Goal: Task Accomplishment & Management: Complete application form

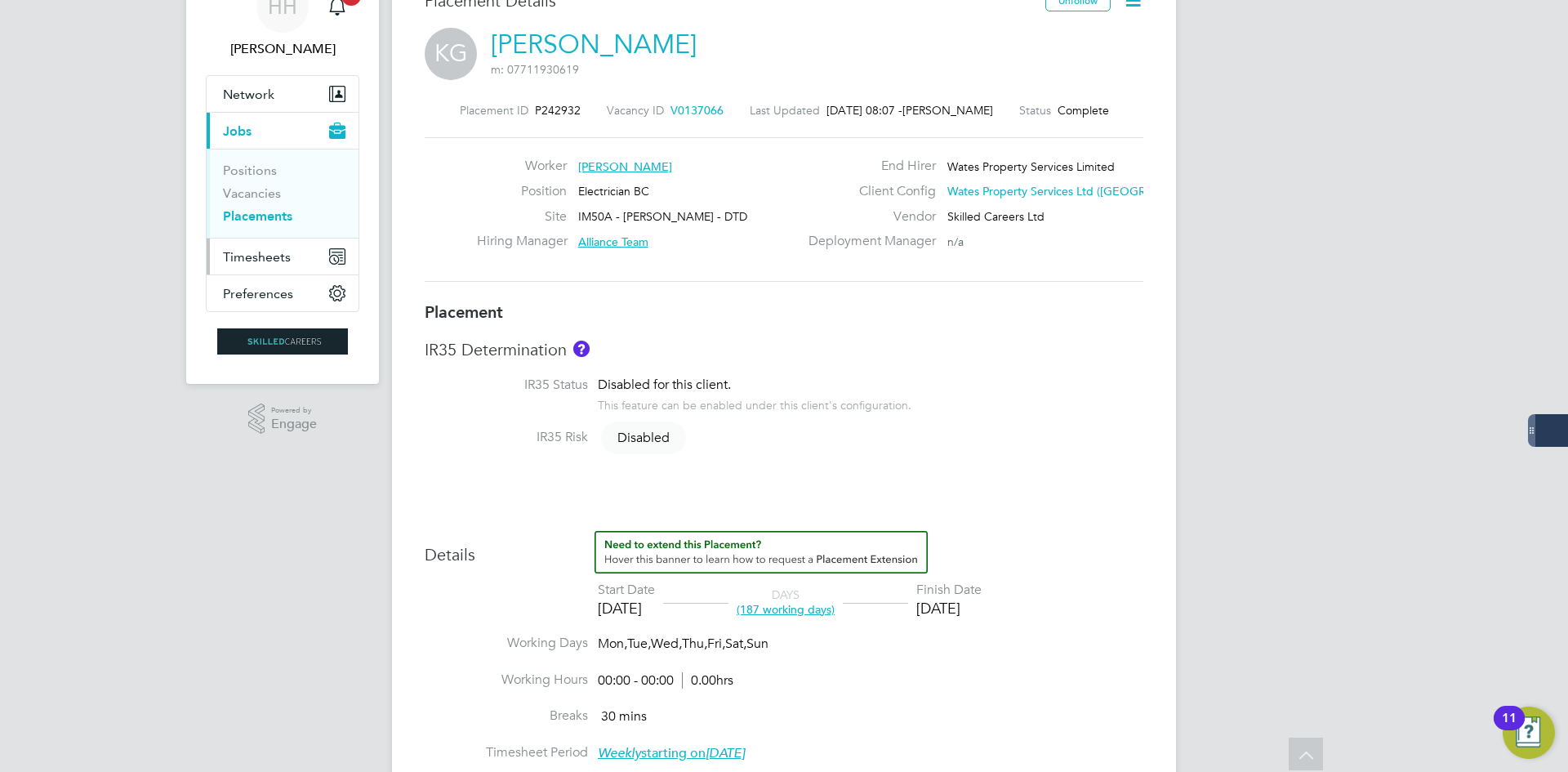
click at [249, 251] on span "Timesheets" at bounding box center [257, 257] width 68 height 16
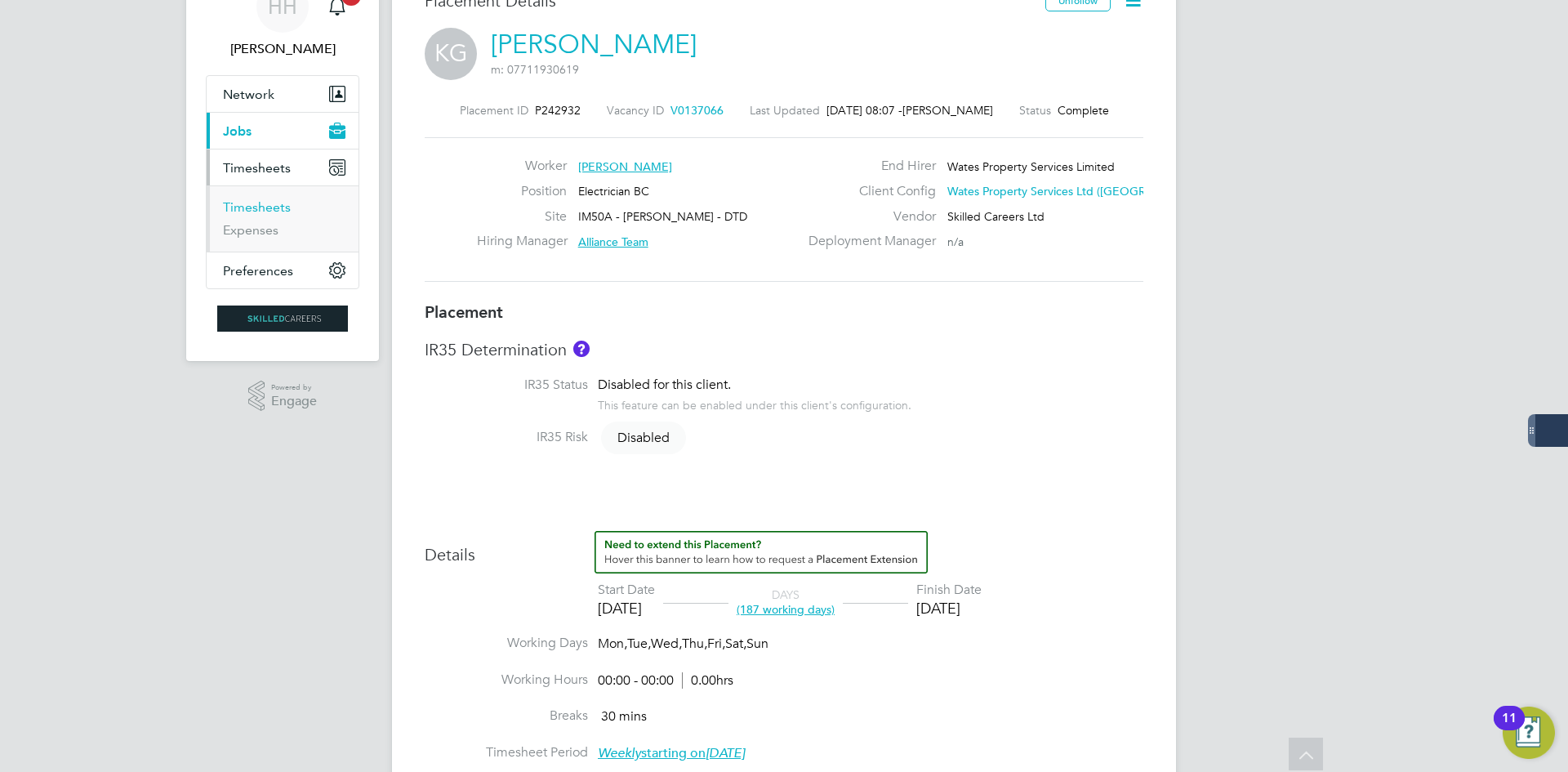
click at [251, 204] on link "Timesheets" at bounding box center [257, 207] width 68 height 16
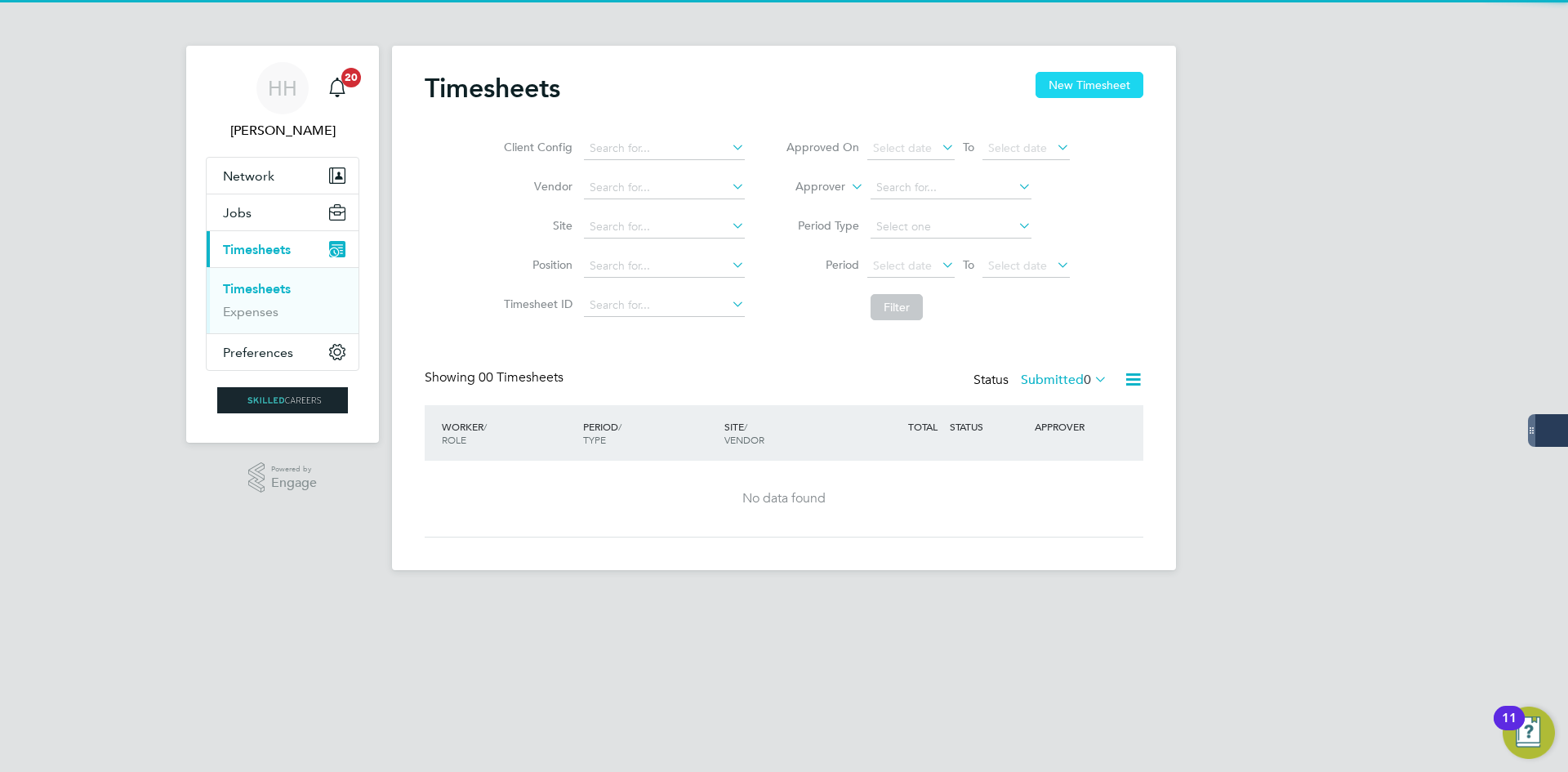
click at [1046, 86] on button "New Timesheet" at bounding box center [1089, 85] width 108 height 26
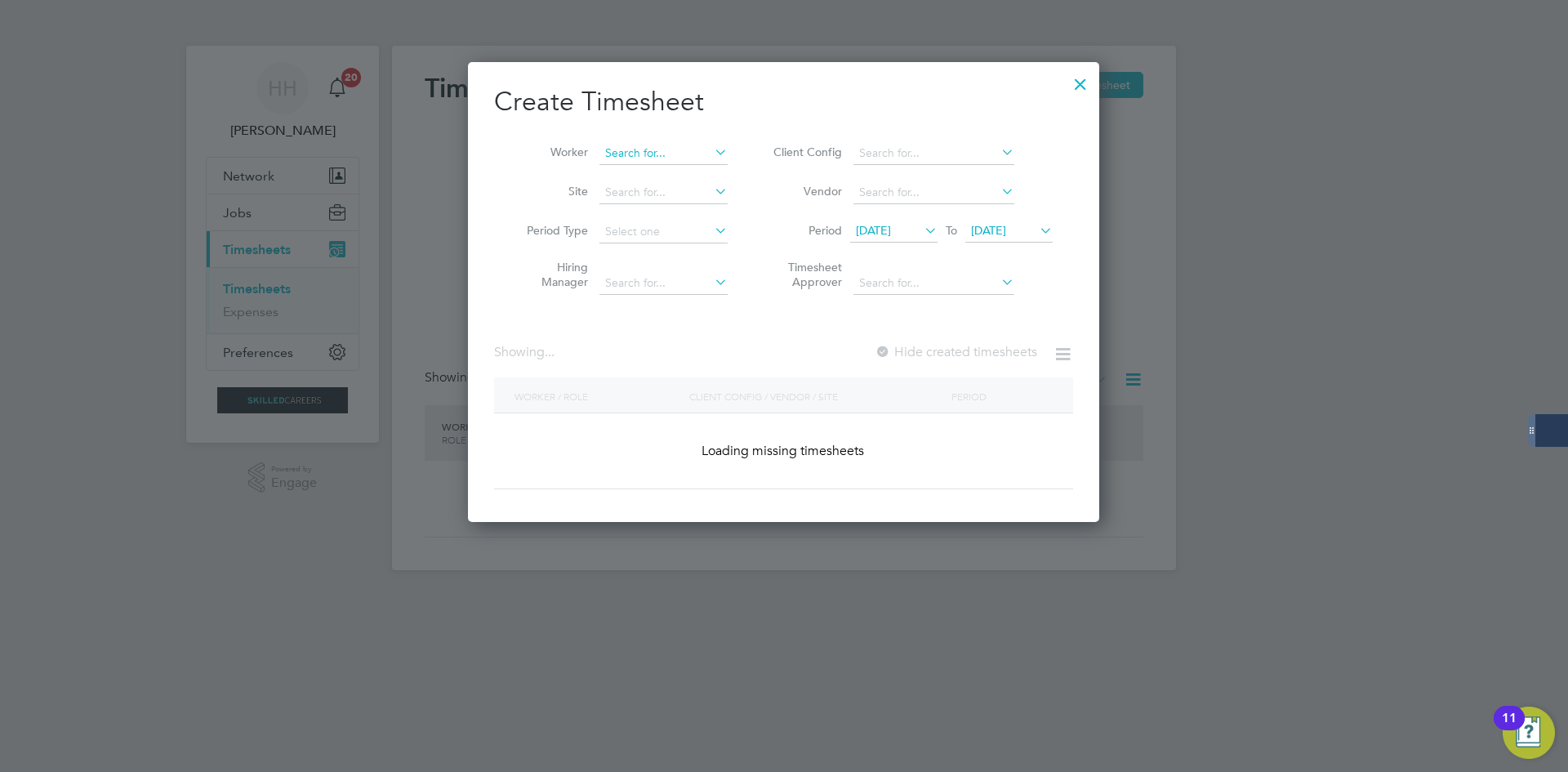
scroll to position [2595, 632]
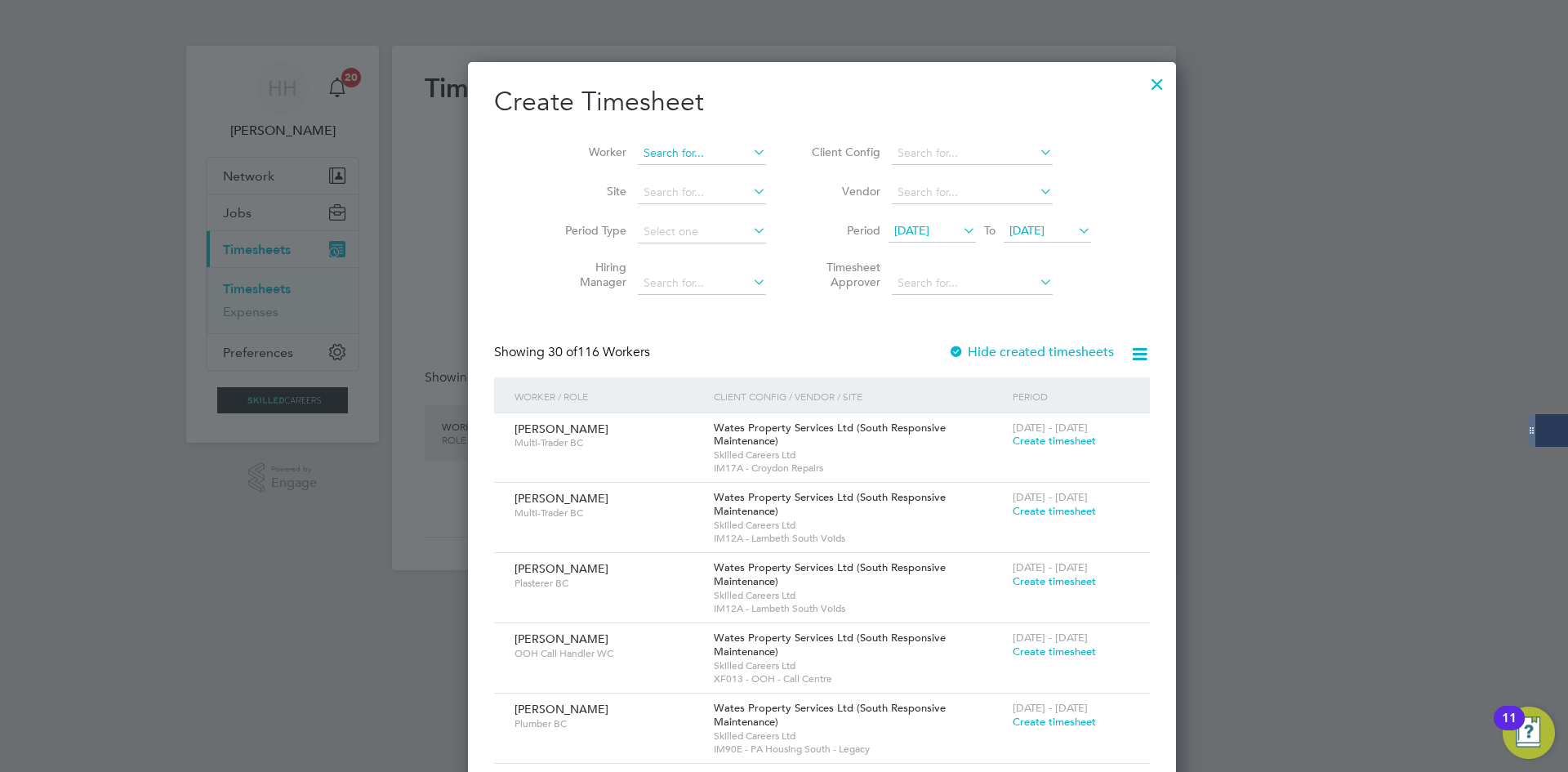
click at [643, 150] on input at bounding box center [702, 153] width 129 height 23
click at [649, 176] on b "John" at bounding box center [680, 176] width 95 height 14
type input "Dean Johnston"
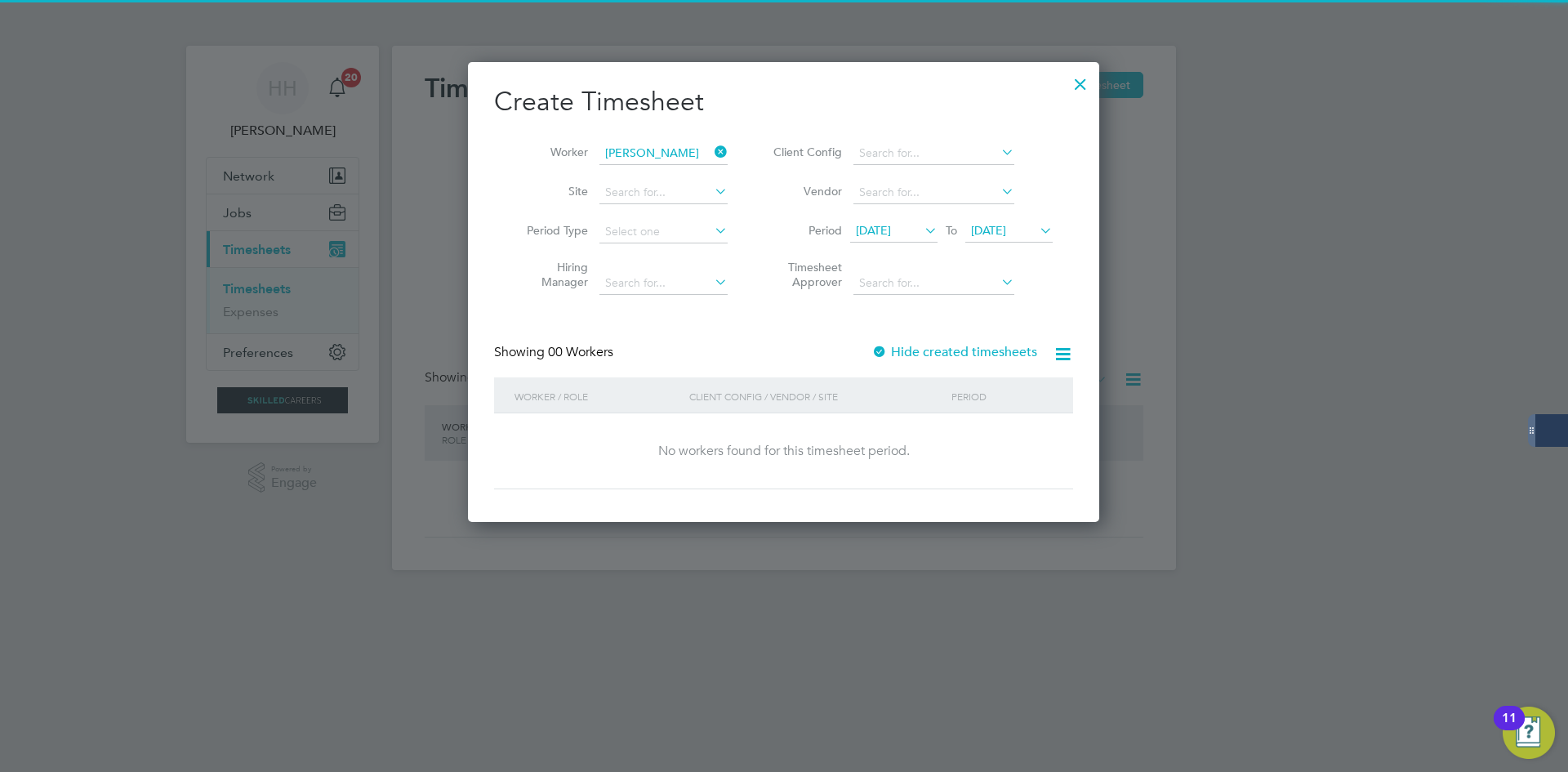
click at [711, 156] on icon at bounding box center [711, 152] width 0 height 23
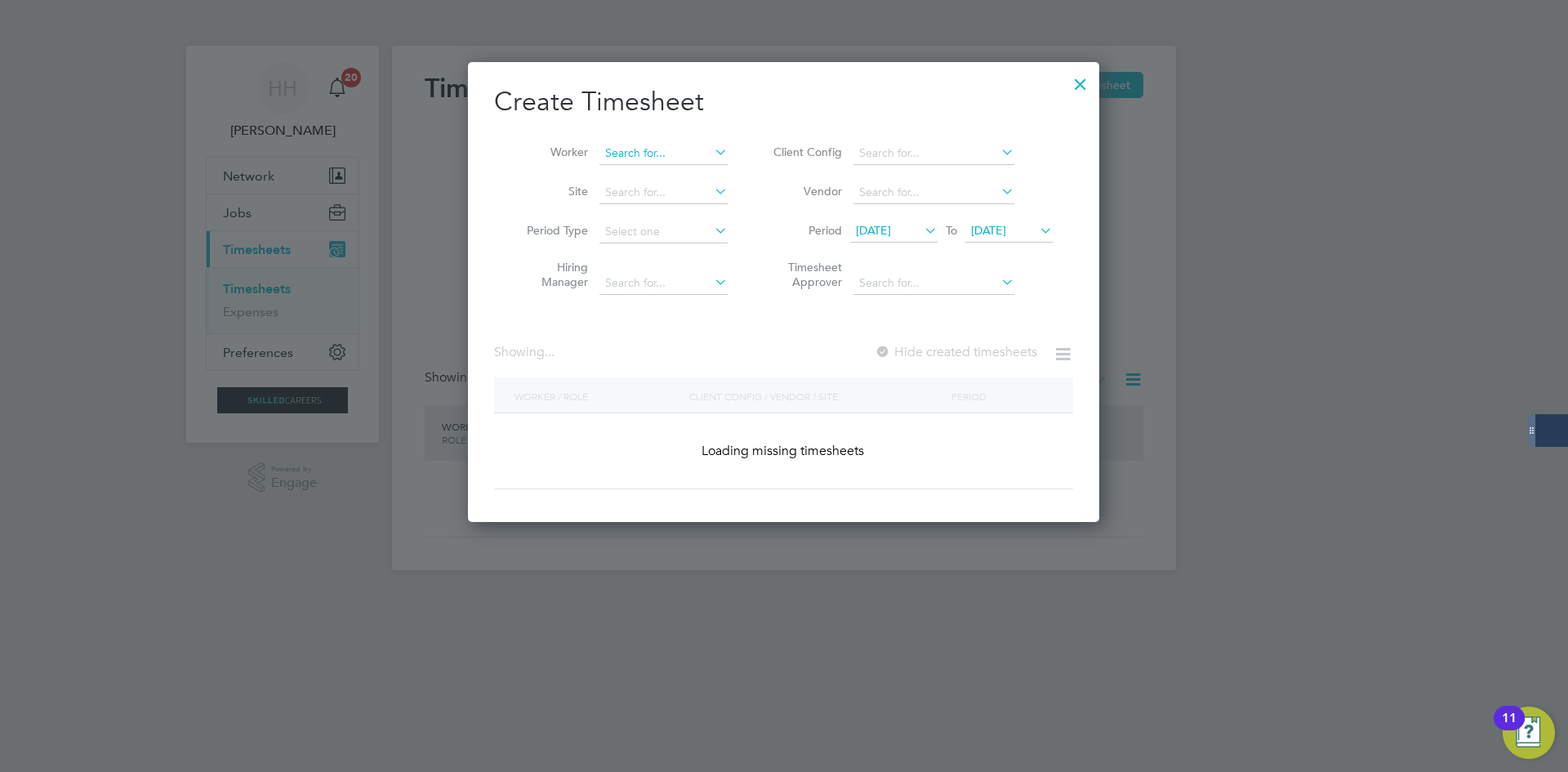
click at [682, 147] on input at bounding box center [663, 153] width 129 height 23
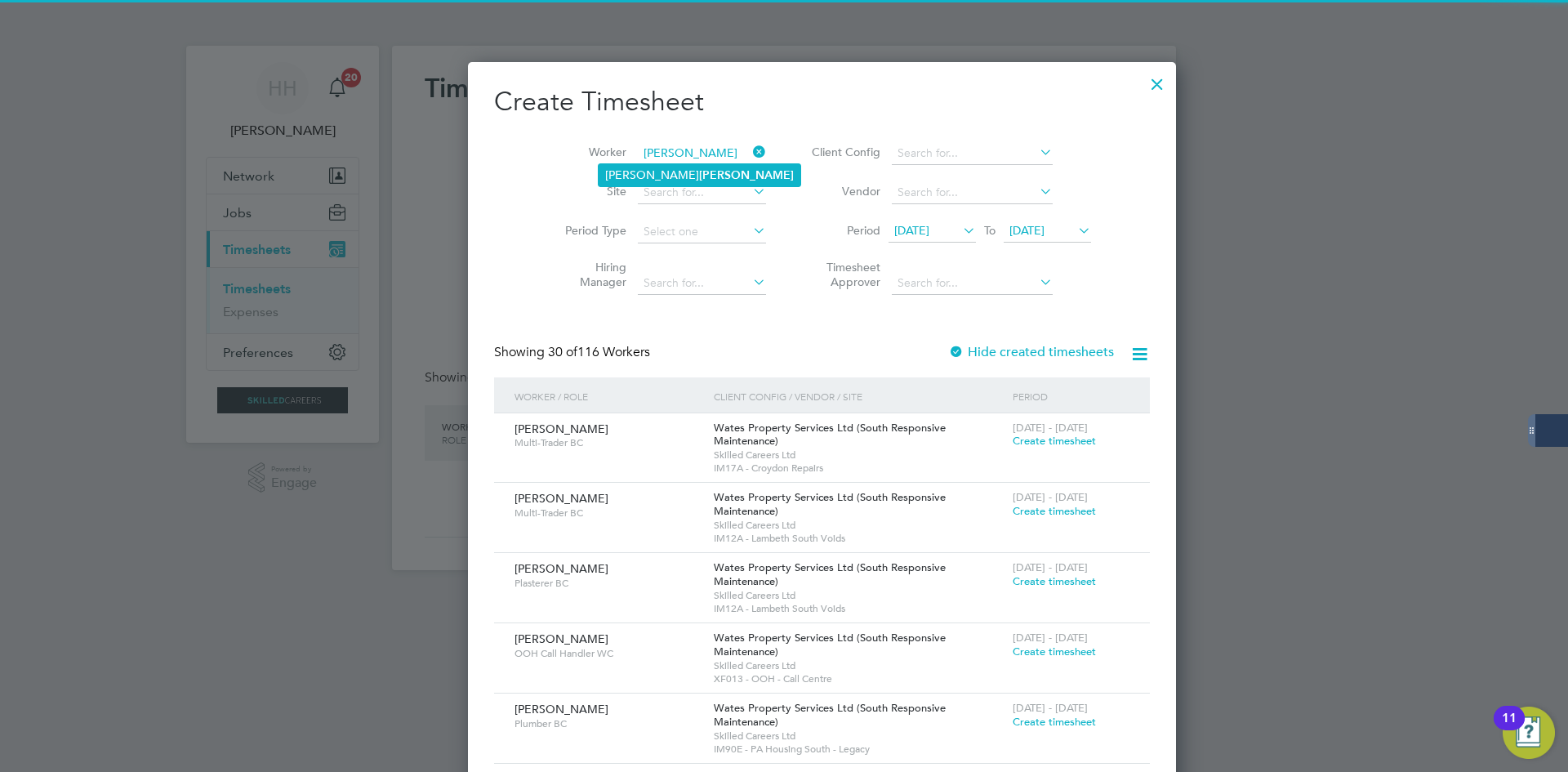
click at [698, 173] on li "John Delany" at bounding box center [699, 176] width 201 height 22
type input "John Delany"
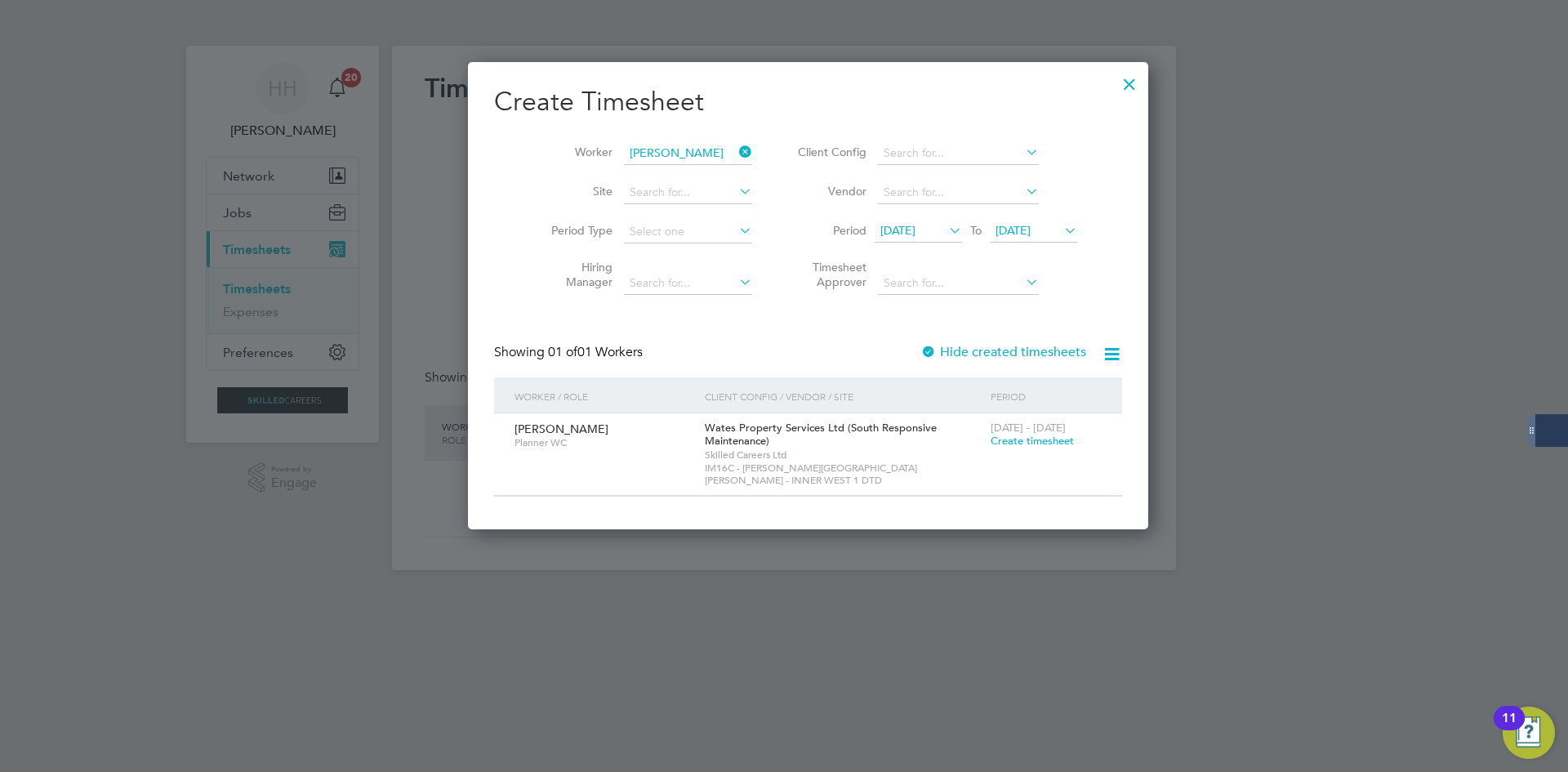
click at [990, 436] on span "Create timesheet" at bounding box center [1032, 441] width 84 height 14
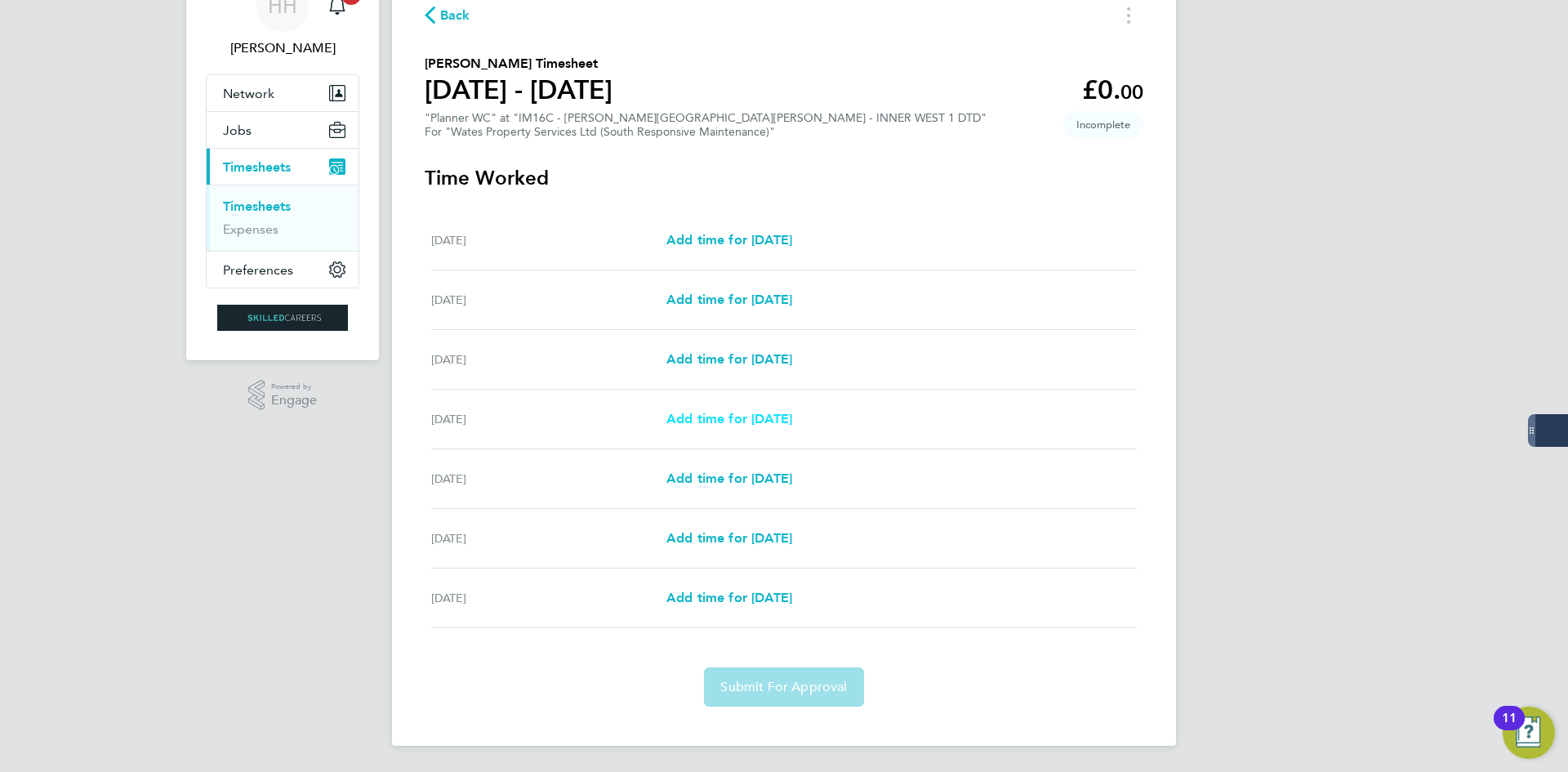
click at [765, 419] on span "Add time for Tue 23 Sep" at bounding box center [729, 419] width 126 height 16
select select "30"
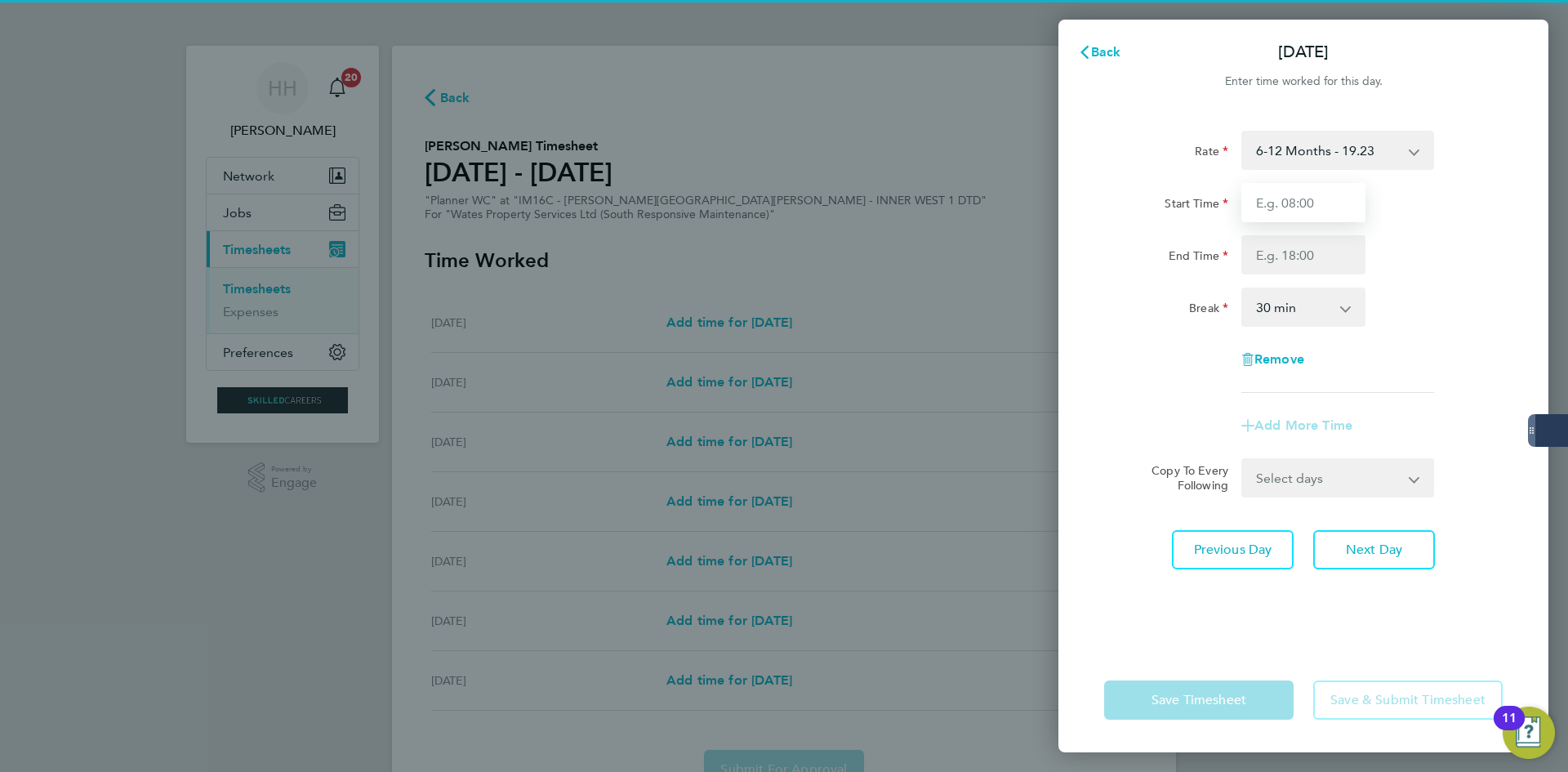
click at [1286, 217] on input "Start Time" at bounding box center [1304, 201] width 124 height 39
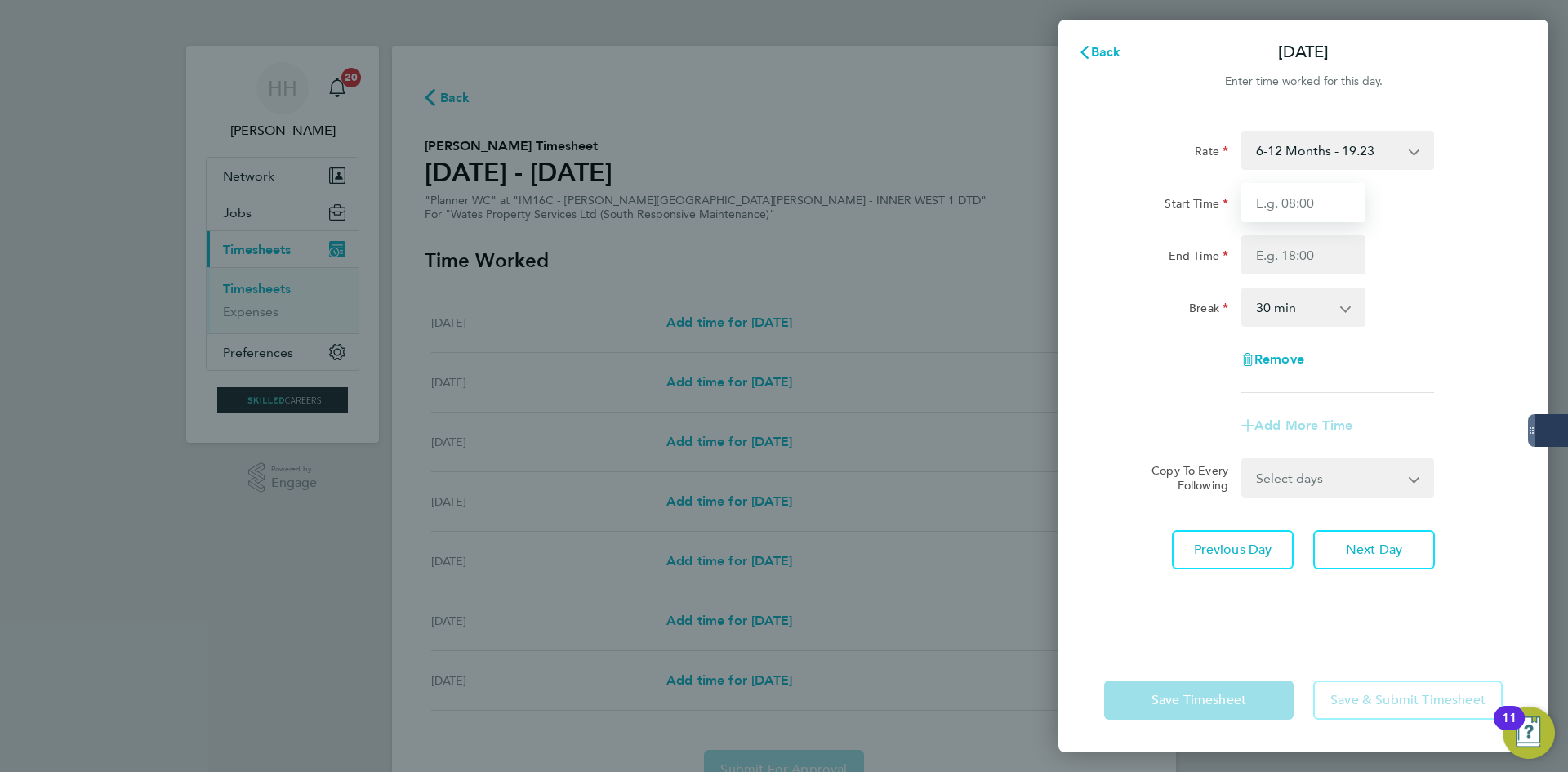
type input "08:00"
click at [1293, 257] on input "End Time" at bounding box center [1304, 254] width 124 height 39
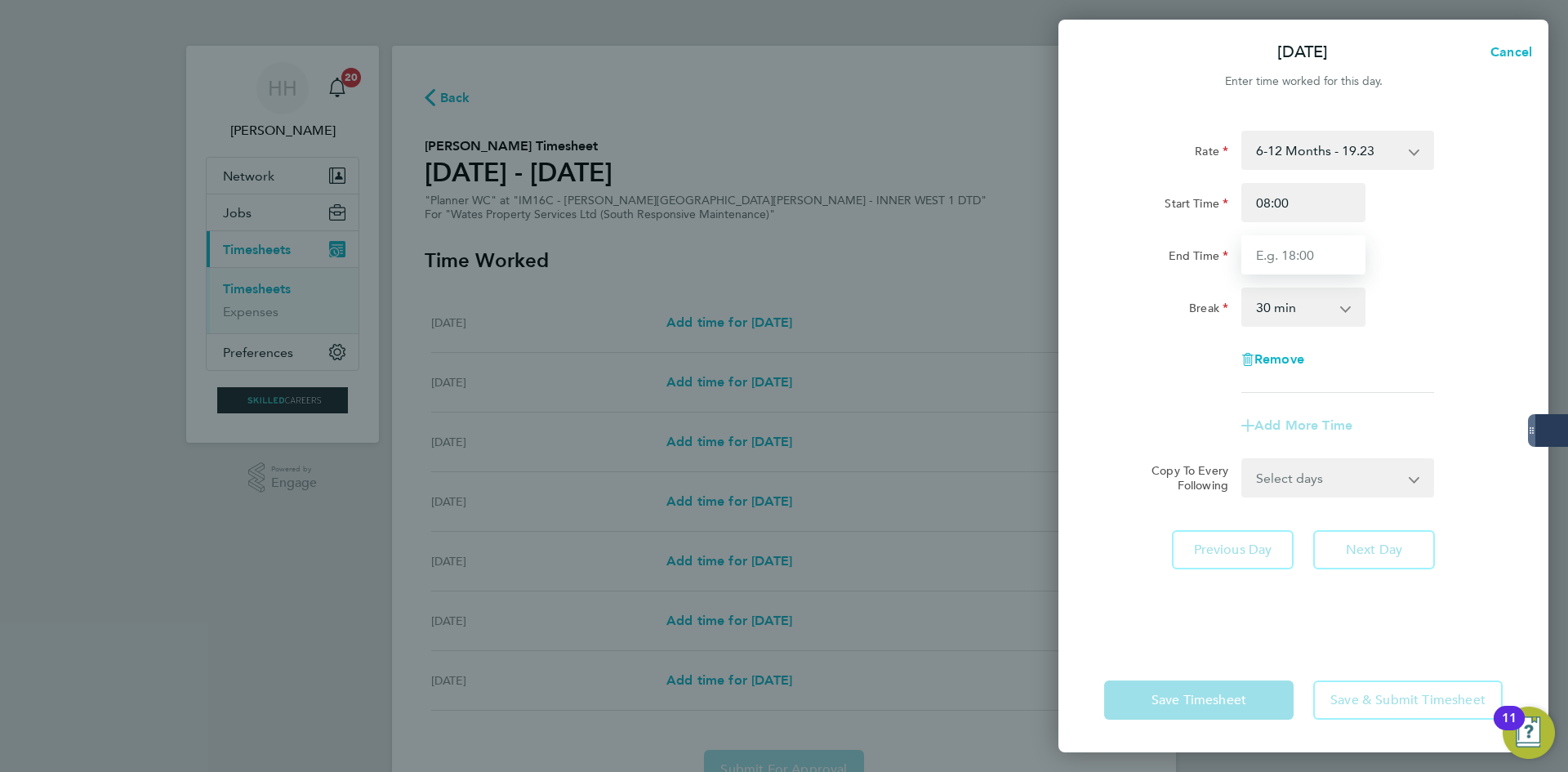
type input "17:00"
click at [1271, 314] on select "0 min 15 min 30 min 45 min 60 min 75 min 90 min" at bounding box center [1294, 307] width 102 height 36
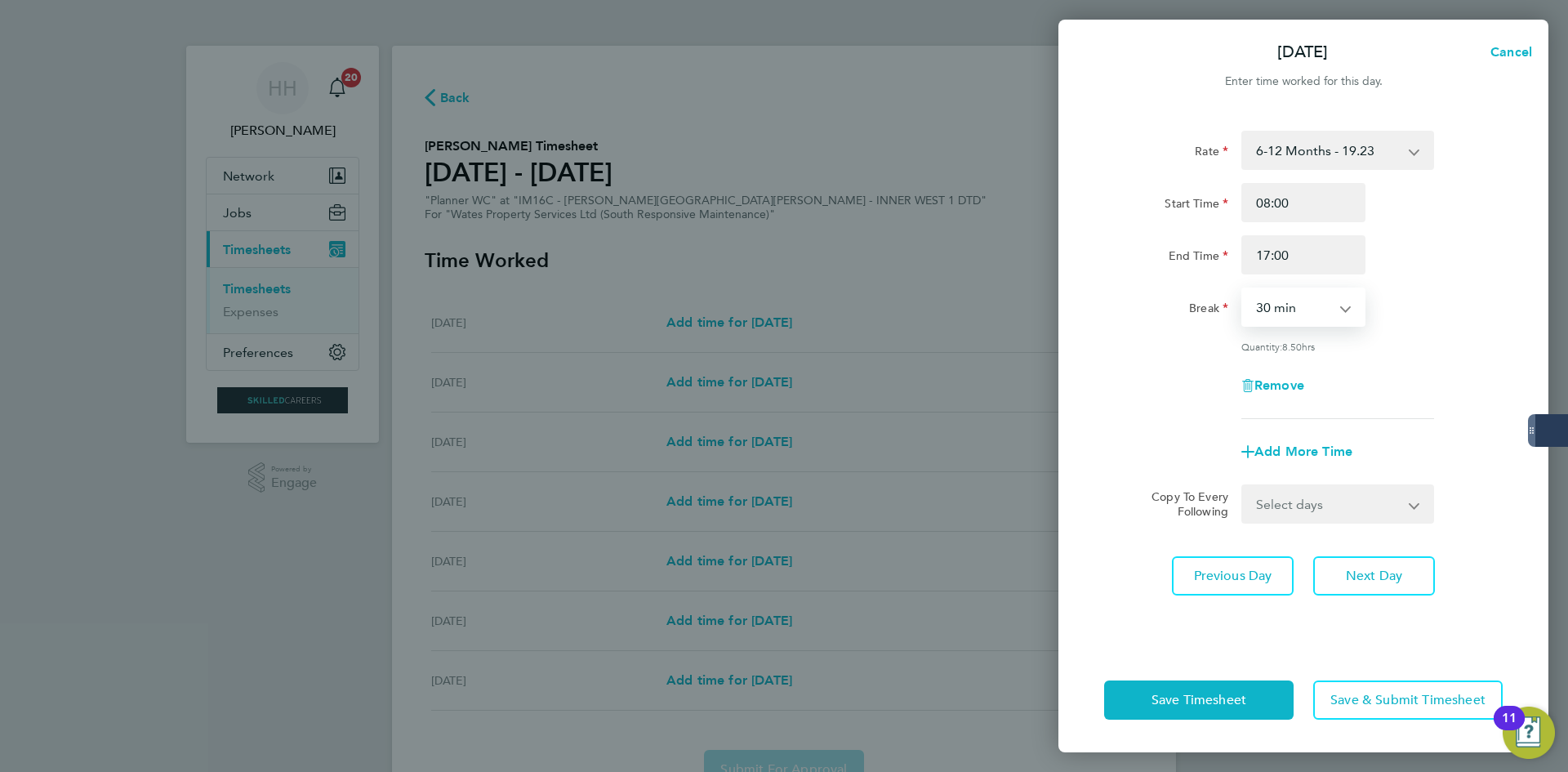
select select "60"
click at [1243, 289] on select "0 min 15 min 30 min 45 min 60 min 75 min 90 min" at bounding box center [1294, 307] width 102 height 36
click at [1360, 568] on span "Next Day" at bounding box center [1374, 576] width 57 height 16
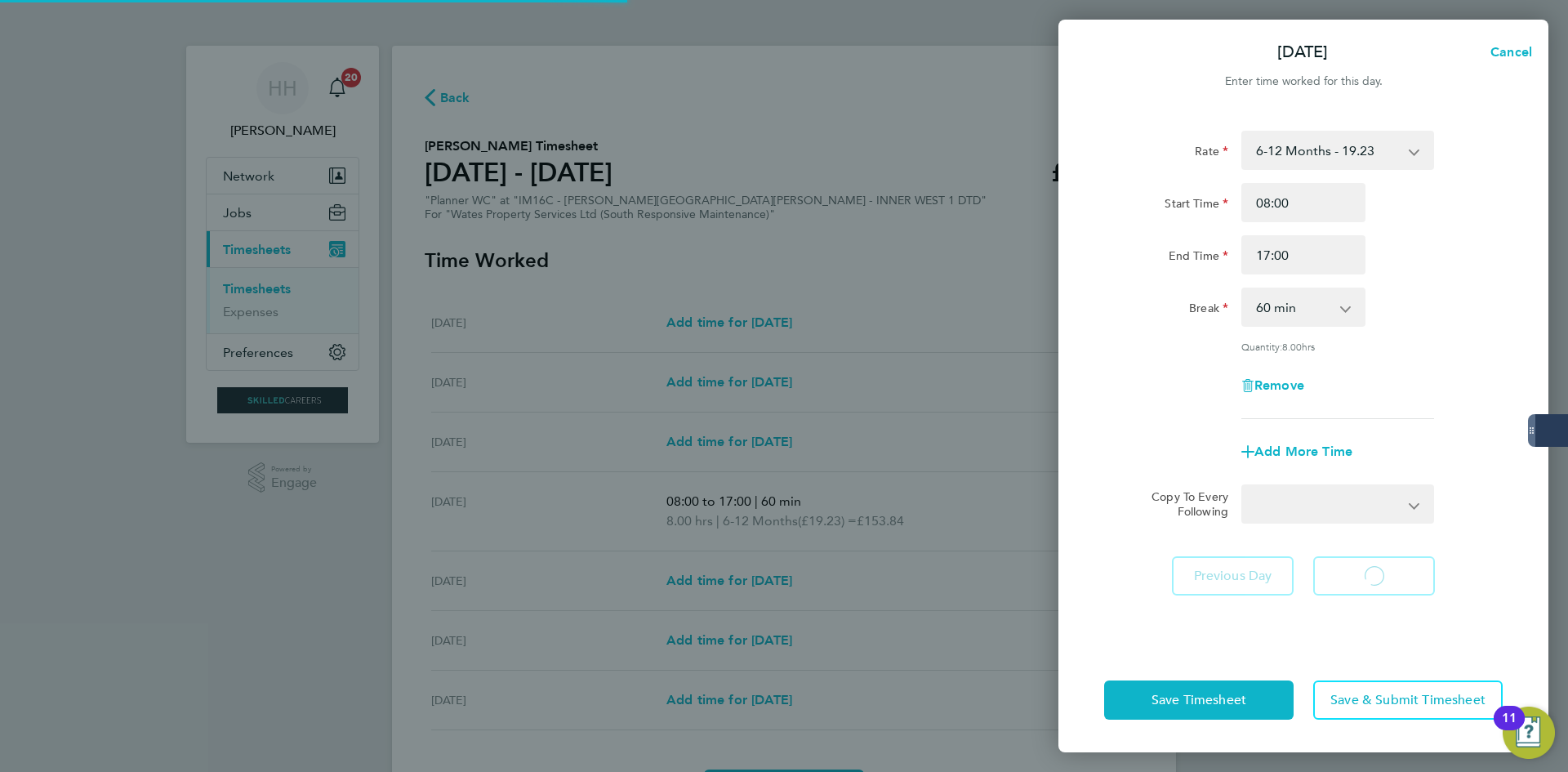
select select "30"
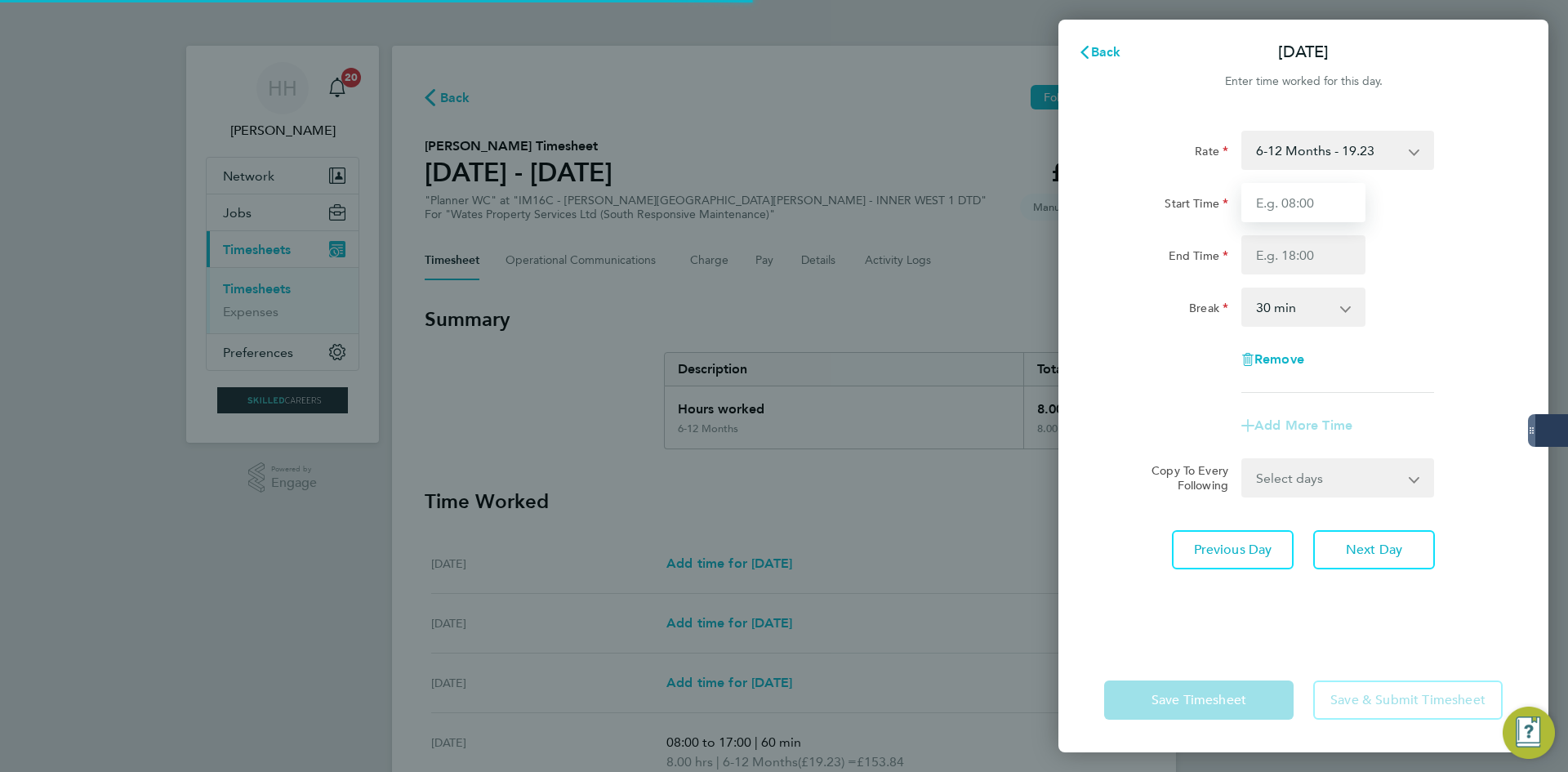
drag, startPoint x: 1320, startPoint y: 246, endPoint x: 1302, endPoint y: 220, distance: 31.6
click at [1296, 197] on input "Start Time" at bounding box center [1304, 201] width 124 height 39
type input "08:00"
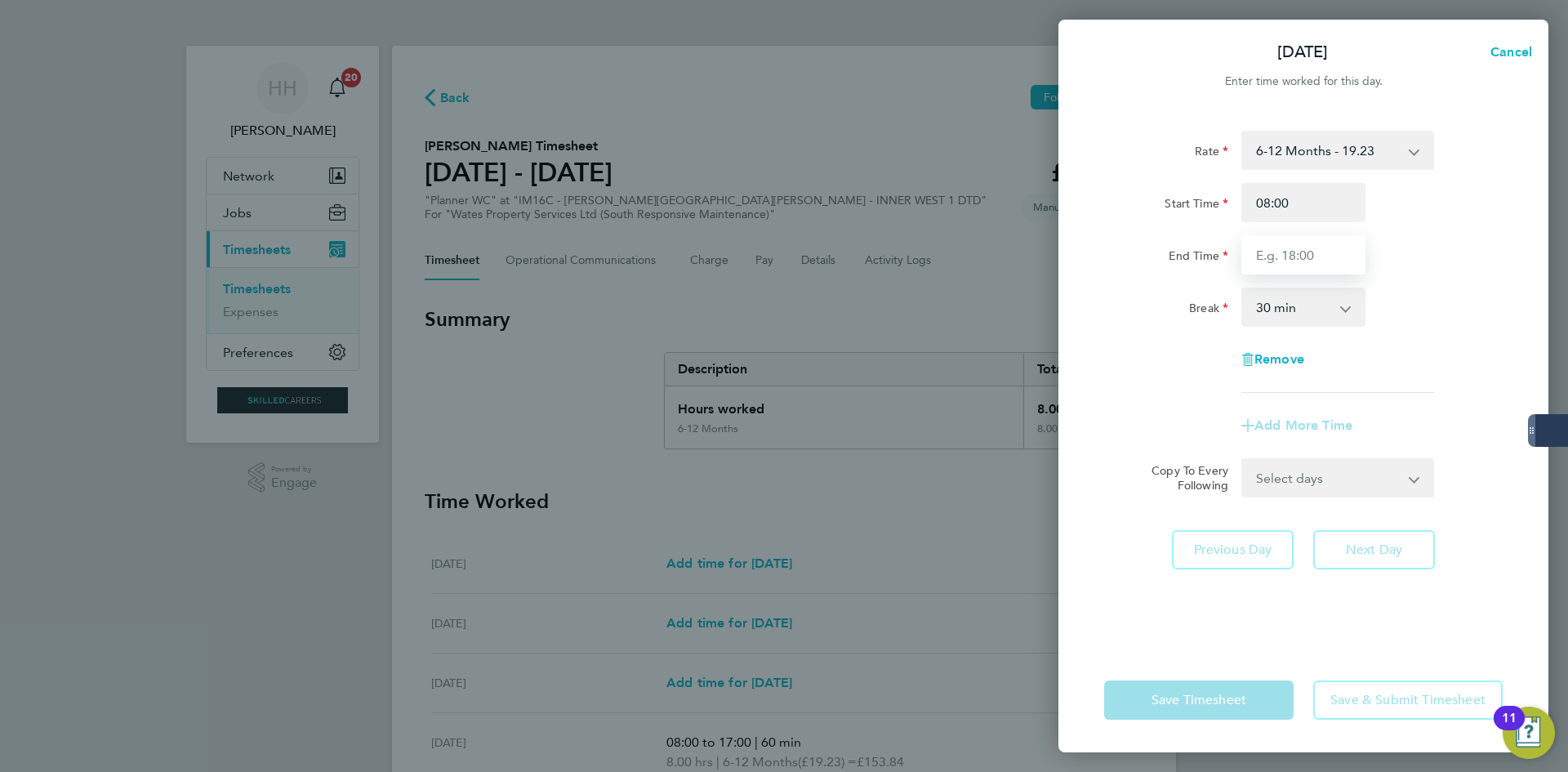
click at [1303, 256] on input "End Time" at bounding box center [1304, 254] width 124 height 39
type input "17:00"
click at [1315, 317] on select "0 min 15 min 30 min 45 min 60 min 75 min 90 min" at bounding box center [1294, 307] width 102 height 36
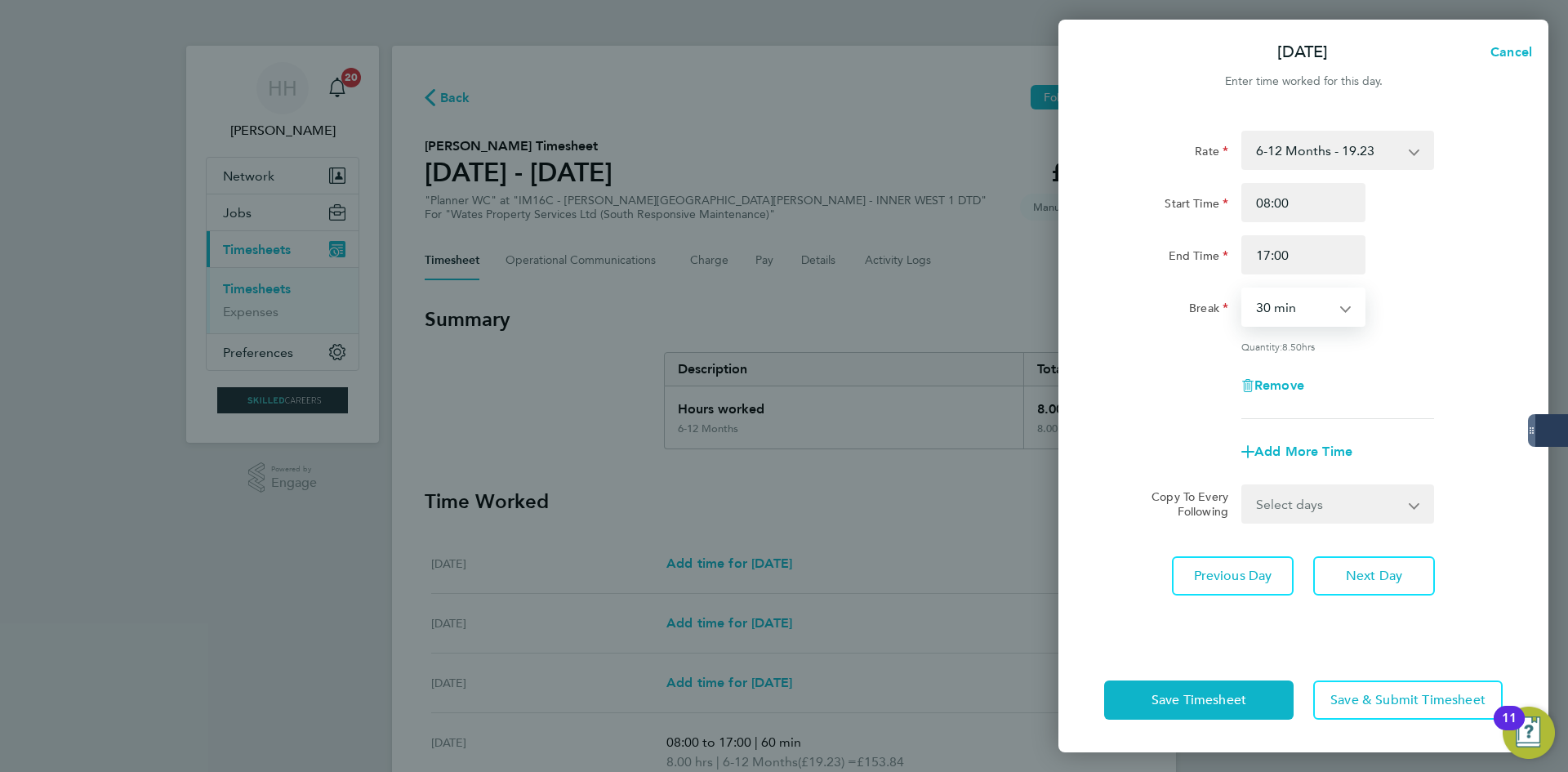
select select "60"
click at [1243, 289] on select "0 min 15 min 30 min 45 min 60 min 75 min 90 min" at bounding box center [1294, 307] width 102 height 36
click at [1385, 566] on button "Next Day" at bounding box center [1374, 576] width 122 height 39
select select "30"
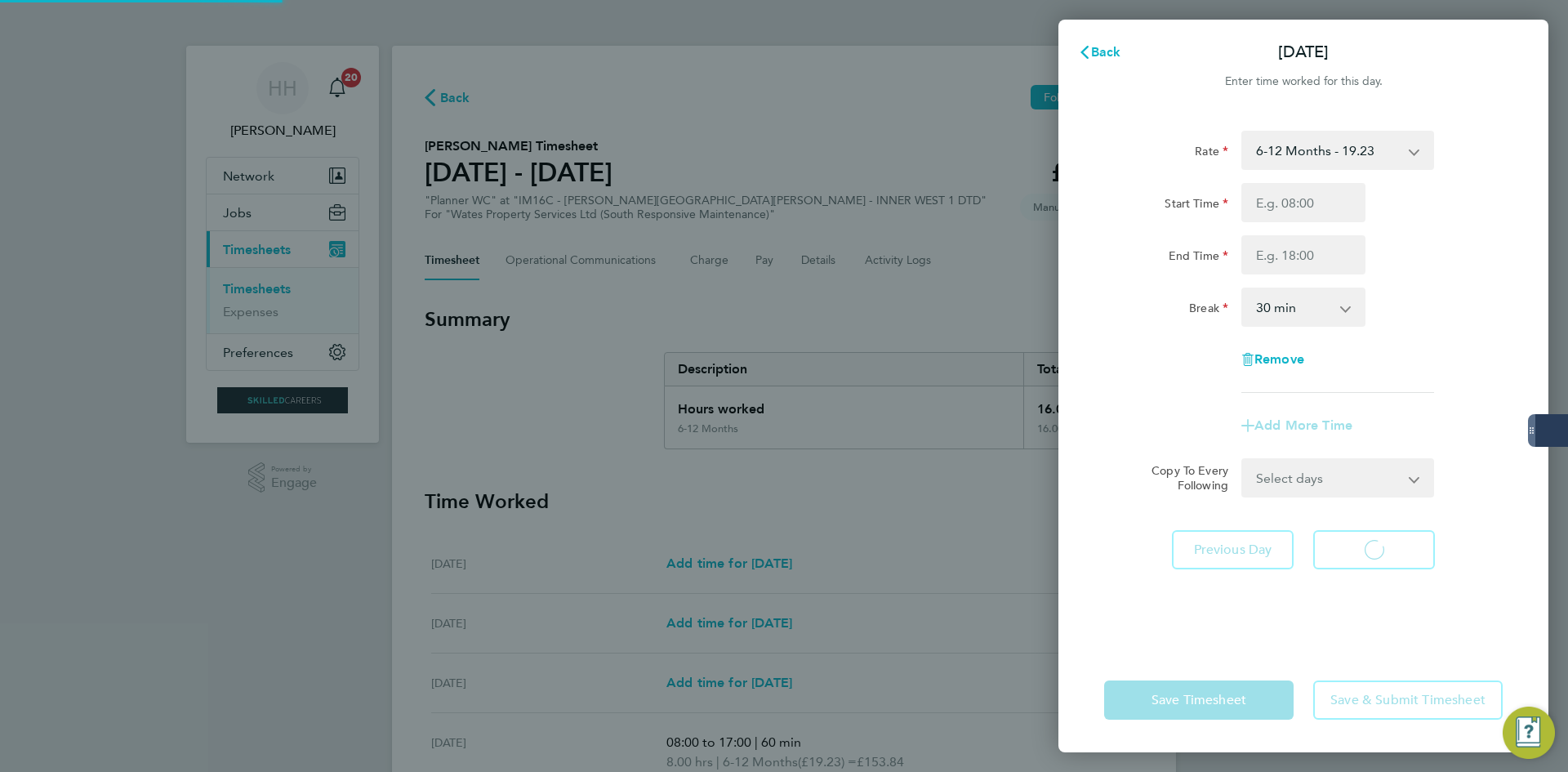
select select "30"
click at [1314, 188] on input "Start Time" at bounding box center [1304, 201] width 124 height 39
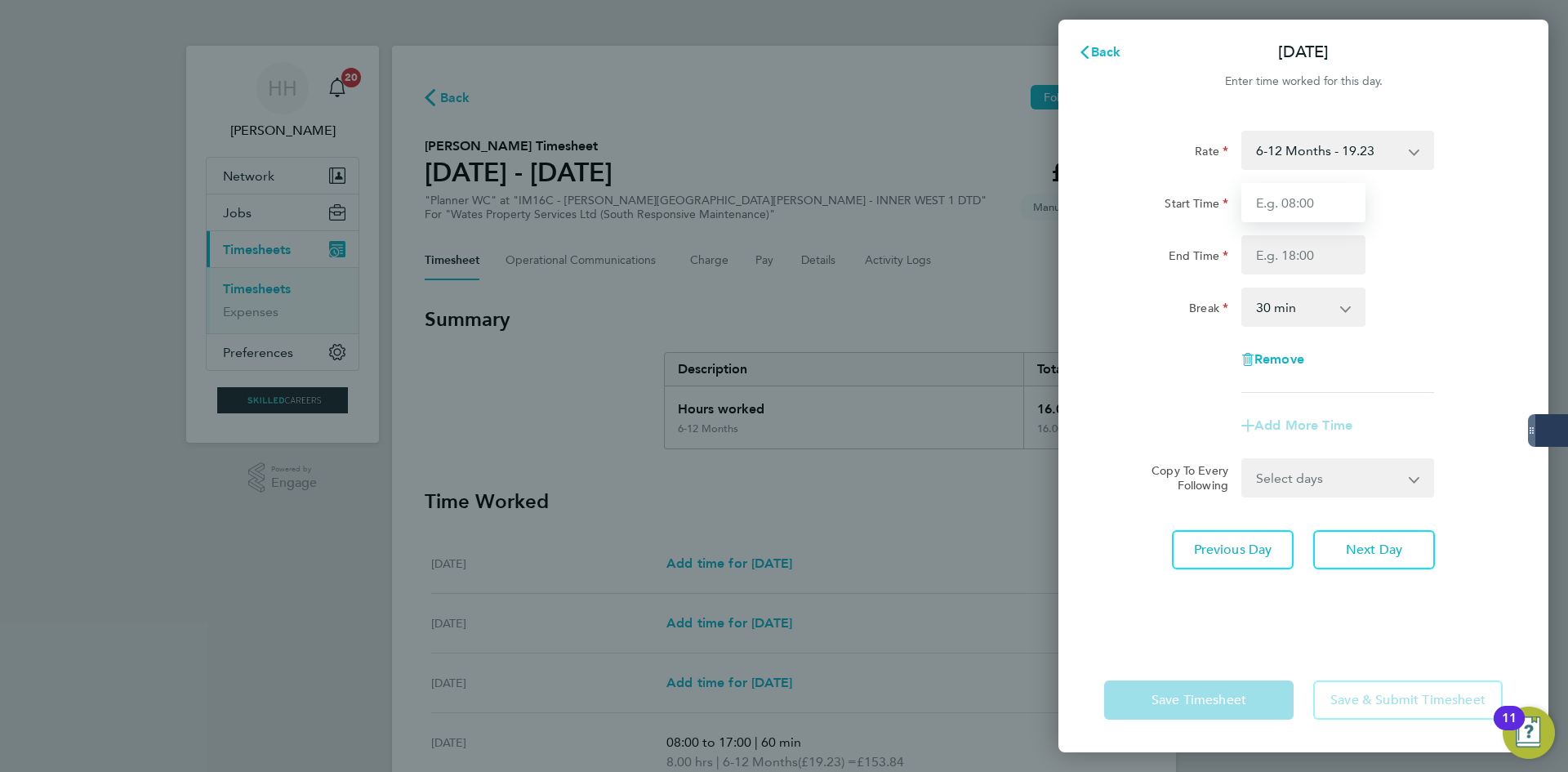
type input "08:00"
click at [1303, 240] on input "End Time" at bounding box center [1304, 254] width 124 height 39
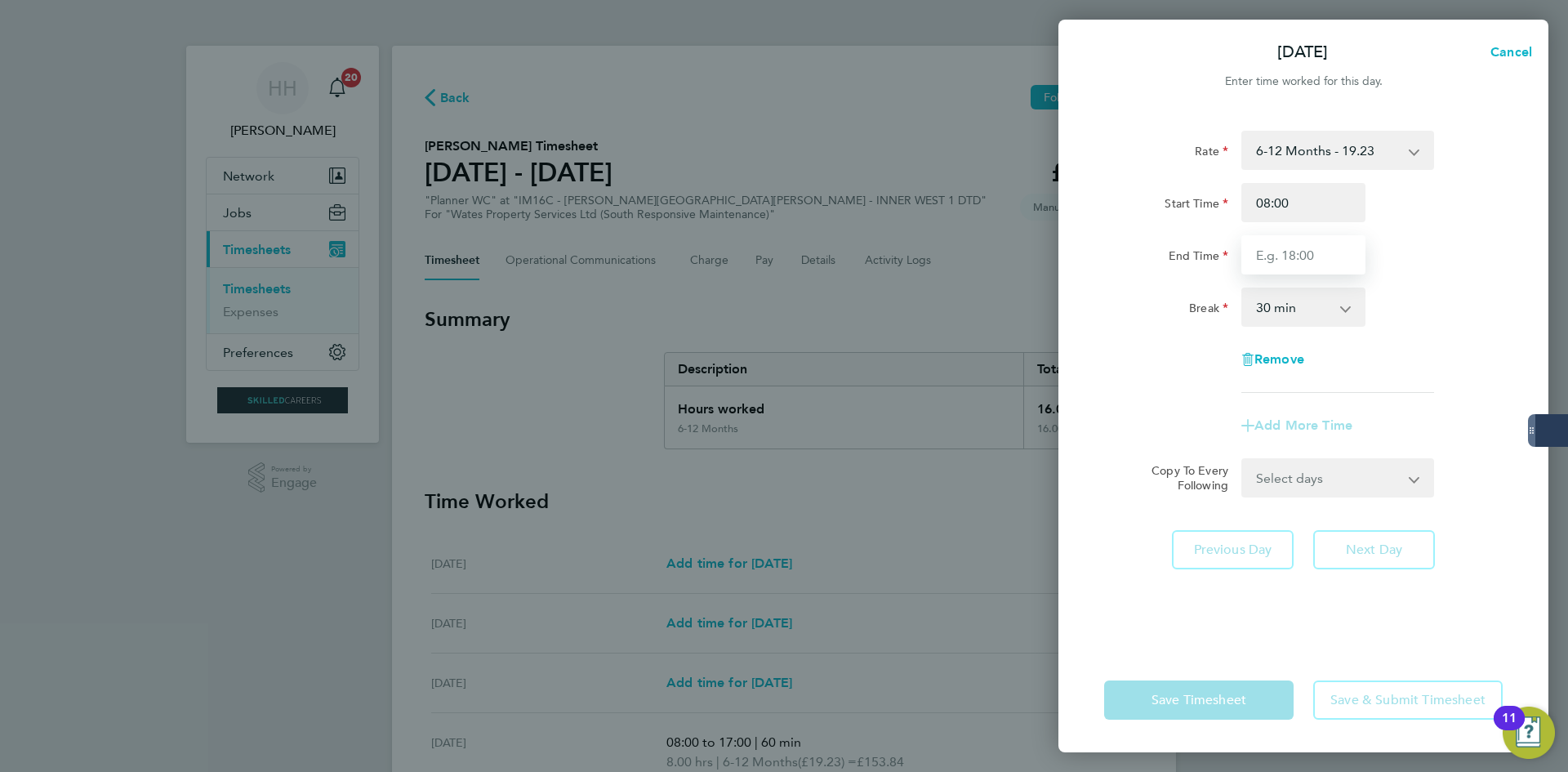
type input "17:00"
click at [1306, 319] on select "0 min 15 min 30 min 45 min 60 min 75 min 90 min" at bounding box center [1294, 307] width 102 height 36
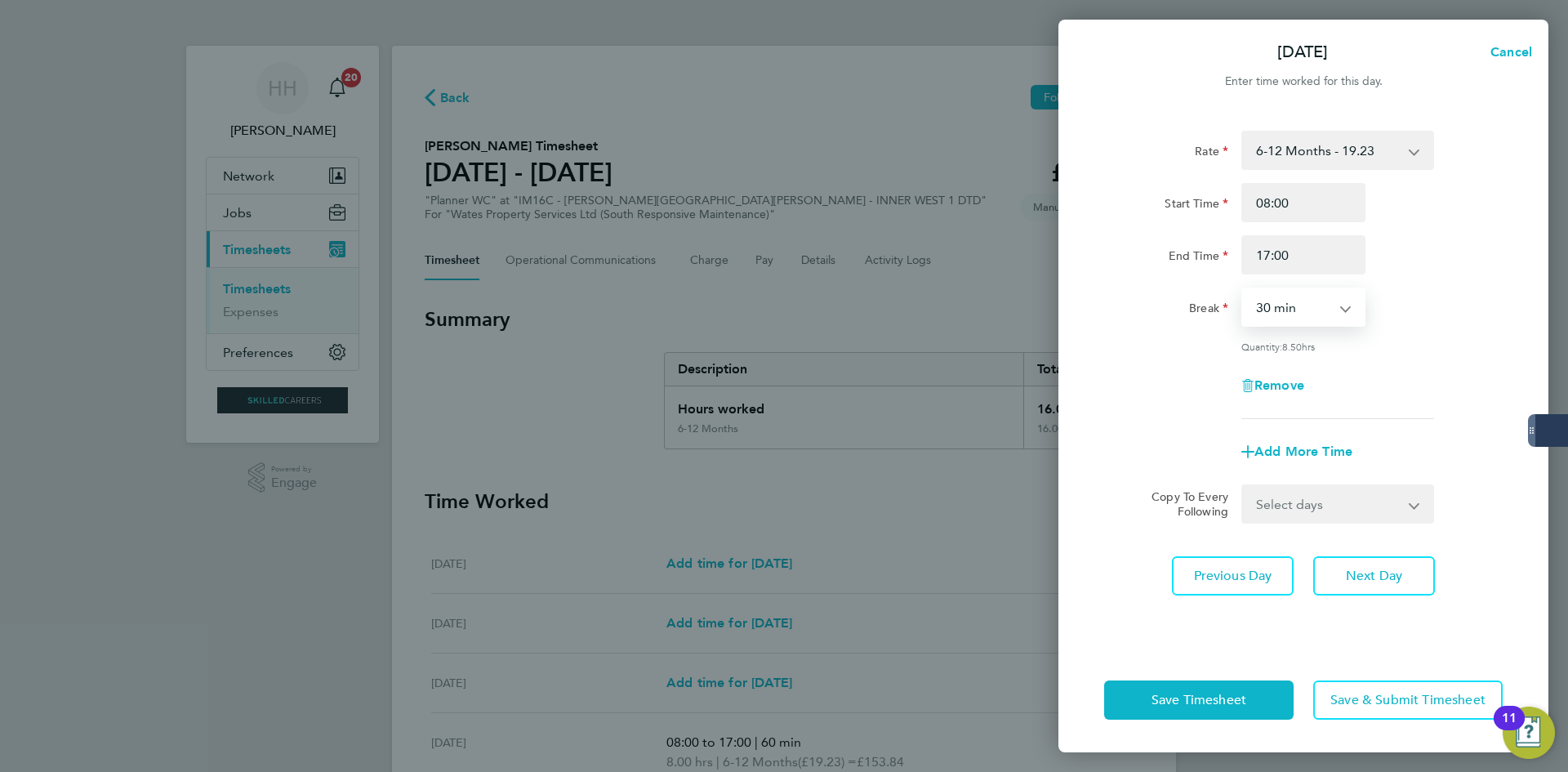
select select "60"
click at [1243, 289] on select "0 min 15 min 30 min 45 min 60 min 75 min 90 min" at bounding box center [1294, 307] width 102 height 36
click at [1374, 568] on span "Next Day" at bounding box center [1374, 576] width 57 height 16
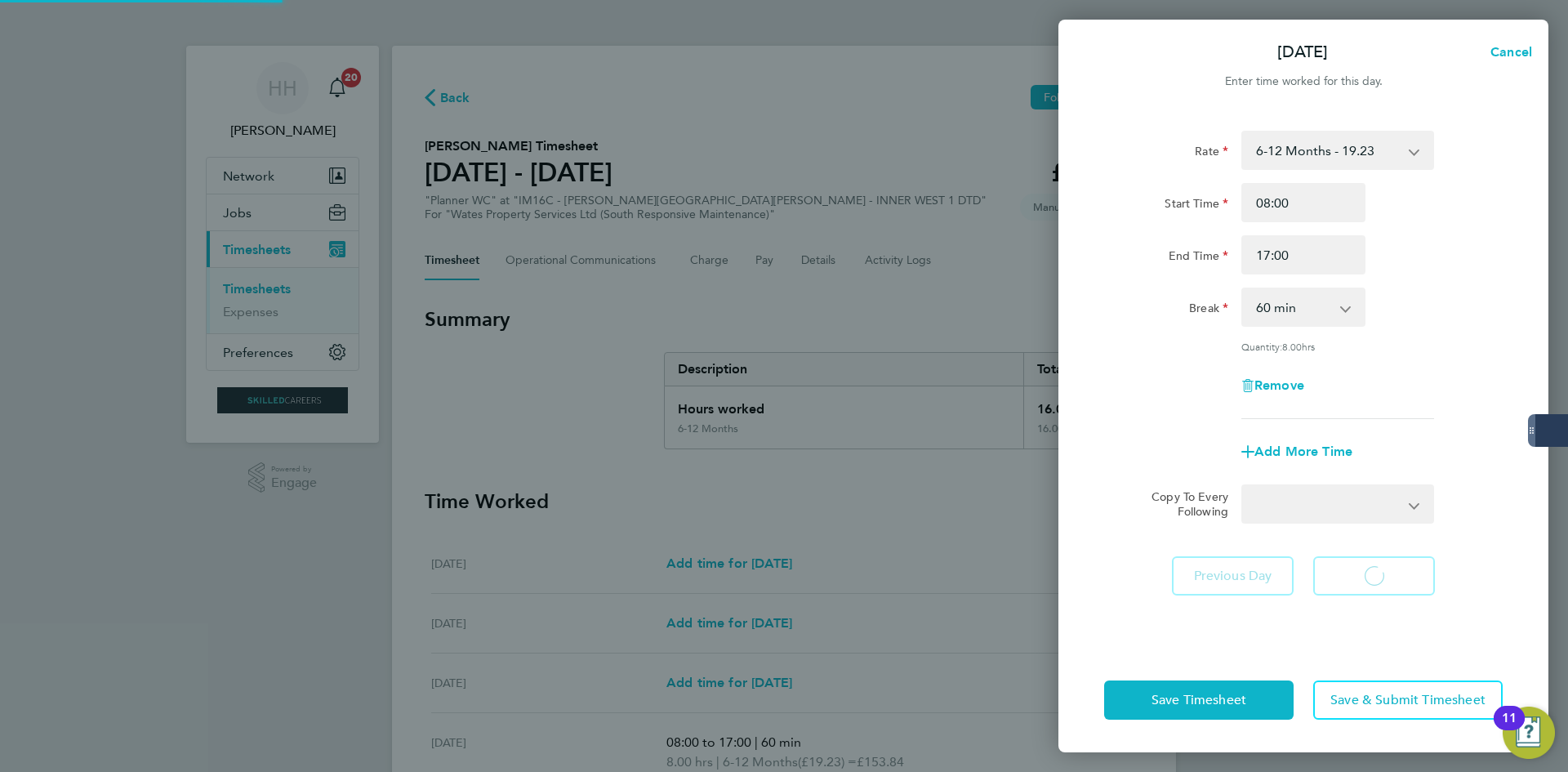
select select "30"
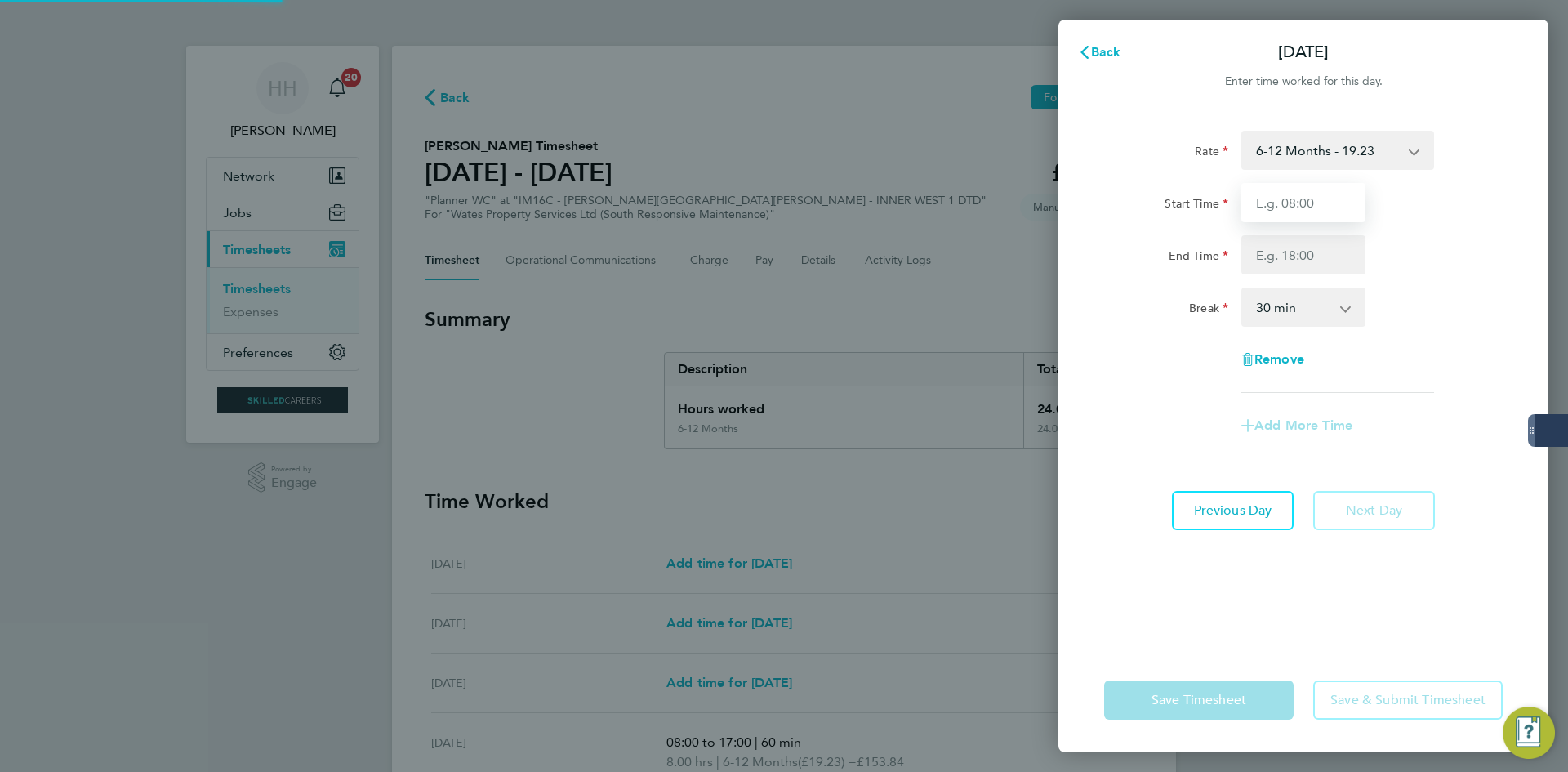
click at [1319, 205] on input "Start Time" at bounding box center [1304, 201] width 124 height 39
type input "08:00"
click at [1310, 260] on input "End Time" at bounding box center [1304, 254] width 124 height 39
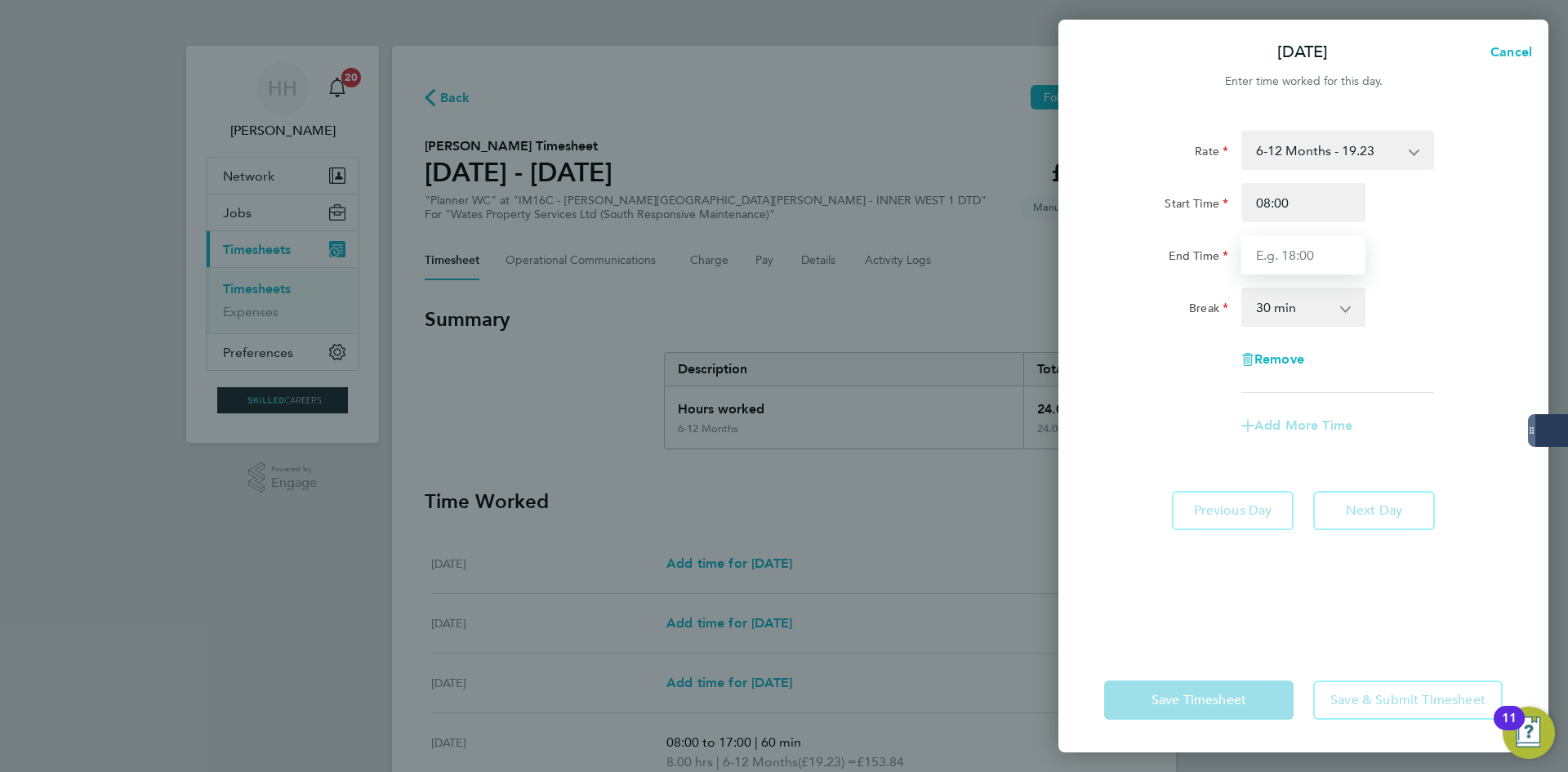
type input "17:00"
click at [1302, 313] on select "0 min 15 min 30 min 45 min 60 min 75 min 90 min" at bounding box center [1294, 307] width 102 height 36
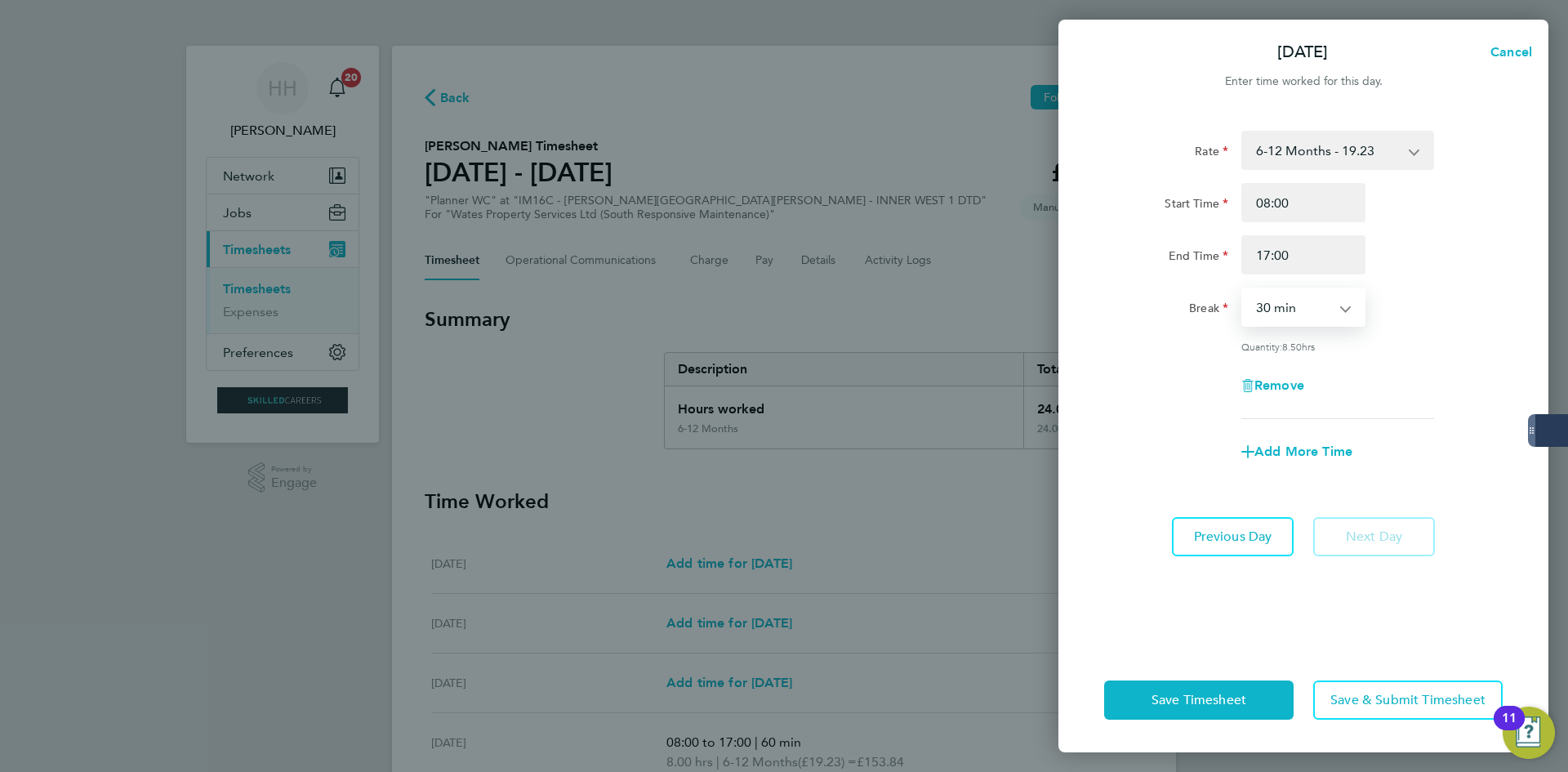
select select "60"
click at [1243, 289] on select "0 min 15 min 30 min 45 min 60 min 75 min 90 min" at bounding box center [1294, 307] width 102 height 36
click at [1237, 697] on span "Save Timesheet" at bounding box center [1199, 700] width 95 height 16
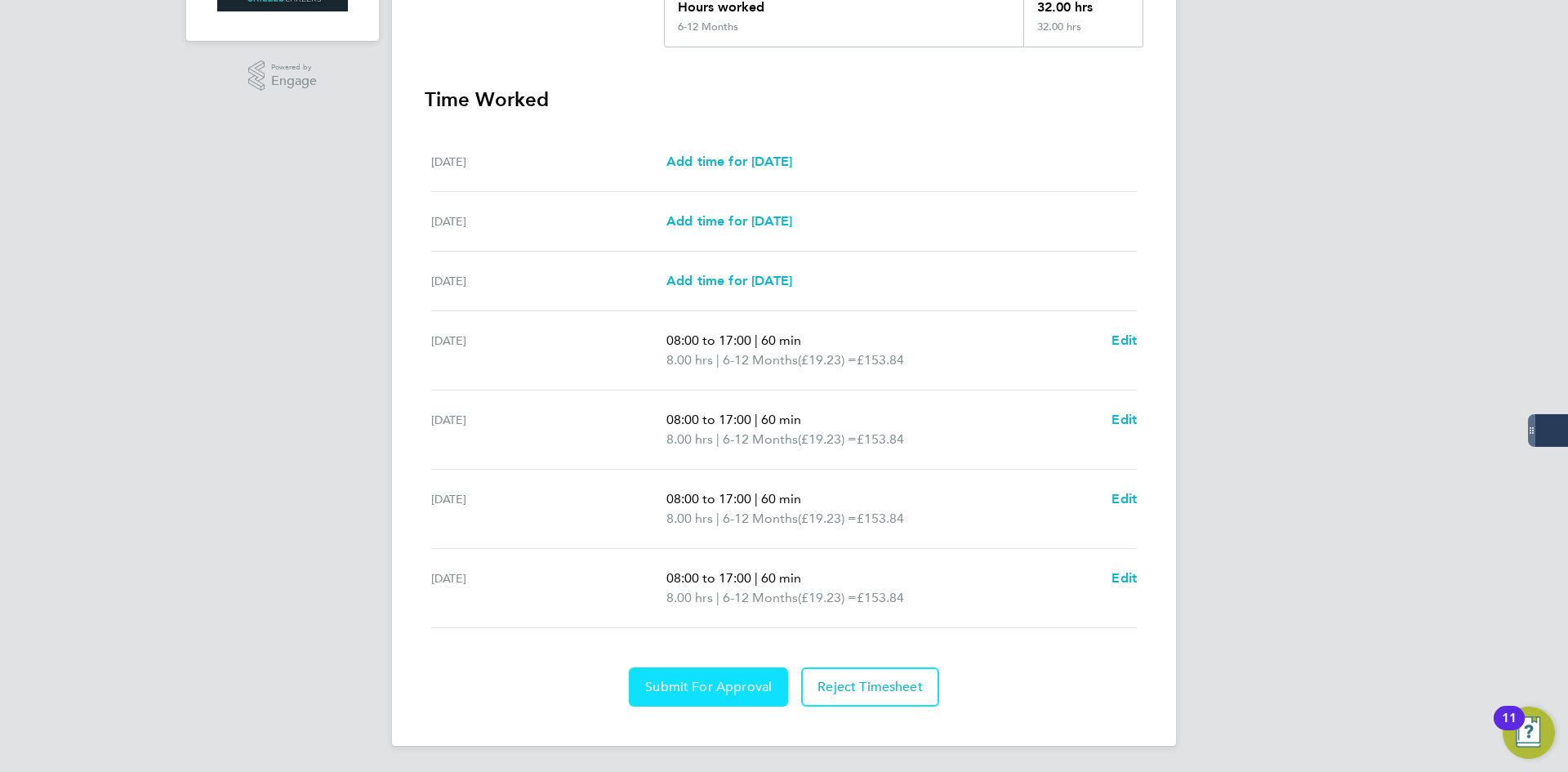
click at [726, 683] on span "Submit For Approval" at bounding box center [708, 687] width 127 height 16
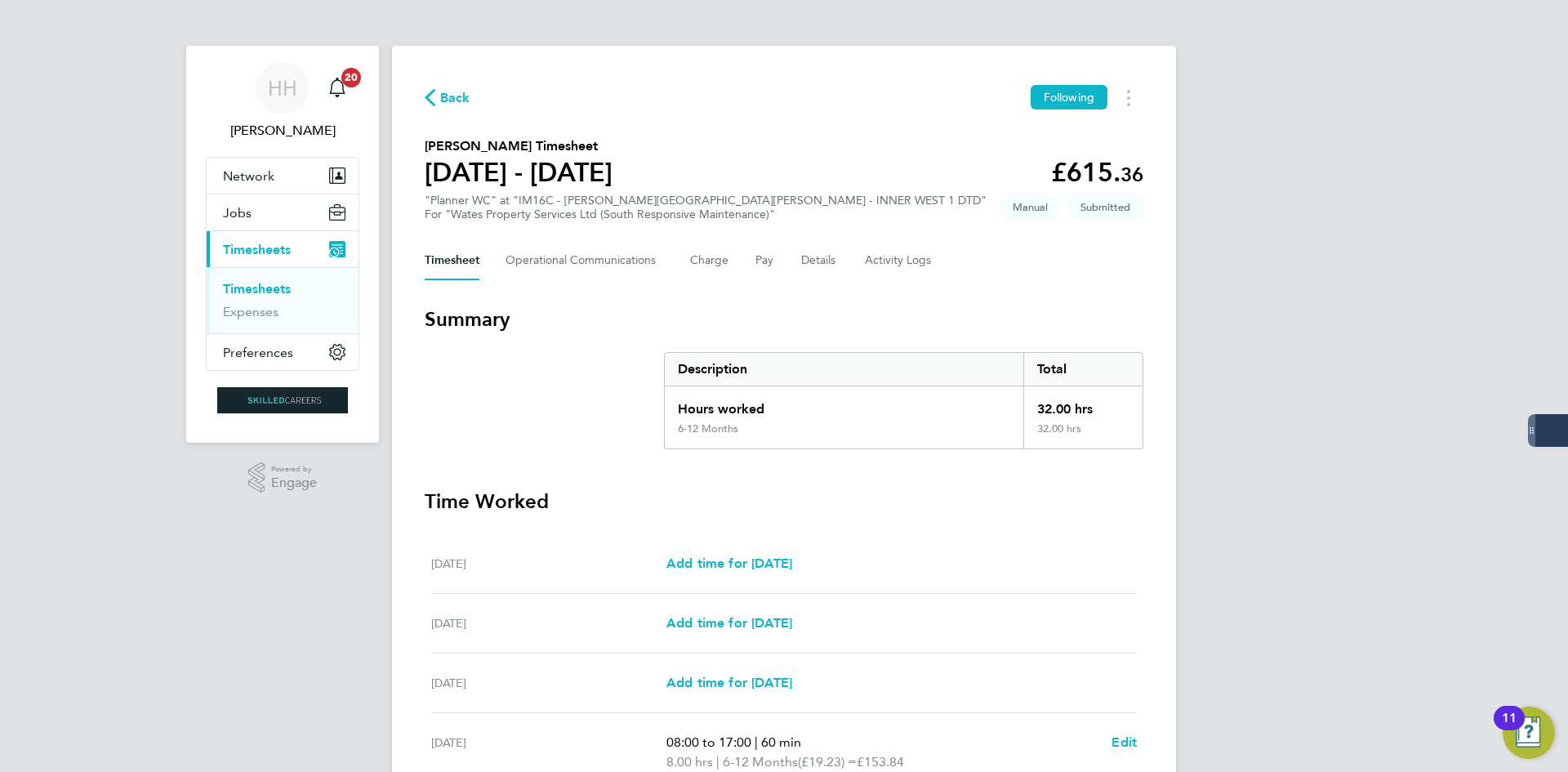
click at [245, 289] on link "Timesheets" at bounding box center [257, 289] width 68 height 16
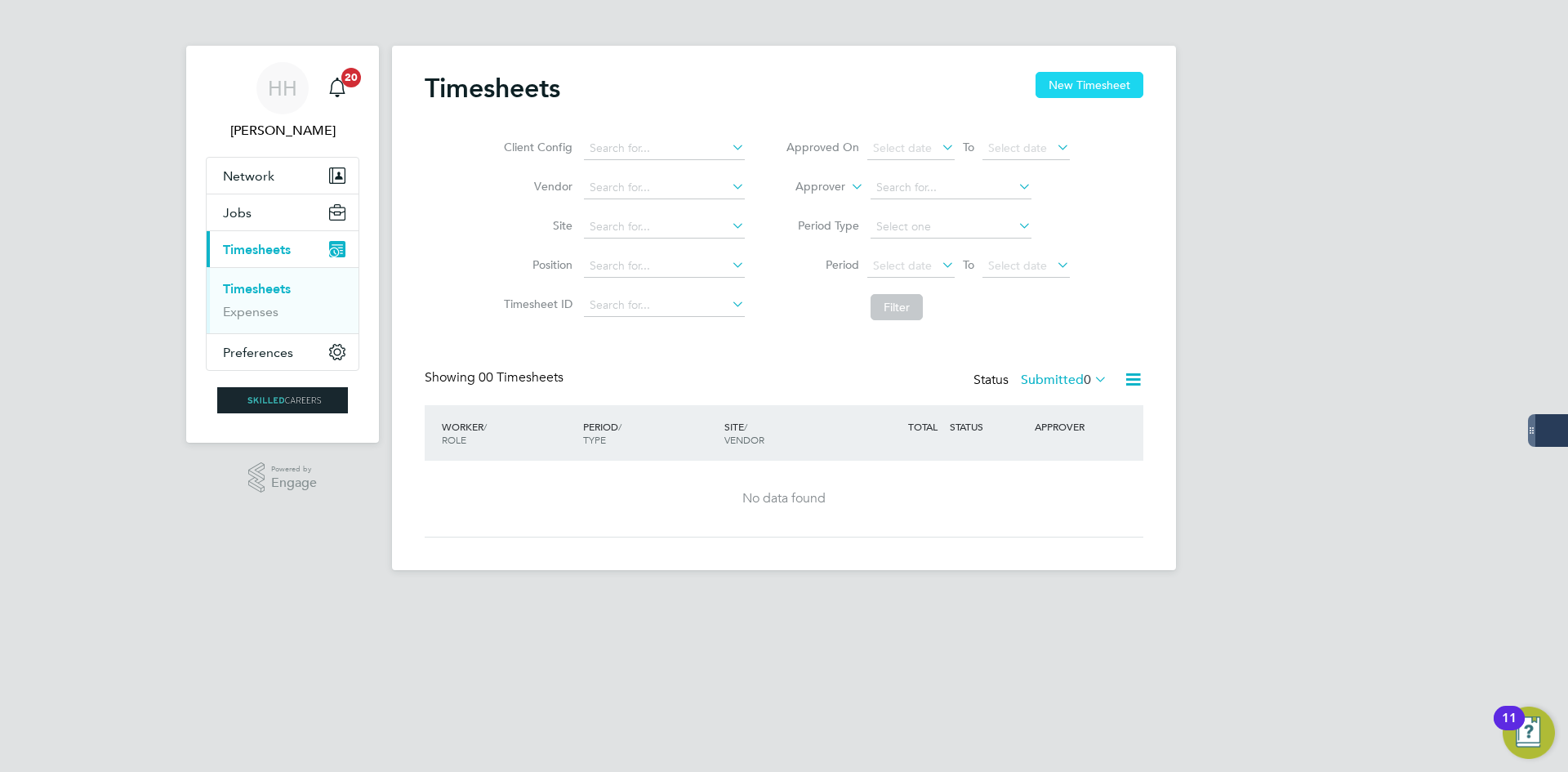
click at [1086, 81] on button "New Timesheet" at bounding box center [1089, 85] width 108 height 26
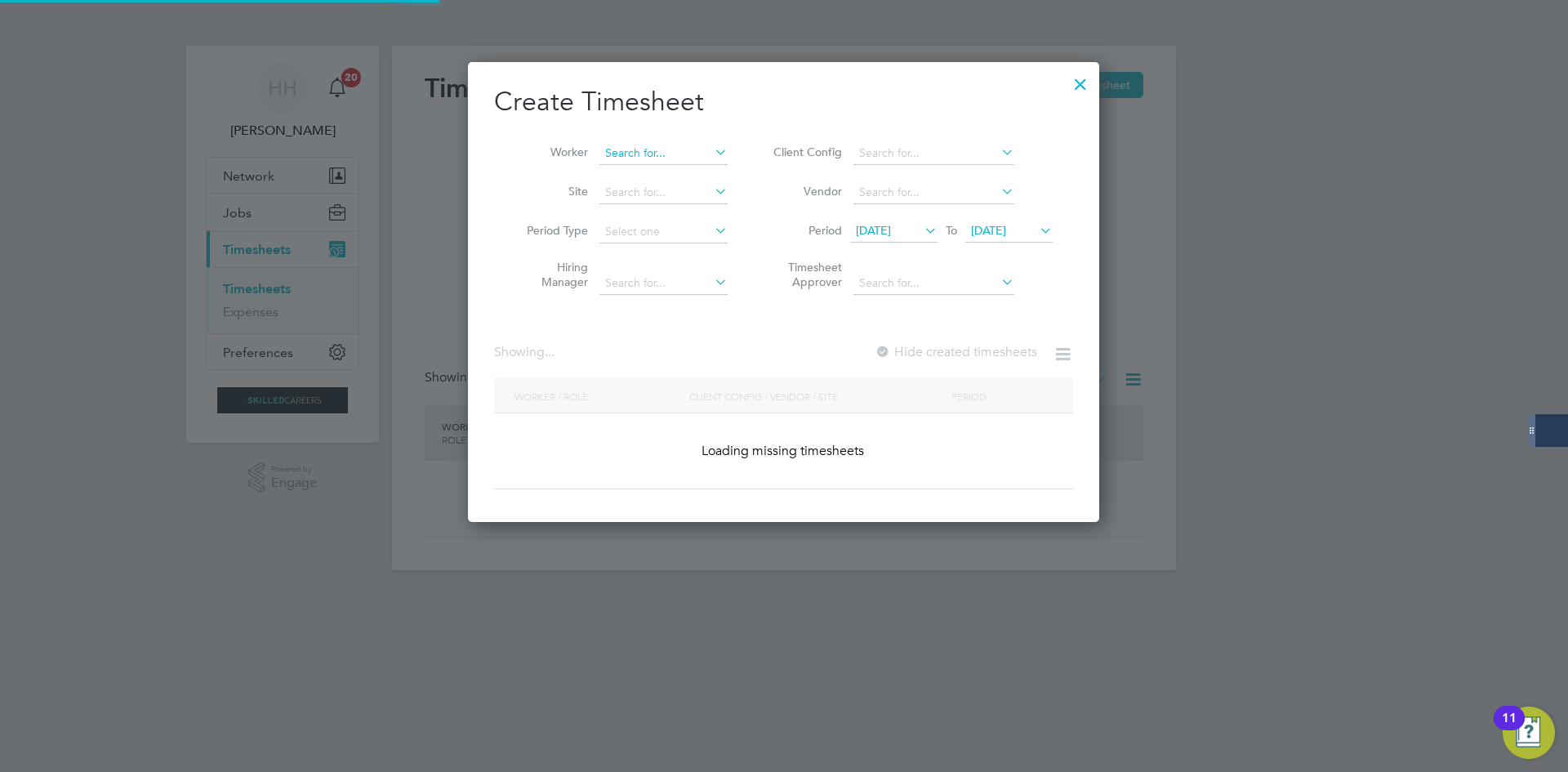
scroll to position [461, 632]
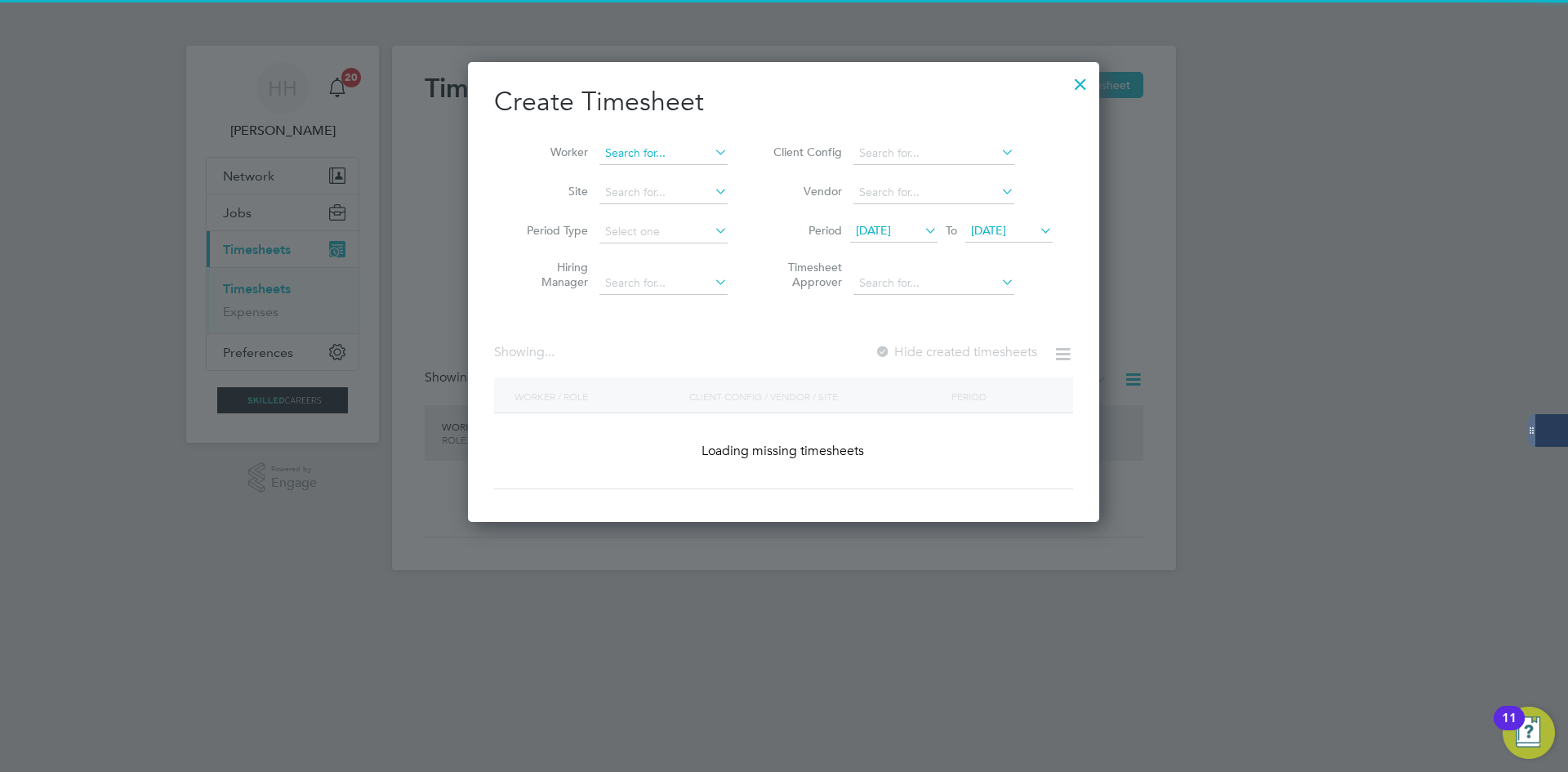
click at [648, 151] on input at bounding box center [663, 153] width 129 height 23
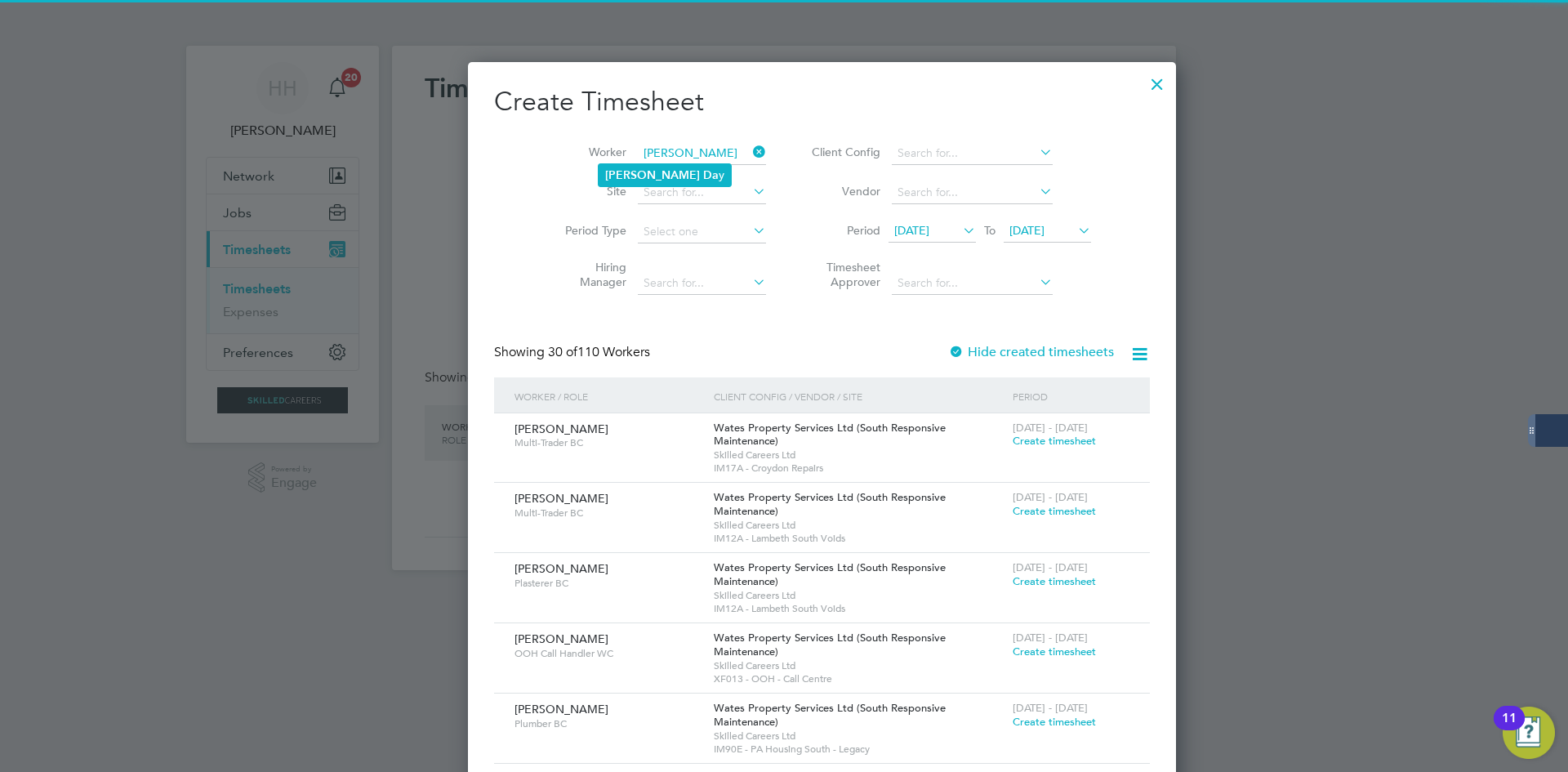
click at [703, 170] on b "Da" at bounding box center [711, 176] width 16 height 14
type input "Nathan Day"
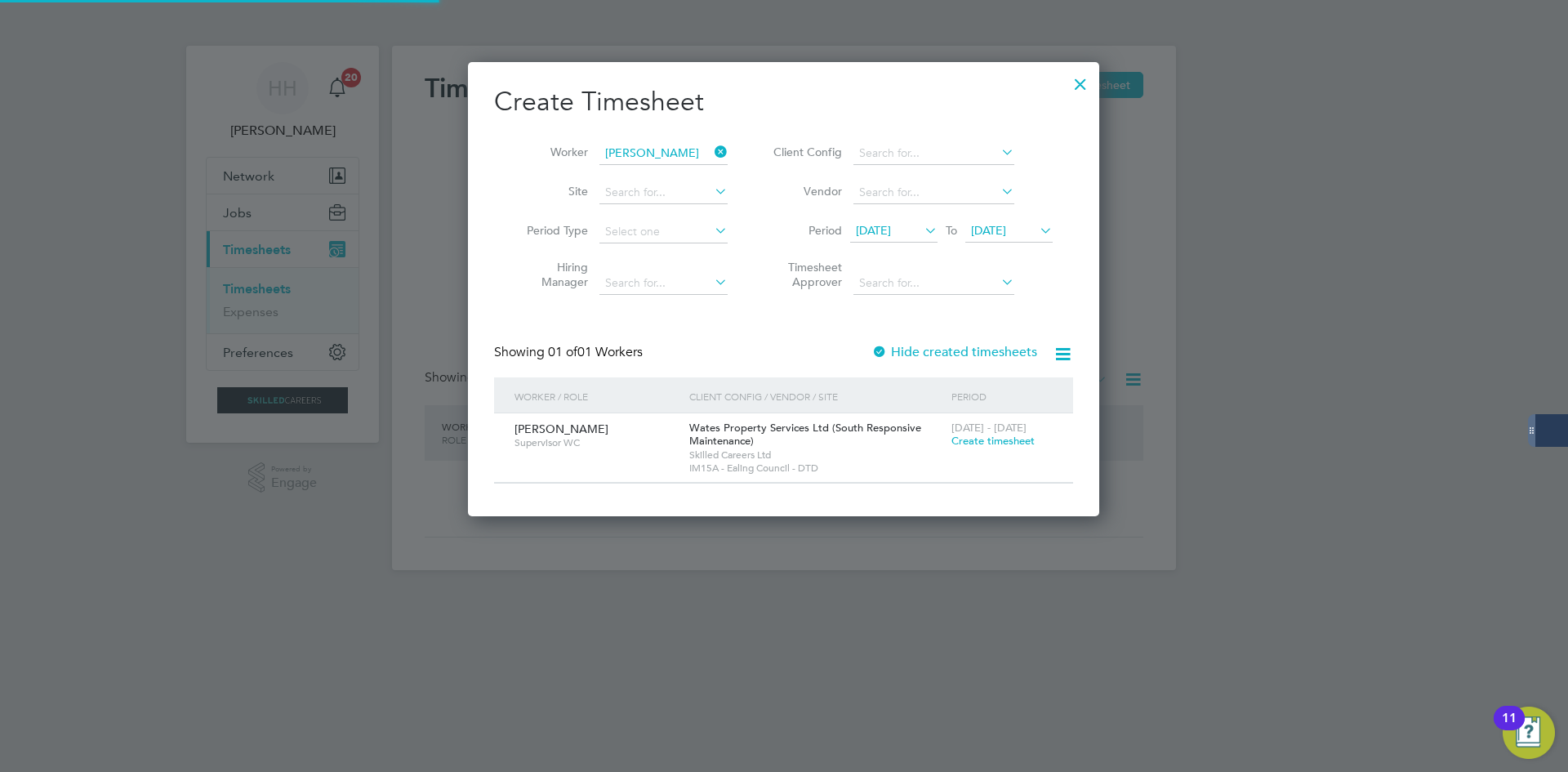
scroll to position [455, 632]
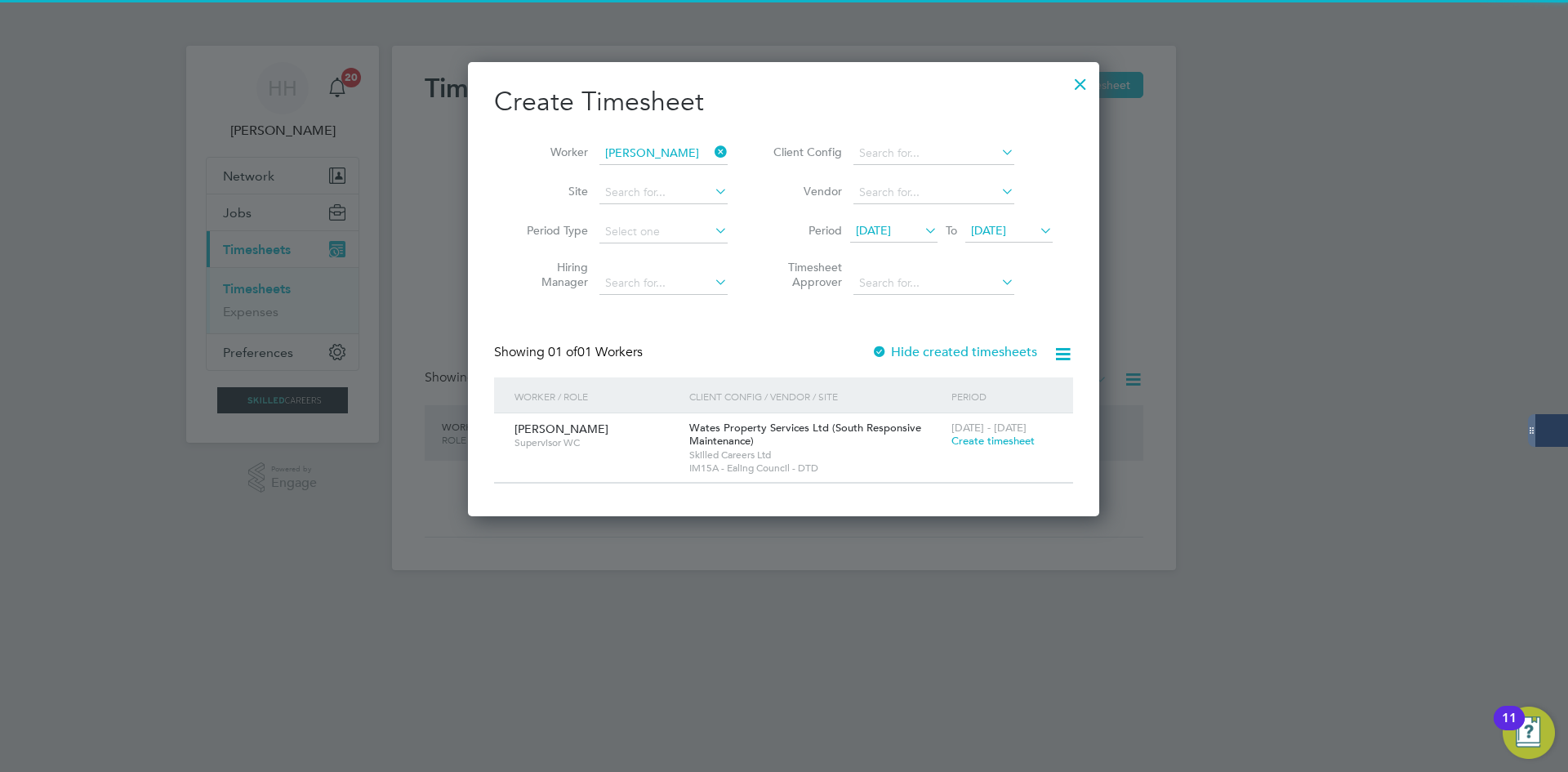
click at [951, 441] on div "20 - 26 Sep 2025 Create timesheet" at bounding box center [1002, 435] width 110 height 44
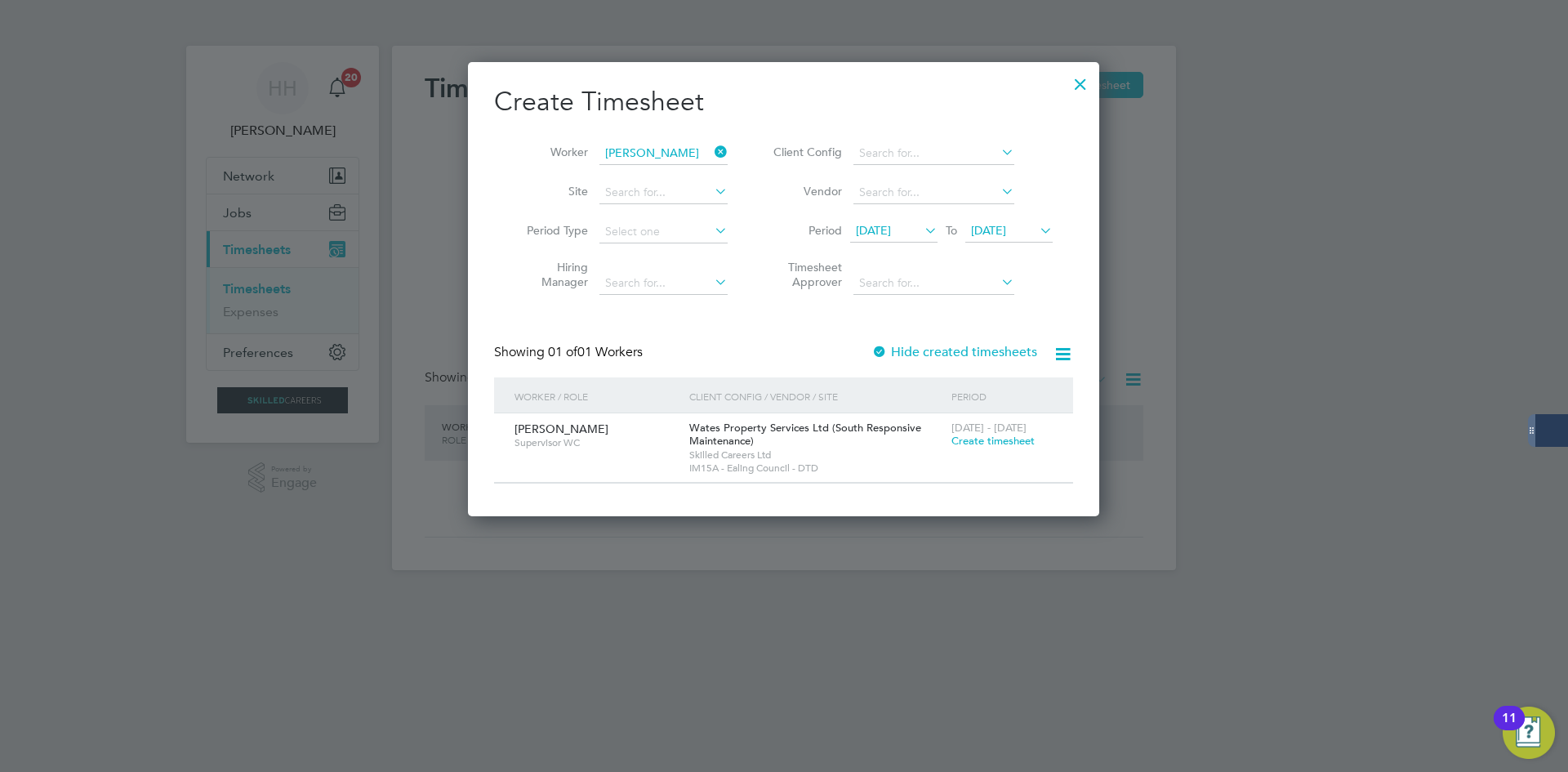
click at [969, 438] on span "Create timesheet" at bounding box center [993, 441] width 84 height 14
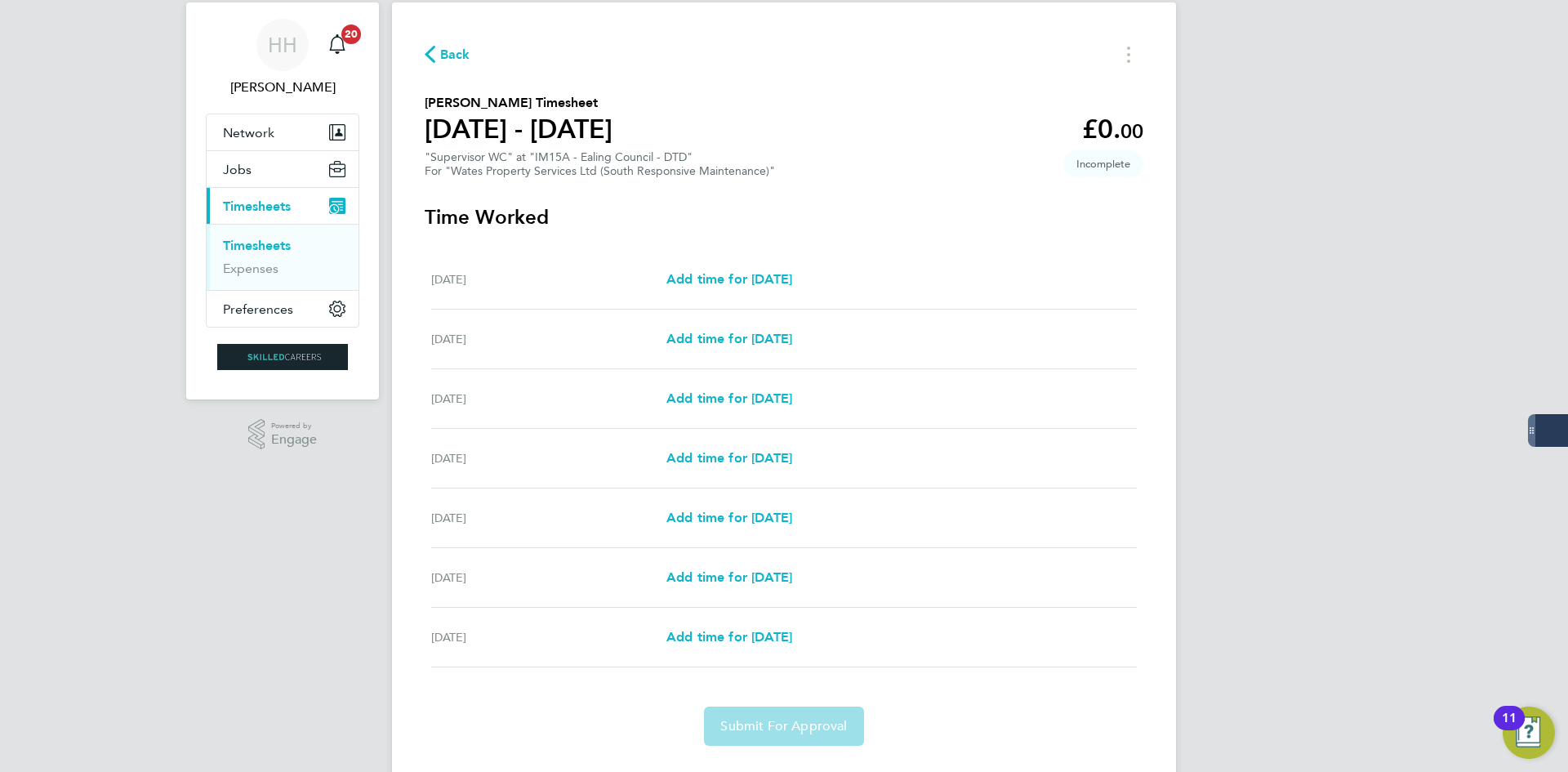
scroll to position [83, 0]
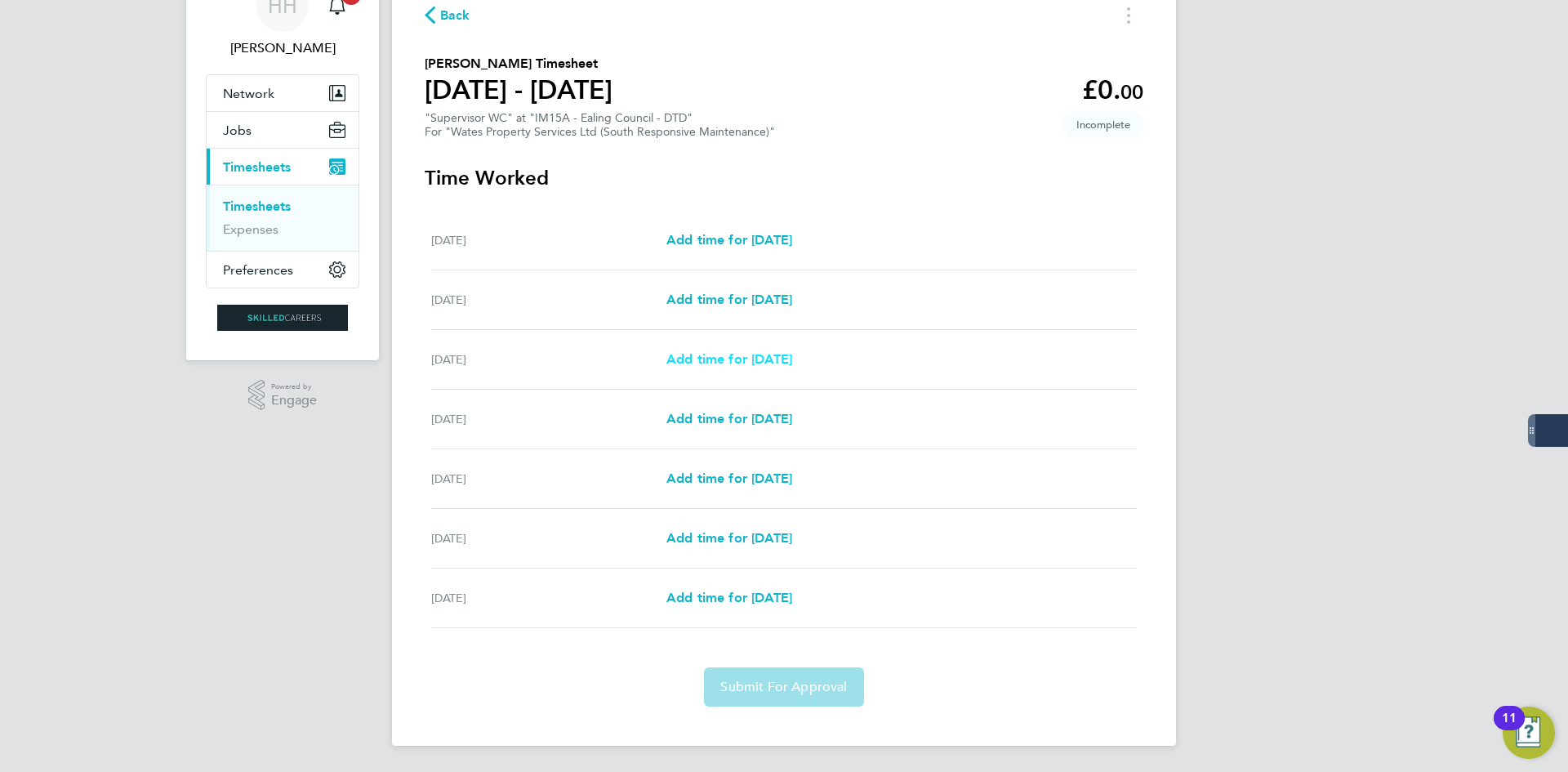
click at [775, 358] on span "Add time for Mon 22 Sep" at bounding box center [729, 359] width 126 height 16
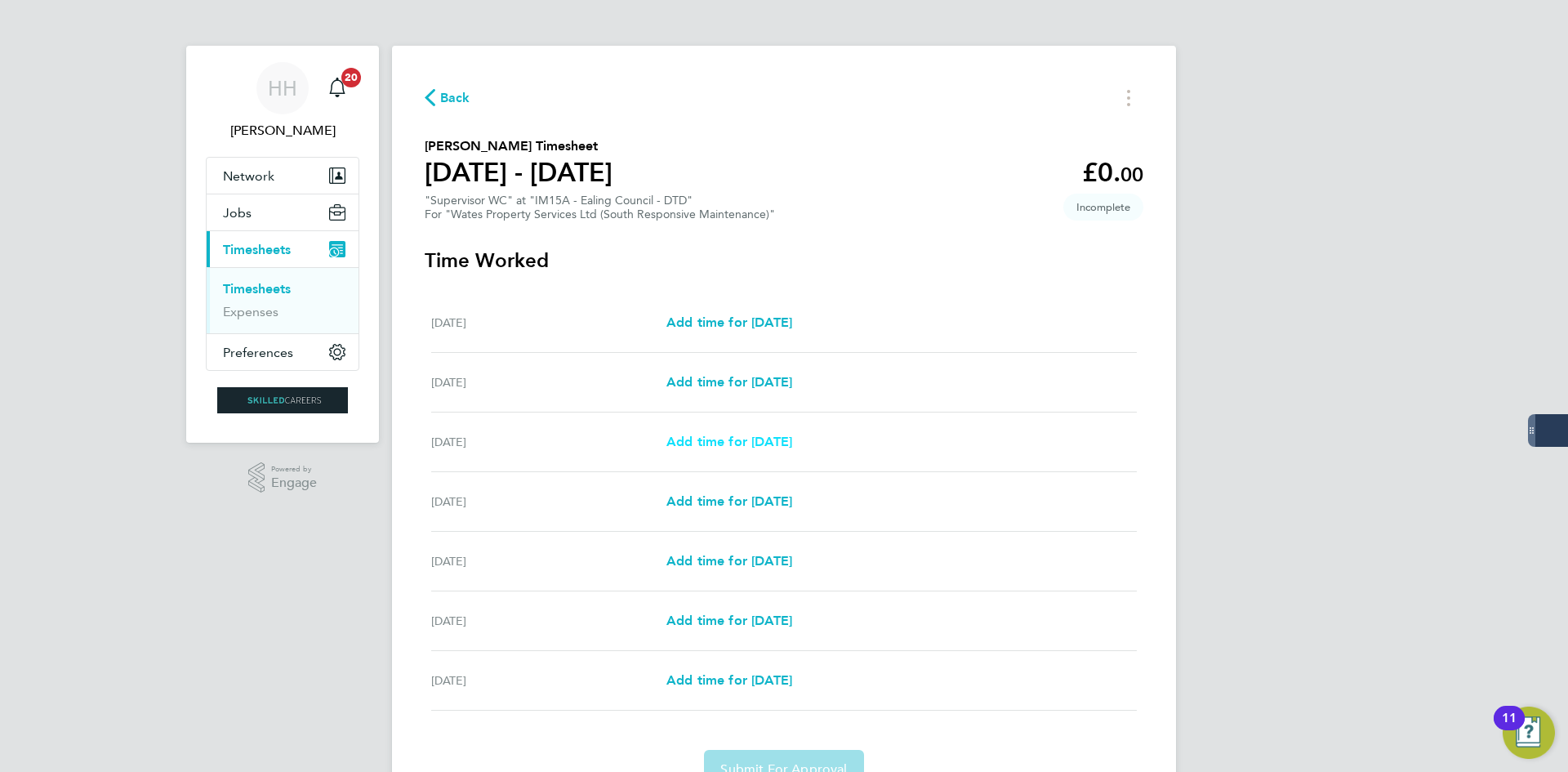
select select "30"
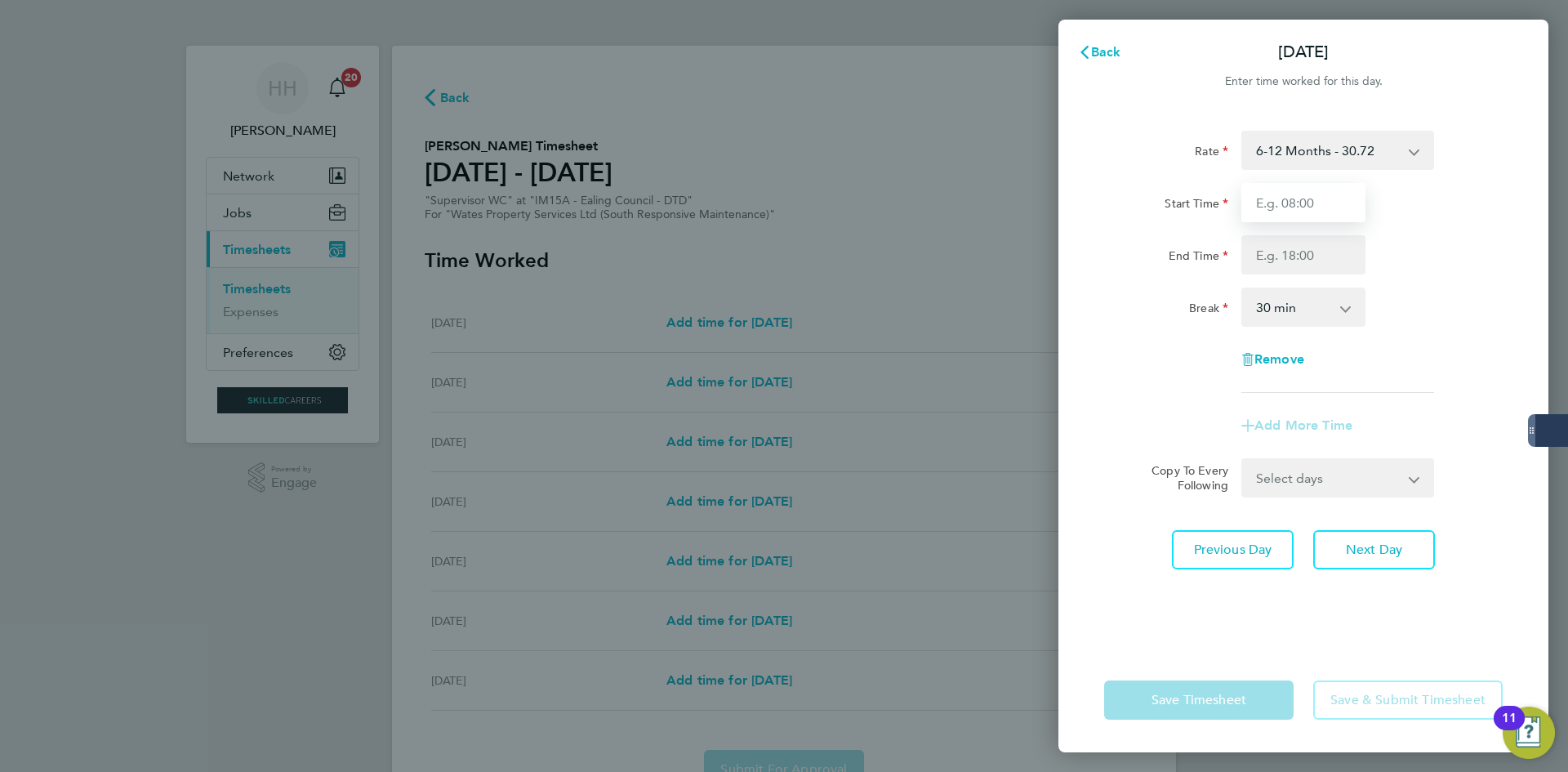
click at [1306, 200] on input "Start Time" at bounding box center [1304, 201] width 124 height 39
type input "08:00"
click at [1334, 252] on input "End Time" at bounding box center [1304, 254] width 124 height 39
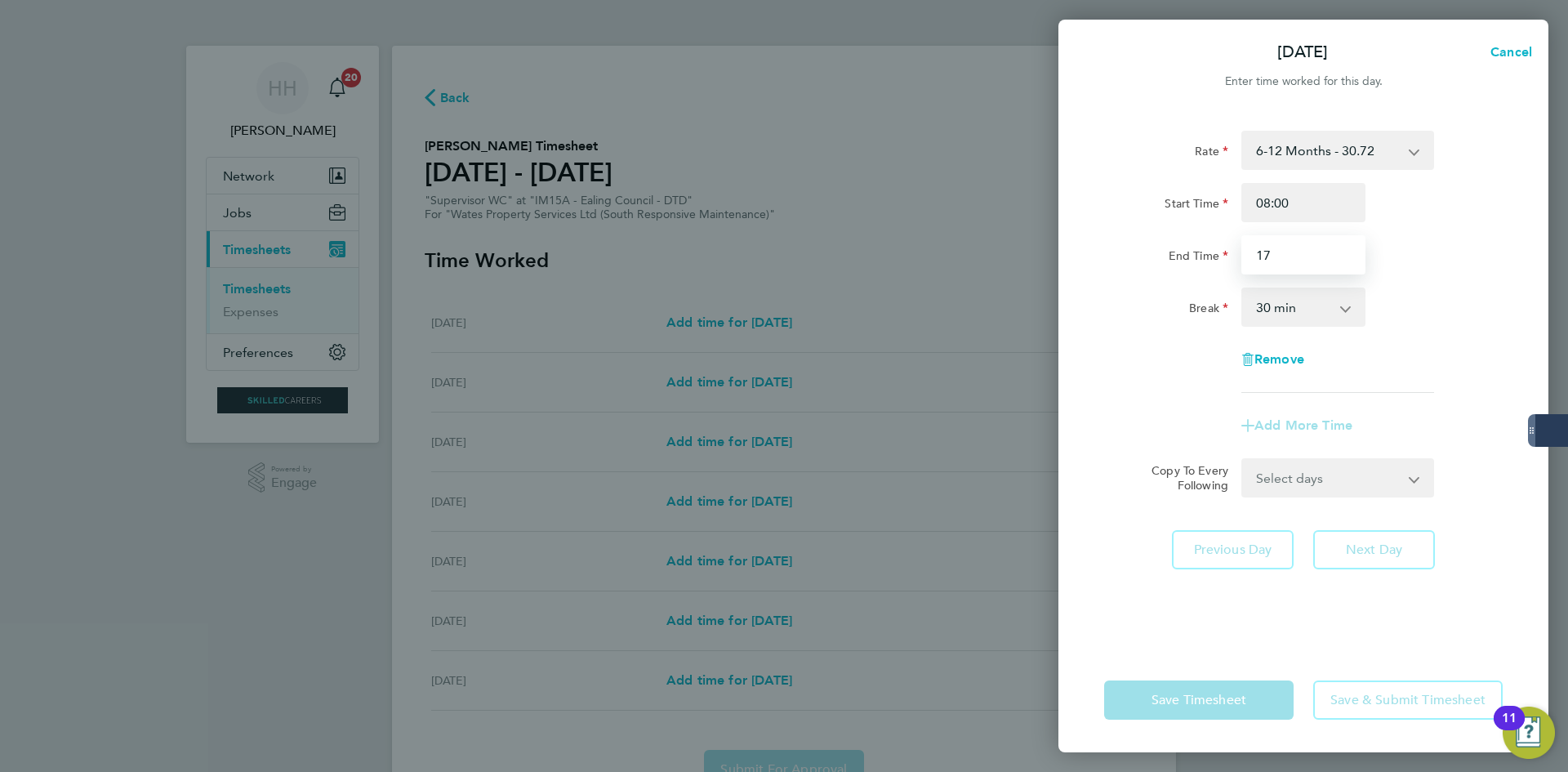
type input "17:00"
click at [1406, 285] on div "Rate 6-12 Months - 30.72 Start Time 08:00 End Time 17:00 Break 0 min 15 min 30 …" at bounding box center [1304, 261] width 399 height 262
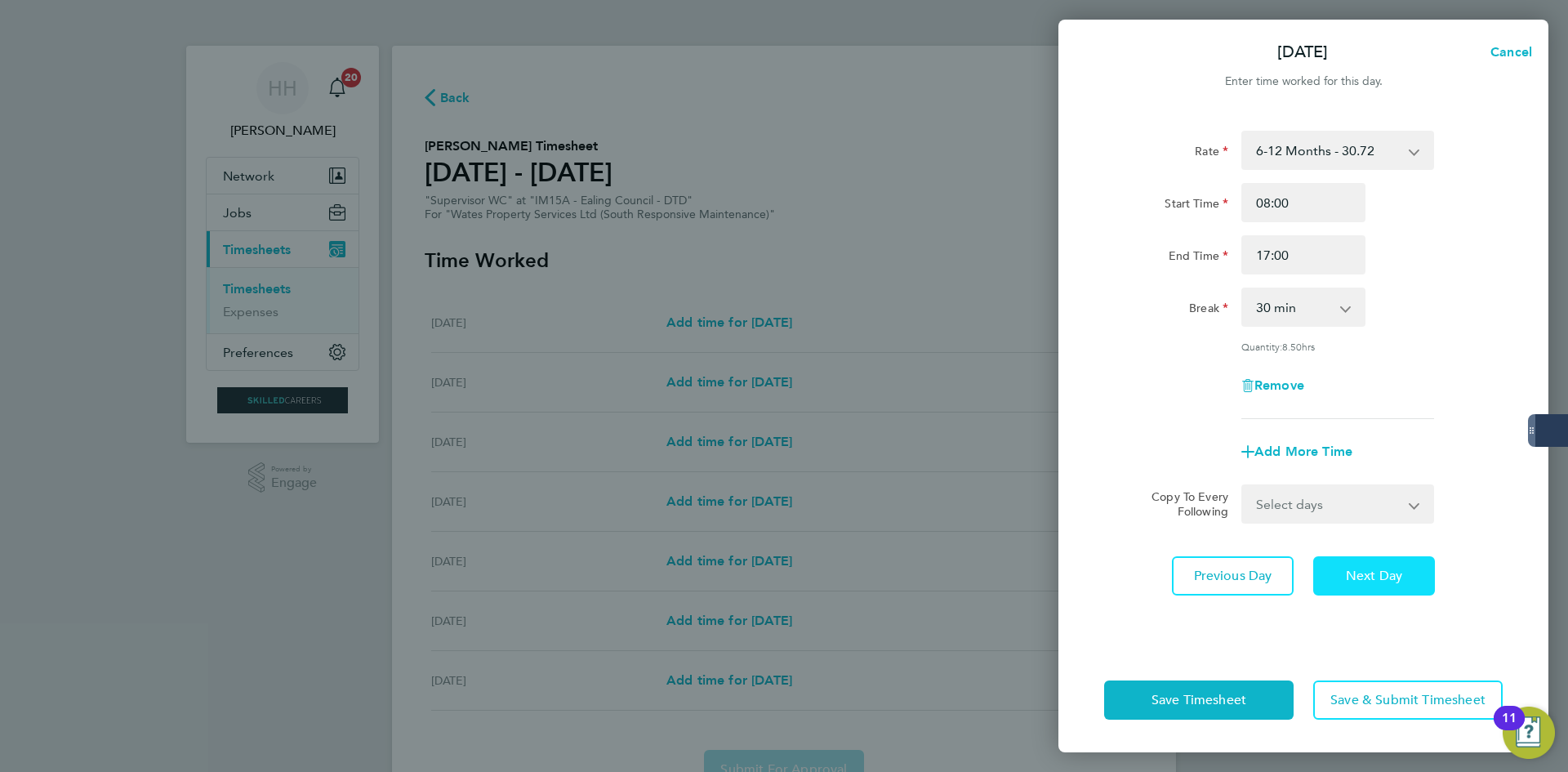
click at [1352, 578] on span "Next Day" at bounding box center [1374, 576] width 57 height 16
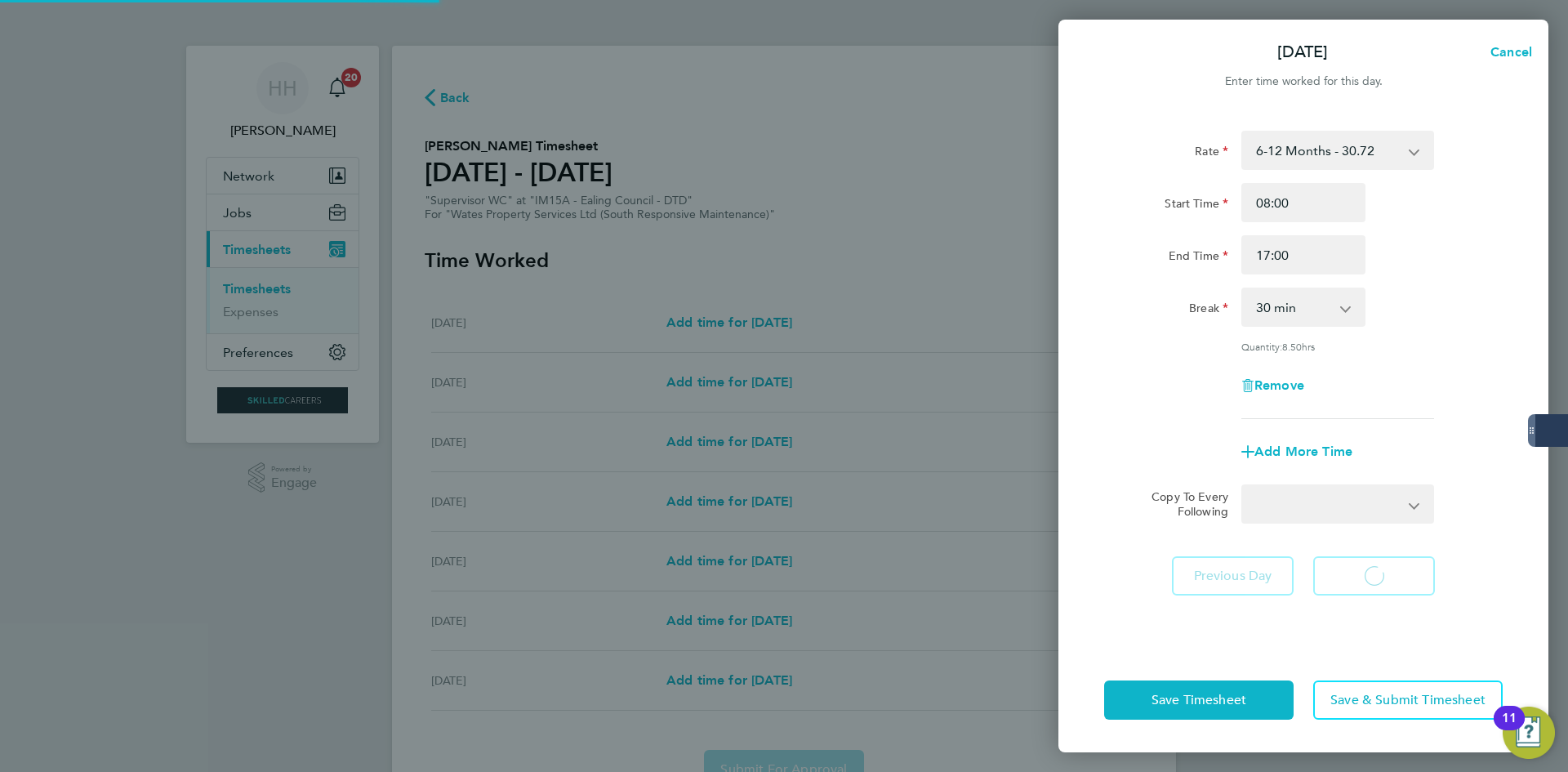
select select "30"
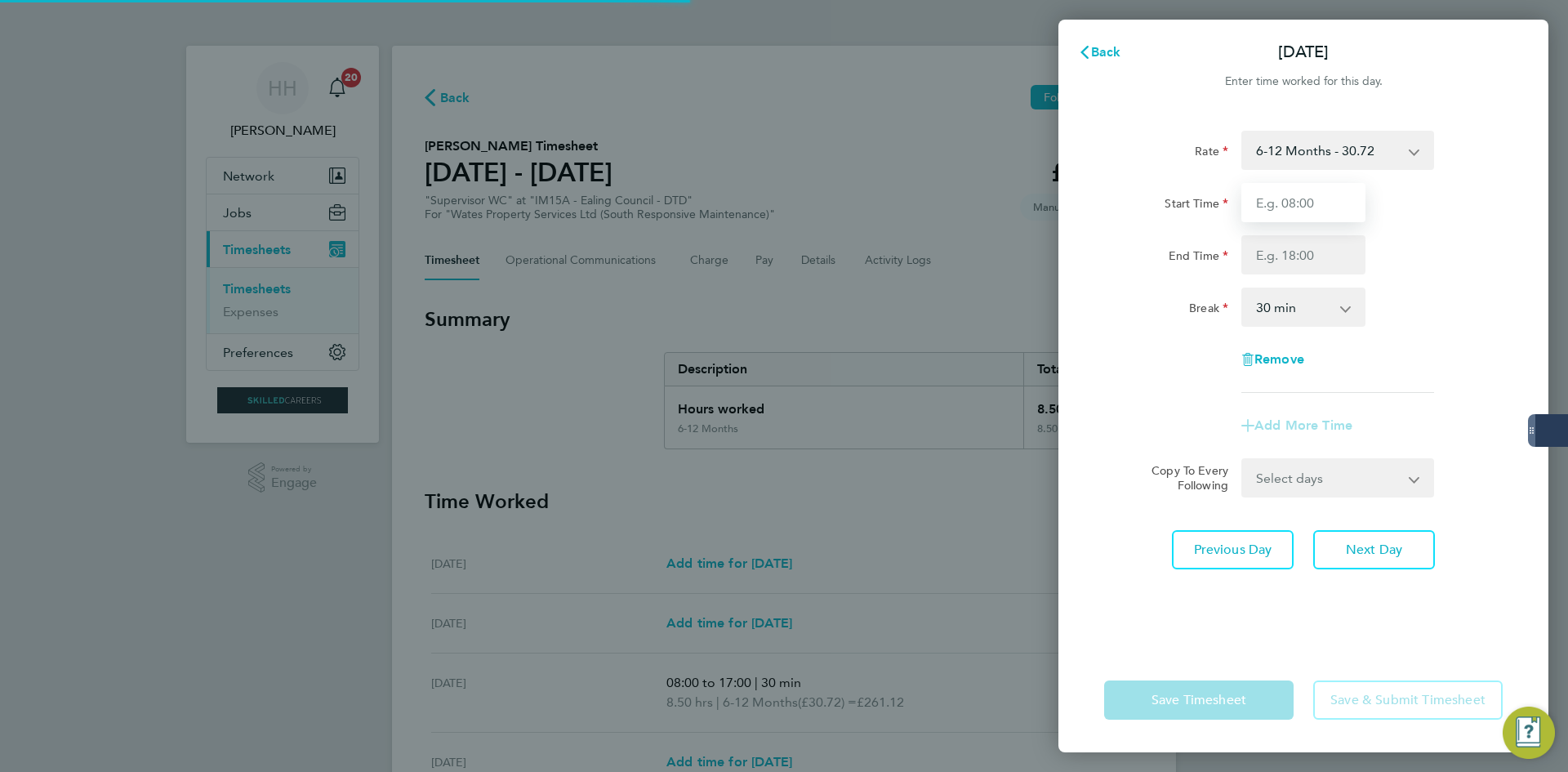
drag, startPoint x: 1324, startPoint y: 199, endPoint x: 1317, endPoint y: 219, distance: 21.2
click at [1324, 199] on input "Start Time" at bounding box center [1304, 201] width 124 height 39
type input "08:00"
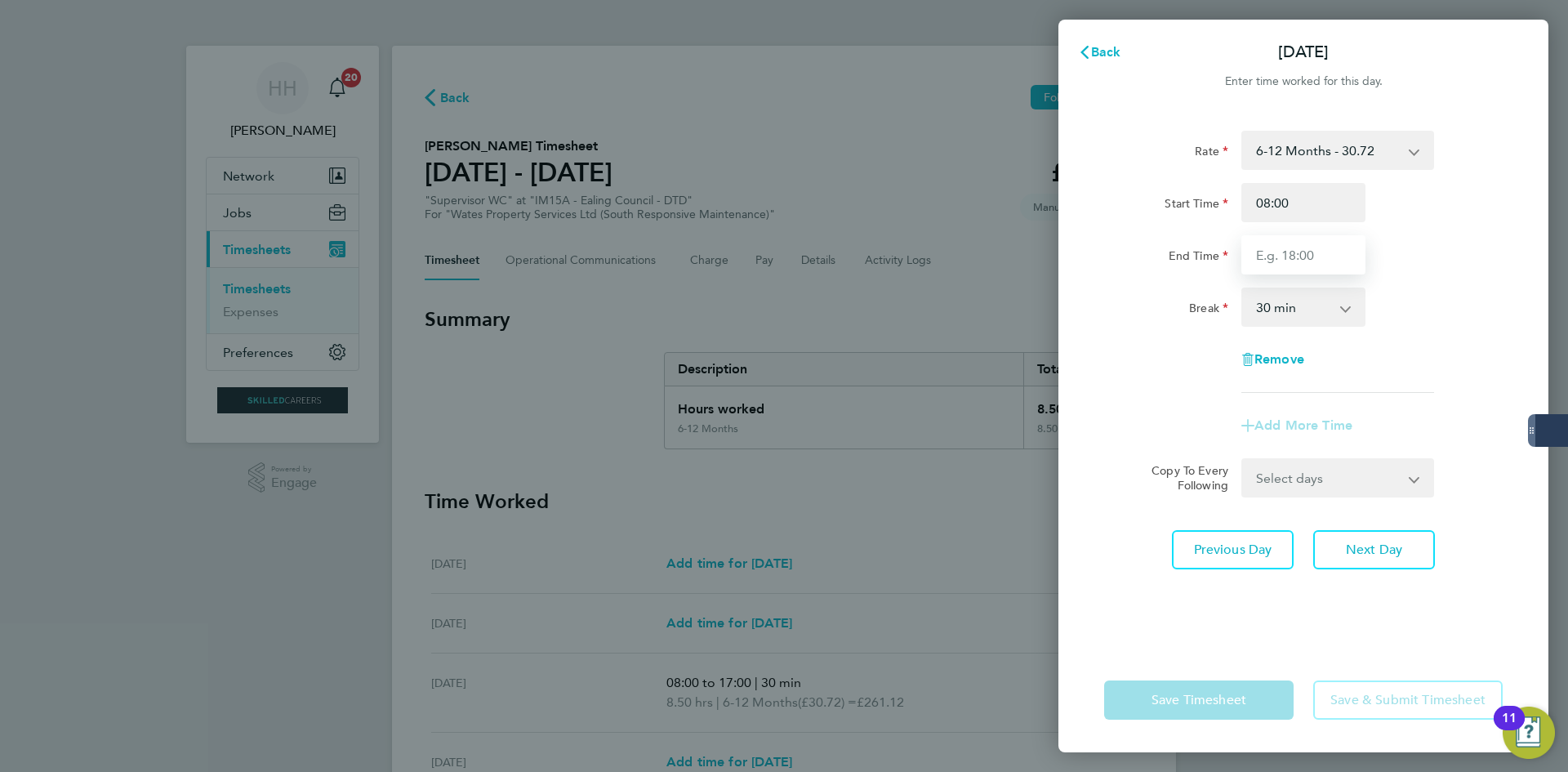
drag, startPoint x: 1280, startPoint y: 259, endPoint x: 1279, endPoint y: 271, distance: 12.0
click at [1279, 259] on input "End Time" at bounding box center [1304, 254] width 124 height 39
type input "17:00"
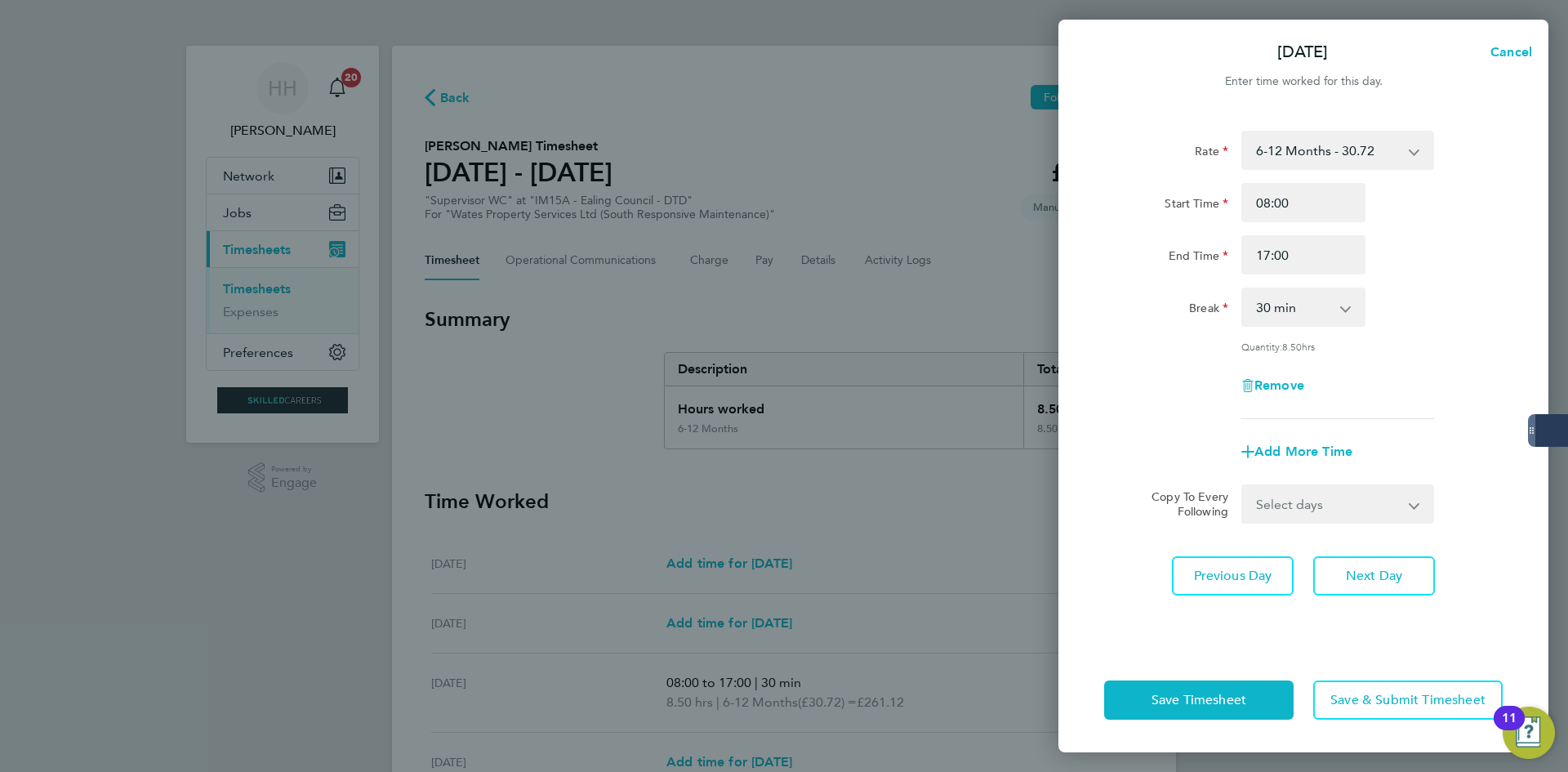
click at [1385, 301] on div "Break 0 min 15 min 30 min 45 min 60 min 75 min 90 min" at bounding box center [1304, 306] width 412 height 39
click at [1361, 577] on span "Next Day" at bounding box center [1374, 576] width 57 height 16
select select "30"
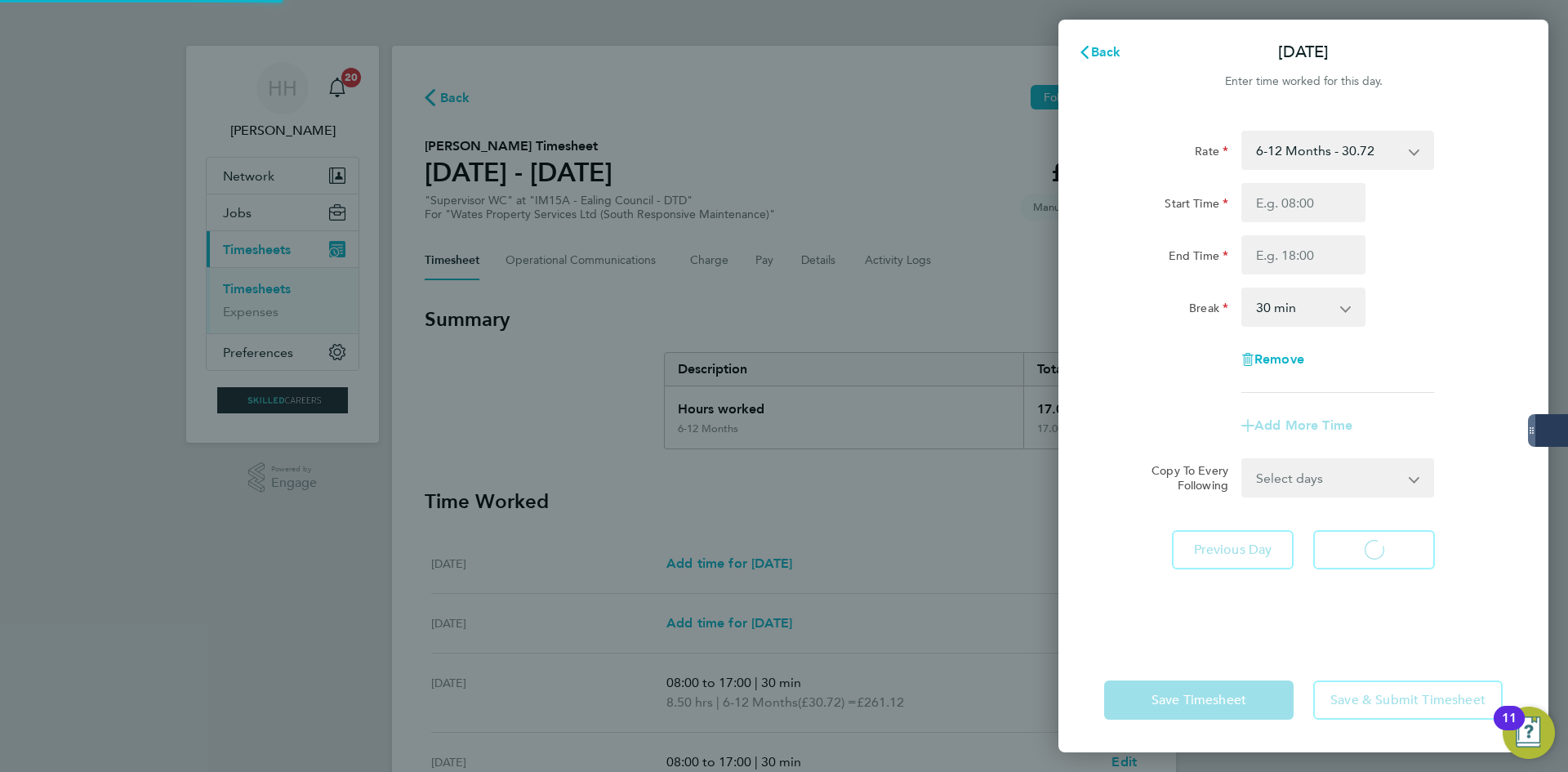
select select "30"
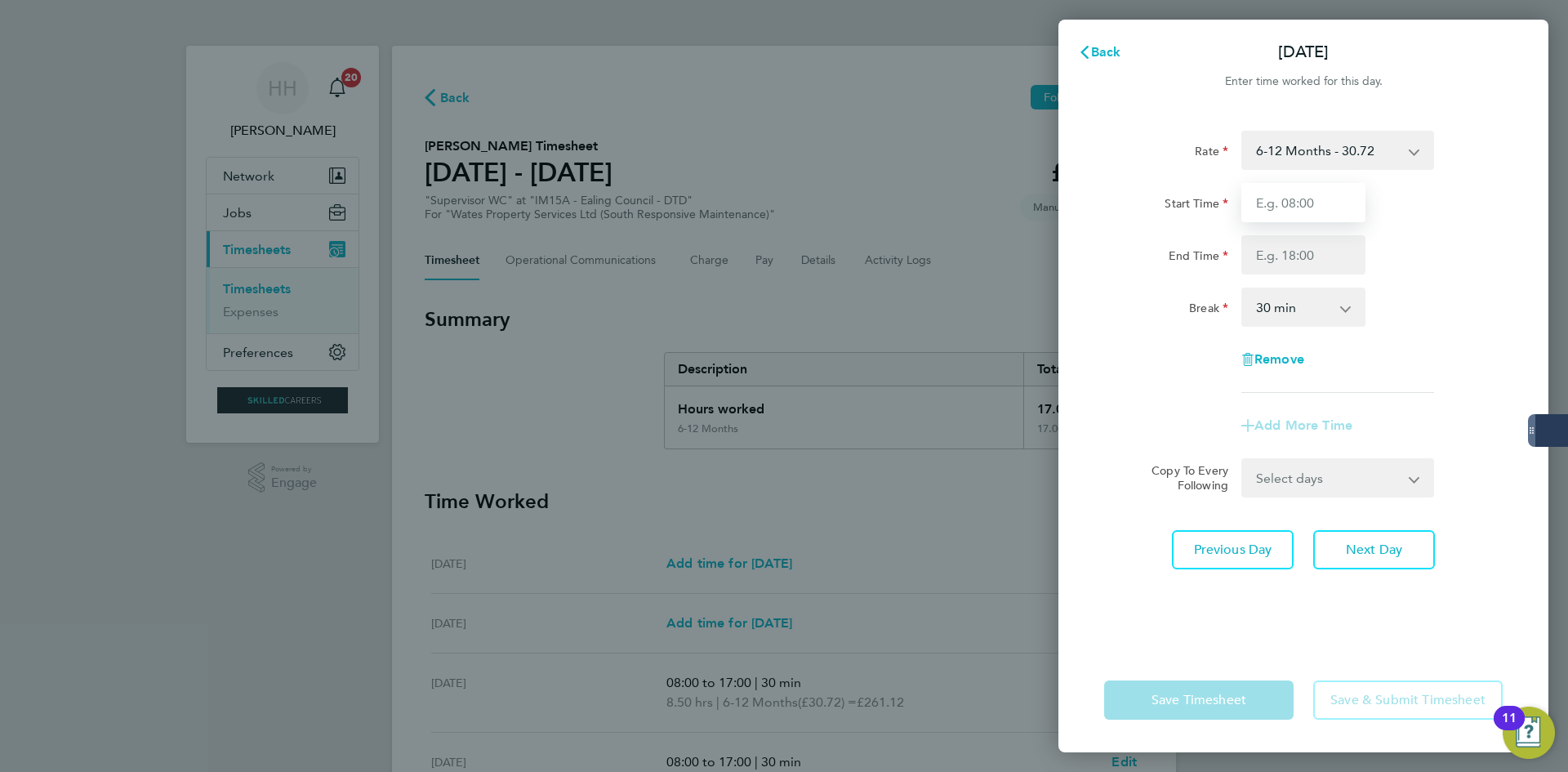
click at [1291, 202] on input "Start Time" at bounding box center [1304, 201] width 124 height 39
type input "08:00"
click at [1303, 244] on input "End Time" at bounding box center [1304, 254] width 124 height 39
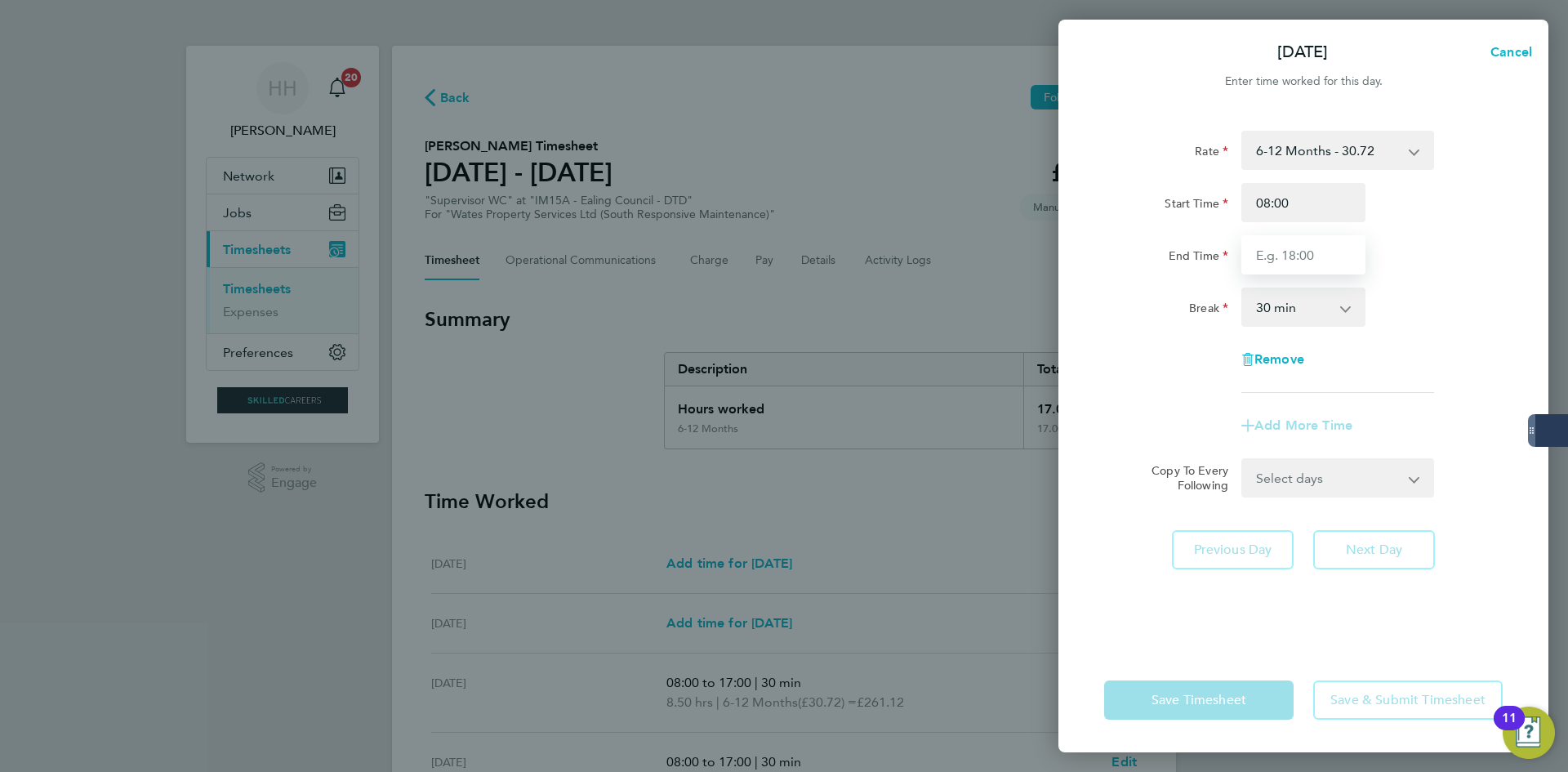
type input "17:00"
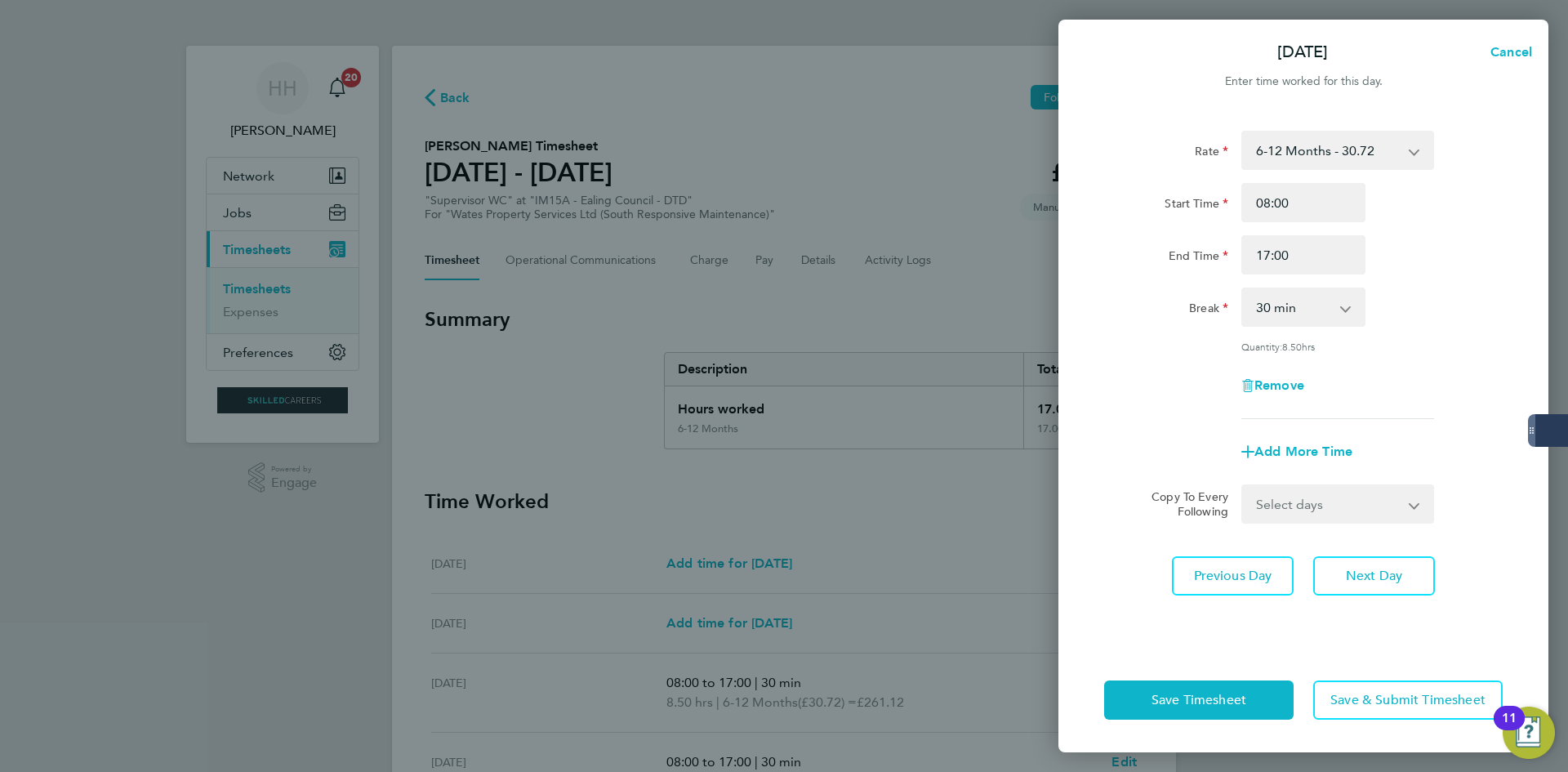
click at [1419, 313] on div "Break 0 min 15 min 30 min 45 min 60 min 75 min 90 min" at bounding box center [1304, 306] width 412 height 39
click at [1383, 578] on span "Next Day" at bounding box center [1374, 576] width 57 height 16
select select "30"
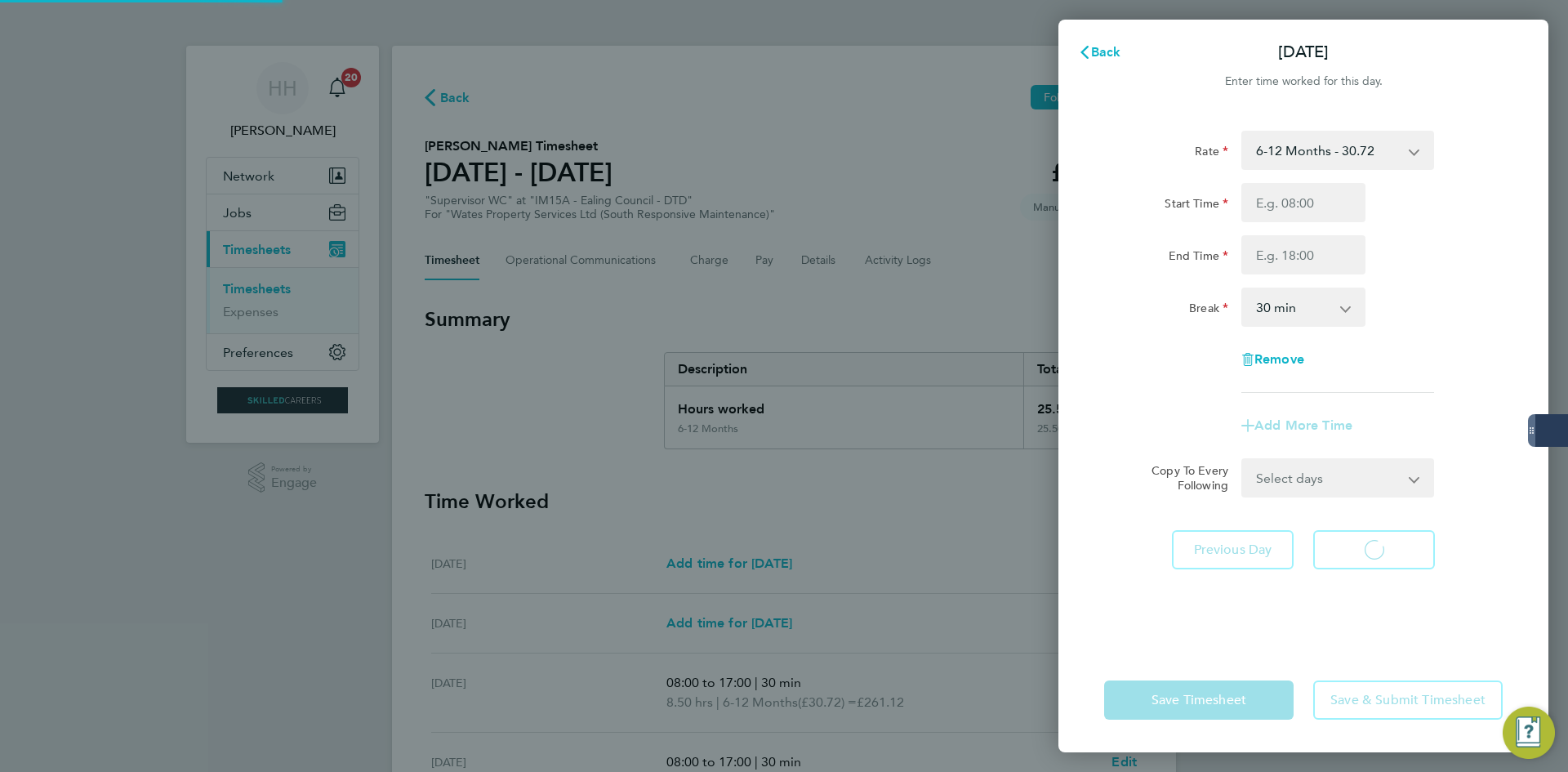
select select "30"
drag, startPoint x: 1245, startPoint y: 196, endPoint x: 1275, endPoint y: 213, distance: 34.5
click at [1275, 213] on input "Start Time" at bounding box center [1304, 201] width 124 height 39
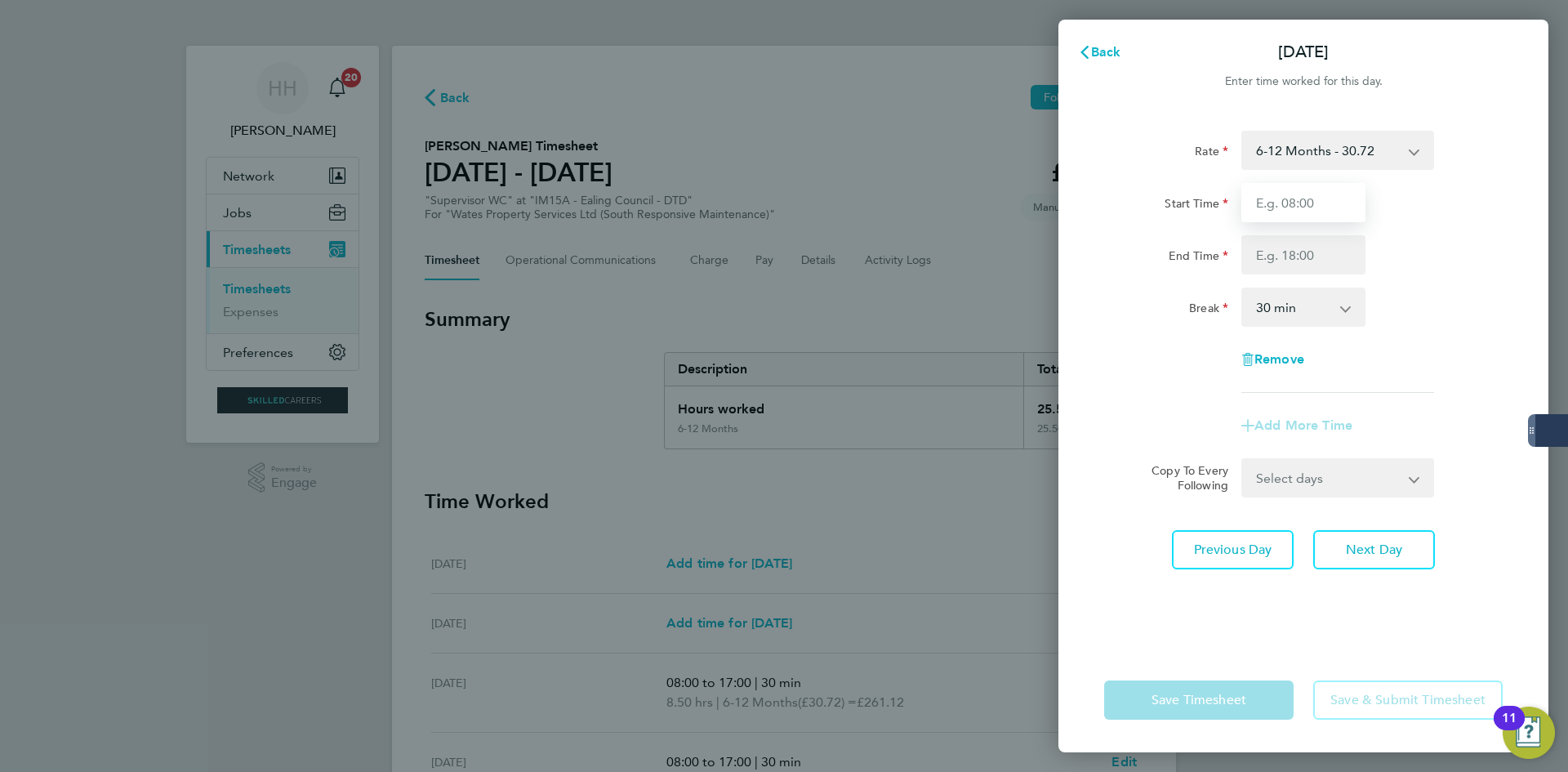
type input "08:00"
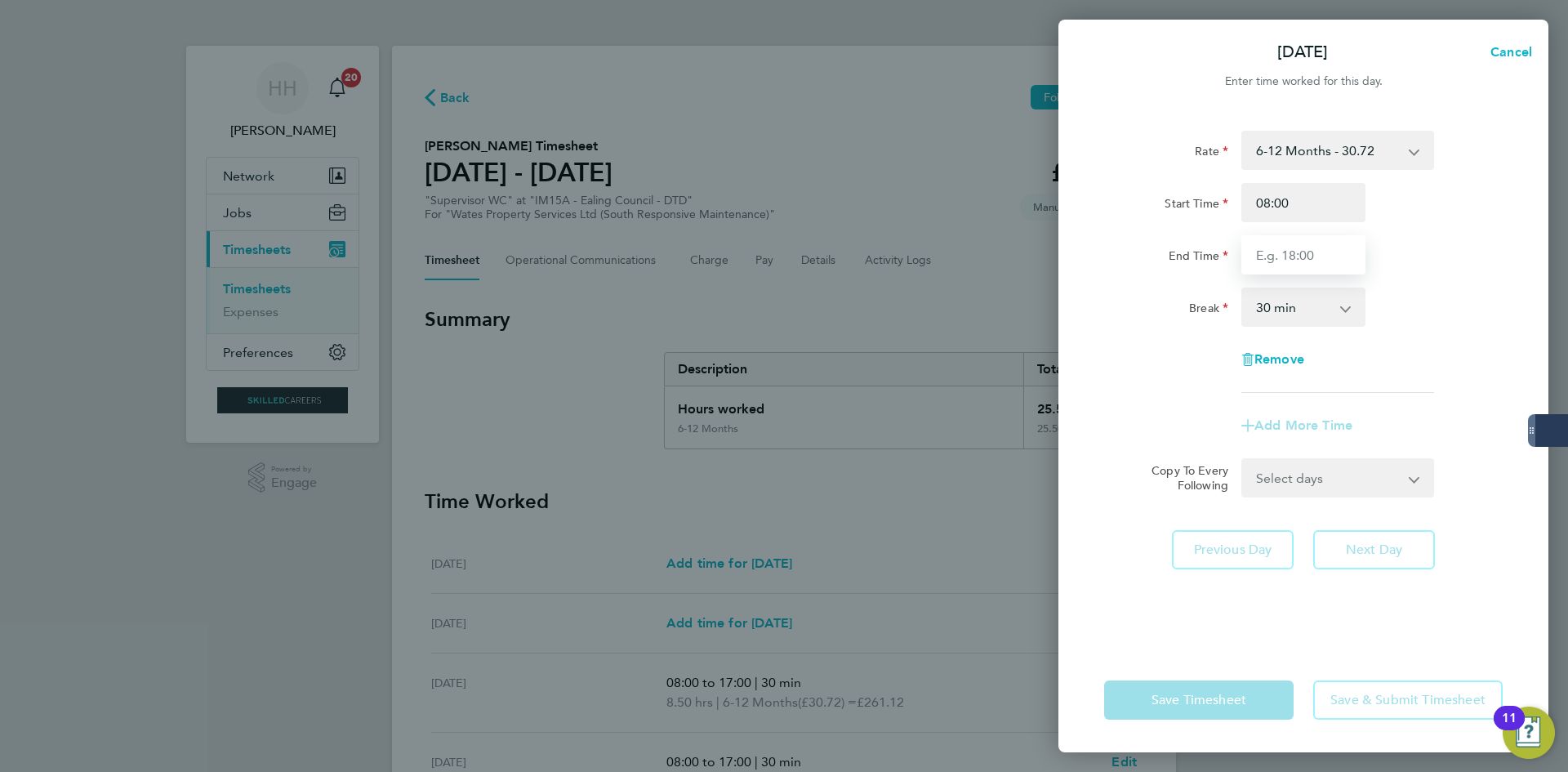
drag, startPoint x: 1295, startPoint y: 263, endPoint x: 1296, endPoint y: 273, distance: 10.0
click at [1295, 263] on input "End Time" at bounding box center [1304, 254] width 124 height 39
type input "17:00"
click at [1431, 314] on div "Break 0 min 15 min 30 min 45 min 60 min 75 min 90 min" at bounding box center [1304, 306] width 412 height 39
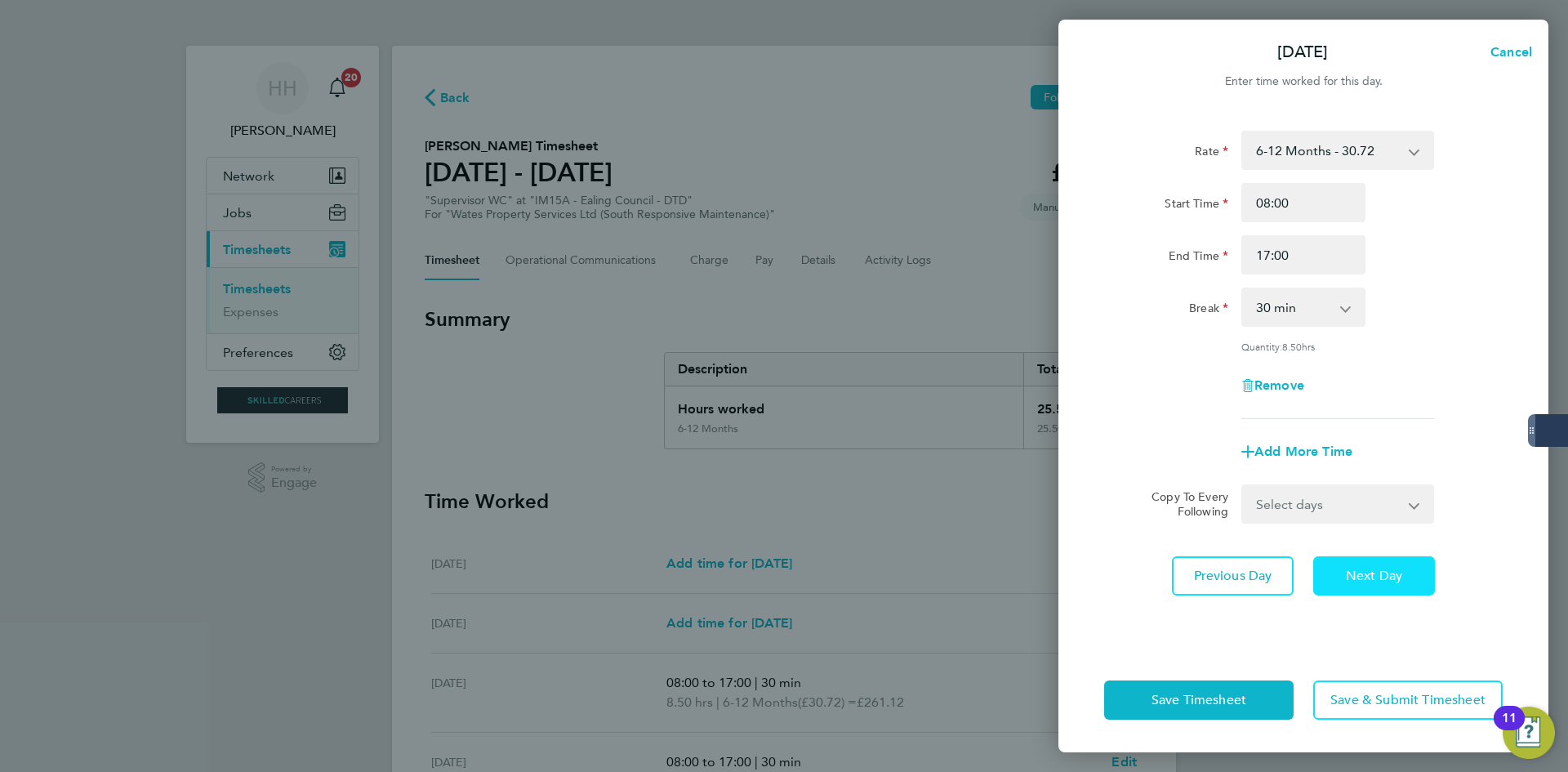
click at [1415, 583] on button "Next Day" at bounding box center [1374, 576] width 122 height 39
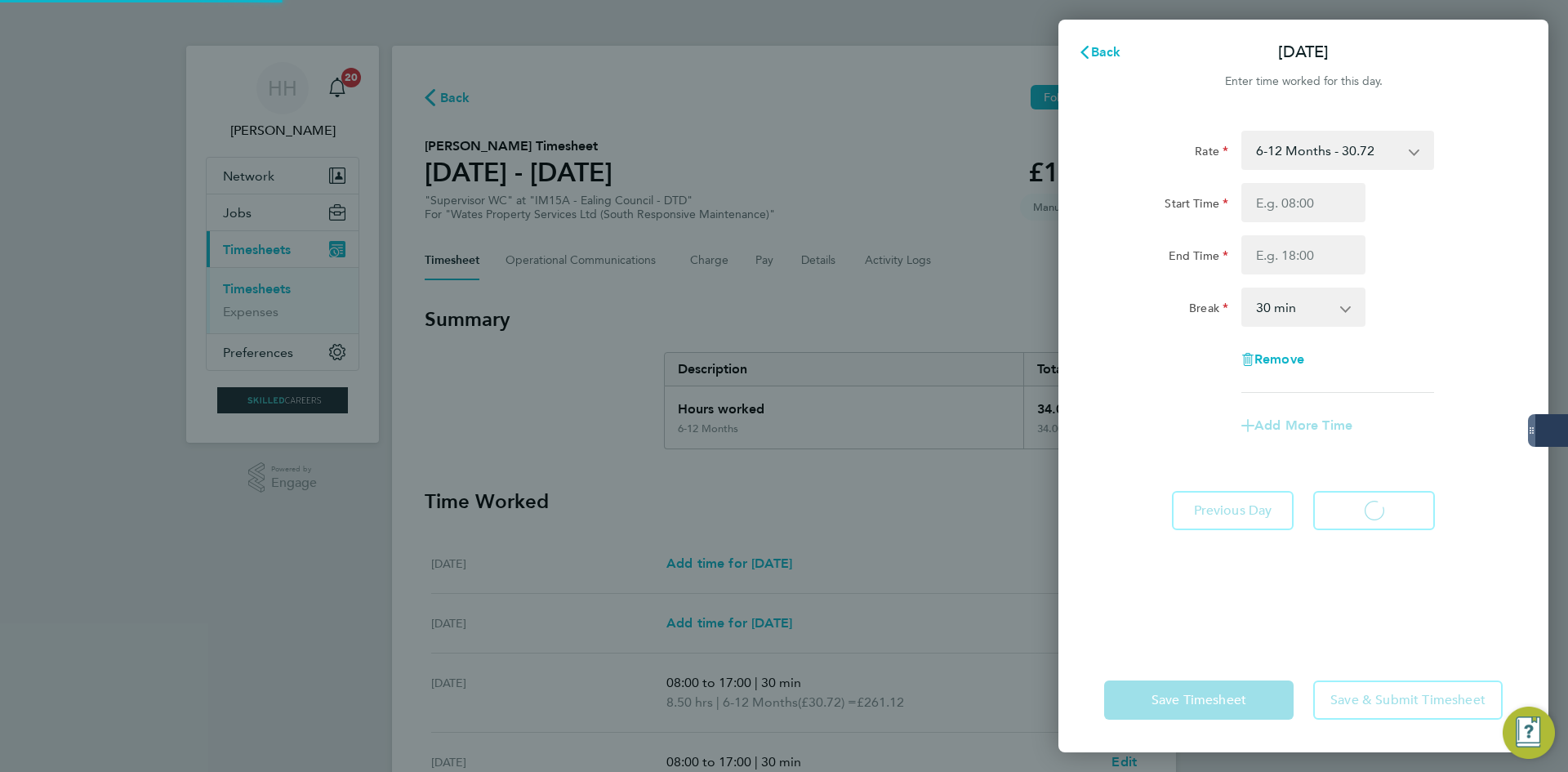
select select "30"
click at [1309, 200] on input "Start Time" at bounding box center [1304, 201] width 124 height 39
type input "08:00"
click at [1309, 256] on input "End Time" at bounding box center [1304, 254] width 124 height 39
type input "17:00"
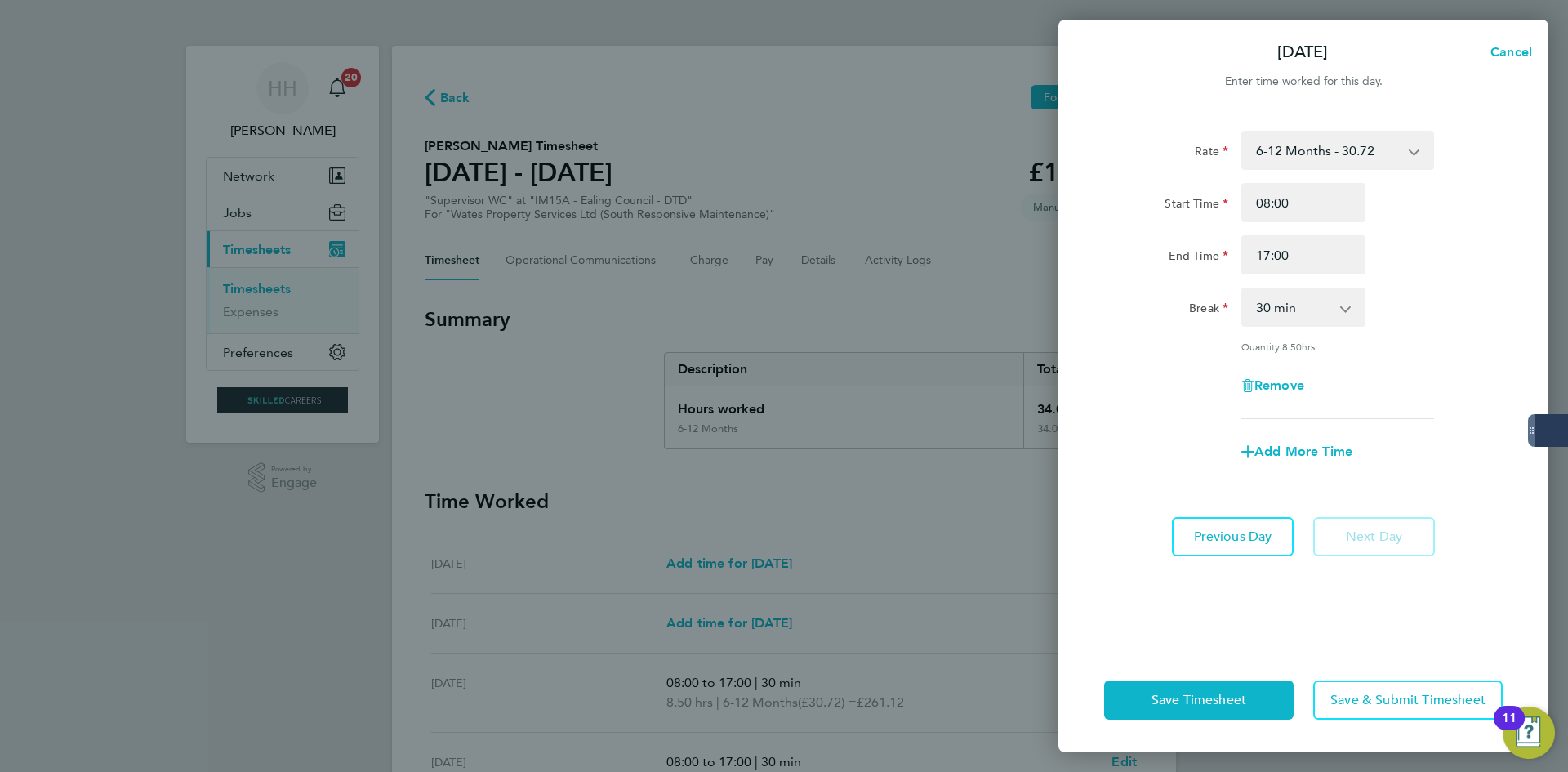
click at [1469, 300] on div "Break 0 min 15 min 30 min 45 min 60 min 75 min 90 min" at bounding box center [1304, 306] width 412 height 39
click at [1272, 695] on button "Save Timesheet" at bounding box center [1199, 699] width 190 height 39
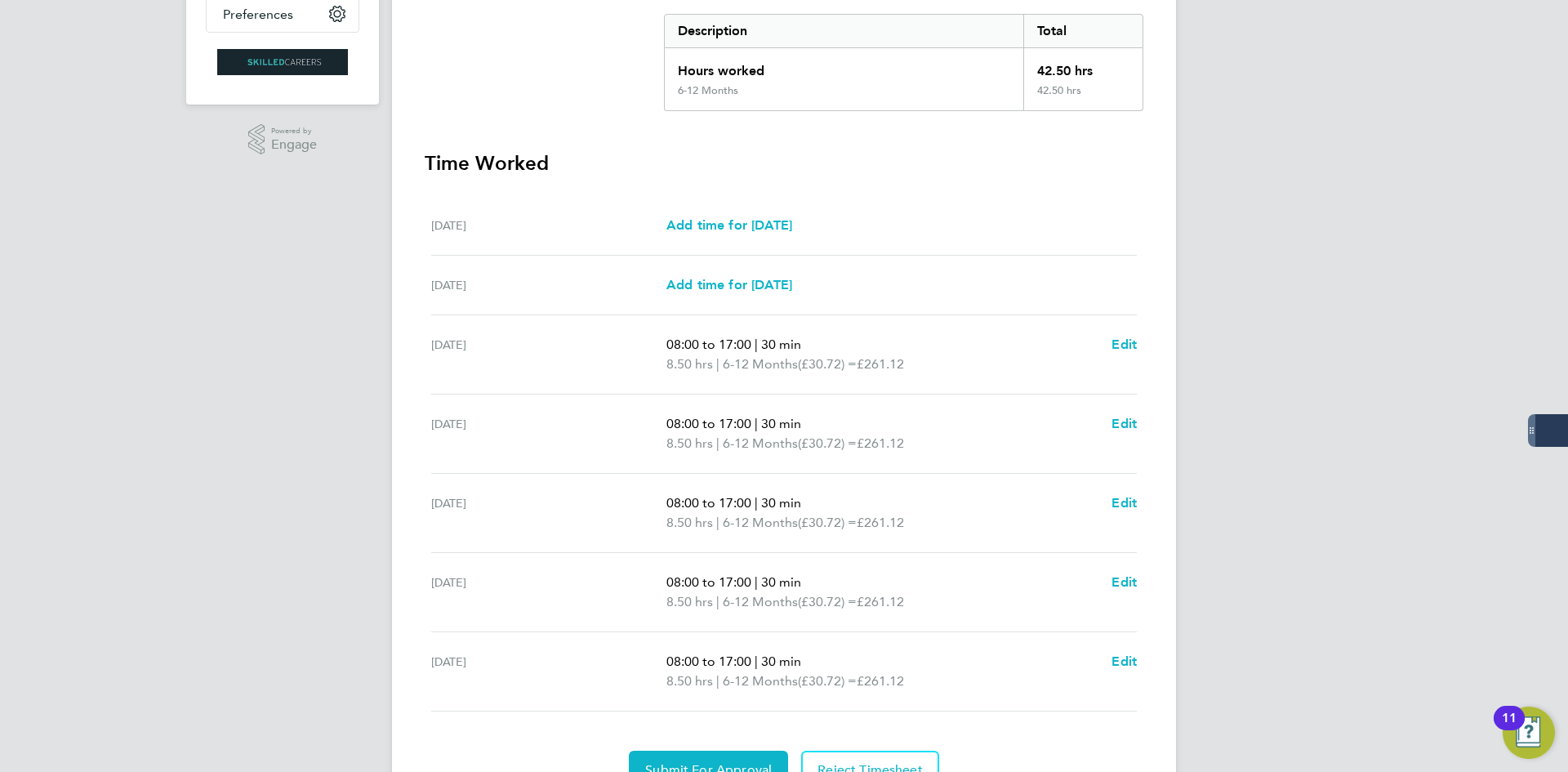
scroll to position [422, 0]
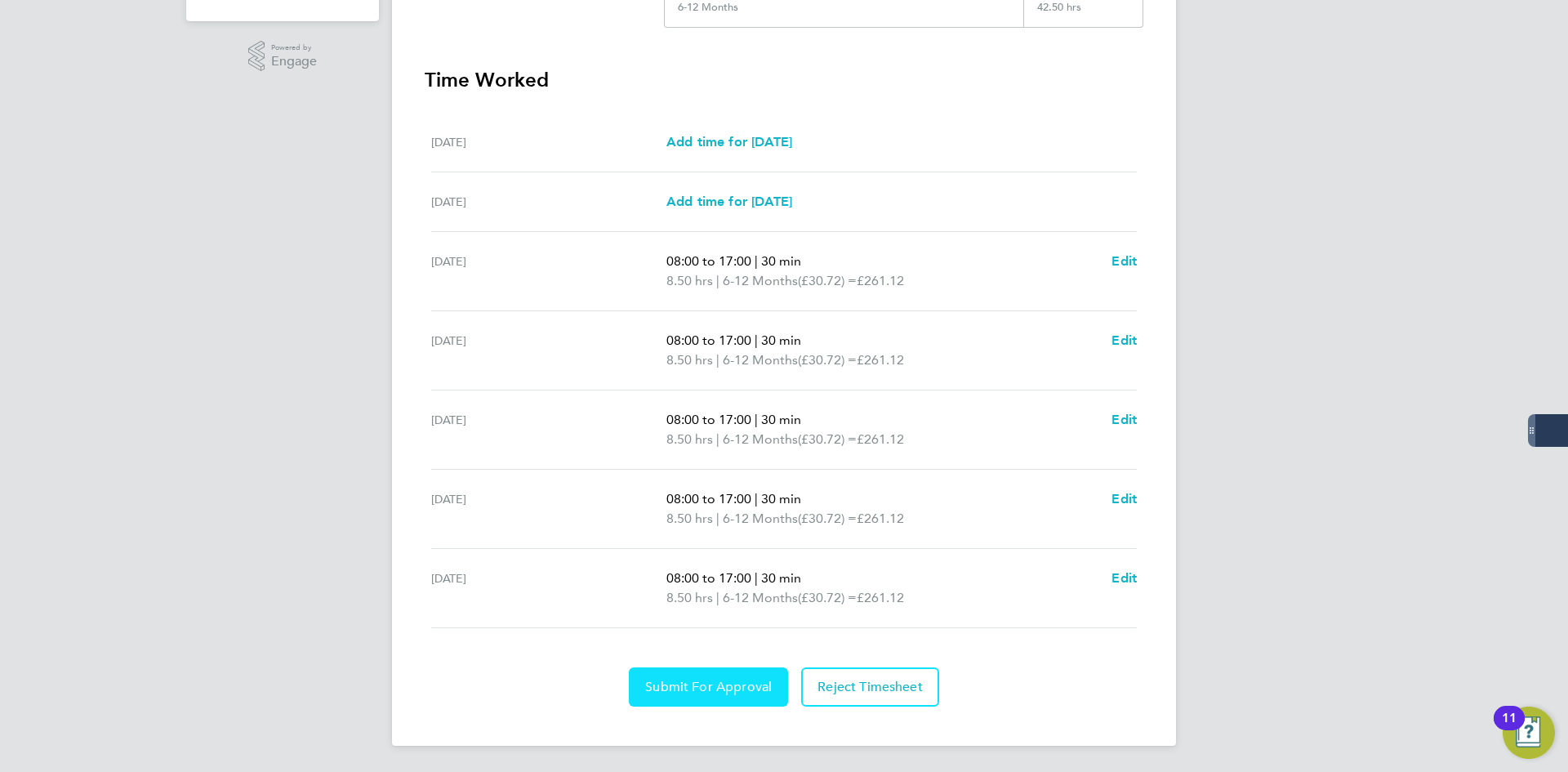
click at [743, 688] on span "Submit For Approval" at bounding box center [708, 687] width 127 height 16
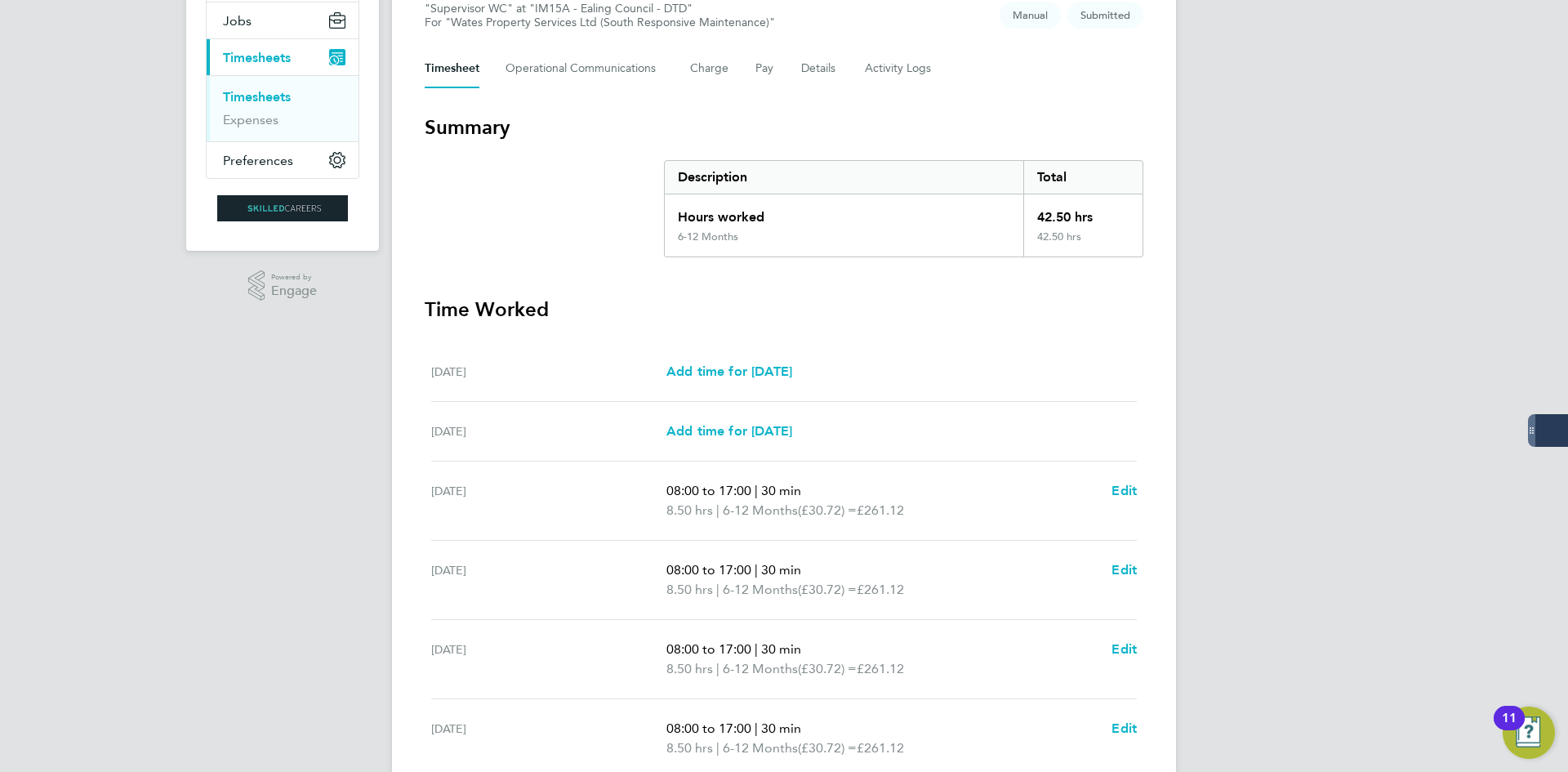
scroll to position [0, 0]
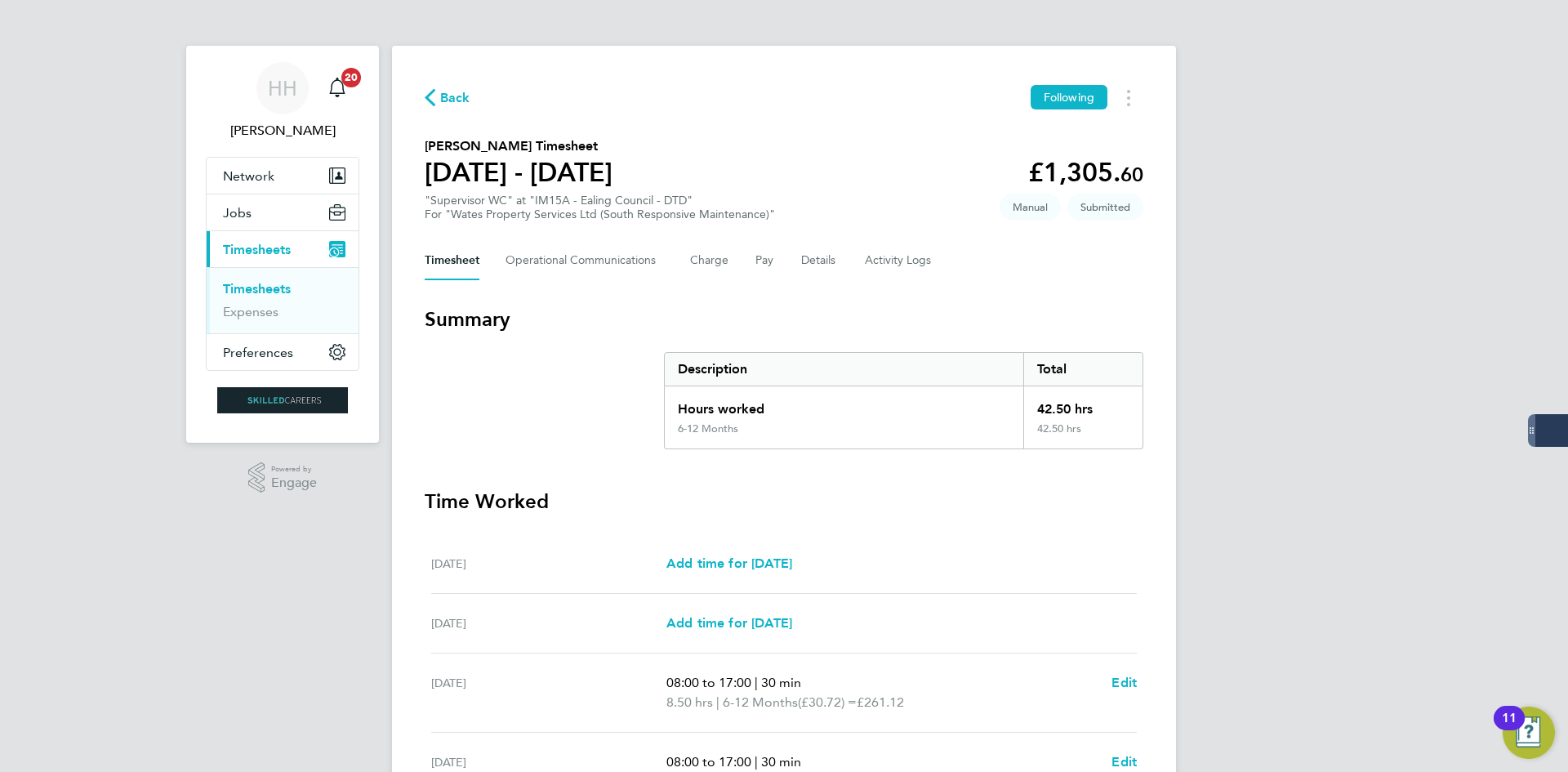
click at [275, 284] on link "Timesheets" at bounding box center [257, 289] width 68 height 16
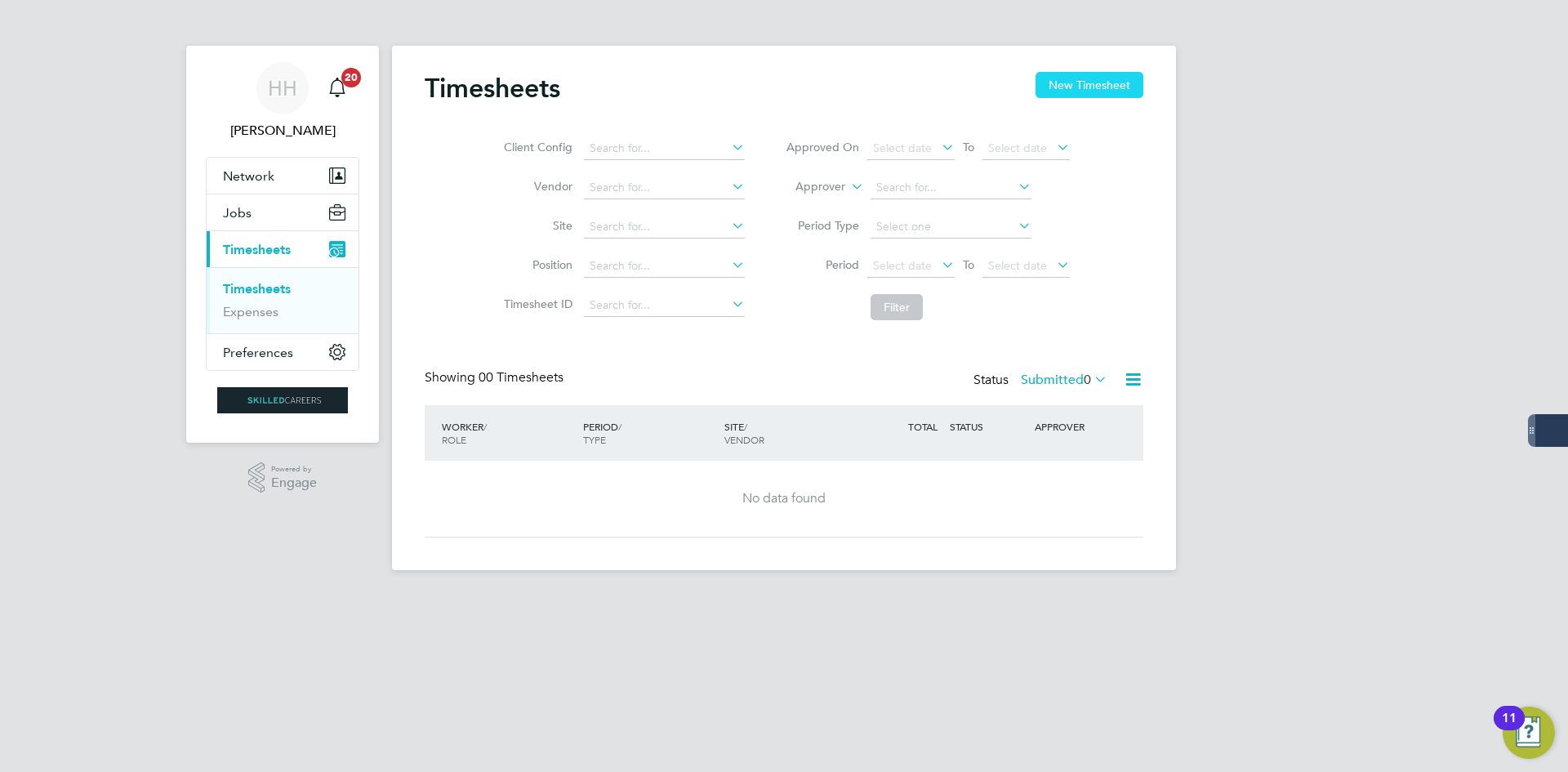
click at [1121, 77] on button "New Timesheet" at bounding box center [1089, 85] width 108 height 26
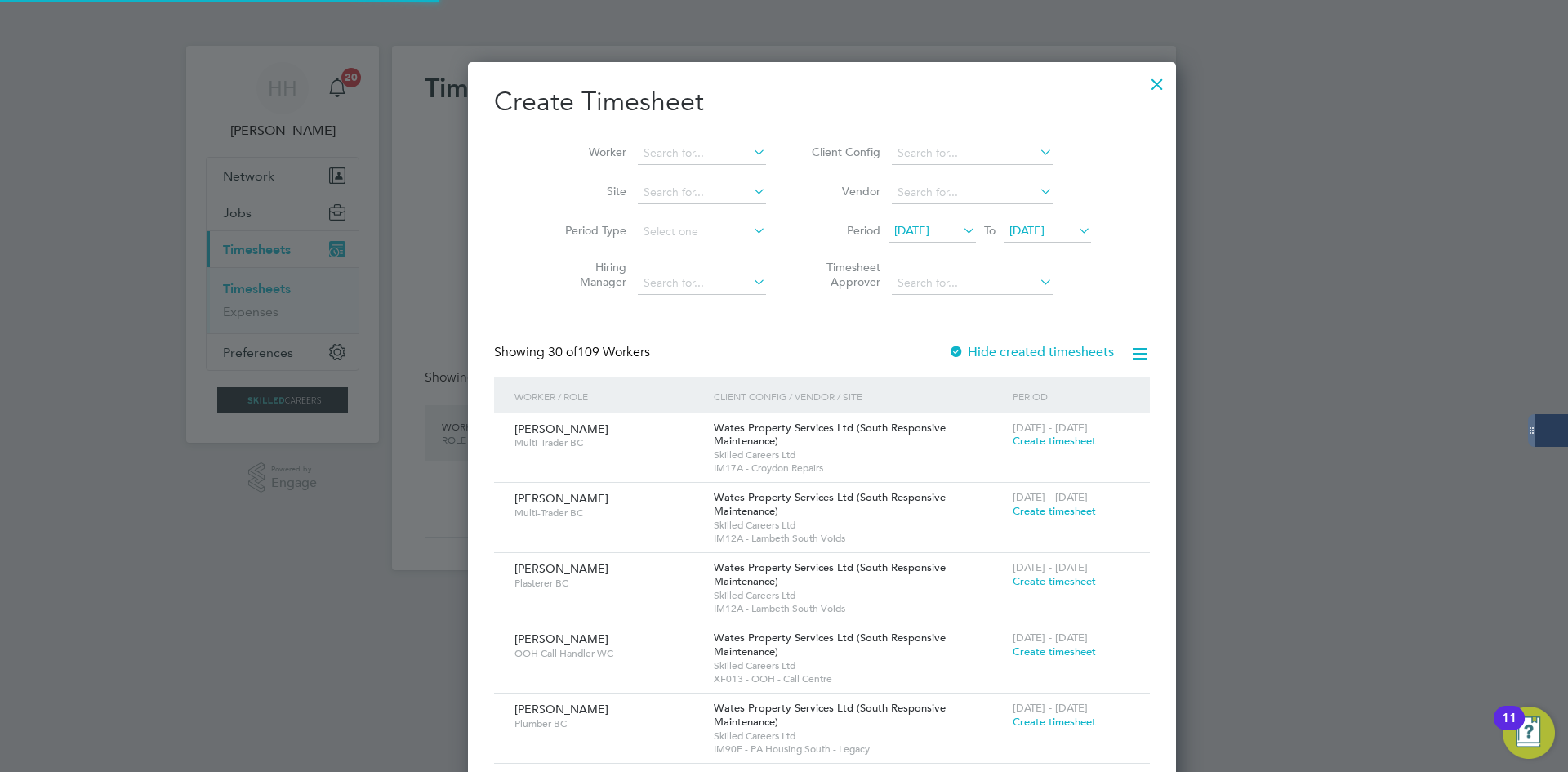
scroll to position [2595, 632]
click at [644, 139] on li "Worker" at bounding box center [659, 153] width 254 height 39
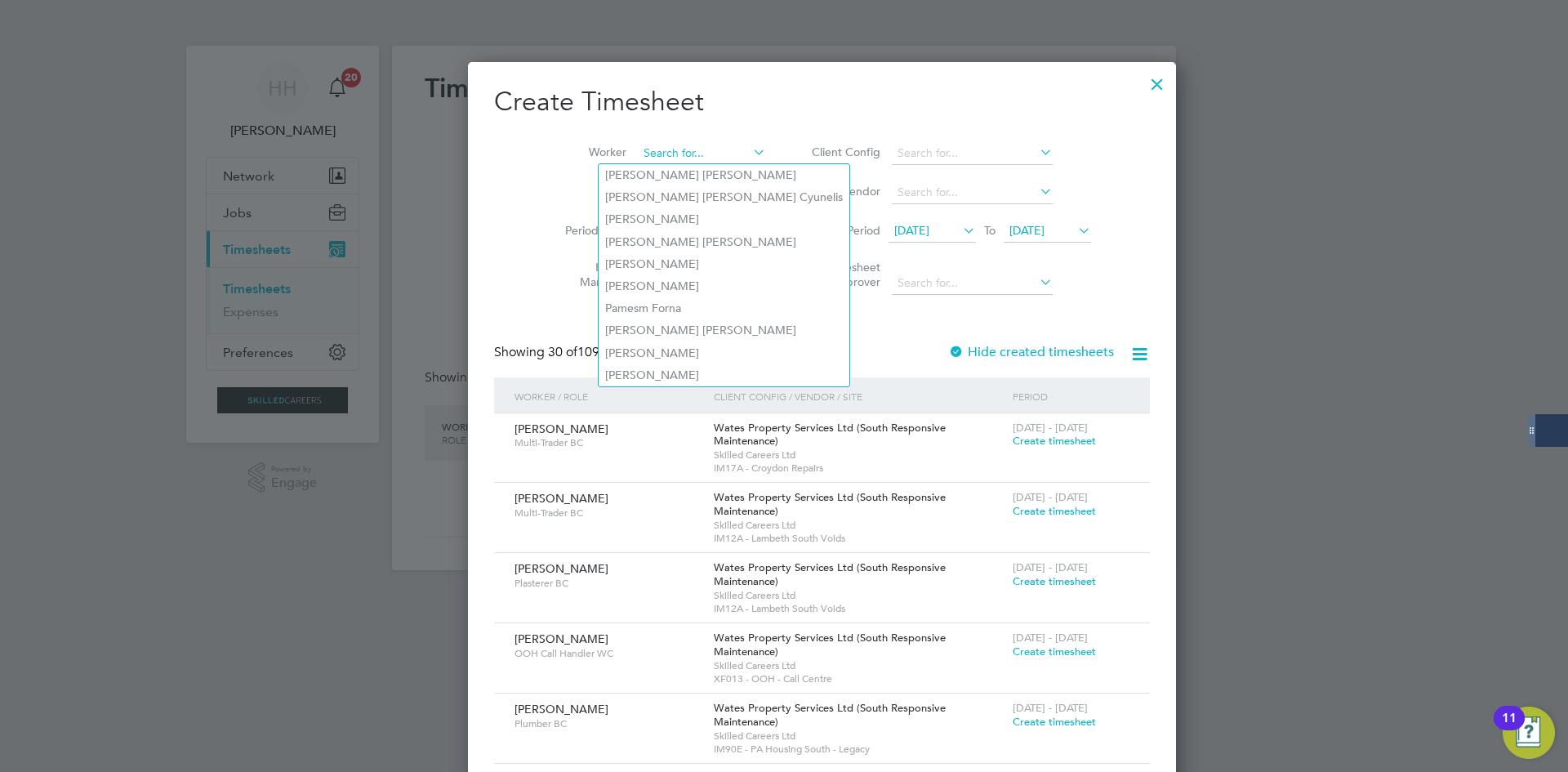
click at [651, 152] on input at bounding box center [702, 153] width 129 height 23
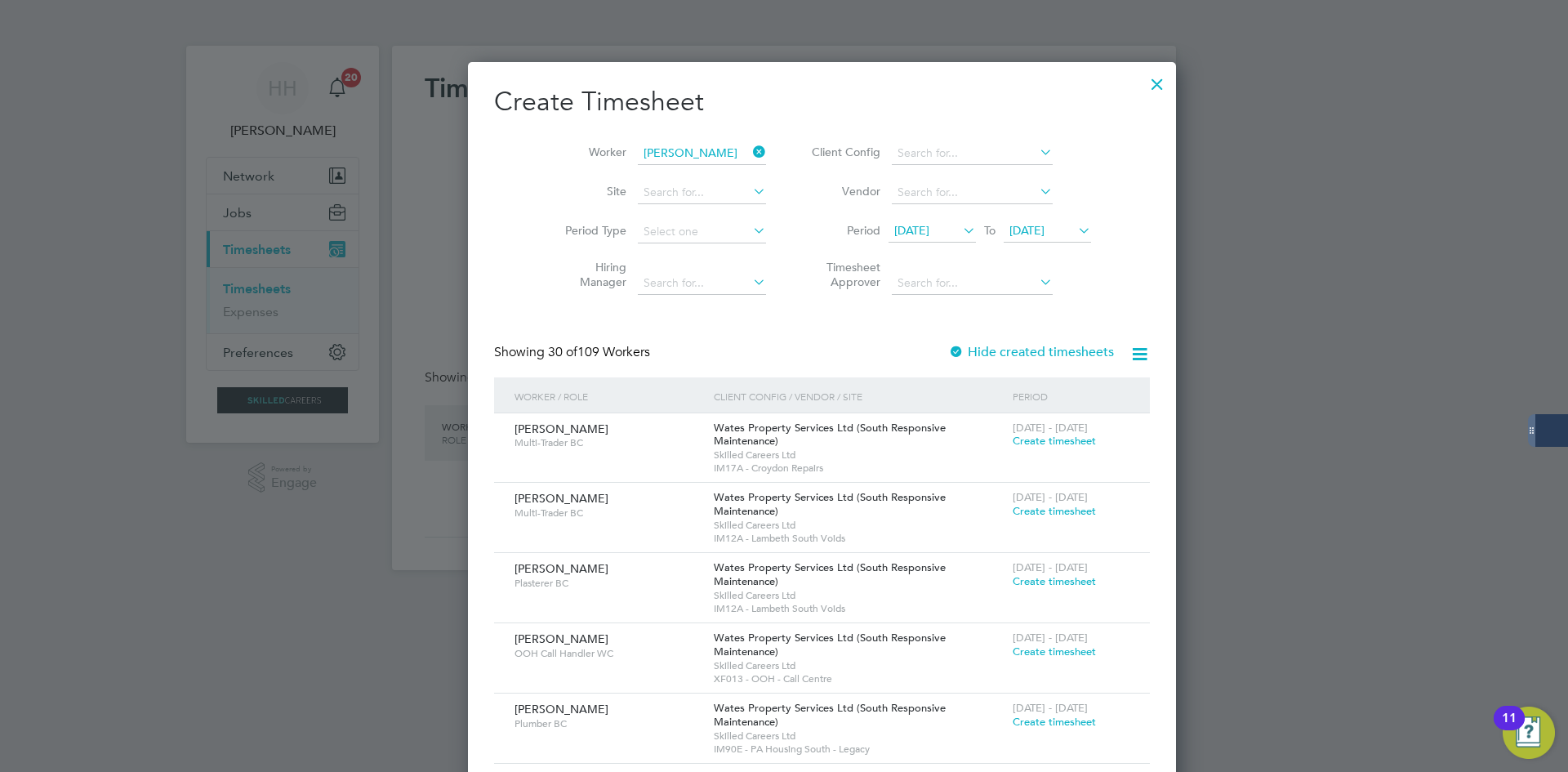
click at [697, 168] on li "James Miller" at bounding box center [701, 176] width 205 height 22
type input "James Miller"
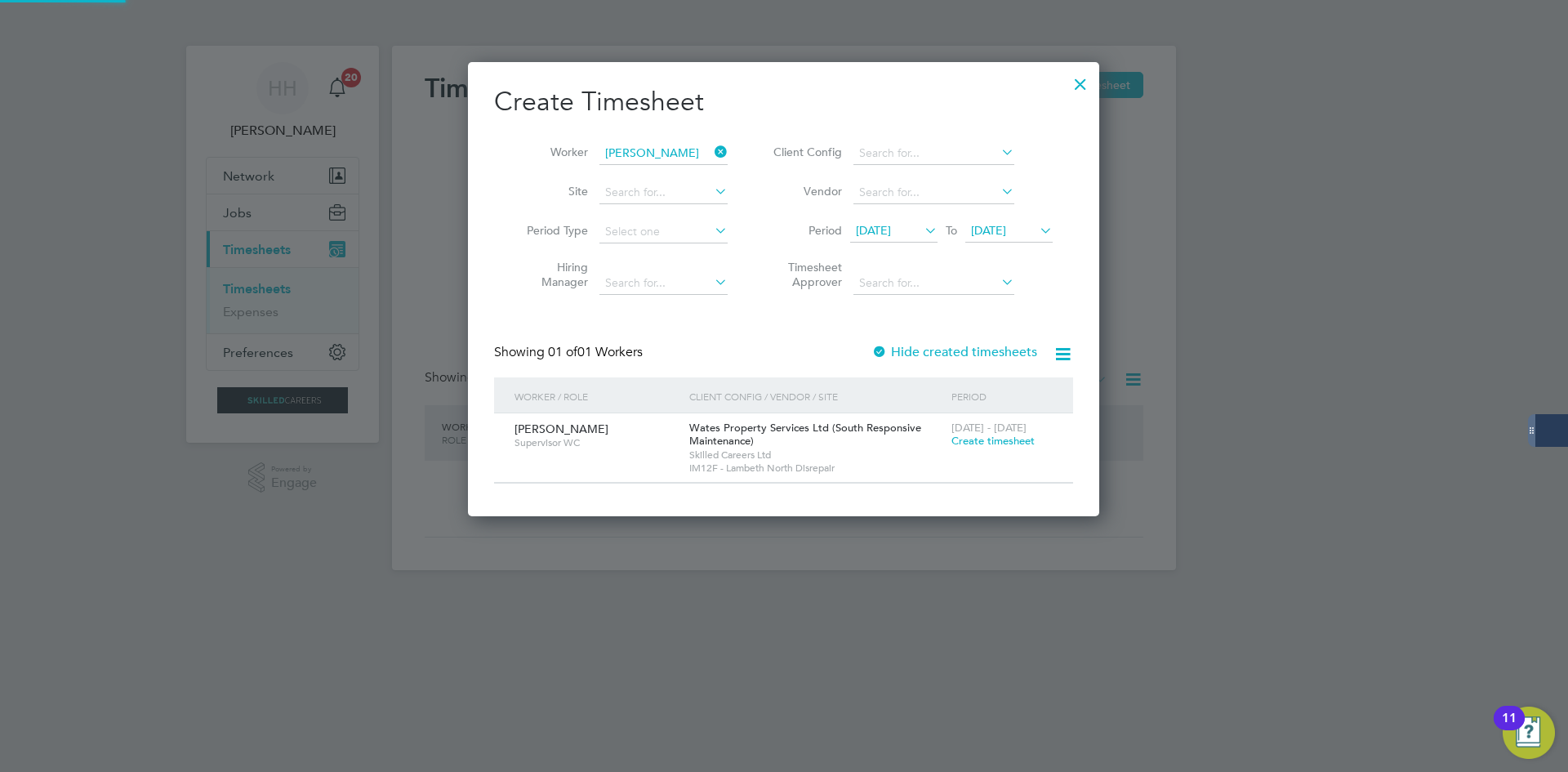
scroll to position [455, 632]
click at [974, 440] on span "Create timesheet" at bounding box center [993, 441] width 84 height 14
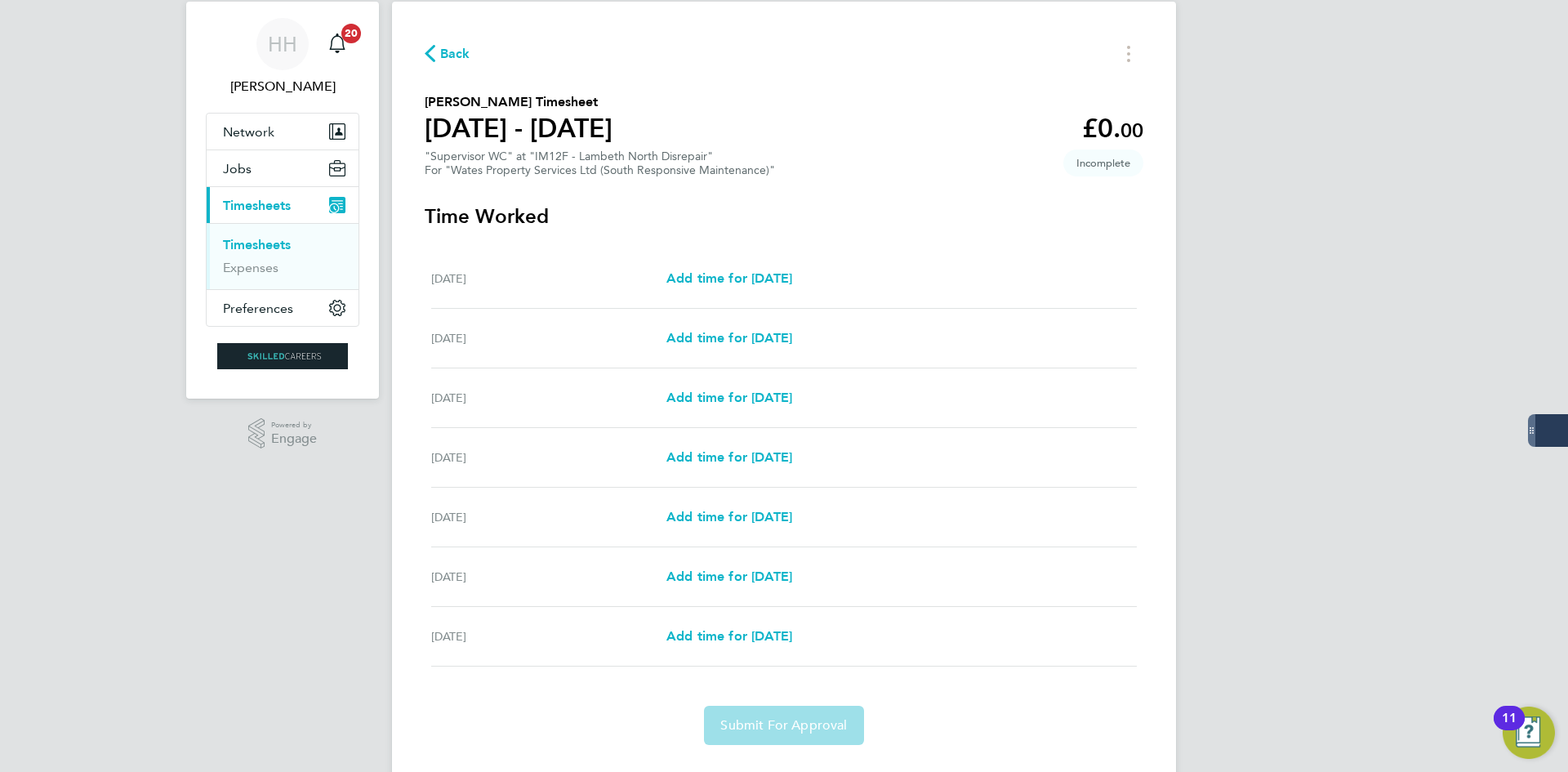
scroll to position [83, 0]
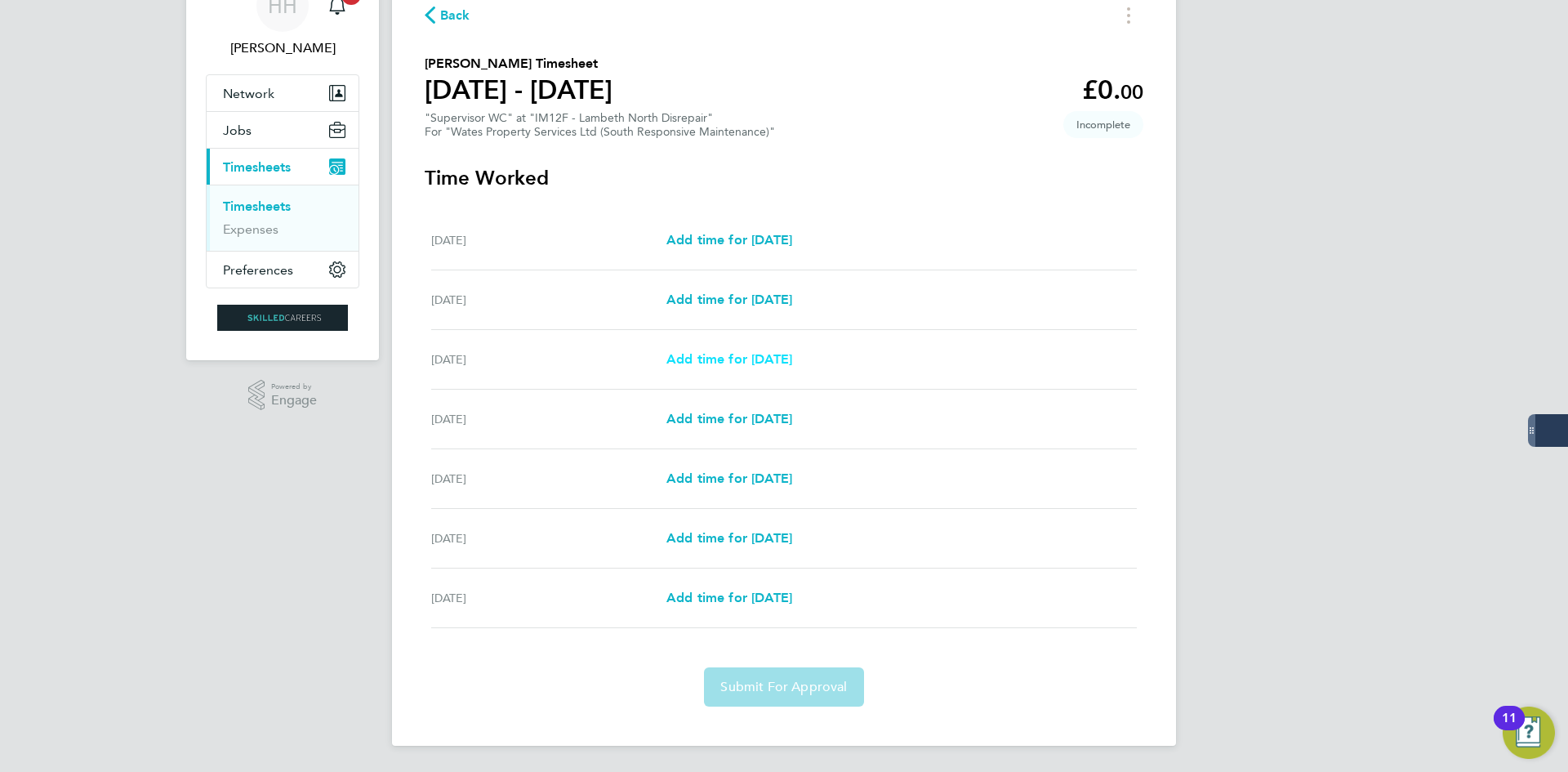
click at [792, 359] on span "Add time for Mon 22 Sep" at bounding box center [729, 359] width 126 height 16
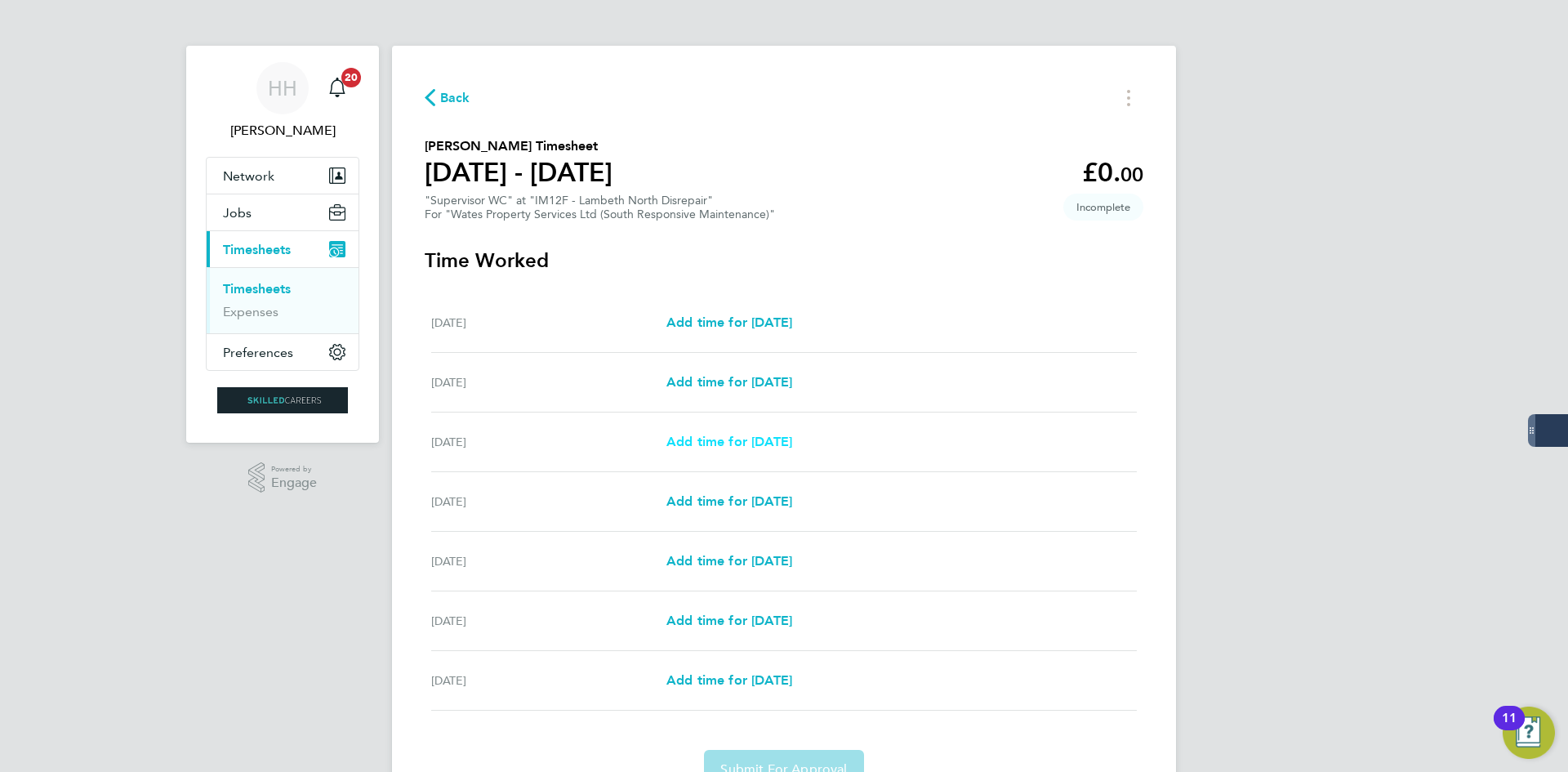
select select "30"
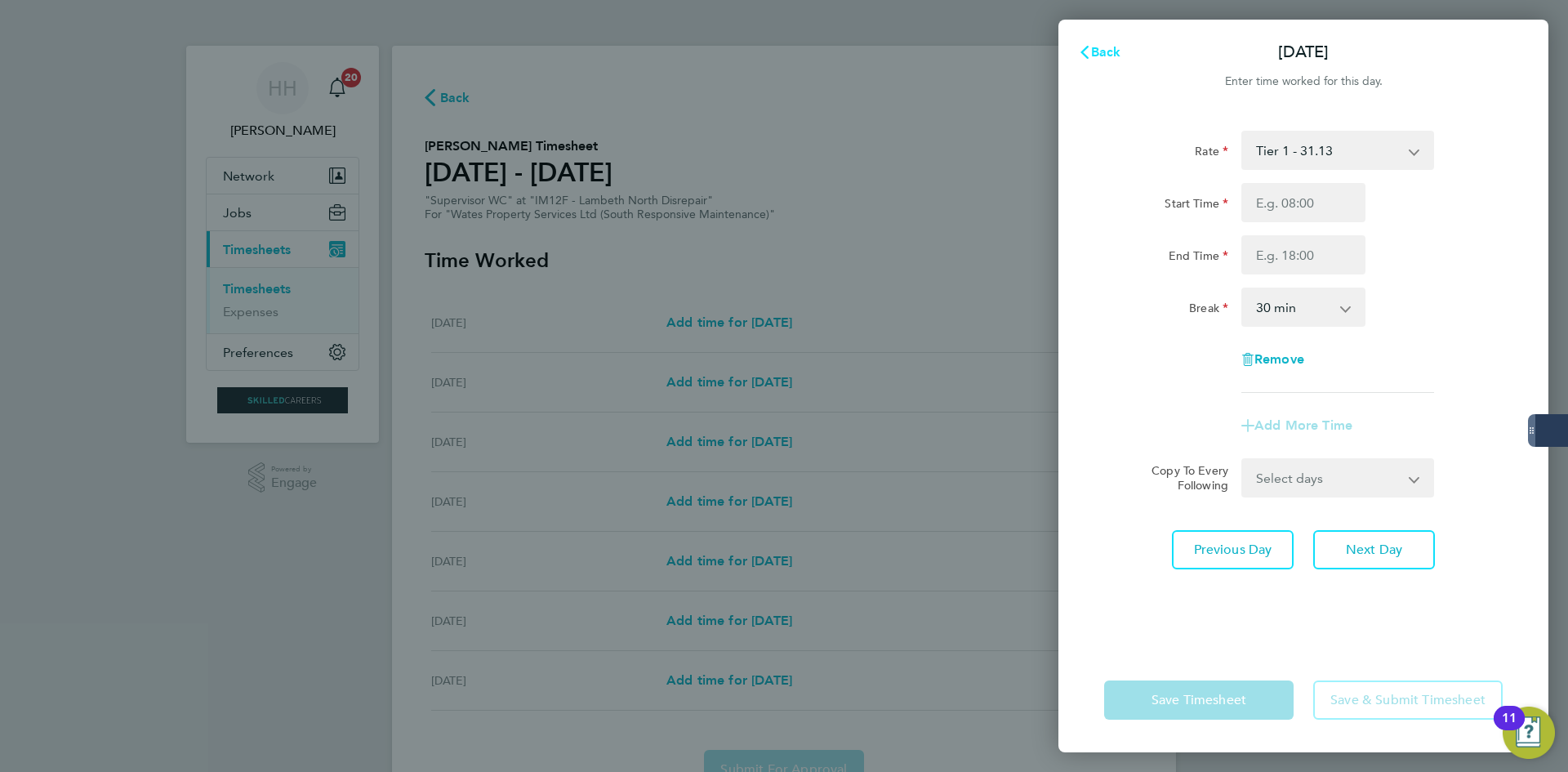
click at [1094, 61] on button "Back" at bounding box center [1100, 52] width 76 height 33
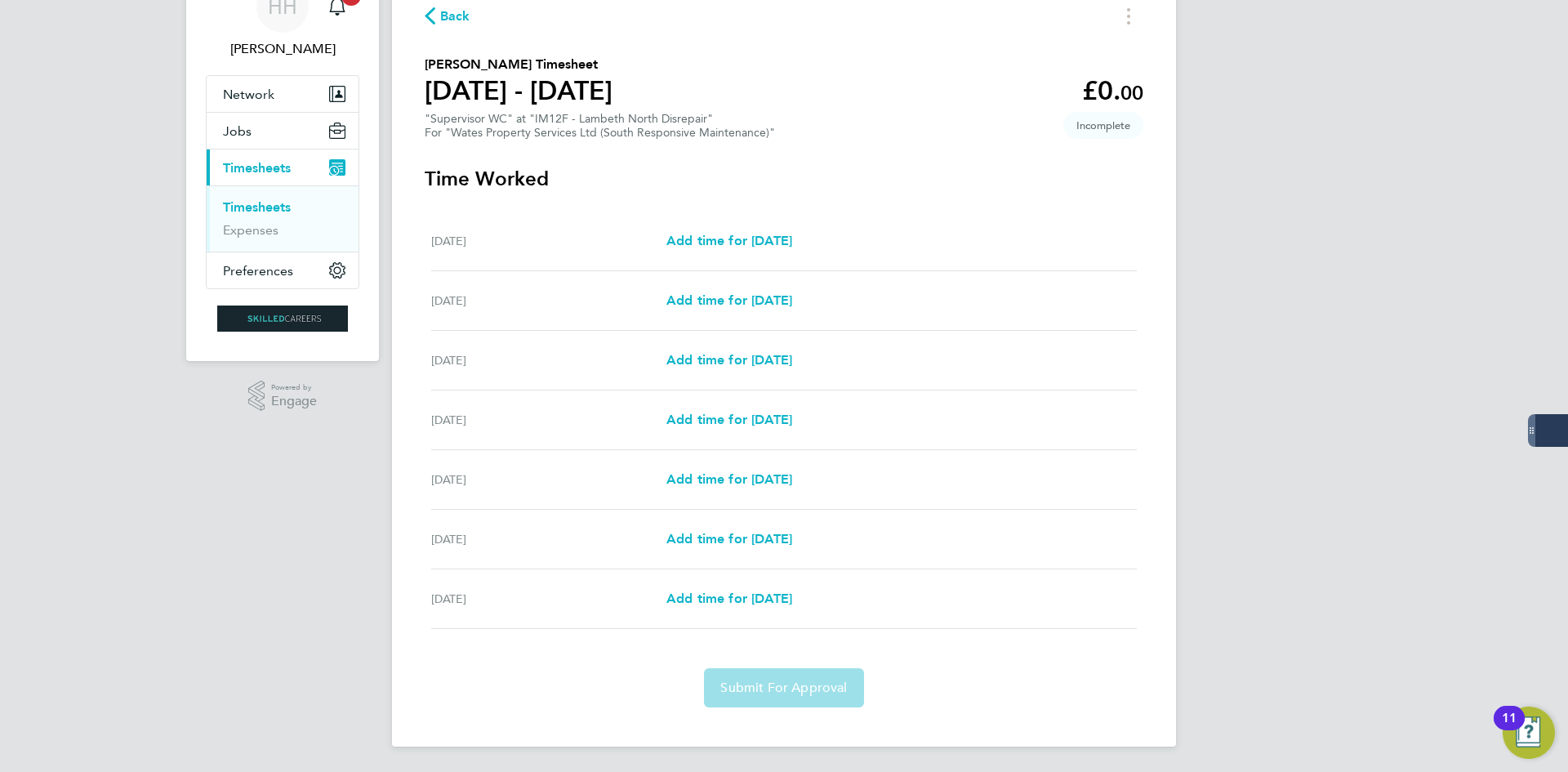
scroll to position [83, 0]
click at [792, 352] on span "Add time for Mon 22 Sep" at bounding box center [729, 359] width 126 height 16
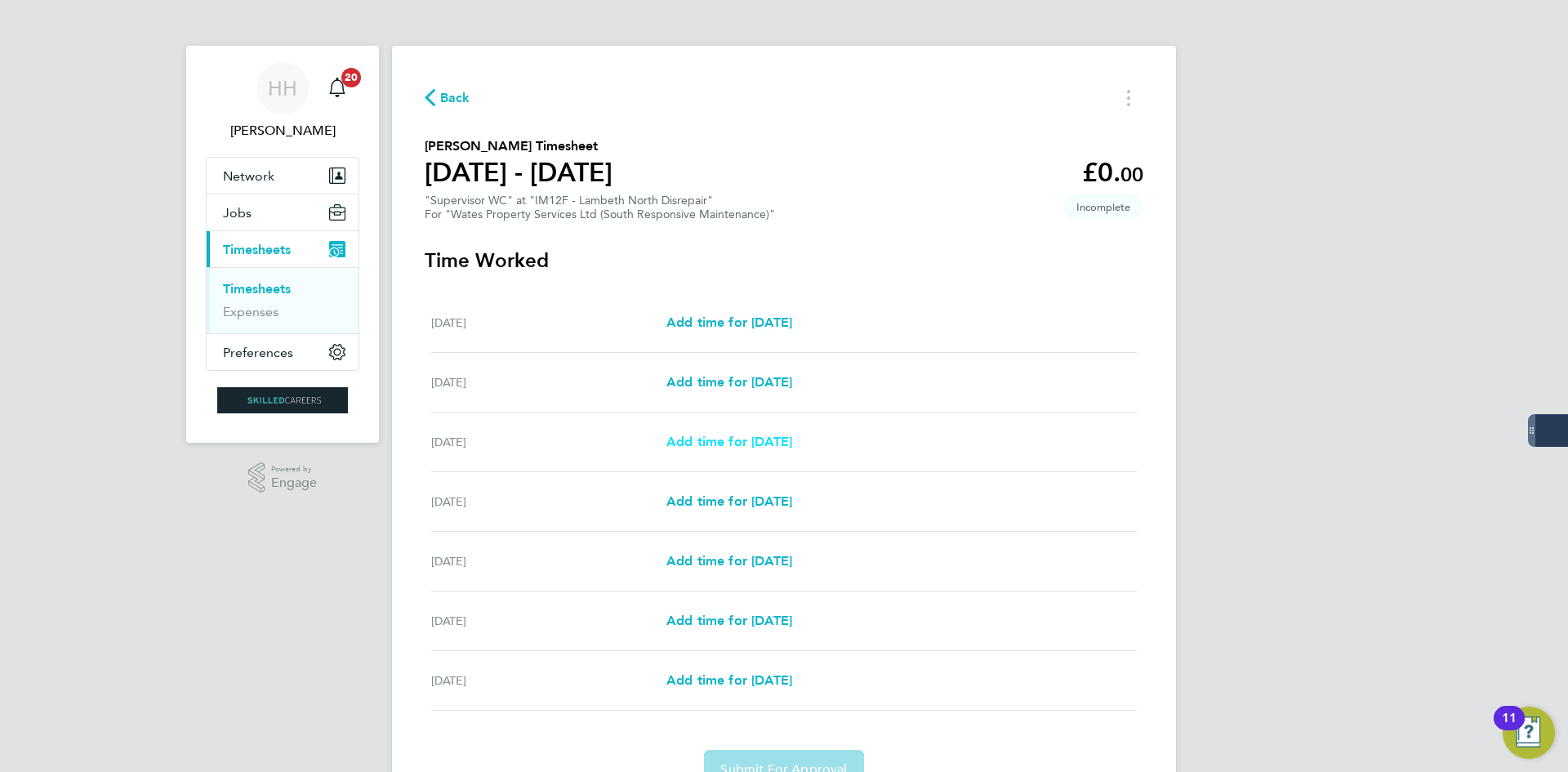
select select "30"
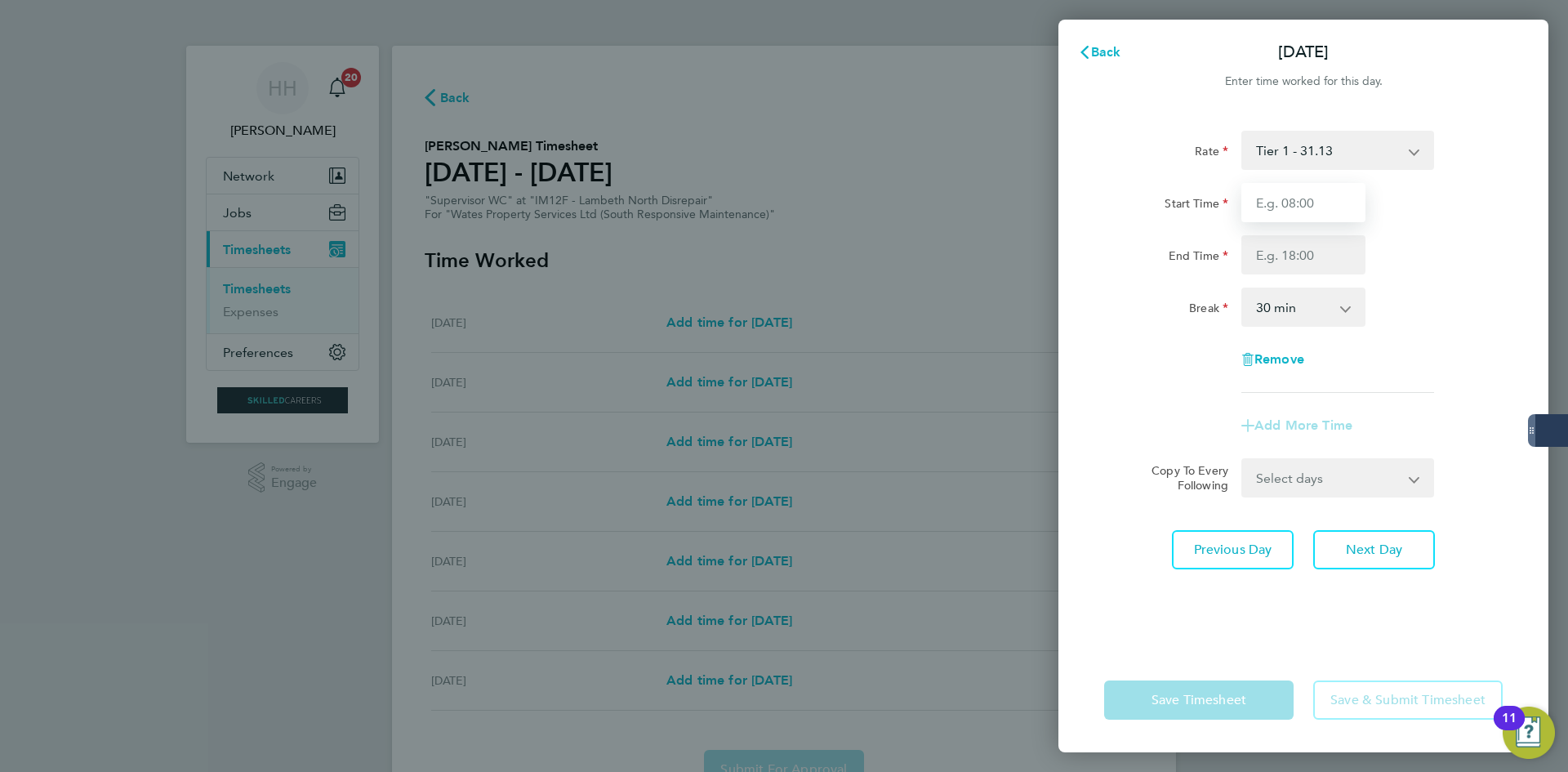
click at [1330, 196] on input "Start Time" at bounding box center [1304, 201] width 124 height 39
type input "08:00"
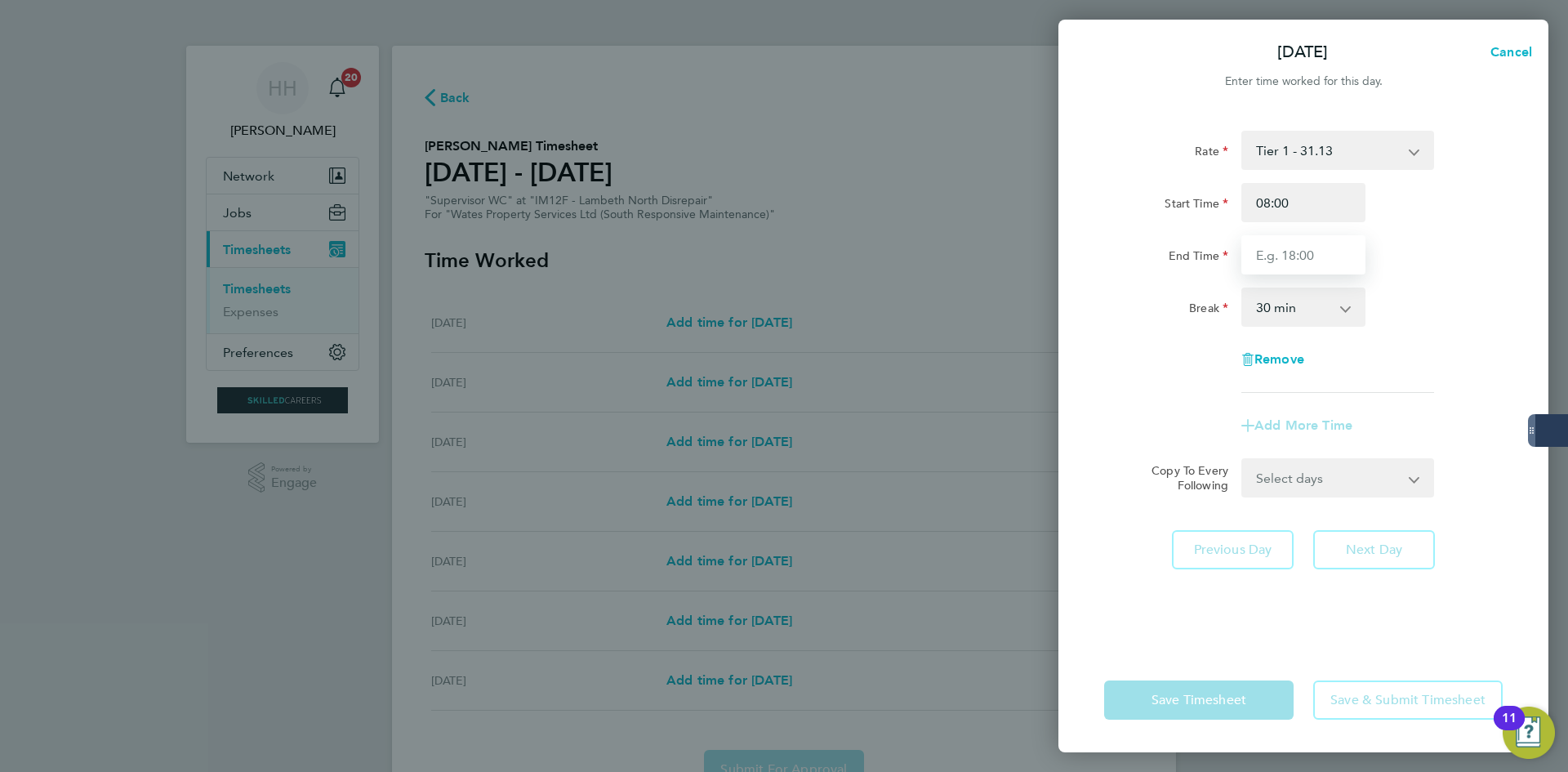
click at [1326, 259] on input "End Time" at bounding box center [1304, 254] width 124 height 39
type input "17:00"
click at [1459, 306] on div "Break 0 min 15 min 30 min 45 min 60 min 75 min 90 min" at bounding box center [1304, 306] width 412 height 39
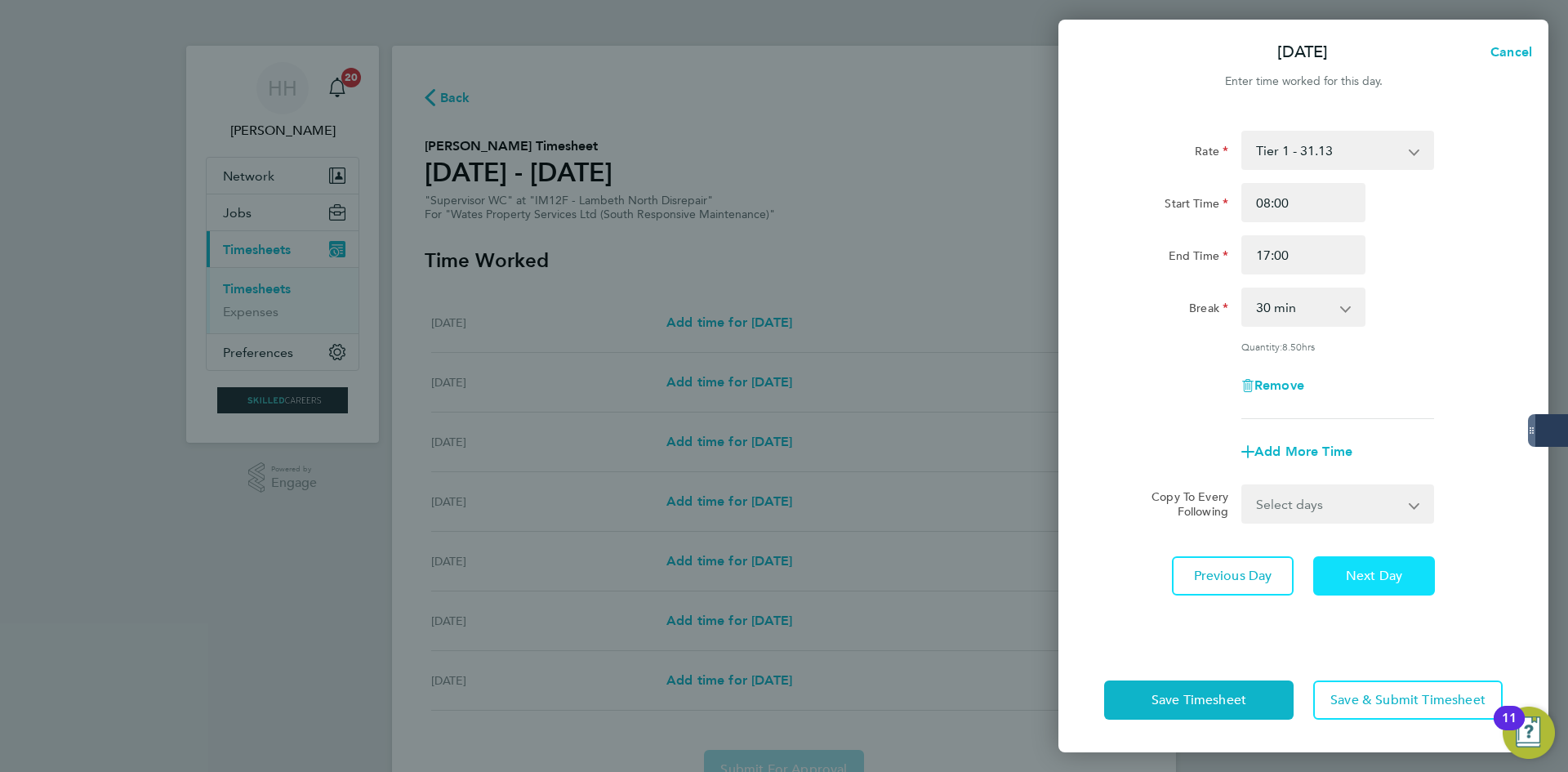
click at [1348, 564] on button "Next Day" at bounding box center [1374, 576] width 122 height 39
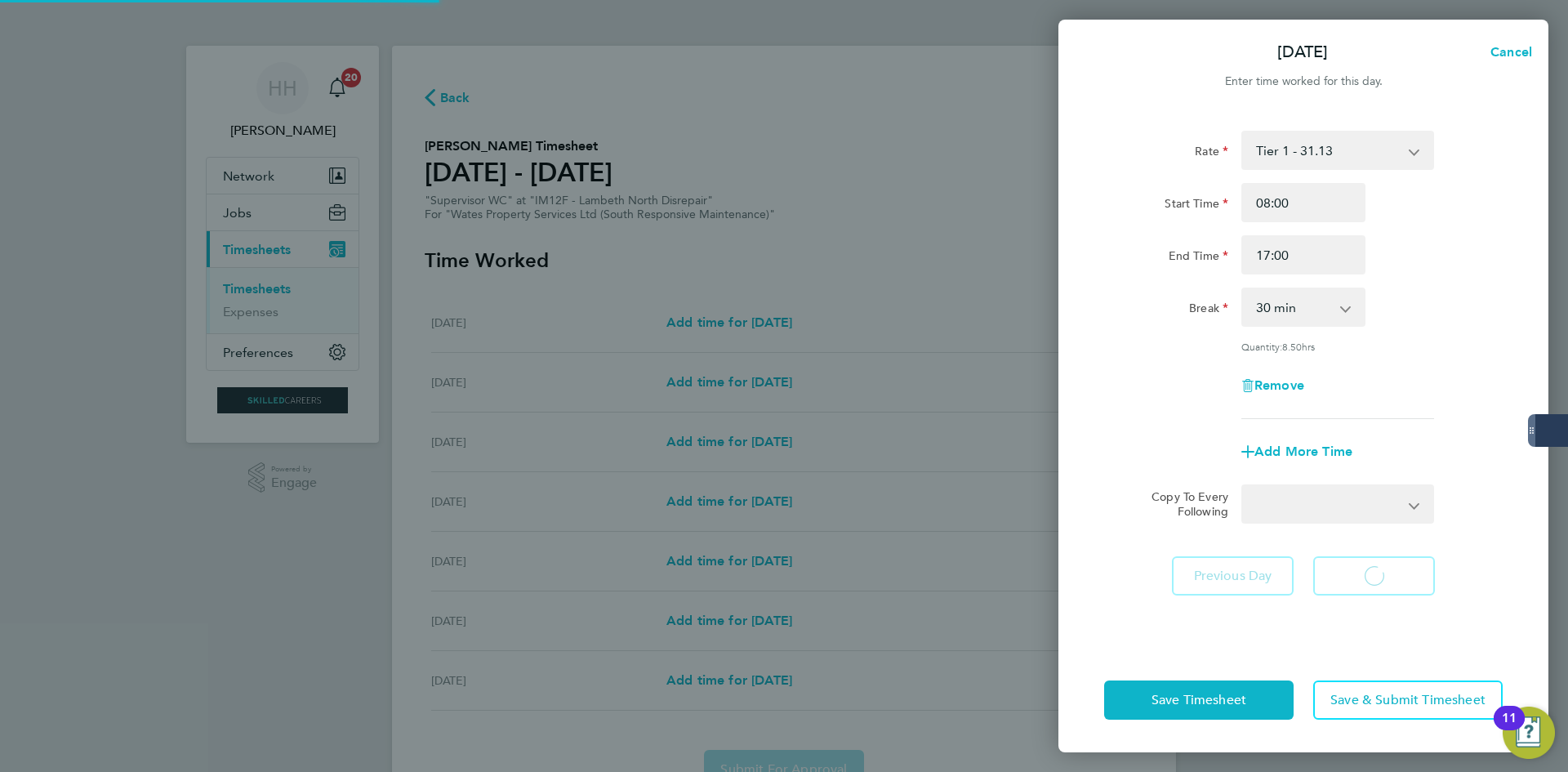
select select "30"
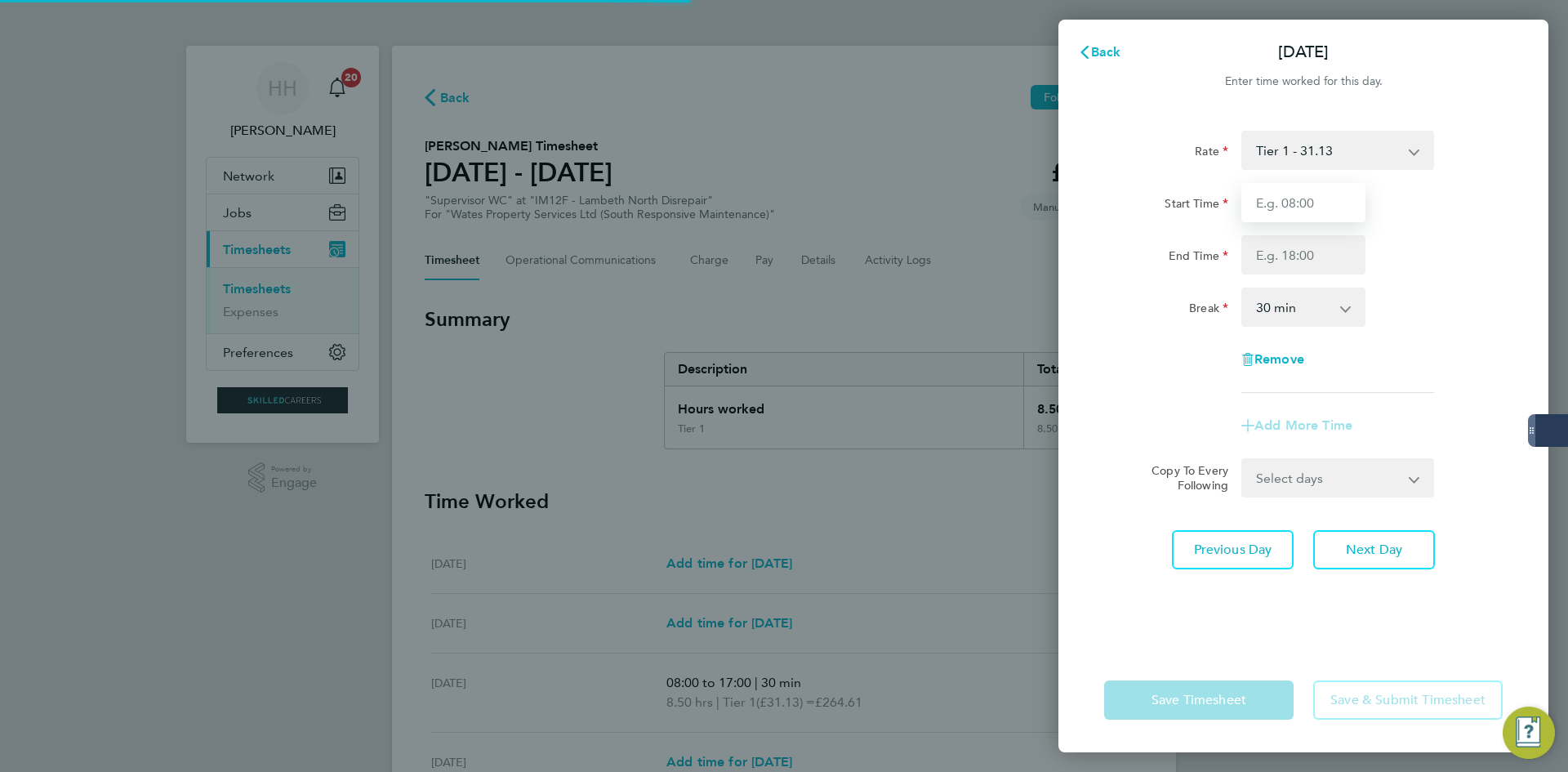
drag, startPoint x: 1287, startPoint y: 176, endPoint x: 1303, endPoint y: 203, distance: 31.4
click at [1302, 200] on input "Start Time" at bounding box center [1304, 201] width 124 height 39
type input "08:00"
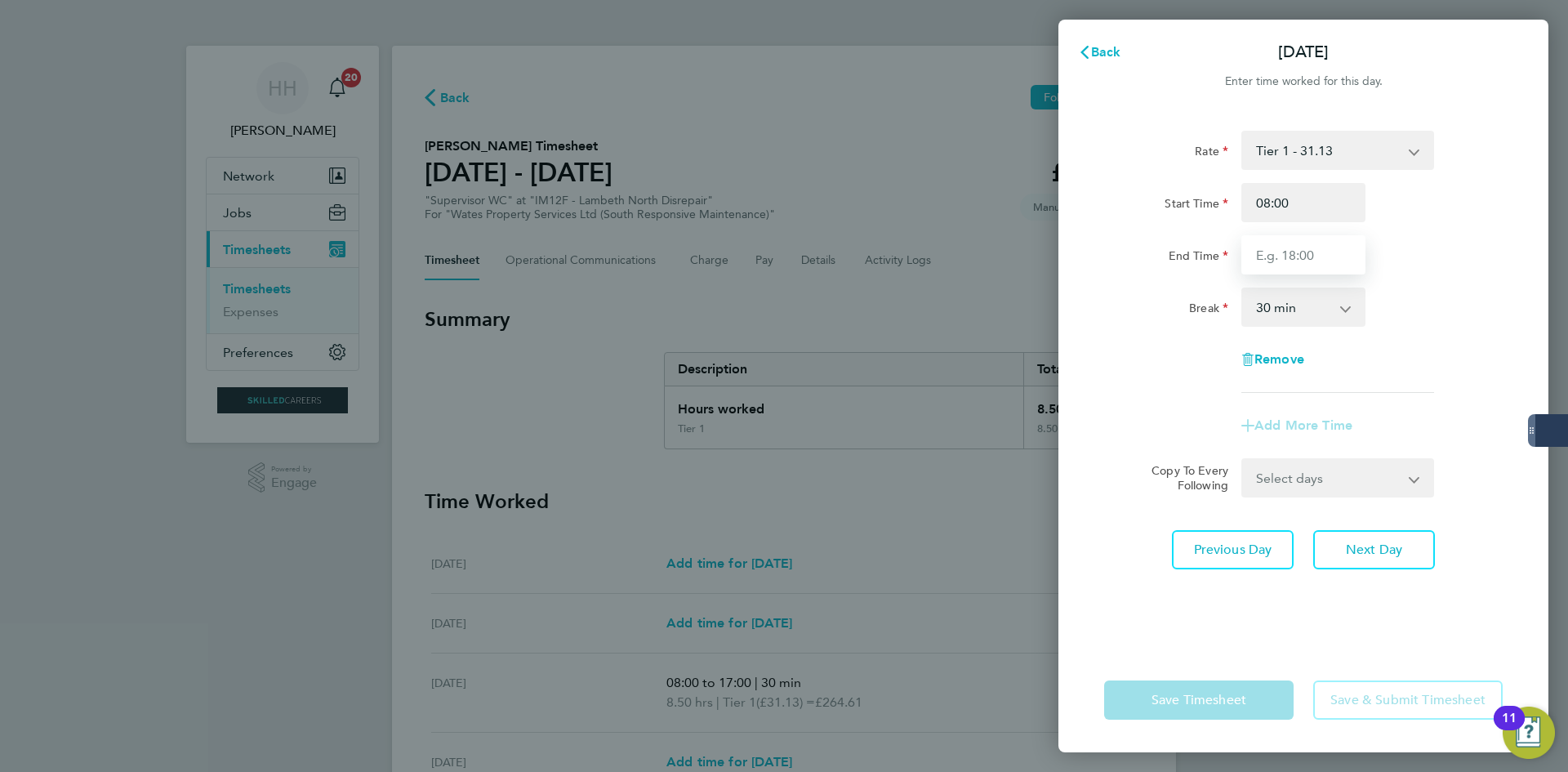
click at [1303, 250] on input "End Time" at bounding box center [1304, 254] width 124 height 39
type input "17:00"
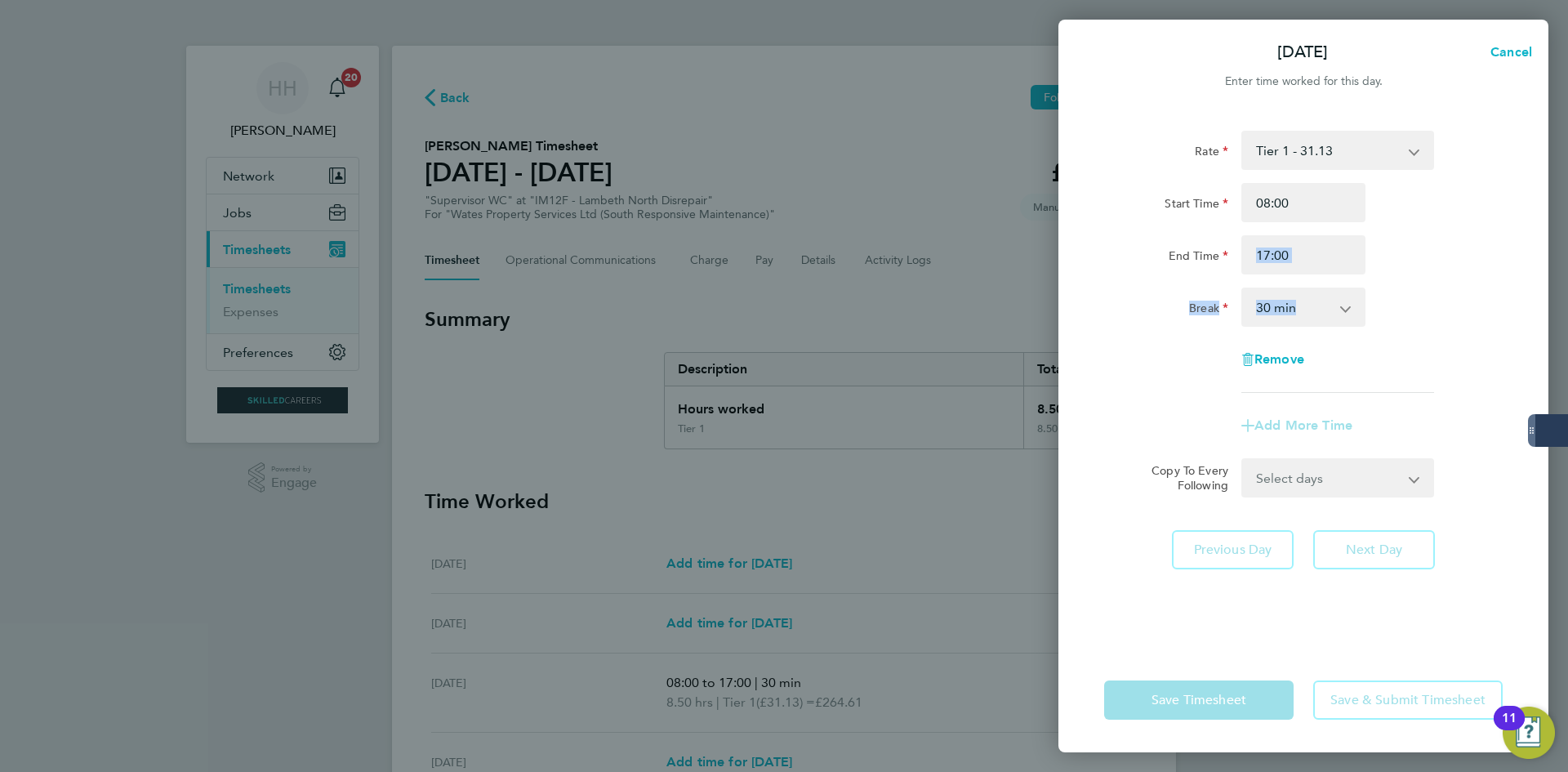
click at [1439, 273] on div "Rate Tier 1 - 31.13 Start Time 08:00 End Time 17:00 Break 0 min 15 min 30 min 4…" at bounding box center [1304, 261] width 399 height 262
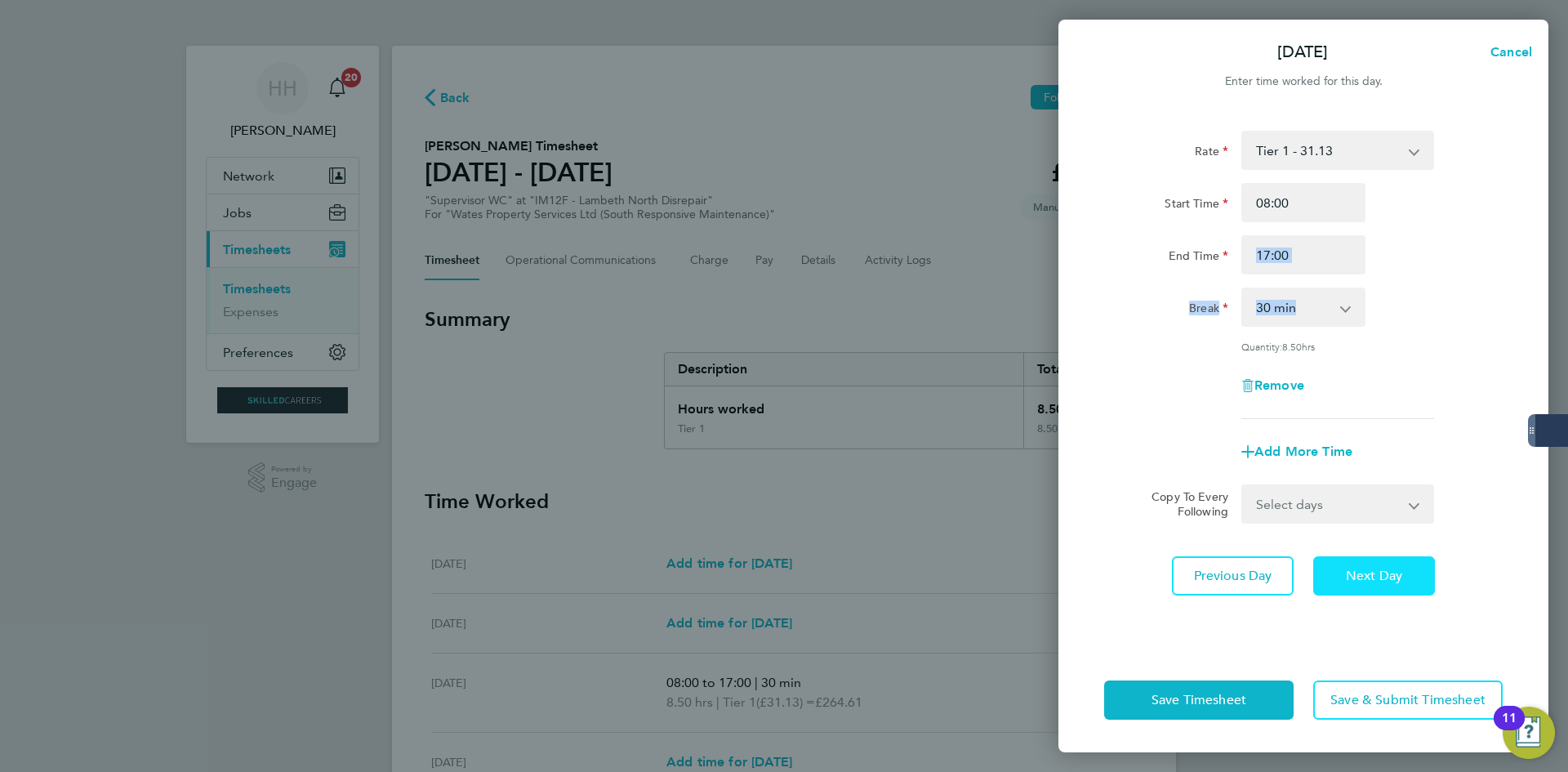
click at [1391, 584] on button "Next Day" at bounding box center [1374, 576] width 122 height 39
select select "30"
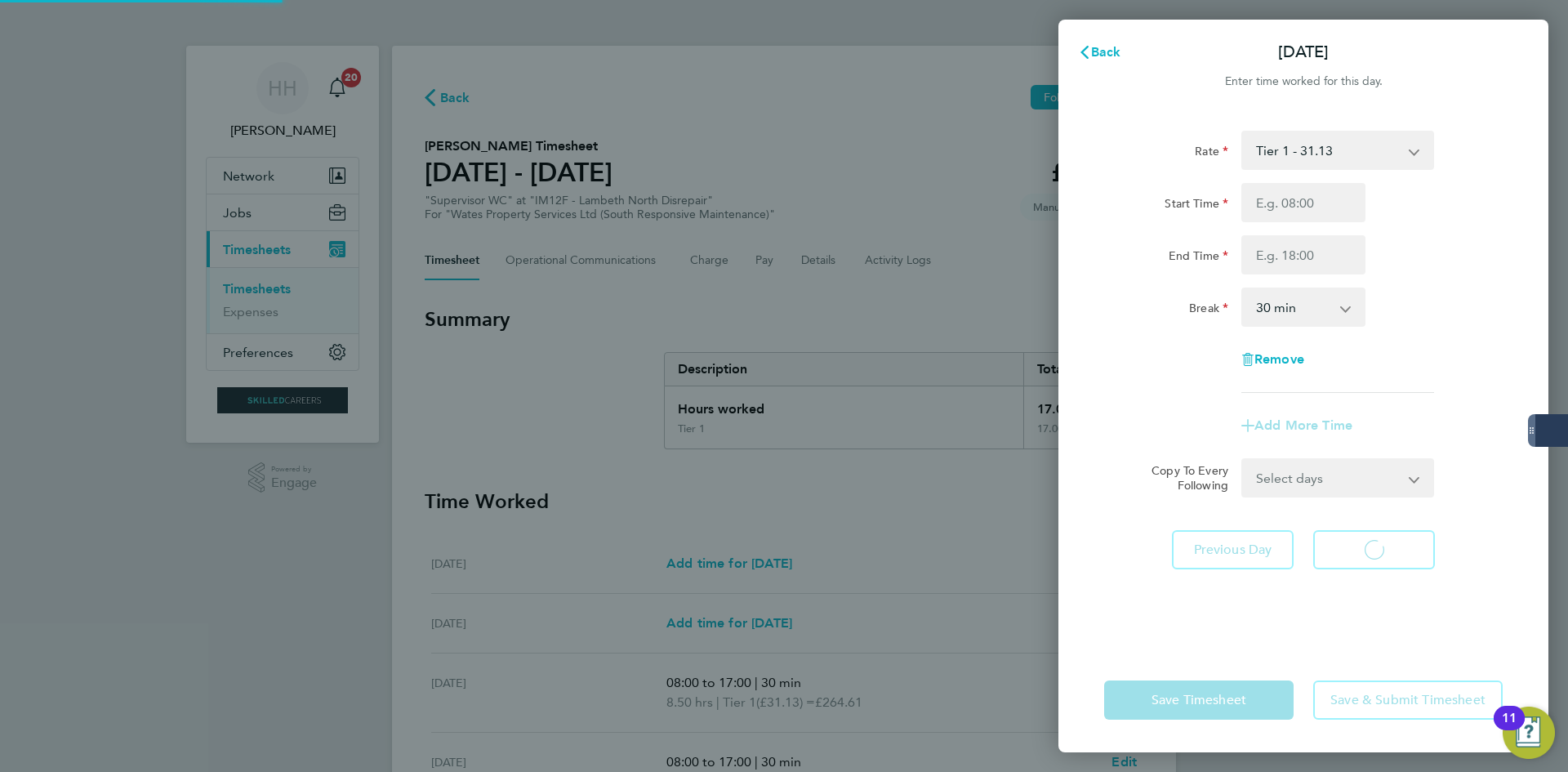
select select "30"
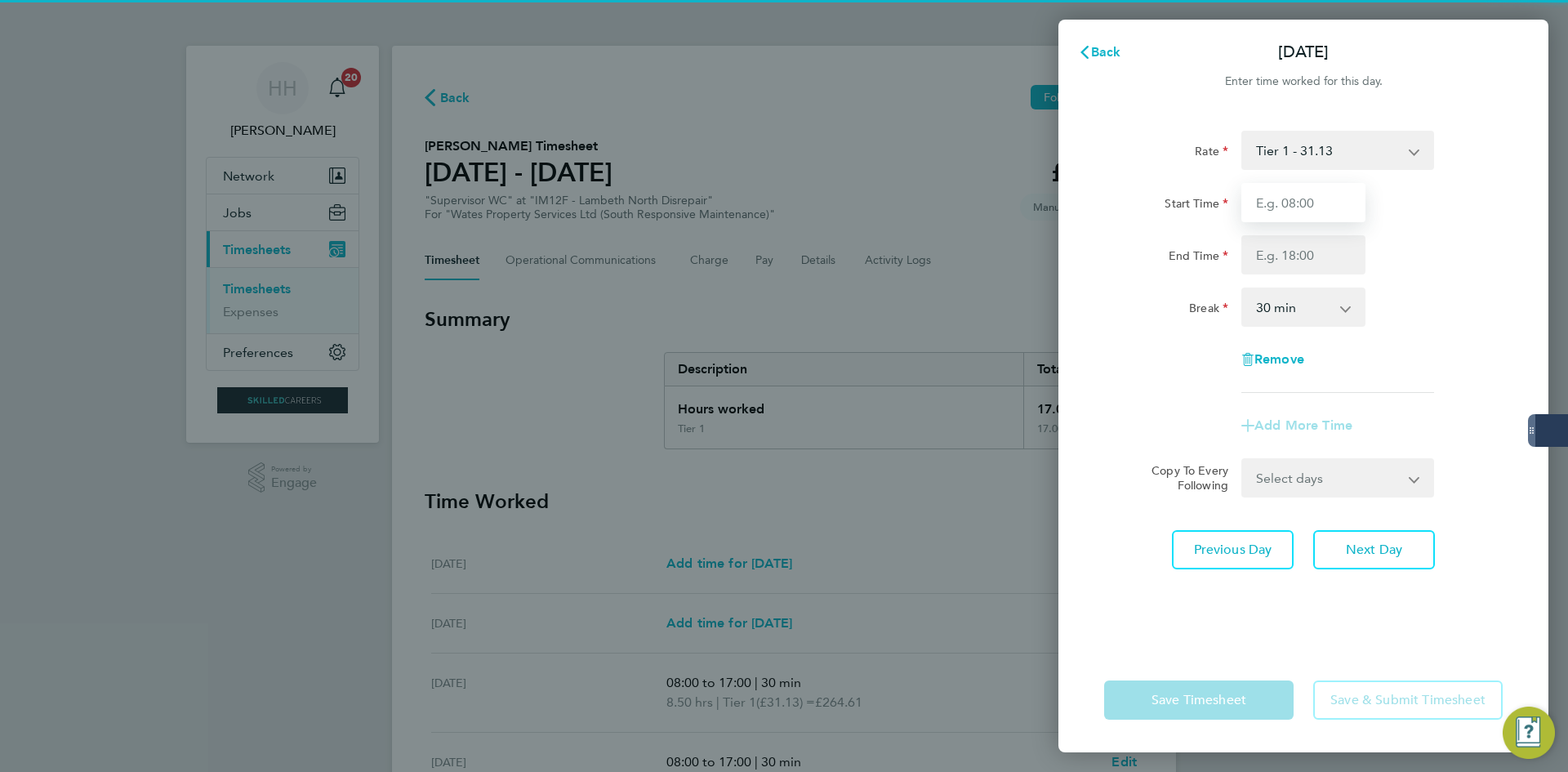
click at [1282, 221] on input "Start Time" at bounding box center [1304, 201] width 124 height 39
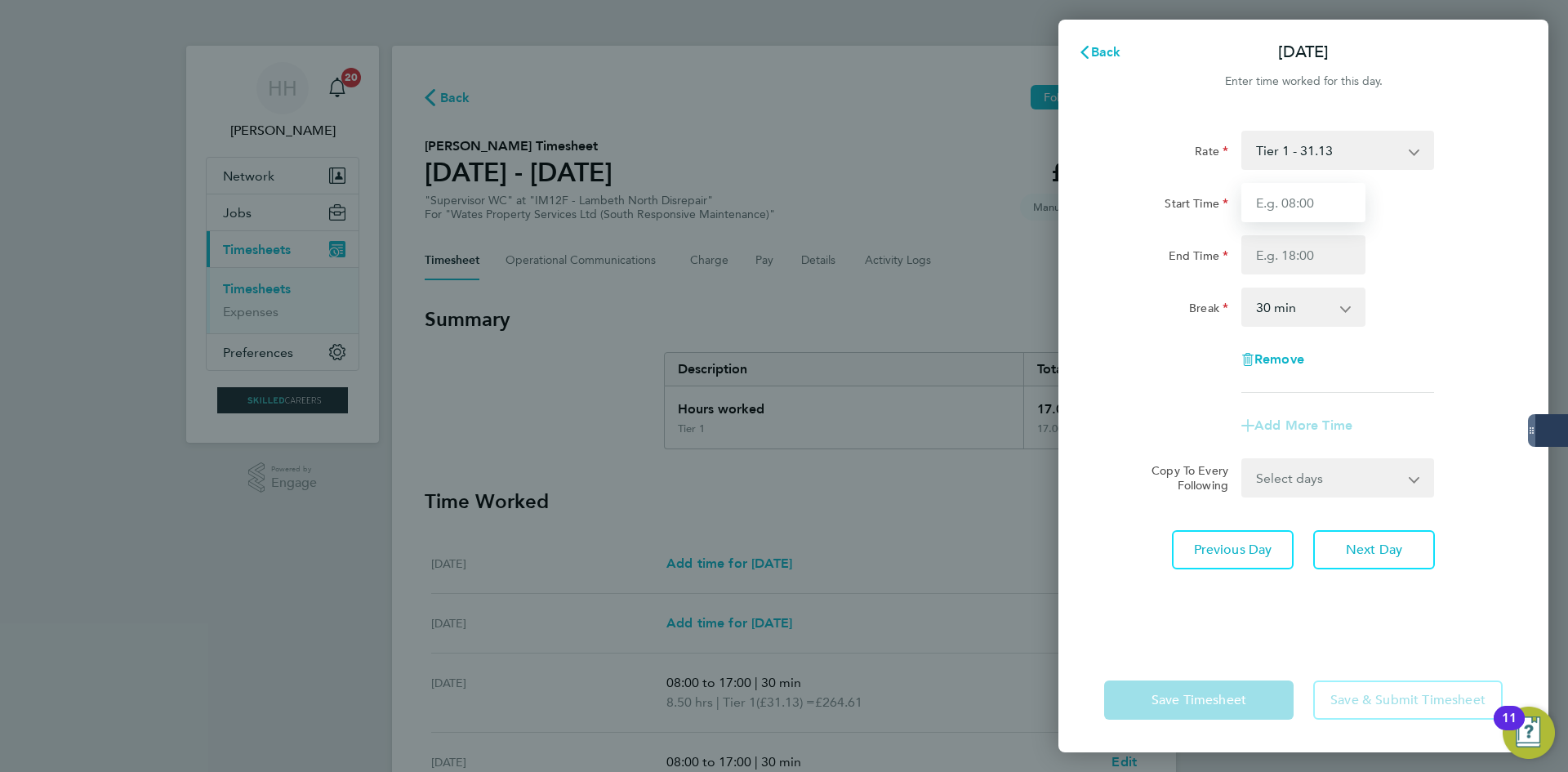
type input "08:00"
click at [1350, 262] on input "End Time" at bounding box center [1304, 254] width 124 height 39
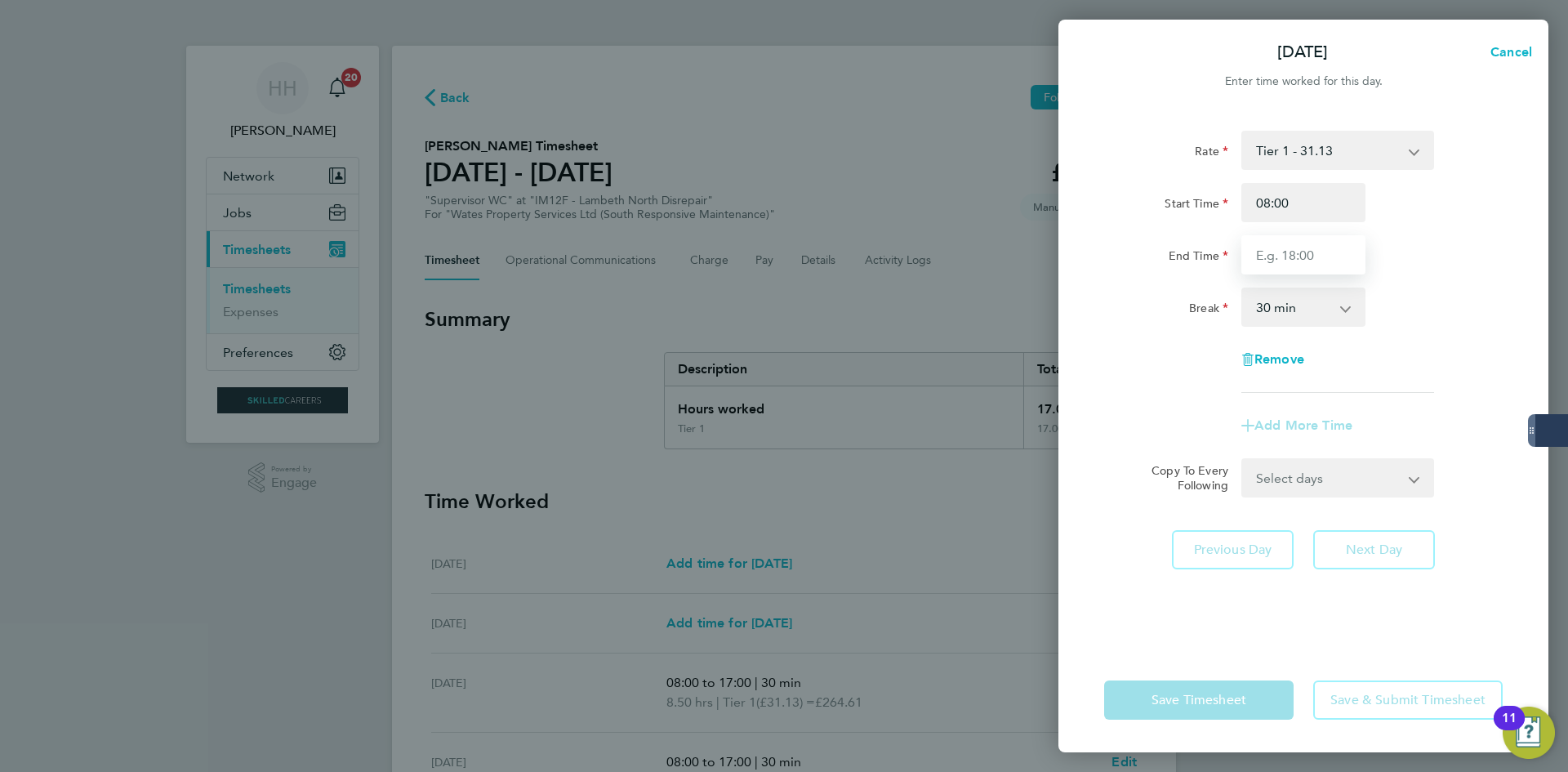
type input "17:00"
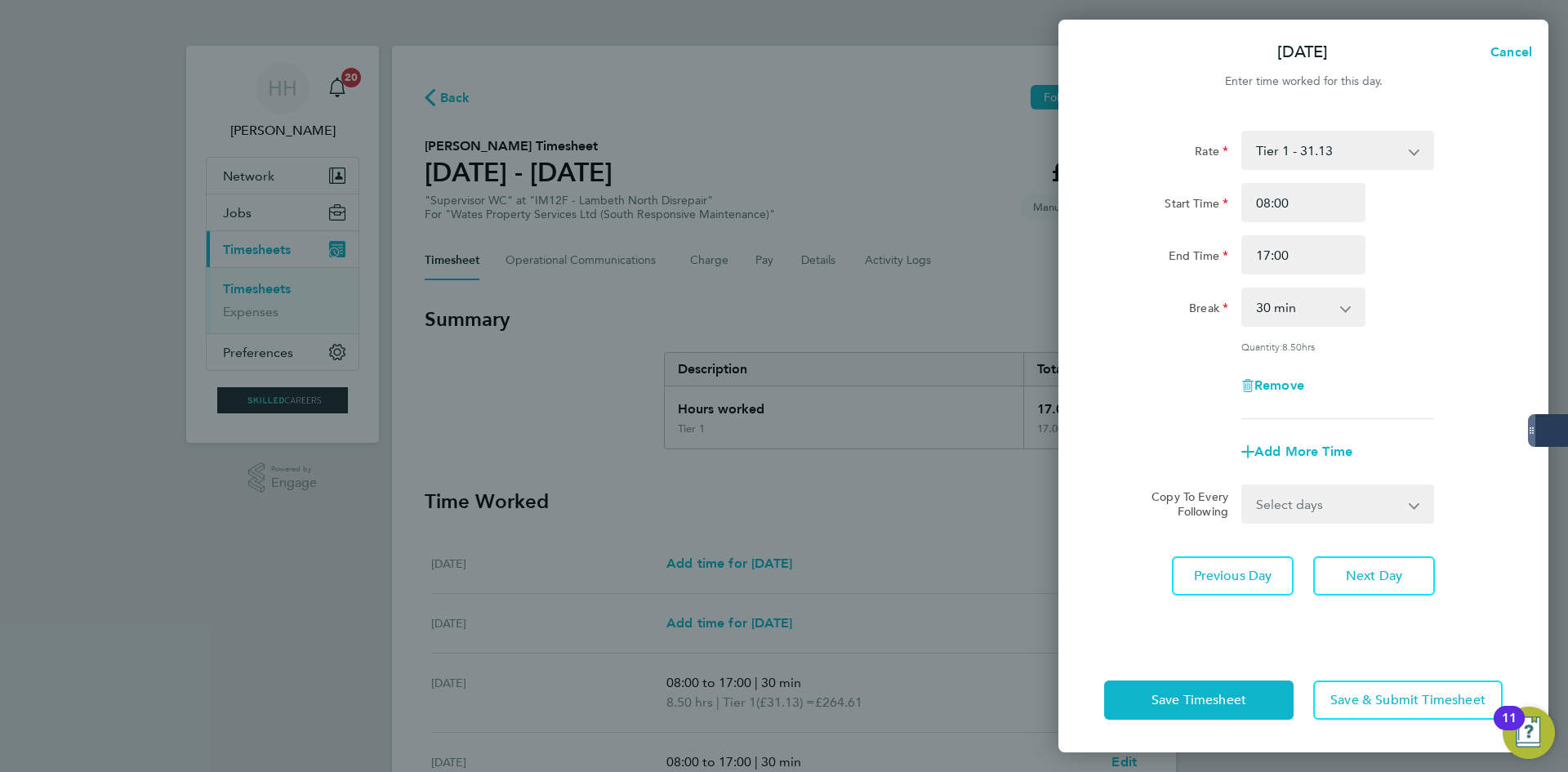
drag, startPoint x: 1425, startPoint y: 267, endPoint x: 1416, endPoint y: 292, distance: 26.6
click at [1426, 266] on div "End Time 17:00" at bounding box center [1304, 254] width 412 height 39
click at [1402, 579] on span "Next Day" at bounding box center [1374, 576] width 57 height 16
select select "30"
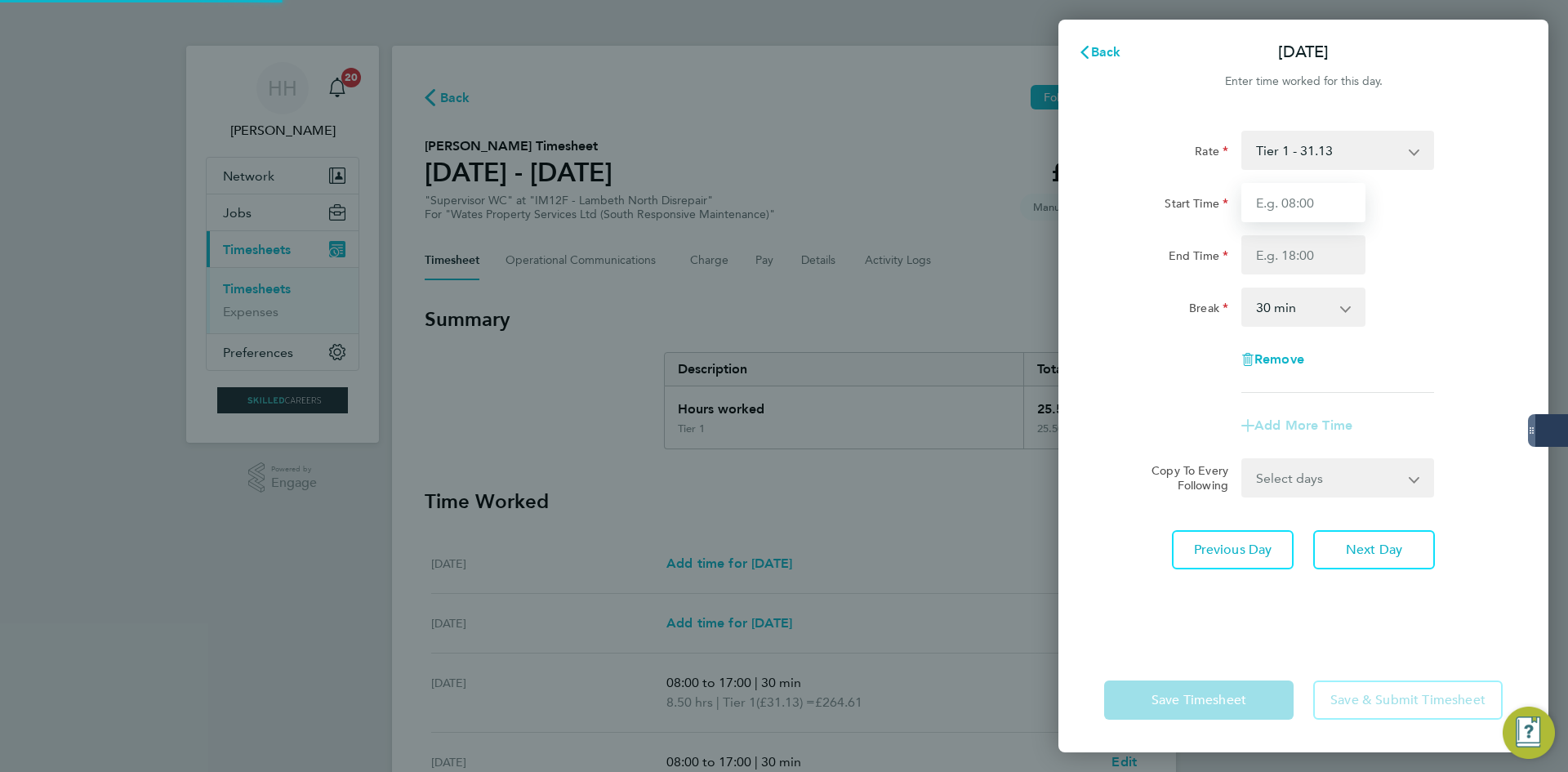
drag, startPoint x: 1306, startPoint y: 185, endPoint x: 1311, endPoint y: 197, distance: 13.0
click at [1306, 186] on input "Start Time" at bounding box center [1304, 201] width 124 height 39
type input "08:00"
click at [1311, 265] on input "End Time" at bounding box center [1304, 254] width 124 height 39
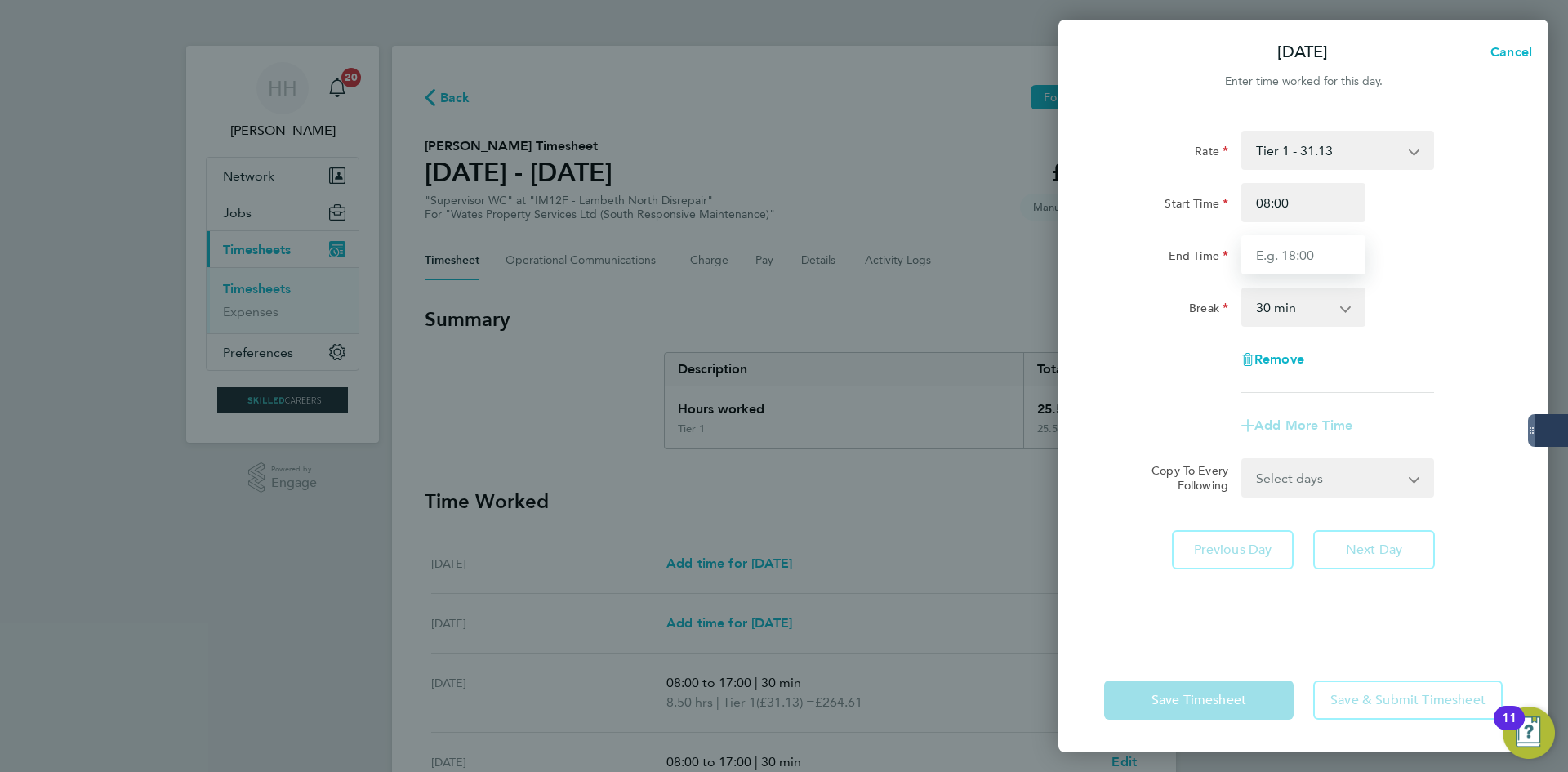
type input "17:00"
click at [1429, 332] on div "Rate Tier 1 - 31.13 Start Time 08:00 End Time 17:00 Break 0 min 15 min 30 min 4…" at bounding box center [1304, 261] width 399 height 262
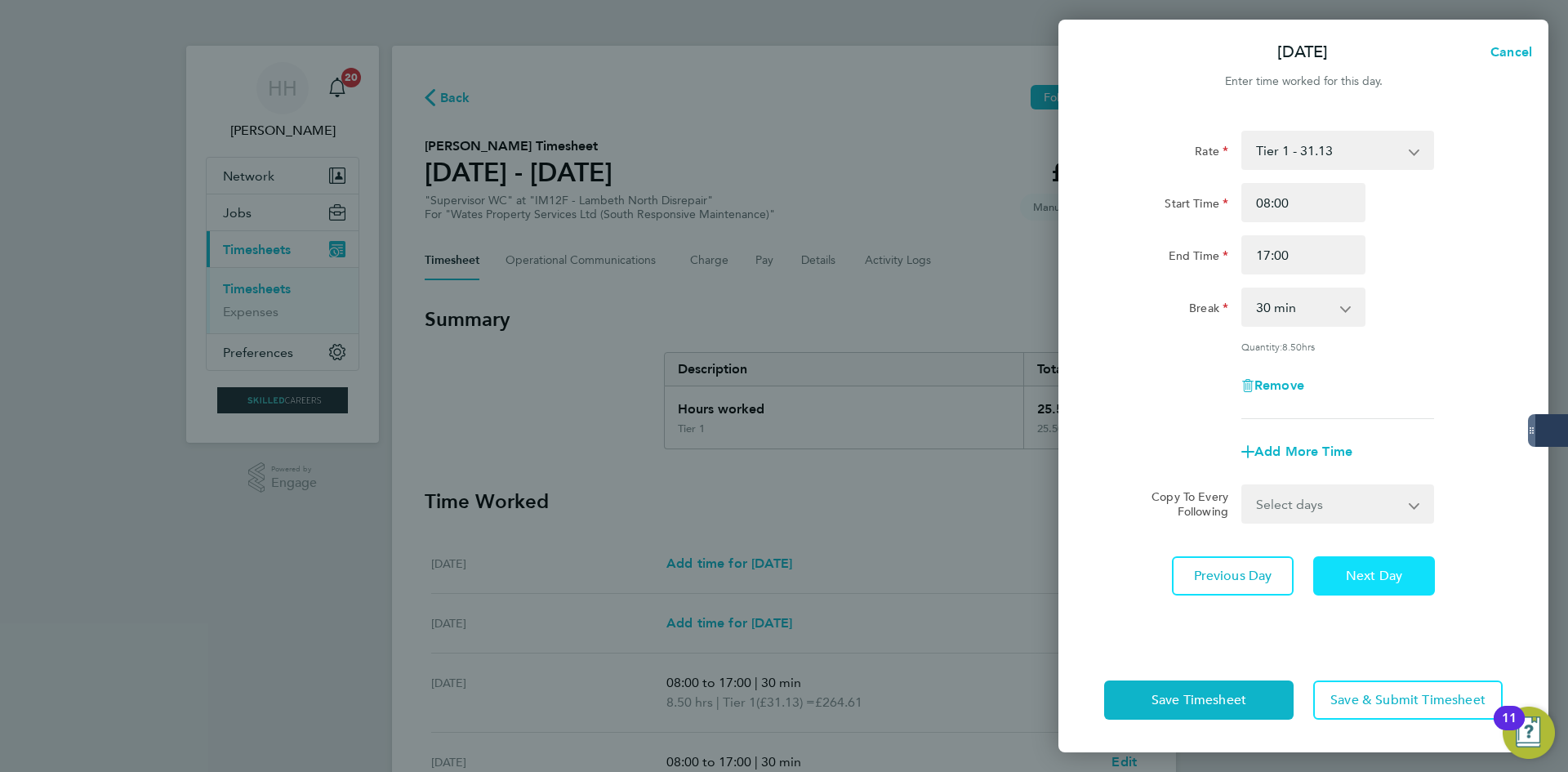
click at [1417, 585] on button "Next Day" at bounding box center [1374, 576] width 122 height 39
select select "30"
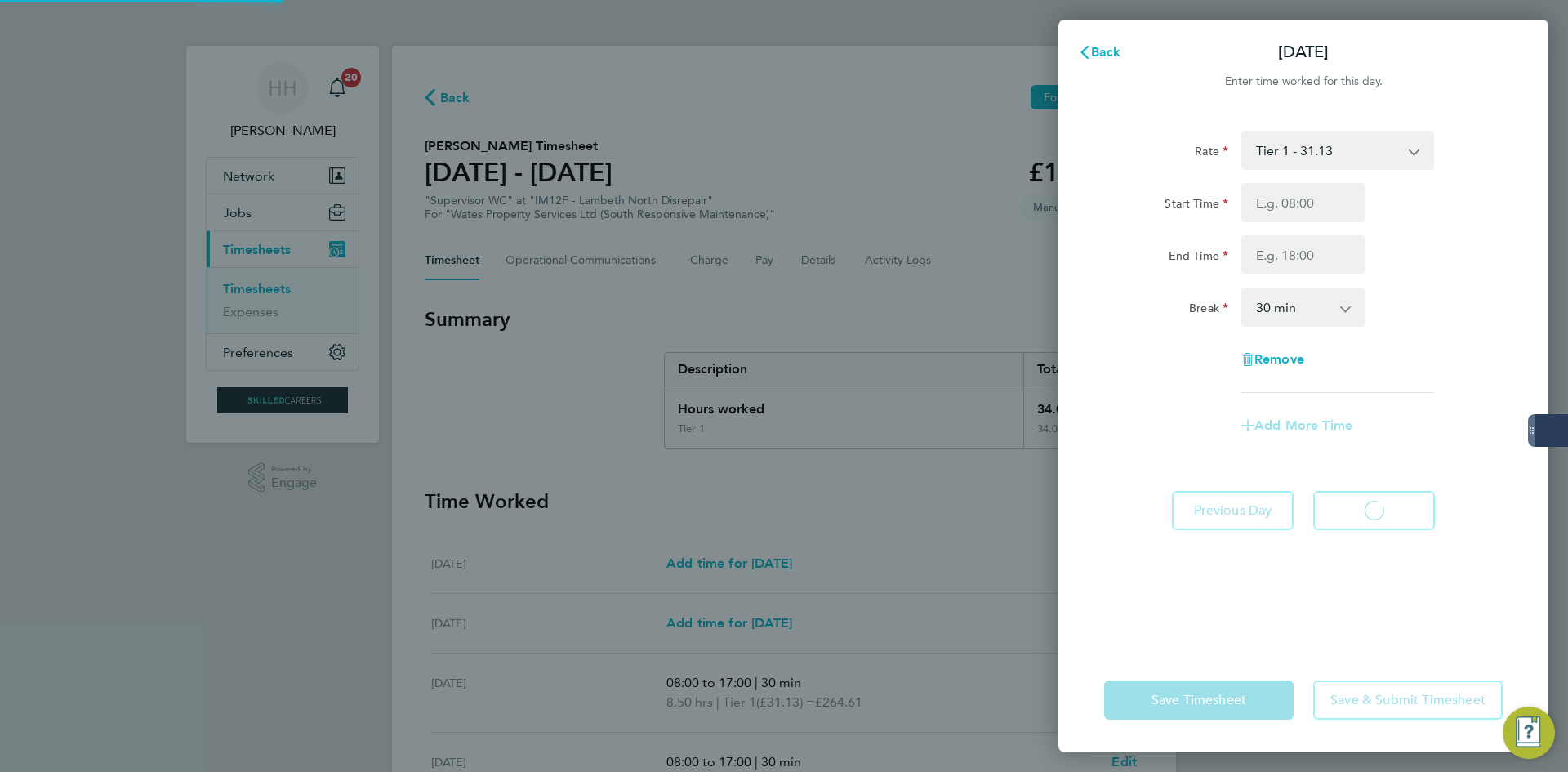
select select "30"
click at [1318, 219] on input "Start Time" at bounding box center [1304, 201] width 124 height 39
type input "08:00"
click at [1316, 259] on input "End Time" at bounding box center [1304, 254] width 124 height 39
type input "17:00"
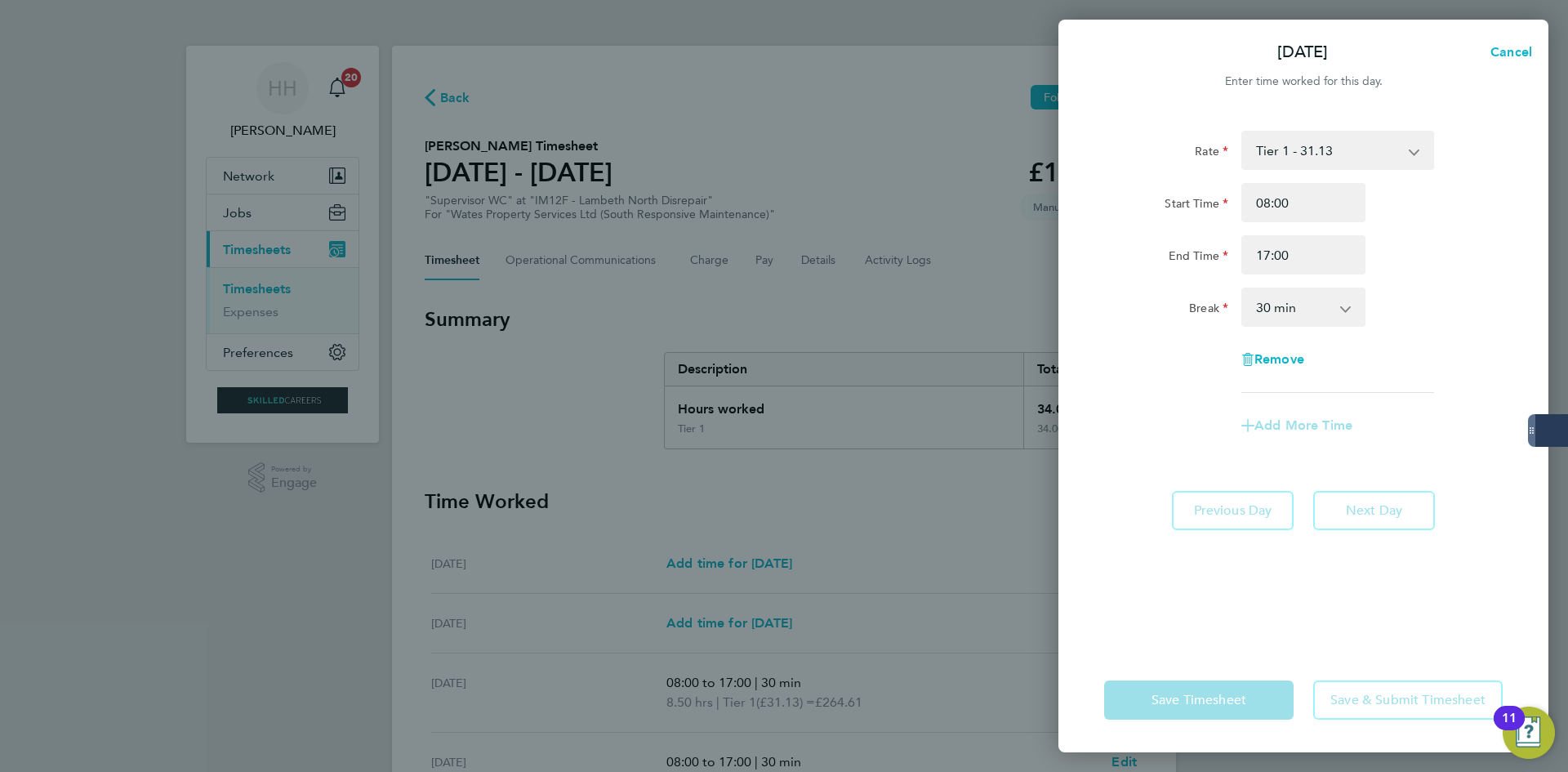
click at [1438, 301] on div "Break 0 min 15 min 30 min 45 min 60 min 75 min 90 min" at bounding box center [1304, 306] width 412 height 39
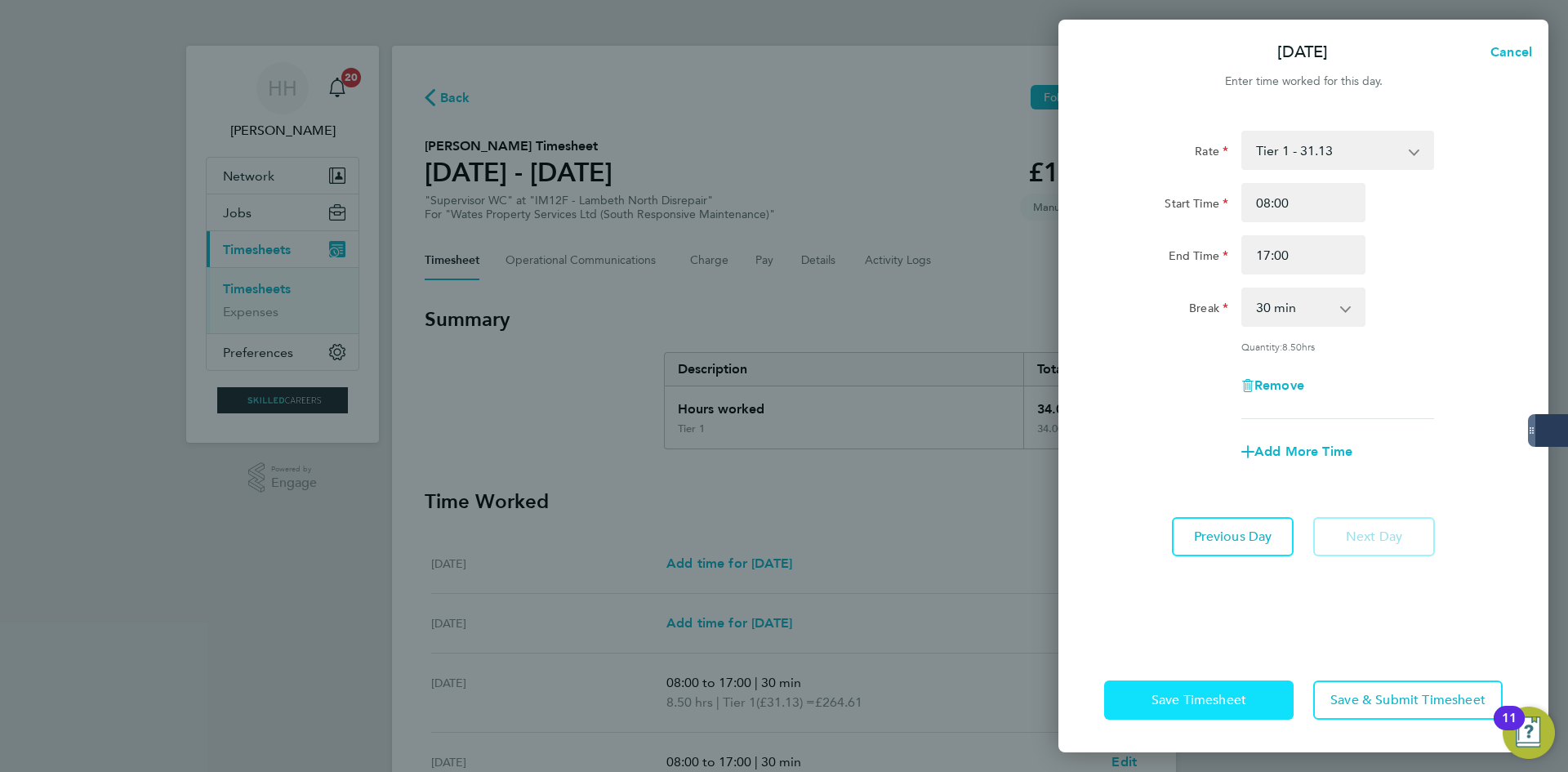
click at [1274, 694] on button "Save Timesheet" at bounding box center [1199, 699] width 190 height 39
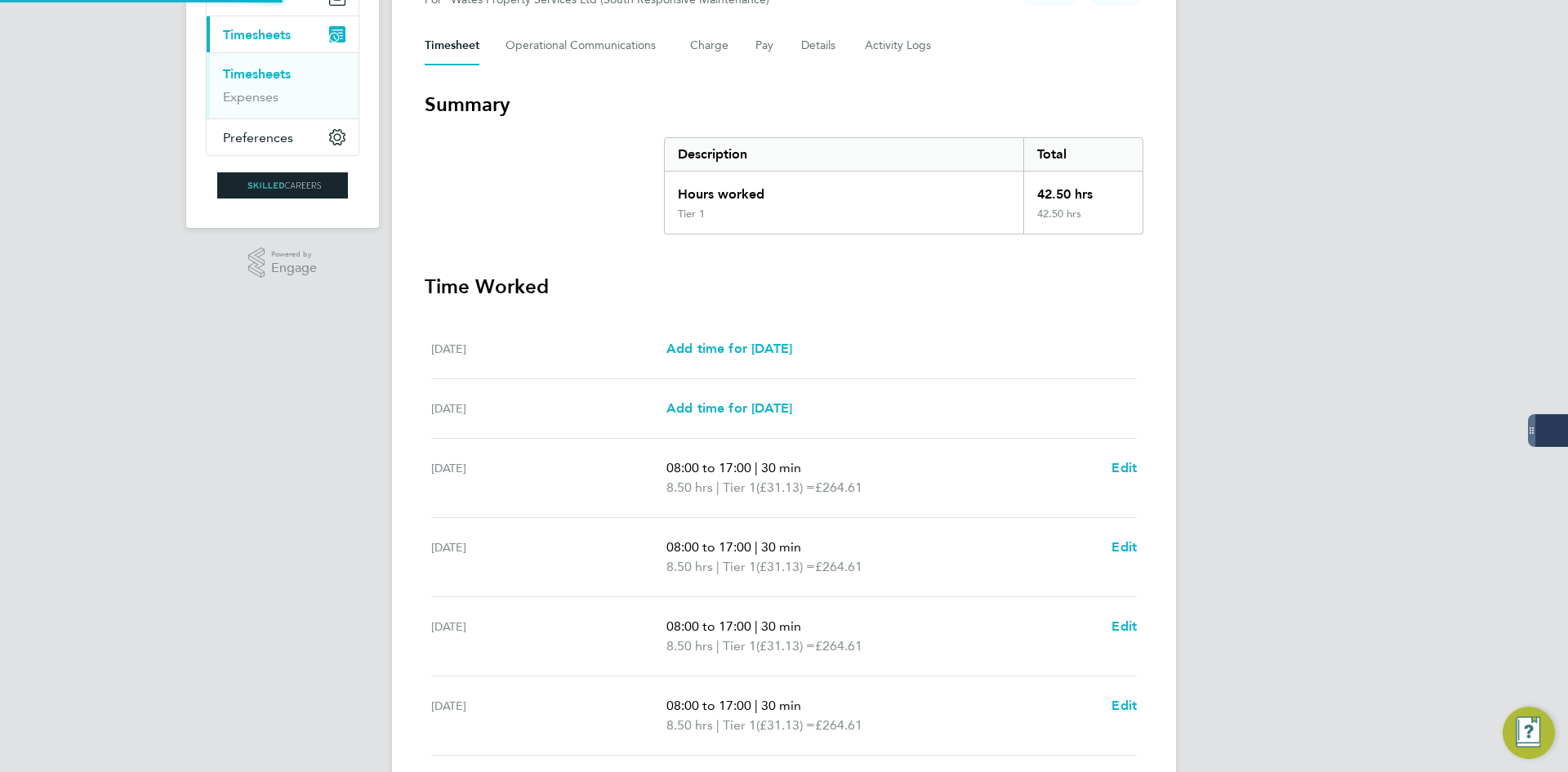
scroll to position [422, 0]
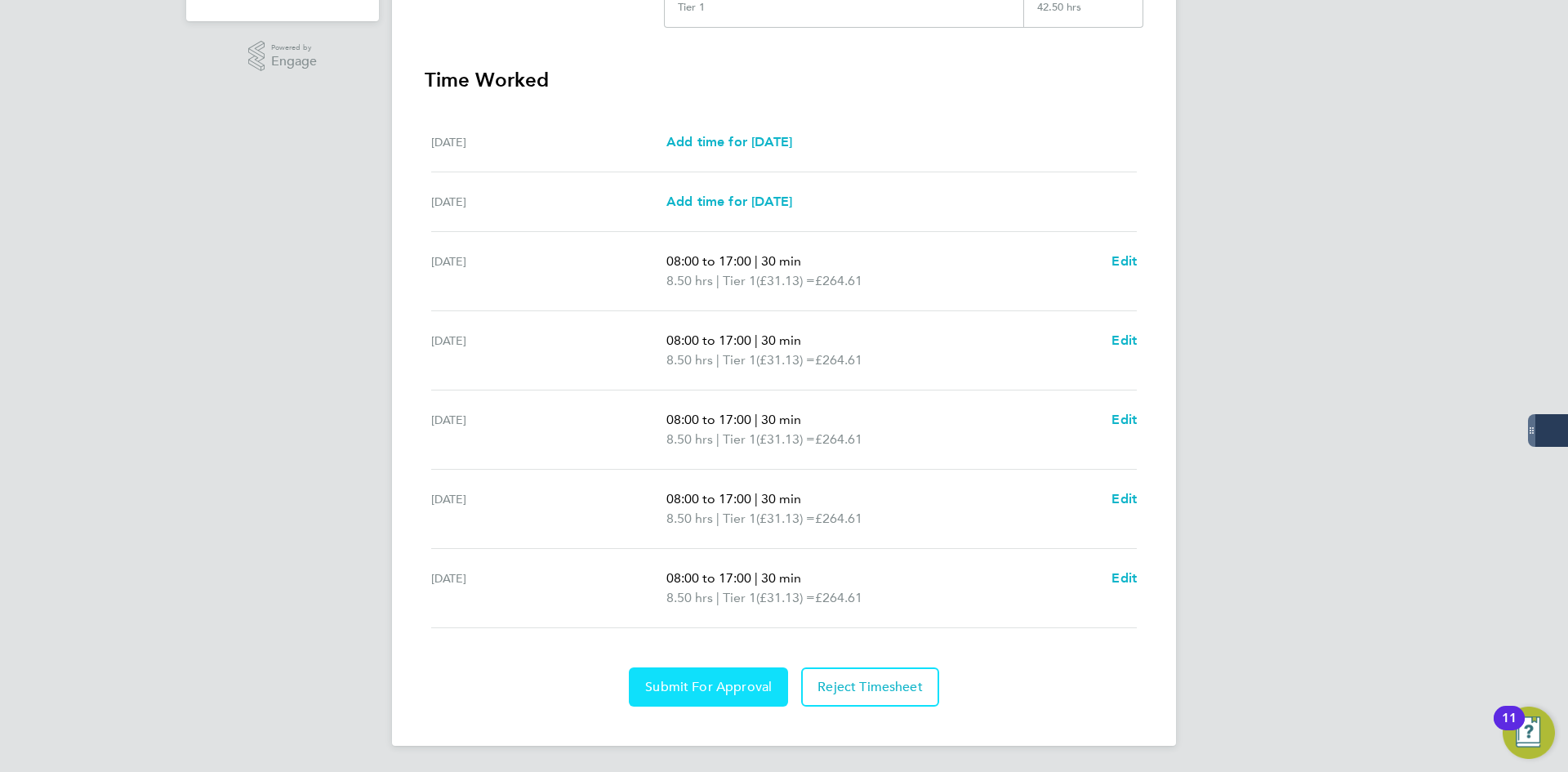
click at [787, 679] on button "Submit For Approval" at bounding box center [709, 686] width 160 height 39
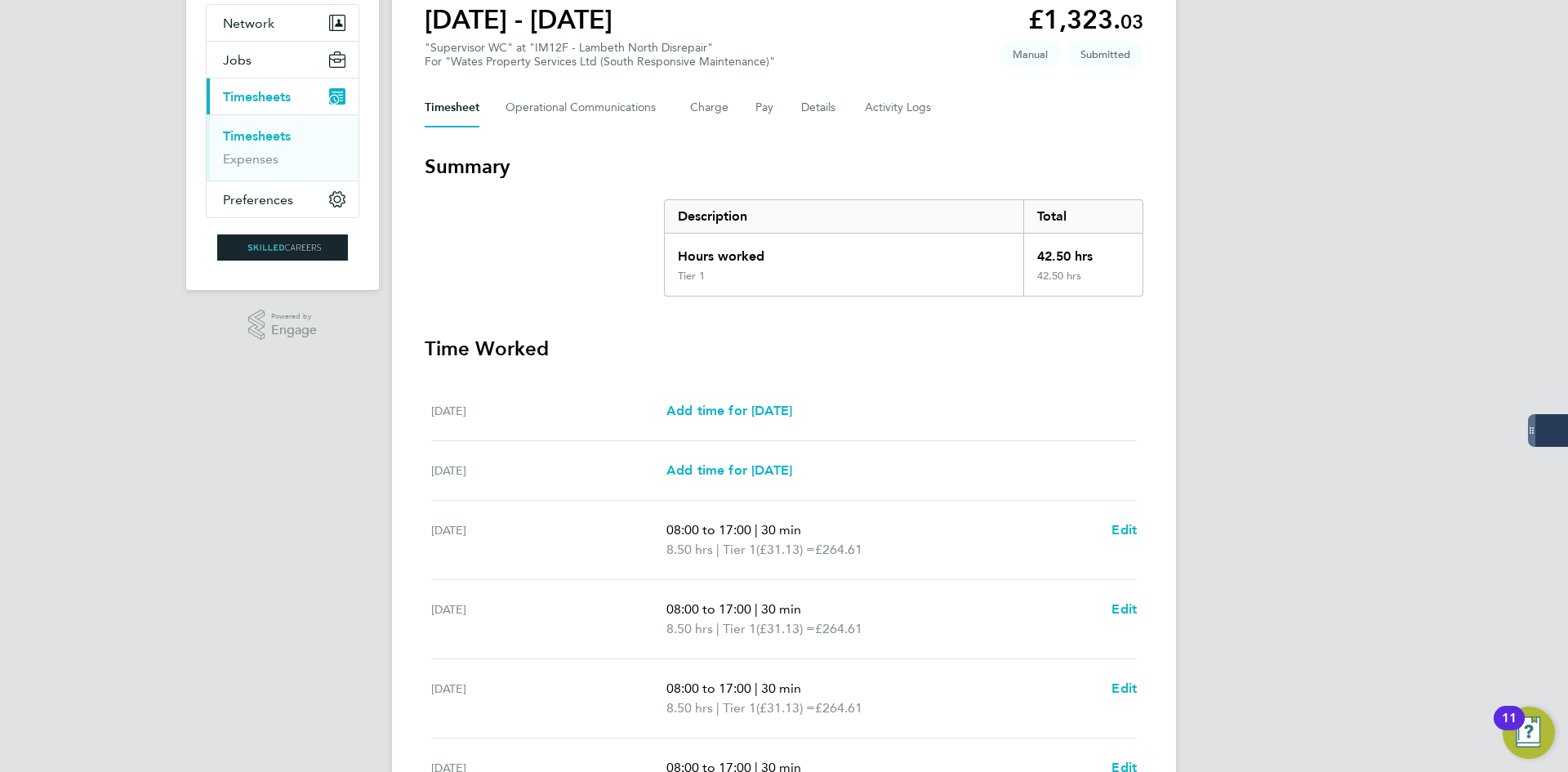
scroll to position [0, 0]
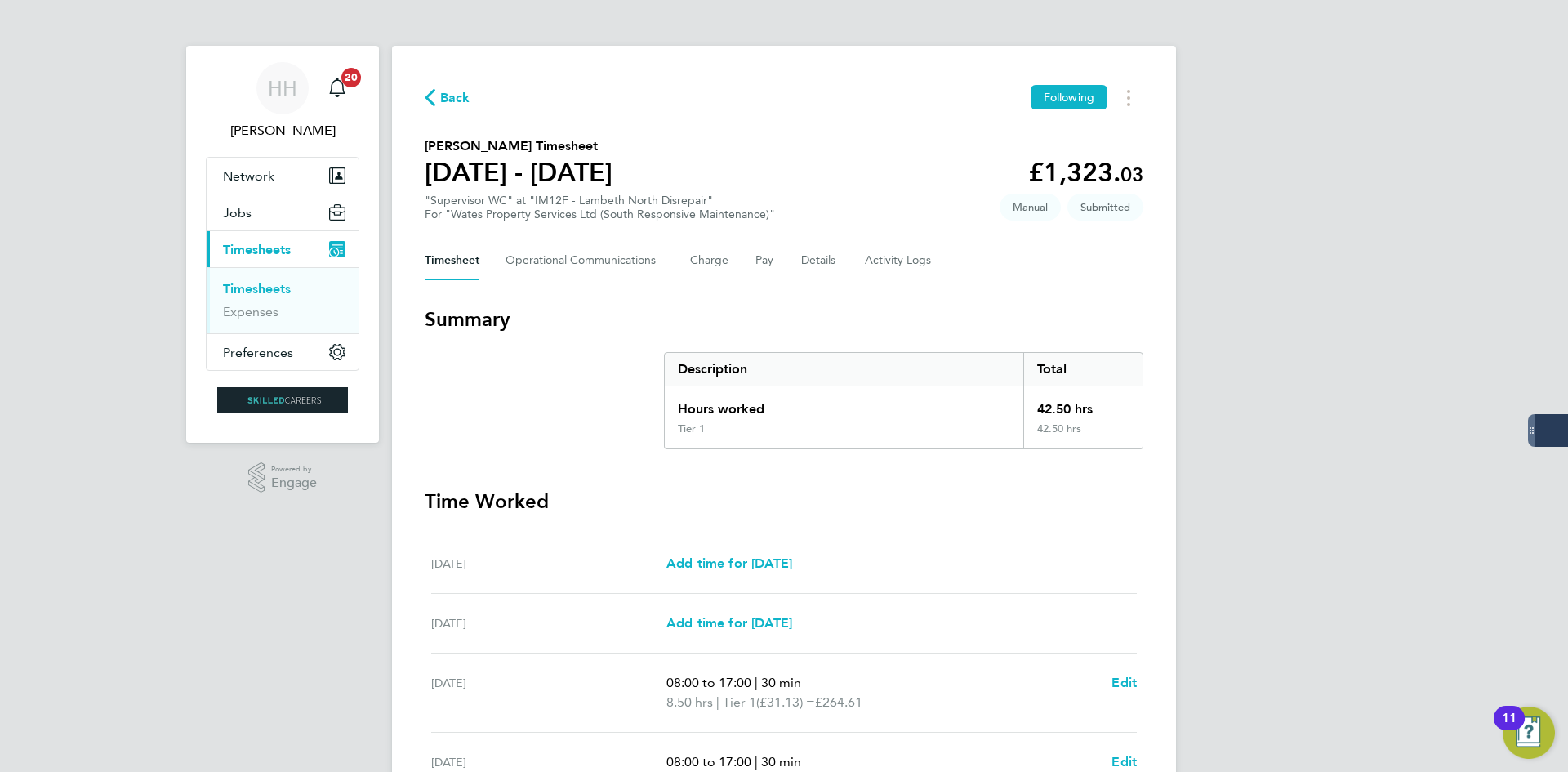
drag, startPoint x: 271, startPoint y: 284, endPoint x: 327, endPoint y: 282, distance: 56.0
click at [271, 284] on link "Timesheets" at bounding box center [257, 289] width 68 height 16
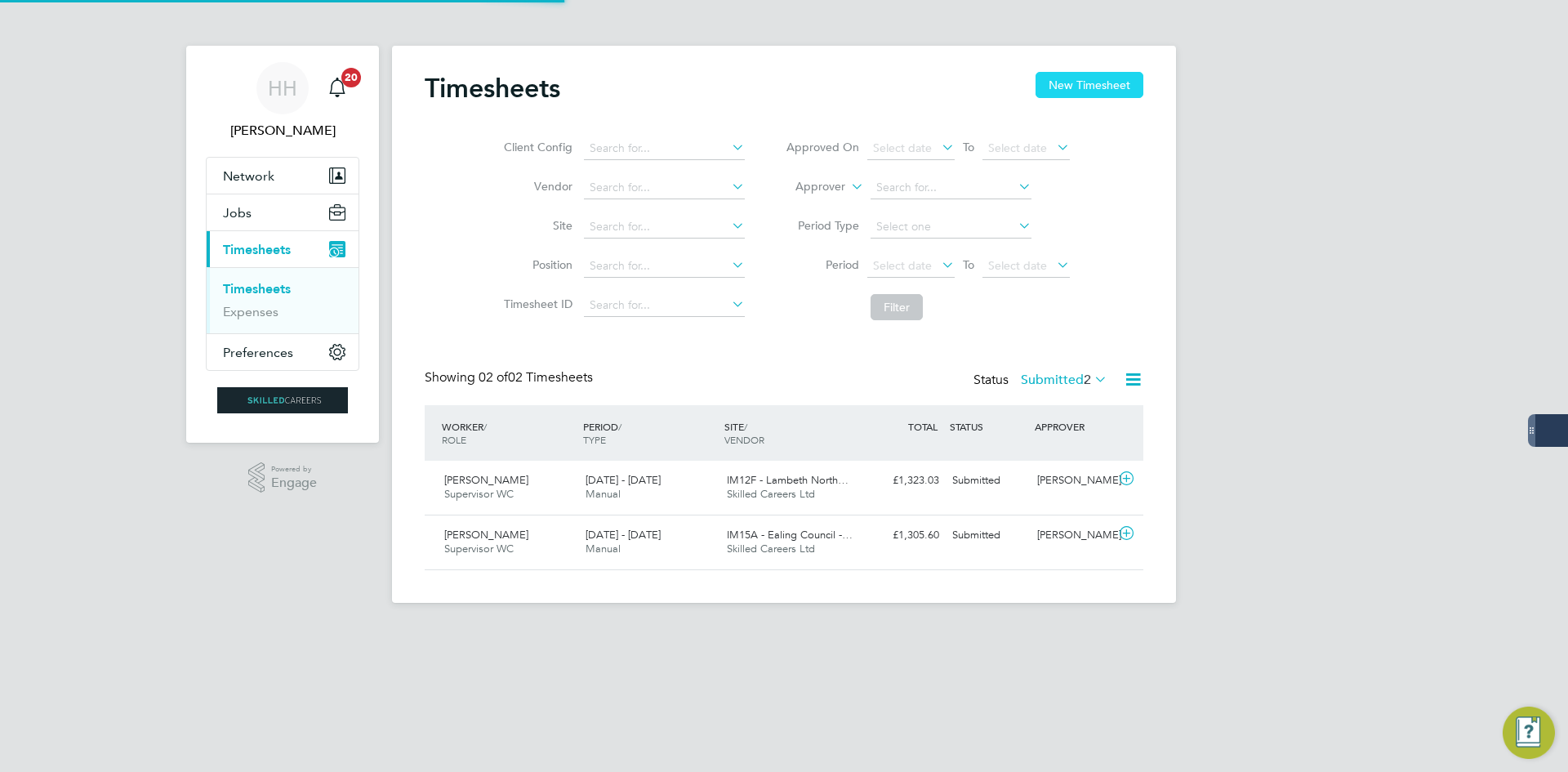
scroll to position [42, 142]
click at [1092, 86] on button "New Timesheet" at bounding box center [1089, 85] width 108 height 26
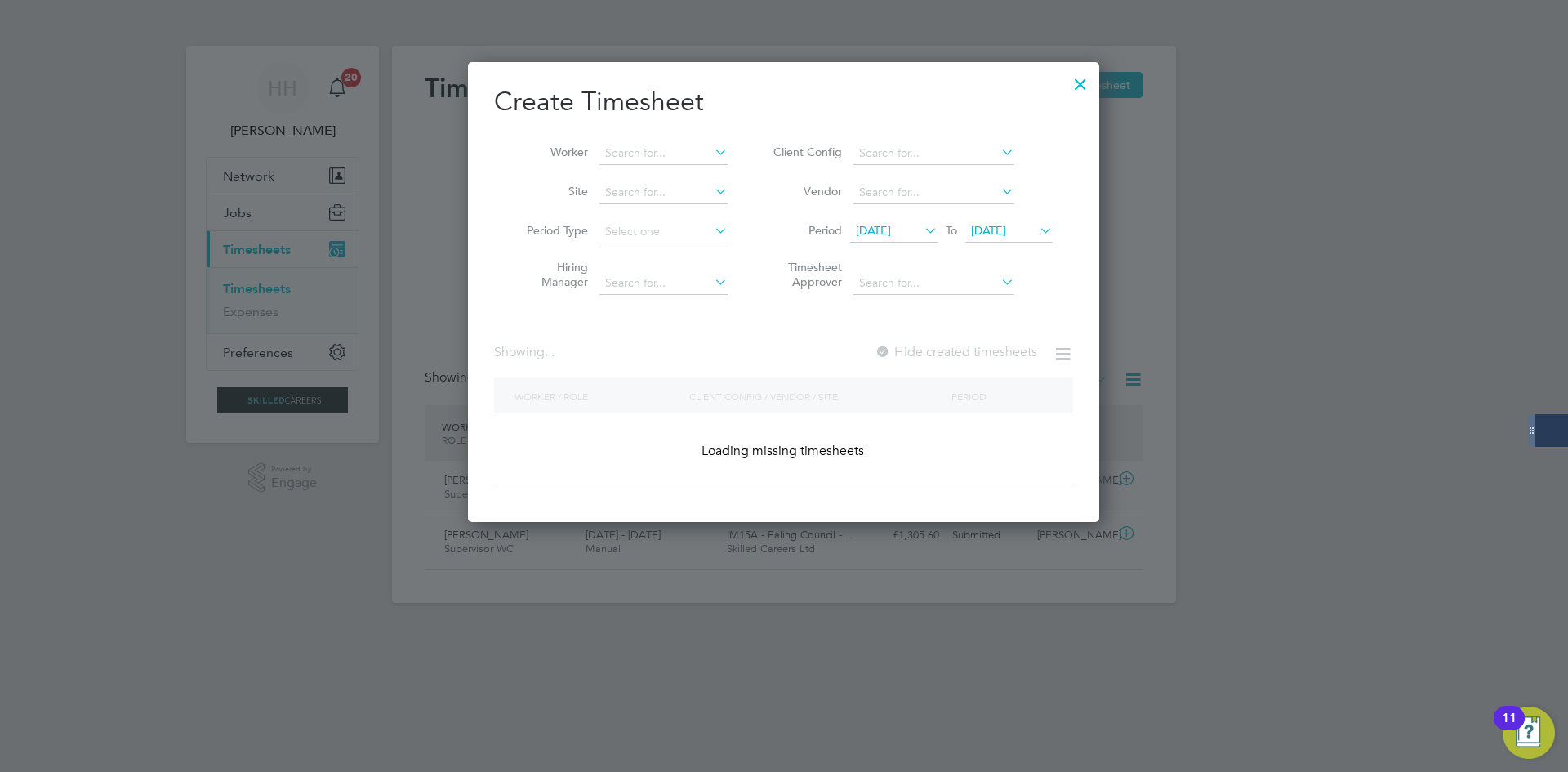
scroll to position [2595, 632]
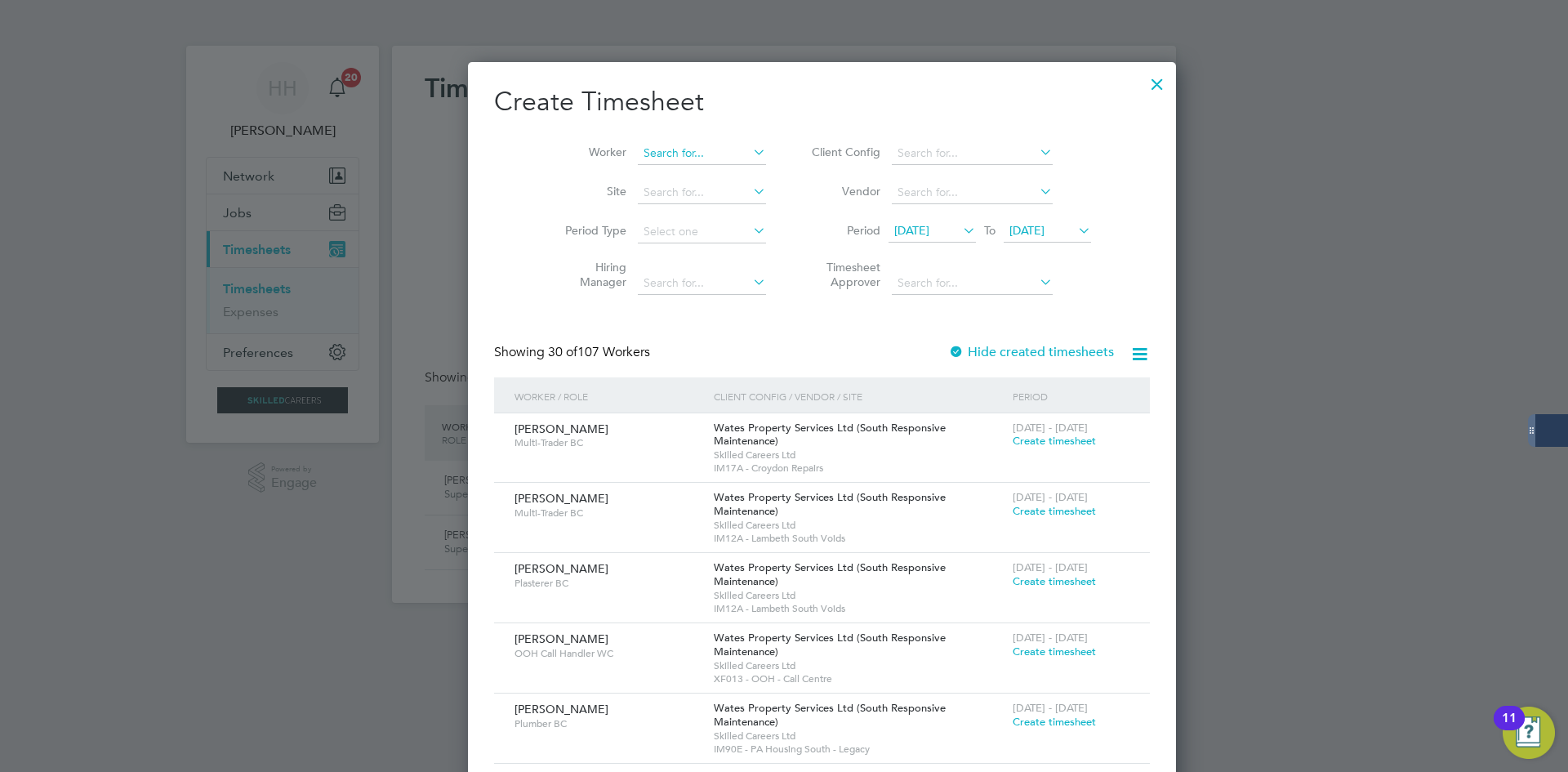
click at [656, 153] on input at bounding box center [702, 153] width 129 height 23
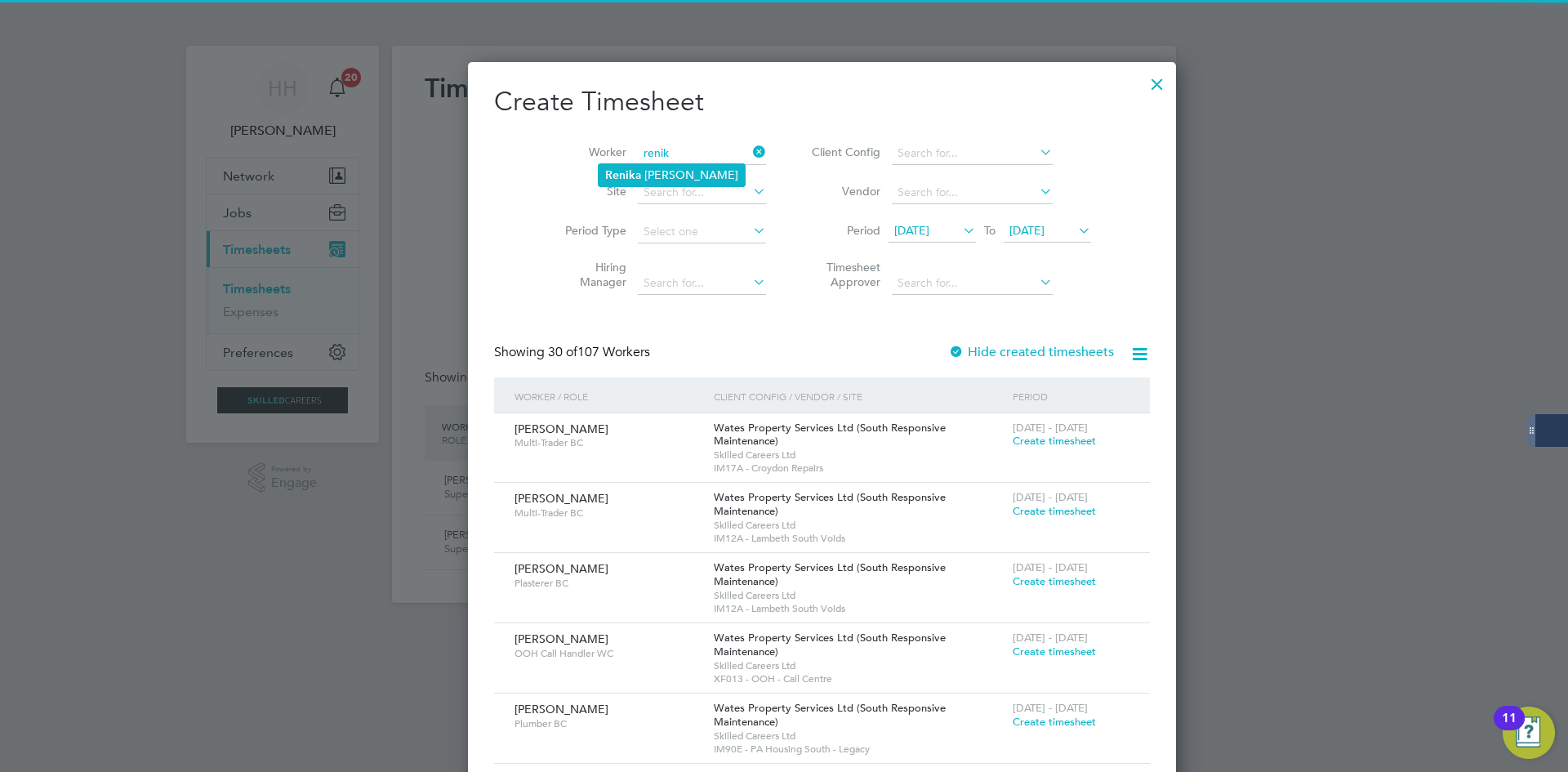
click at [662, 169] on li "Renik a Palmer" at bounding box center [671, 176] width 147 height 22
type input "Renika Palmer"
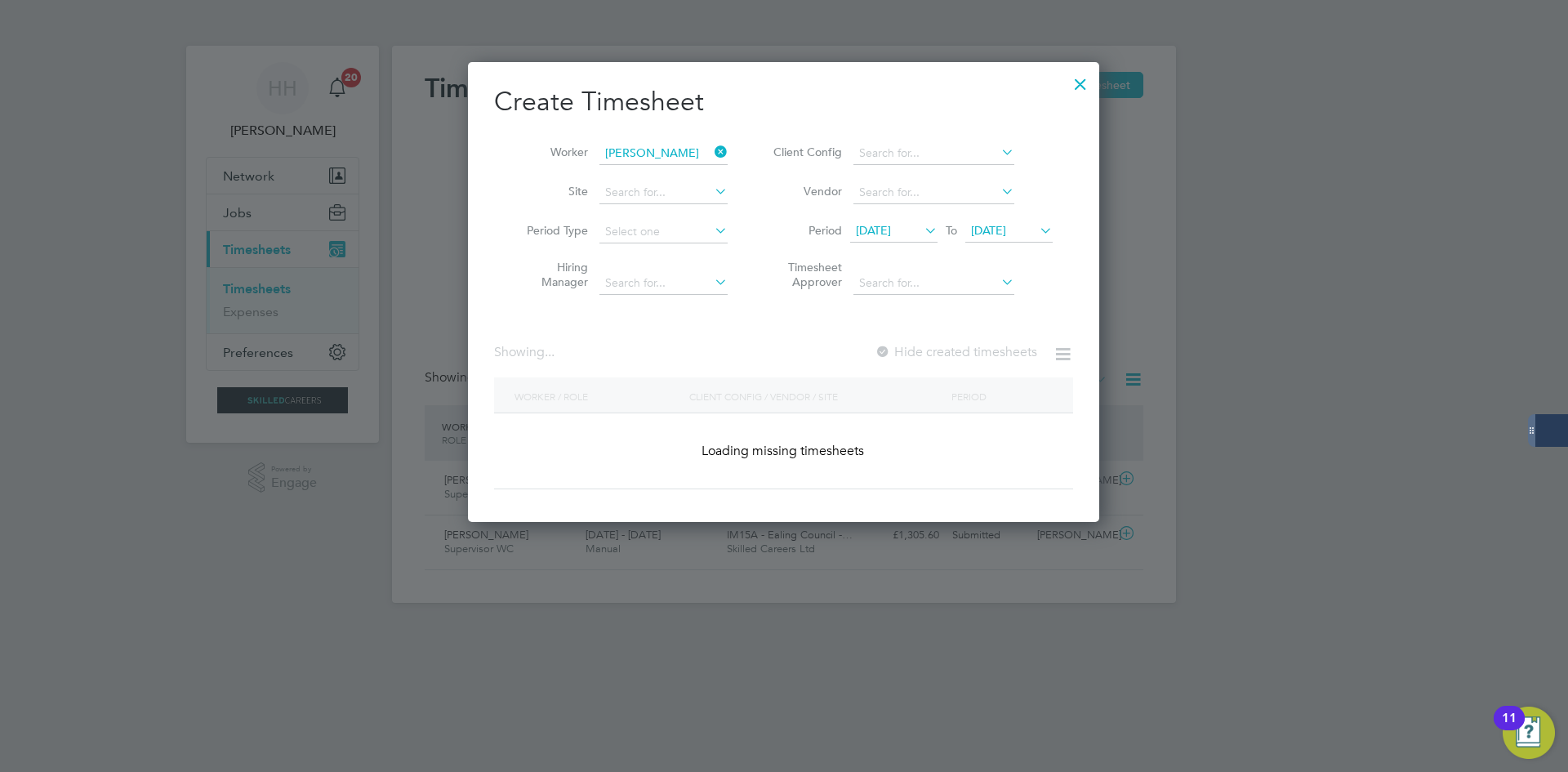
scroll to position [455, 632]
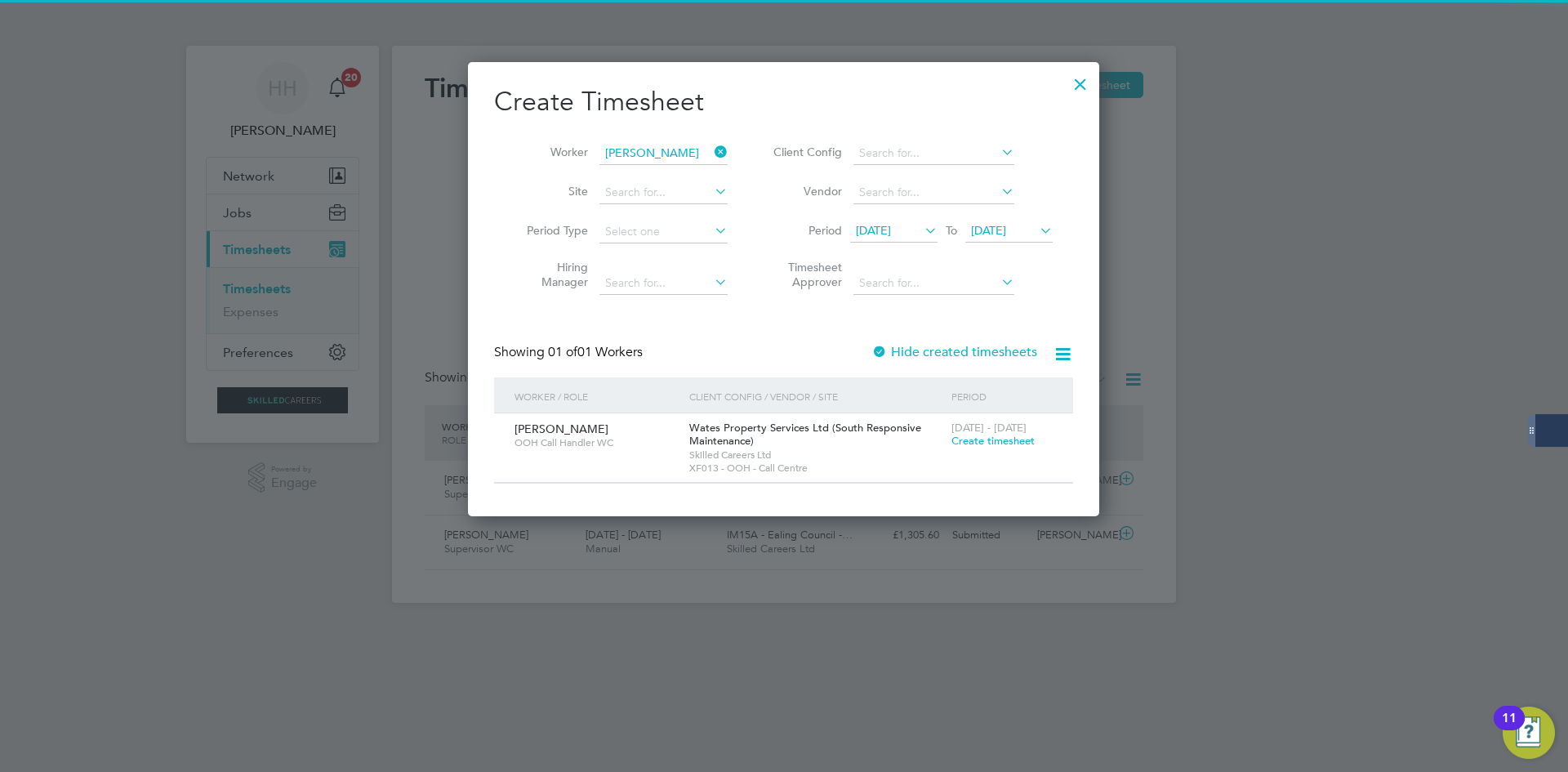
click at [991, 436] on span "Create timesheet" at bounding box center [993, 441] width 84 height 14
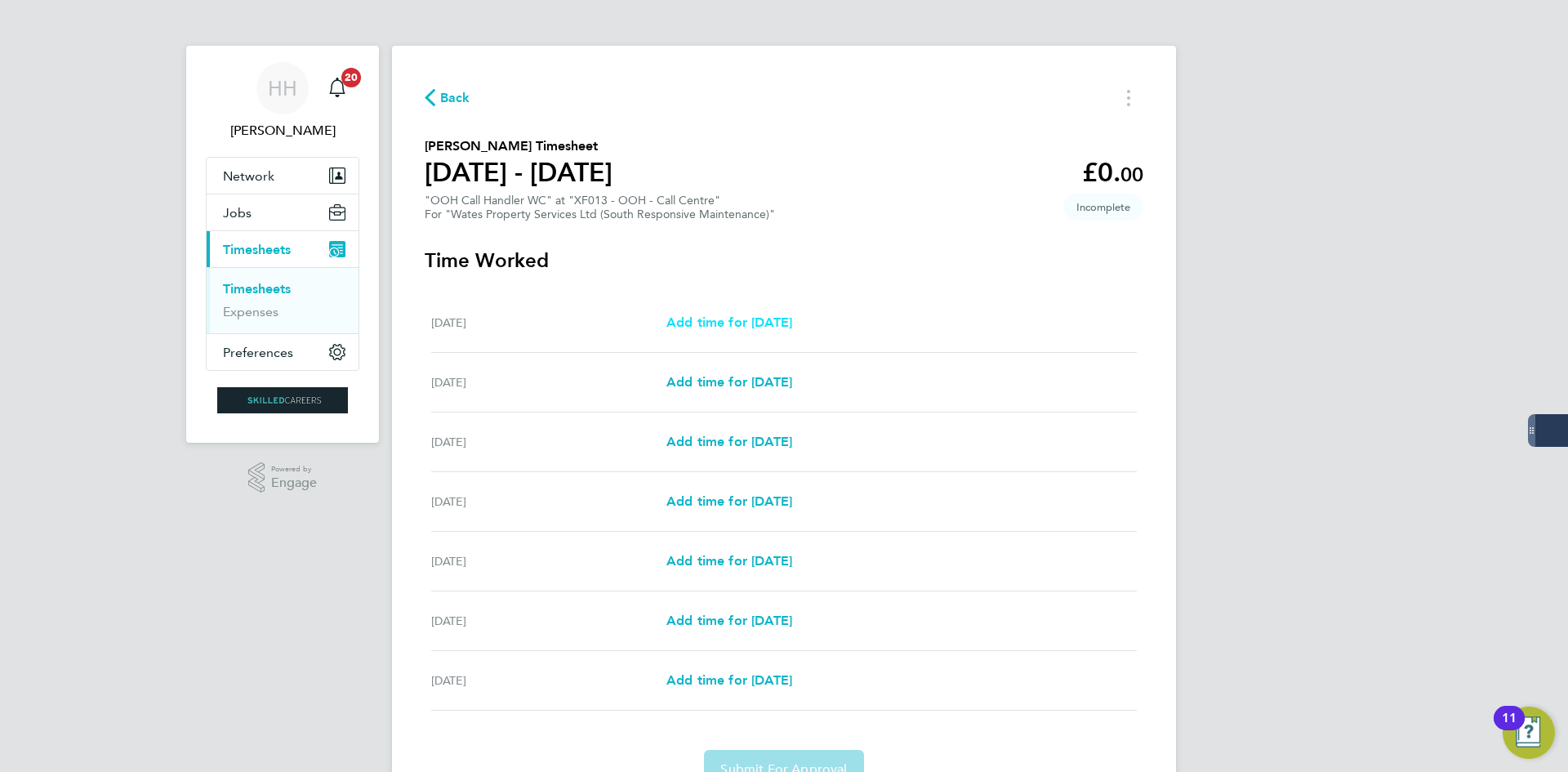
click at [742, 317] on span "Add time for Sat 20 Sep" at bounding box center [729, 322] width 126 height 16
select select "30"
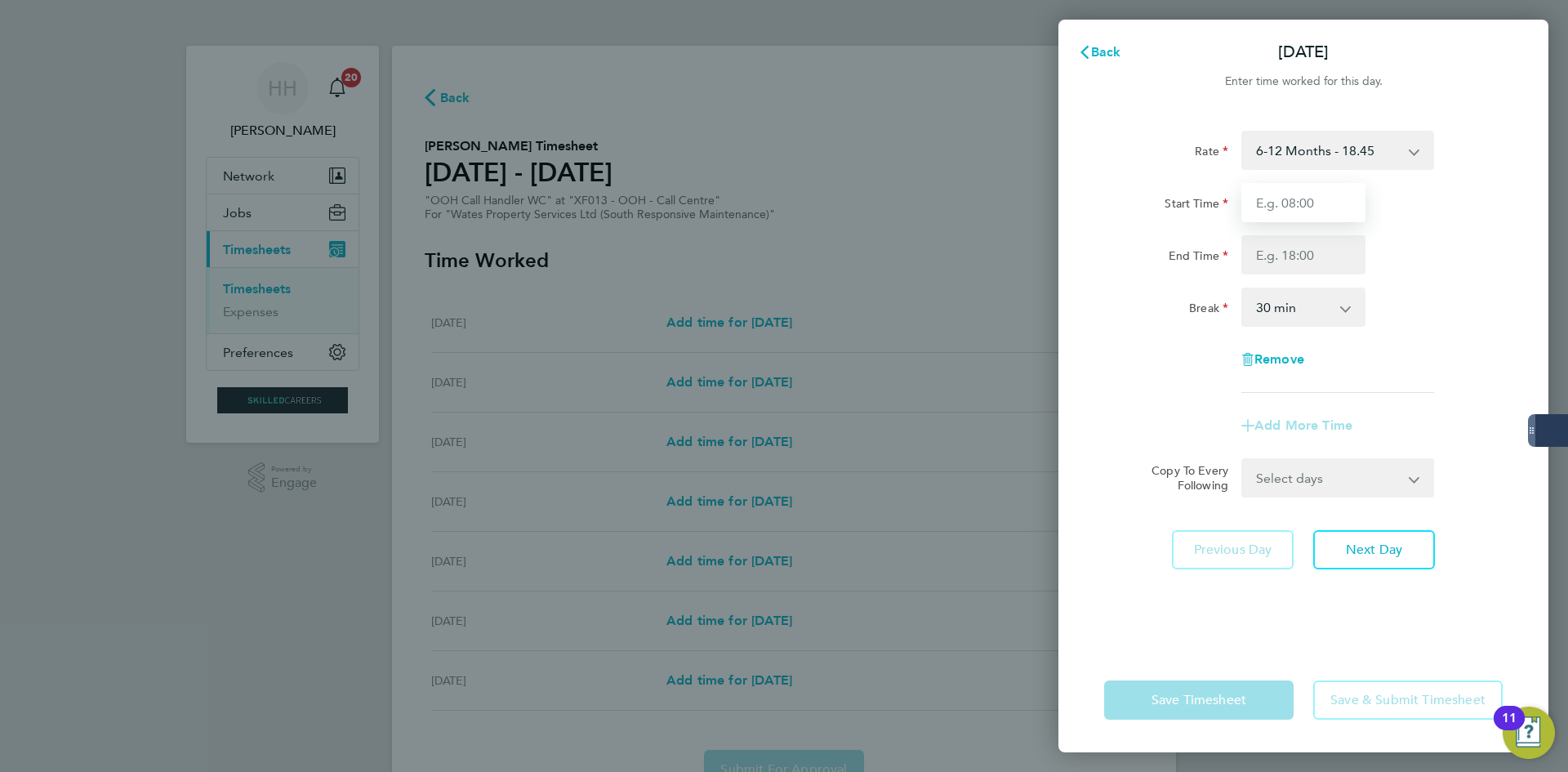
click at [1307, 190] on input "Start Time" at bounding box center [1304, 201] width 124 height 39
type input "08:00"
click at [1280, 264] on input "End Time" at bounding box center [1304, 254] width 124 height 39
type input "16:00"
click at [1440, 277] on div "Rate 6-12 Months - 18.45 Start Time 08:00 End Time 16:00 Break 0 min 15 min 30 …" at bounding box center [1304, 261] width 399 height 262
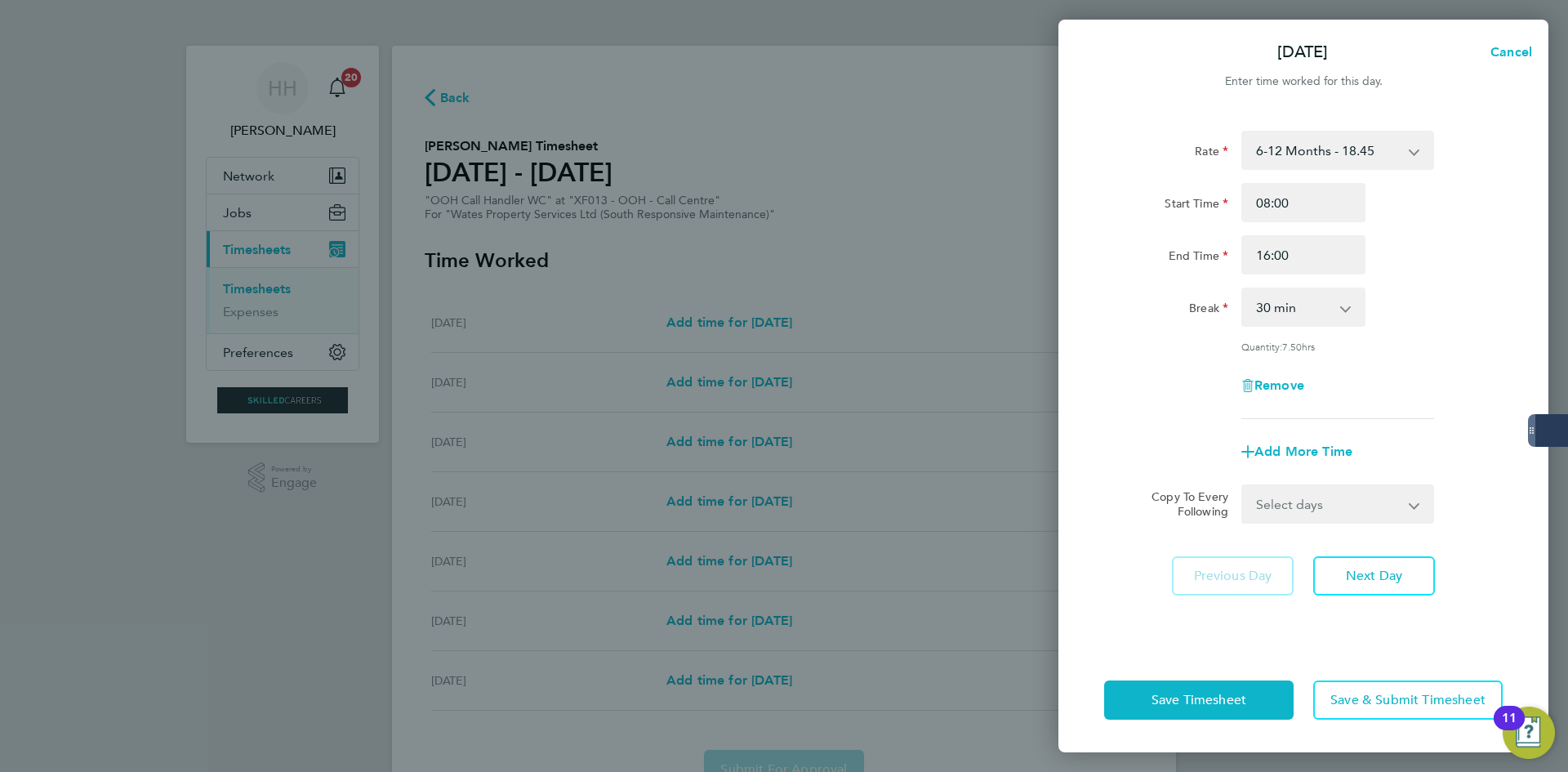
click at [1341, 287] on div "0 min 15 min 30 min 45 min 60 min 75 min 90 min" at bounding box center [1304, 306] width 124 height 39
drag, startPoint x: 1338, startPoint y: 306, endPoint x: 1321, endPoint y: 323, distance: 24.0
click at [1338, 306] on select "0 min 15 min 30 min 45 min 60 min 75 min 90 min" at bounding box center [1294, 307] width 102 height 36
select select "0"
click at [1243, 289] on select "0 min 15 min 30 min 45 min 60 min 75 min 90 min" at bounding box center [1294, 307] width 102 height 36
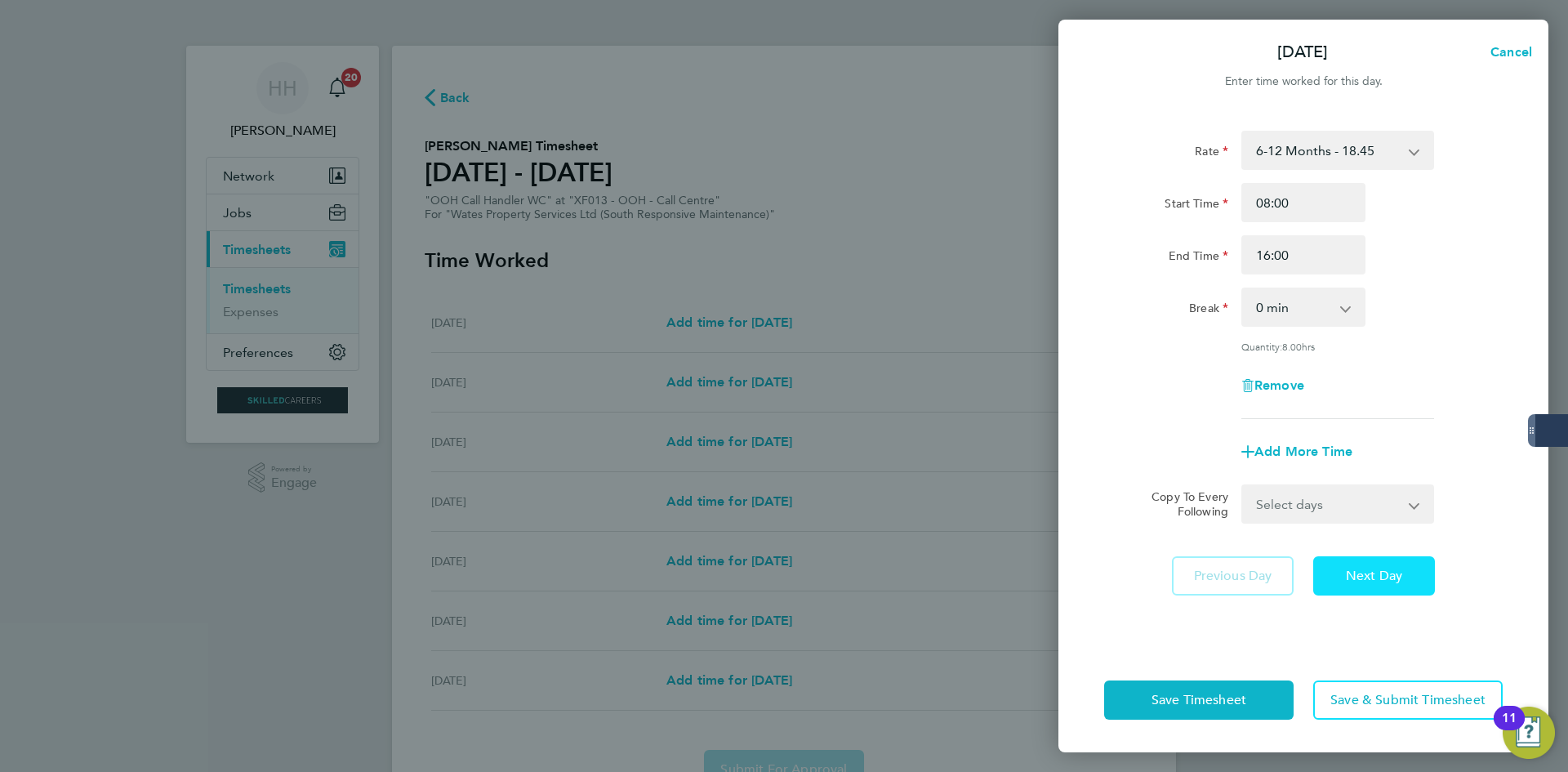
click at [1356, 559] on button "Next Day" at bounding box center [1374, 576] width 122 height 39
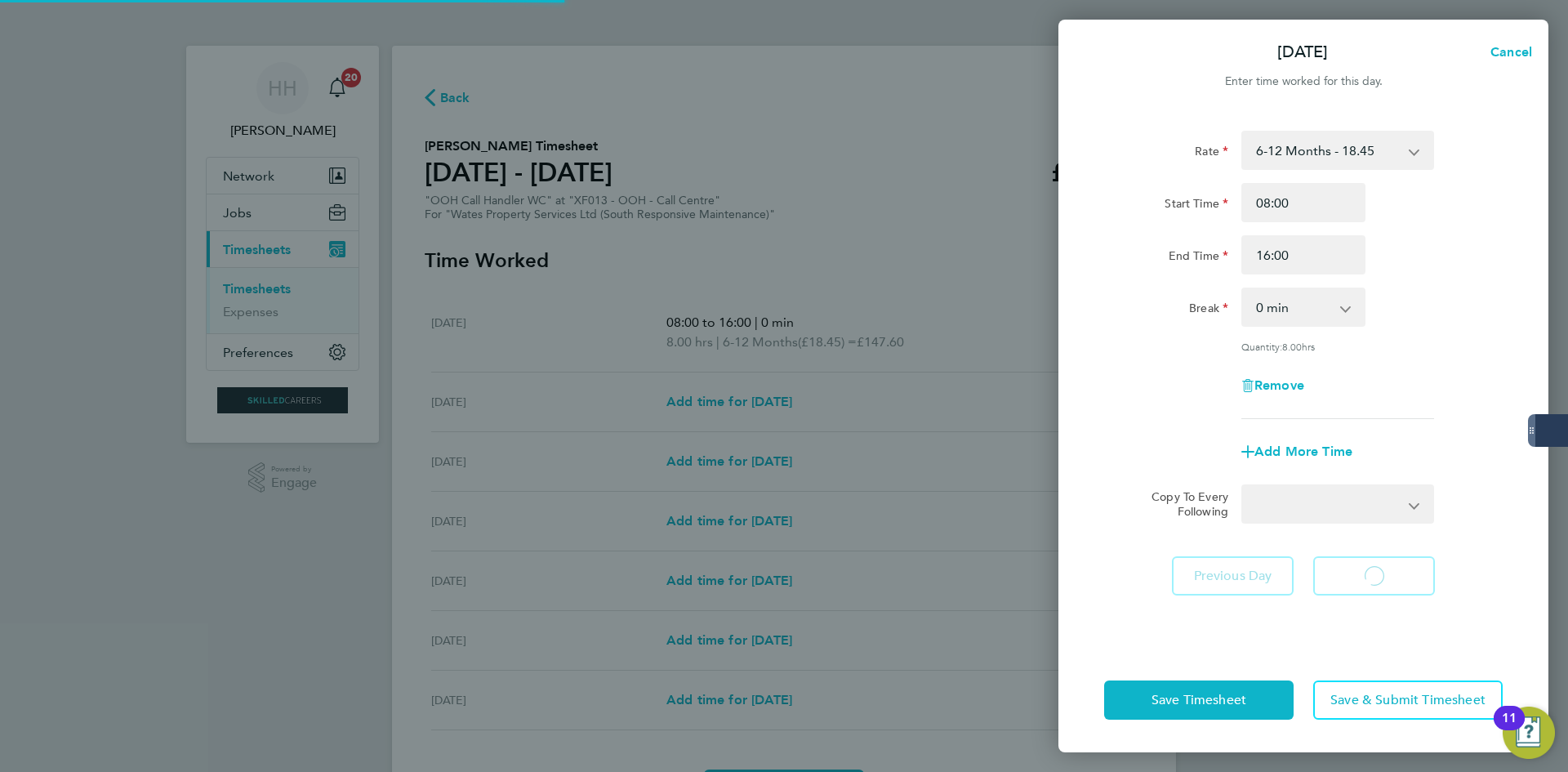
select select "30"
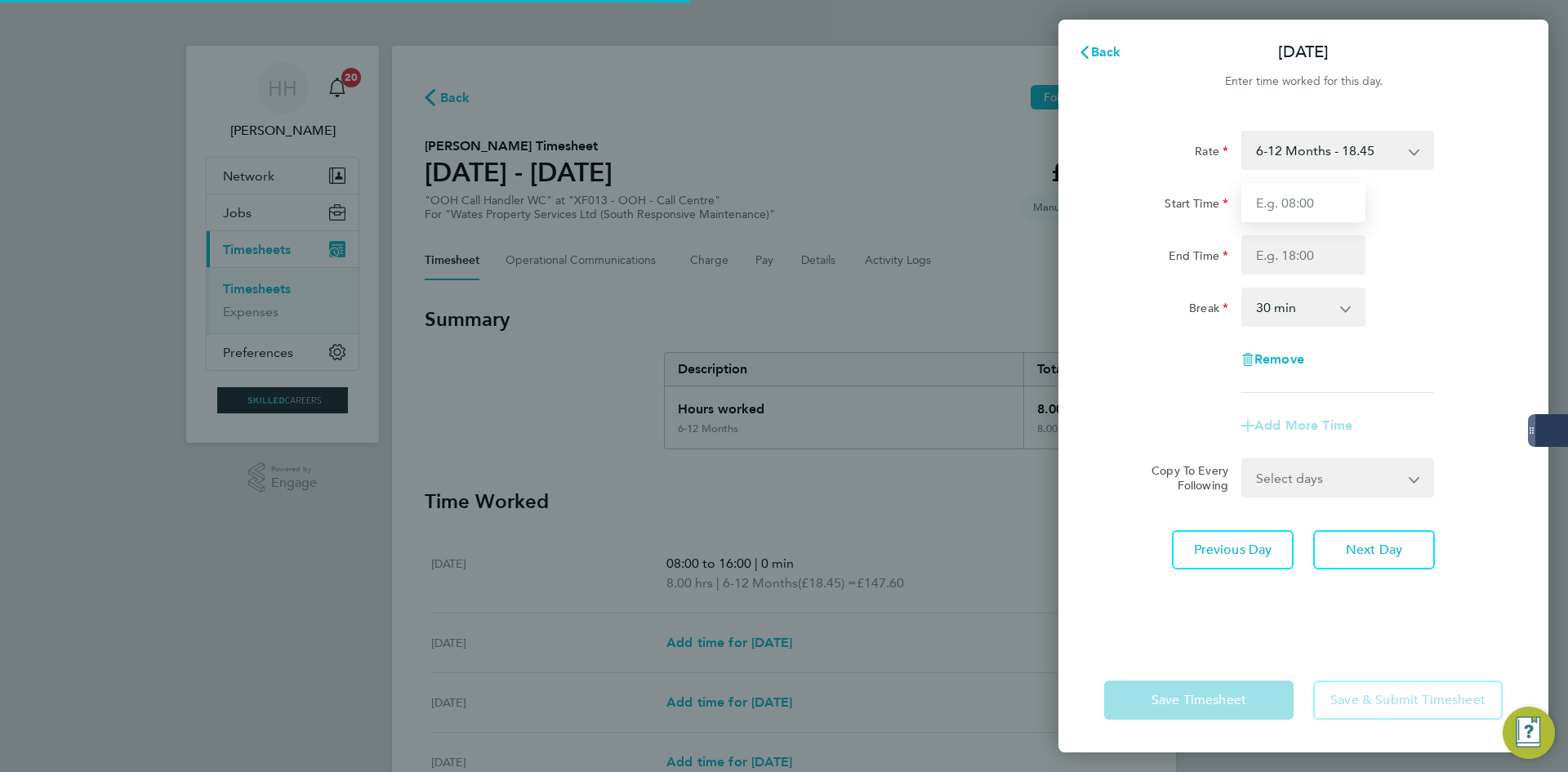
click at [1328, 207] on input "Start Time" at bounding box center [1304, 201] width 124 height 39
type input "08:00"
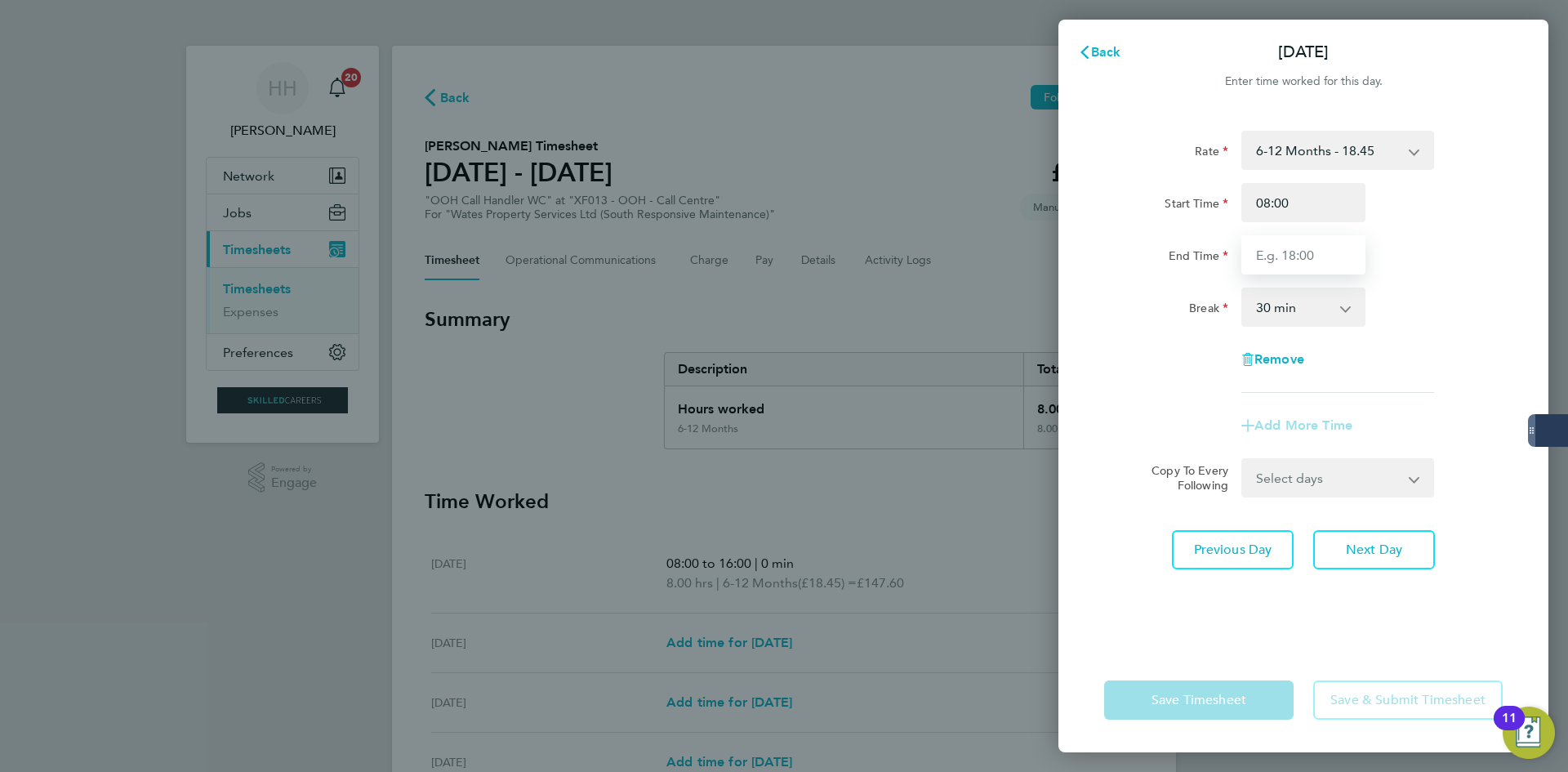
click at [1281, 268] on input "End Time" at bounding box center [1304, 254] width 124 height 39
type input "16:00"
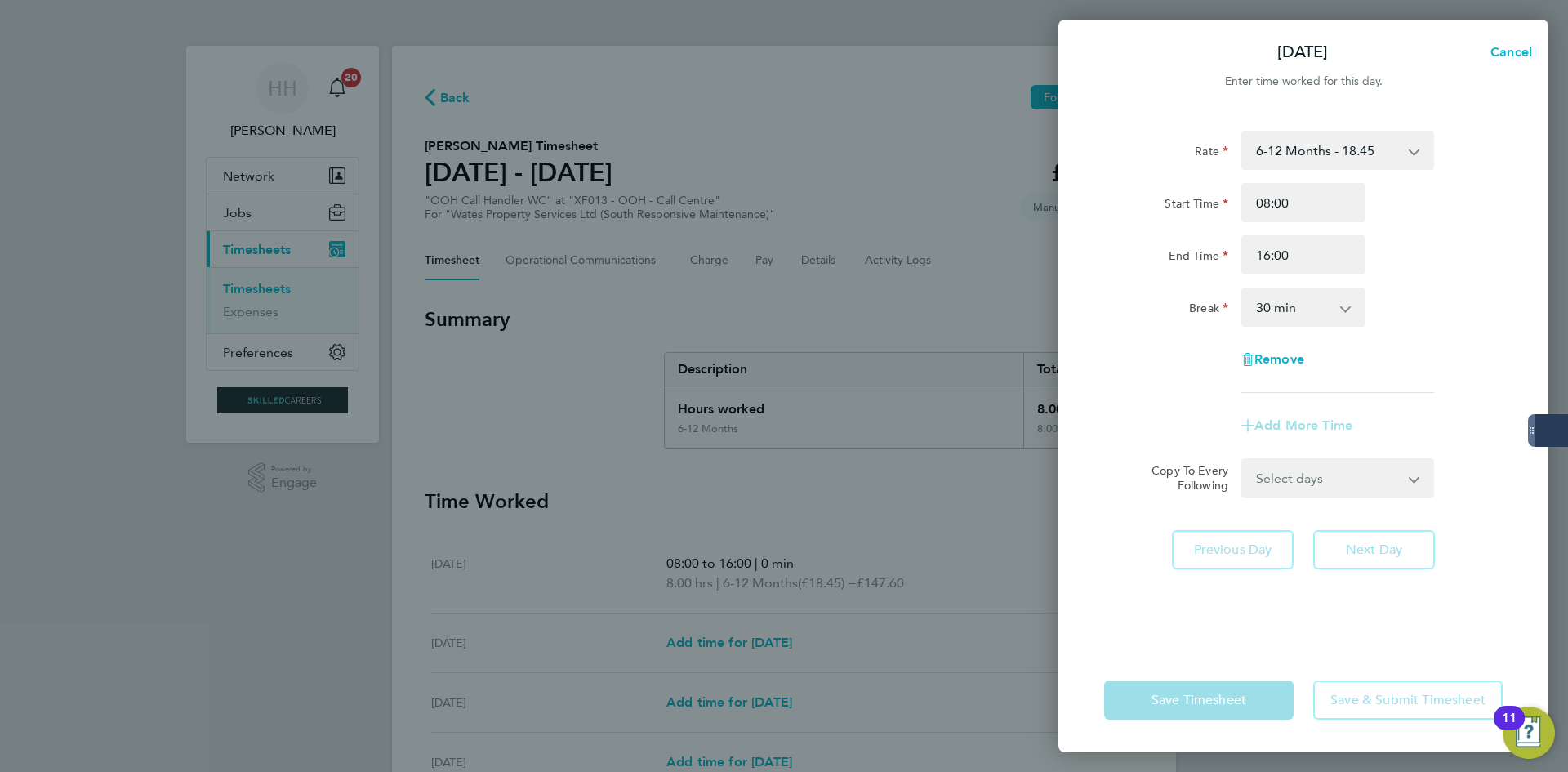
click at [1311, 321] on select "0 min 15 min 30 min 45 min 60 min 75 min 90 min" at bounding box center [1294, 307] width 102 height 36
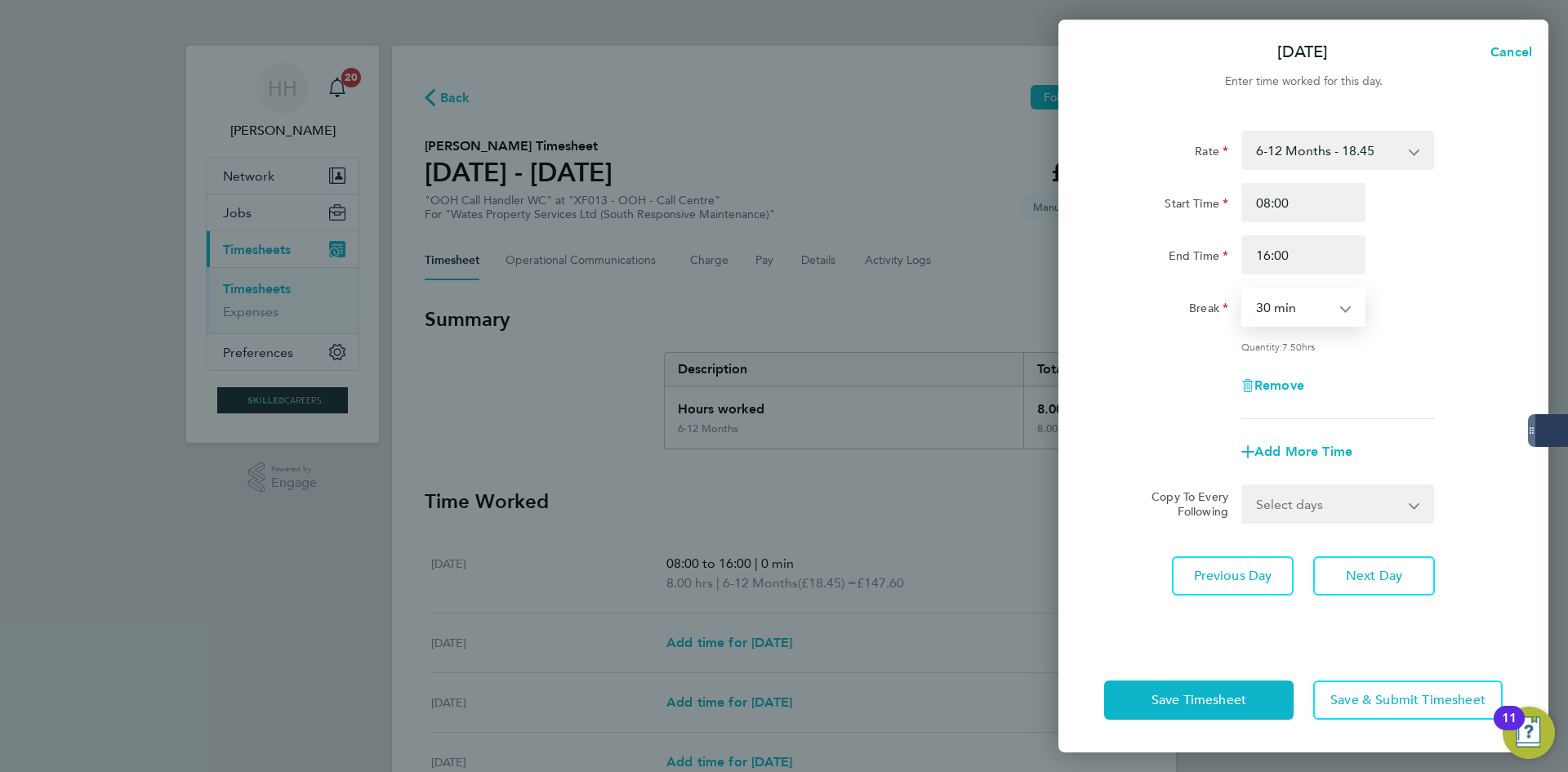
select select "0"
click at [1243, 289] on select "0 min 15 min 30 min 45 min 60 min 75 min 90 min" at bounding box center [1294, 307] width 102 height 36
click at [1263, 694] on button "Save Timesheet" at bounding box center [1199, 699] width 190 height 39
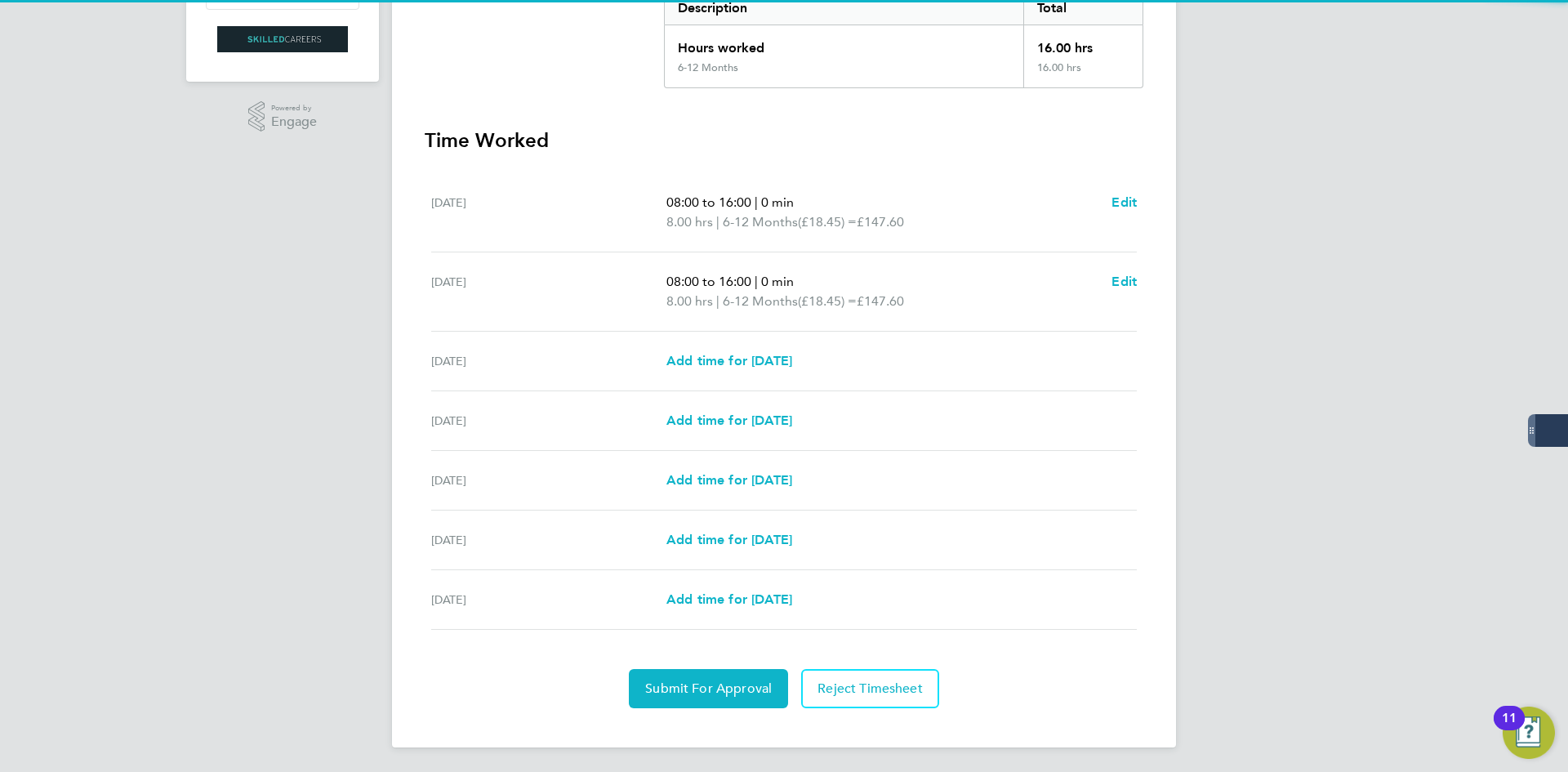
scroll to position [363, 0]
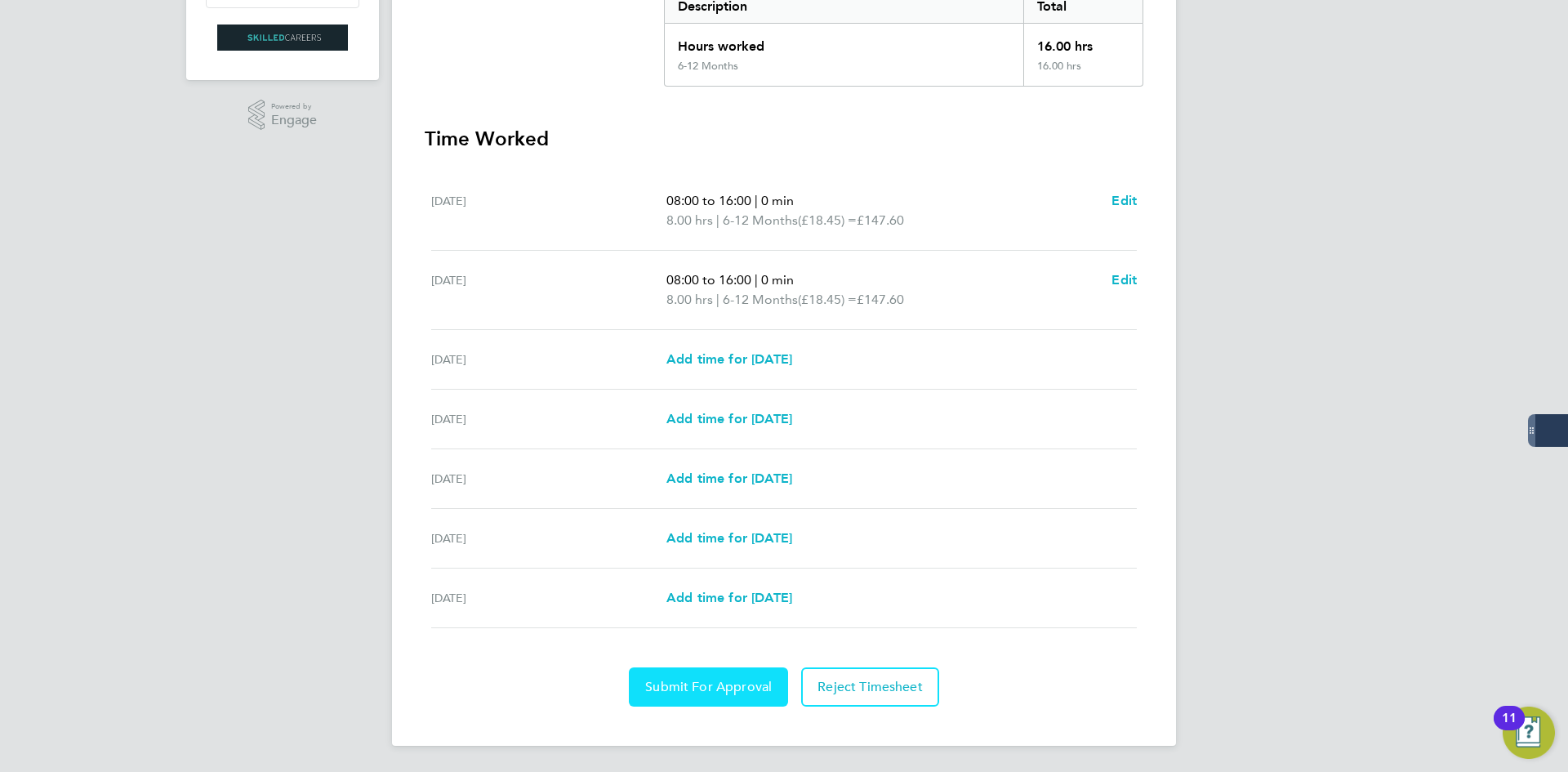
click at [738, 691] on span "Submit For Approval" at bounding box center [708, 687] width 127 height 16
click at [738, 691] on span "Reject Timesheet" at bounding box center [785, 687] width 106 height 16
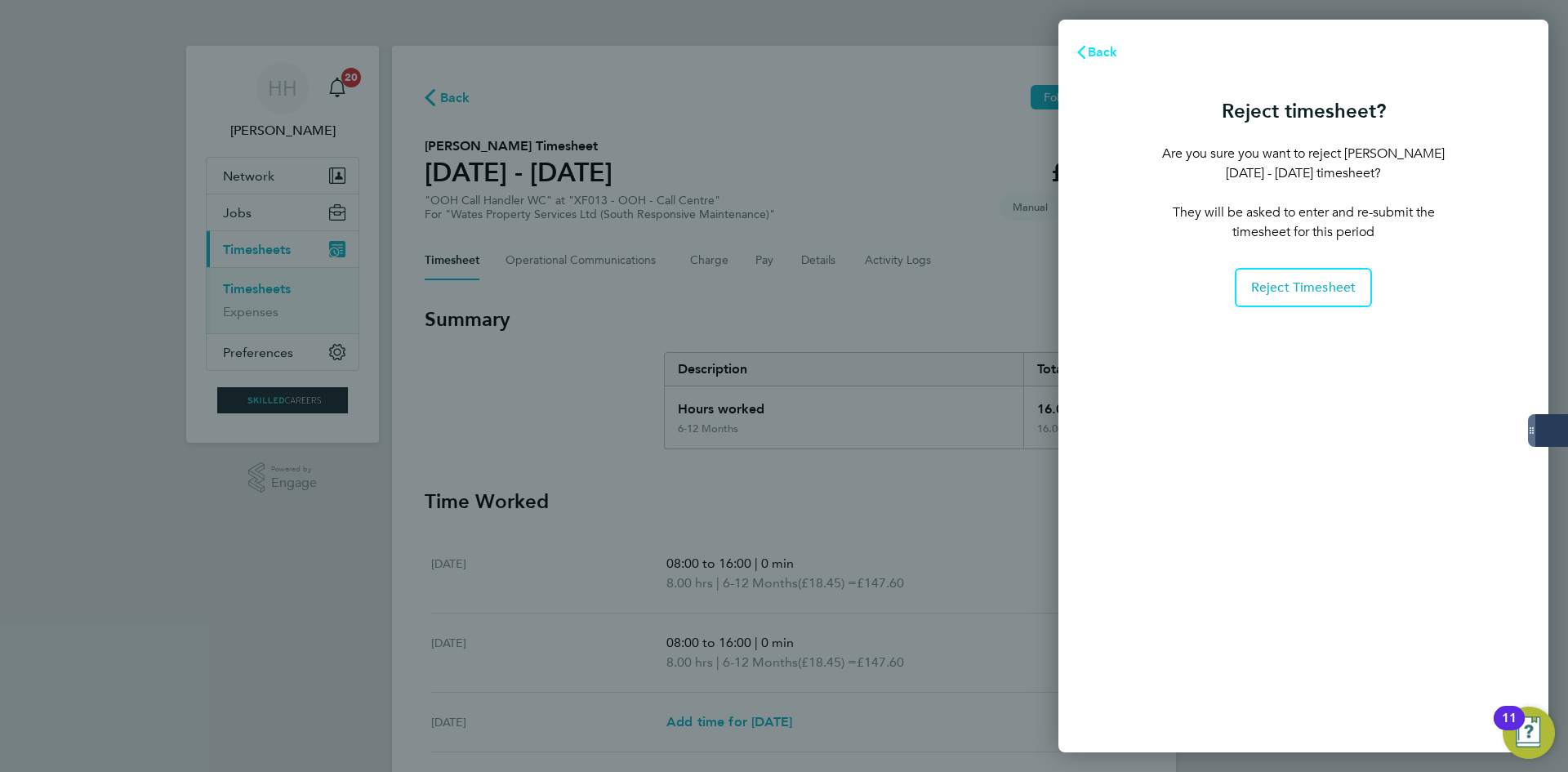
click at [1102, 52] on span "Back" at bounding box center [1103, 52] width 30 height 16
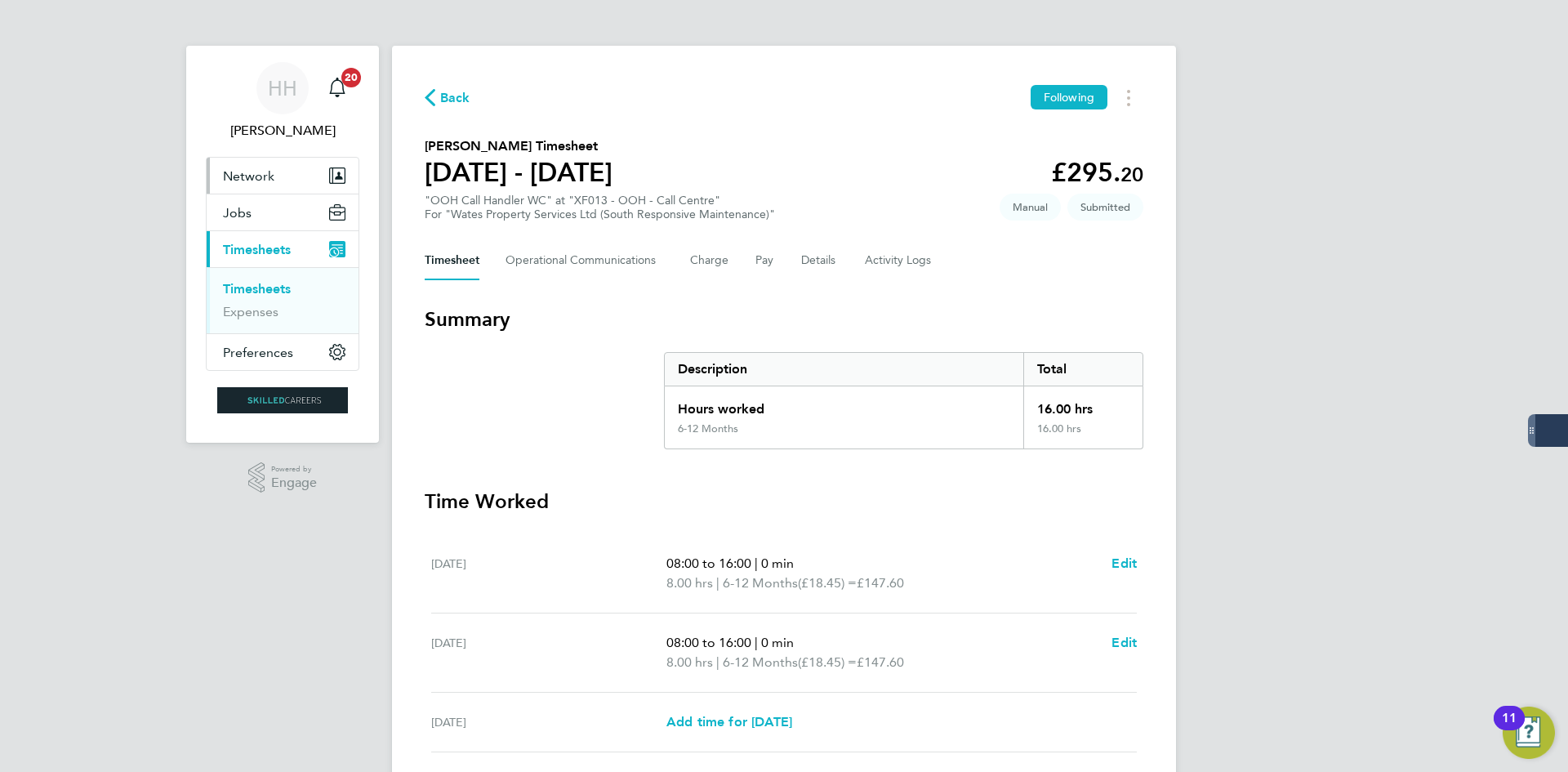
click at [248, 177] on span "Network" at bounding box center [249, 177] width 52 height 16
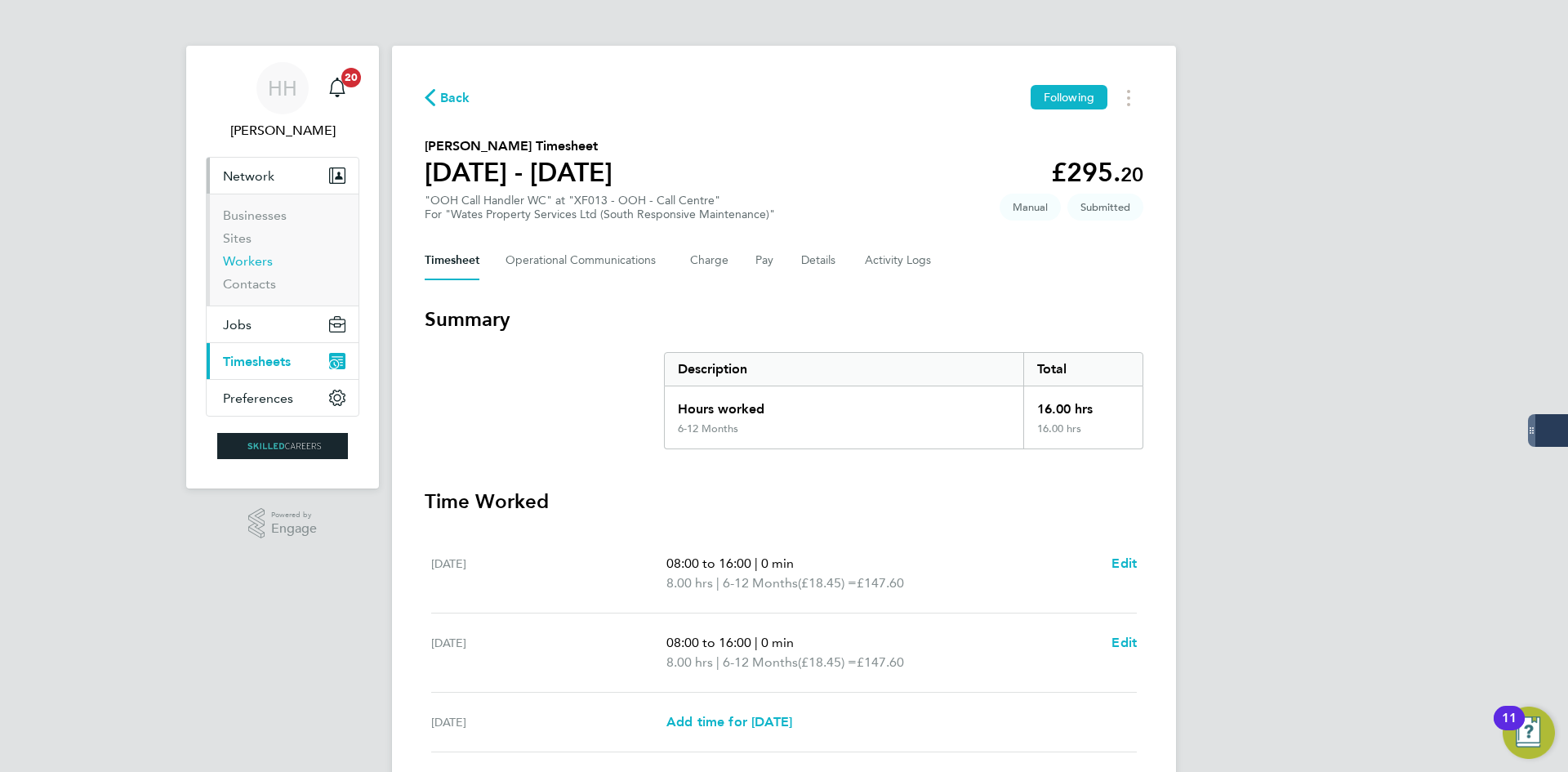
click at [264, 254] on link "Workers" at bounding box center [248, 261] width 50 height 16
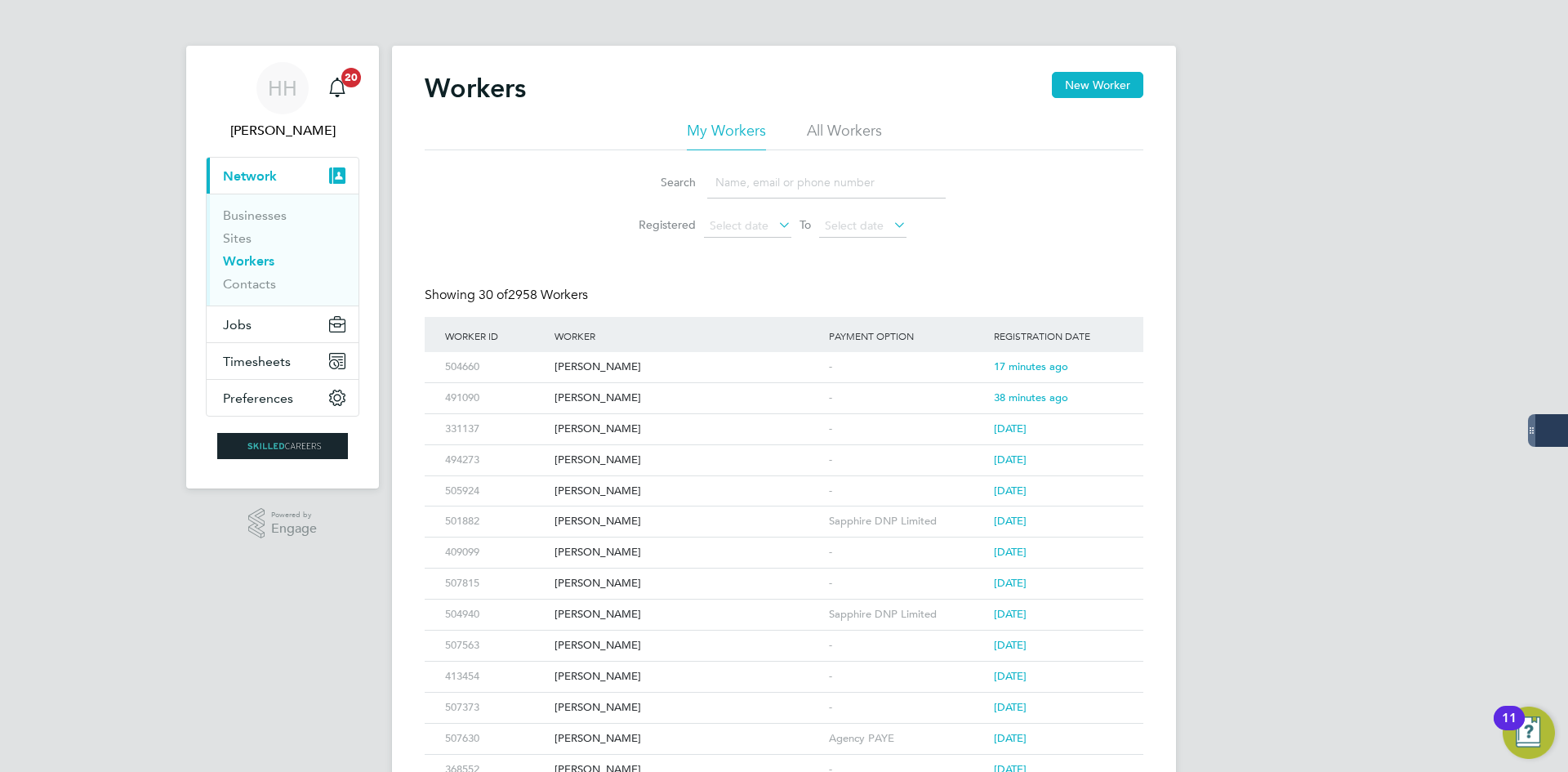
click at [836, 180] on input at bounding box center [826, 183] width 238 height 32
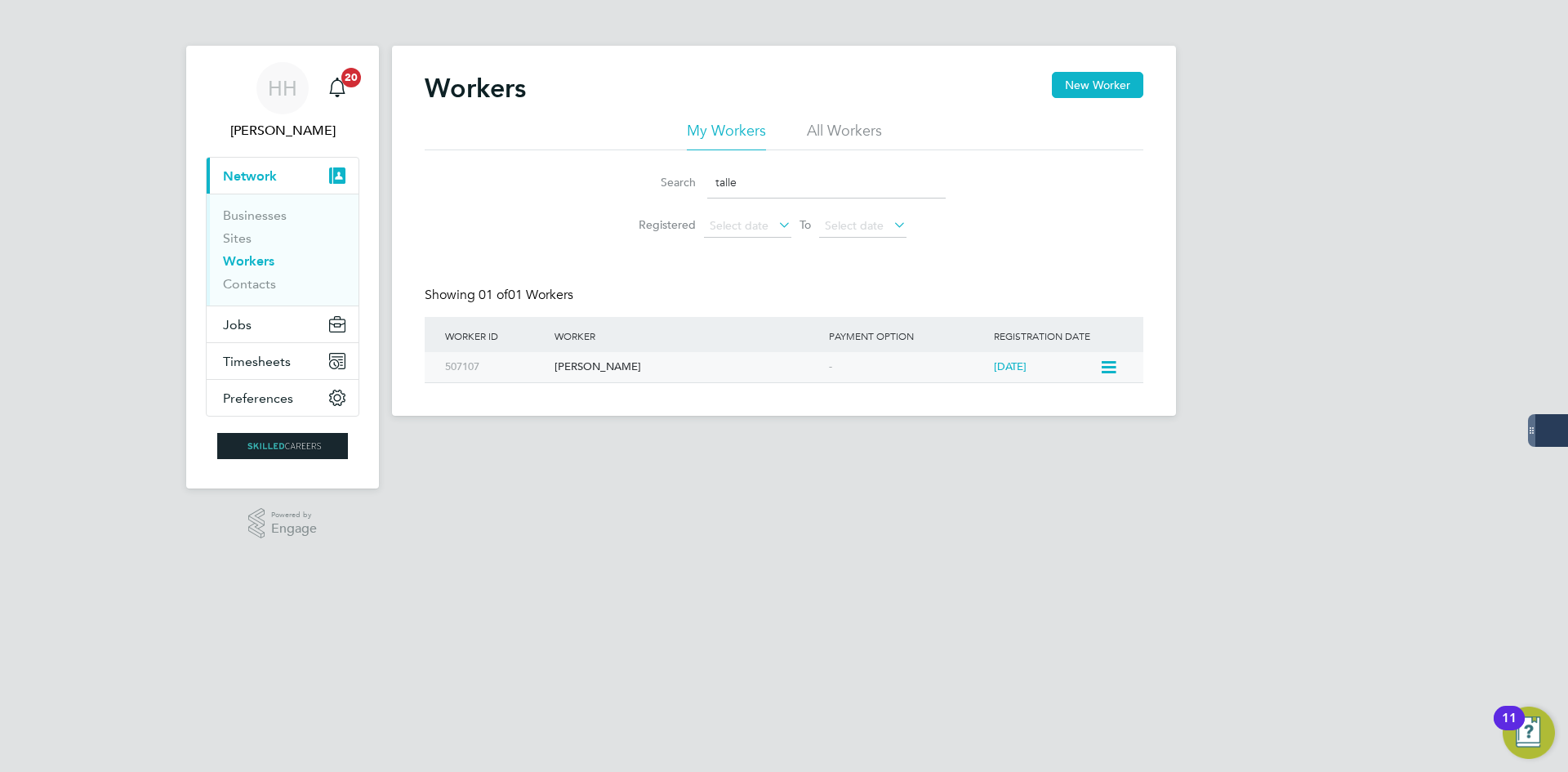
type input "talle"
click at [596, 373] on div "[PERSON_NAME]" at bounding box center [687, 367] width 274 height 30
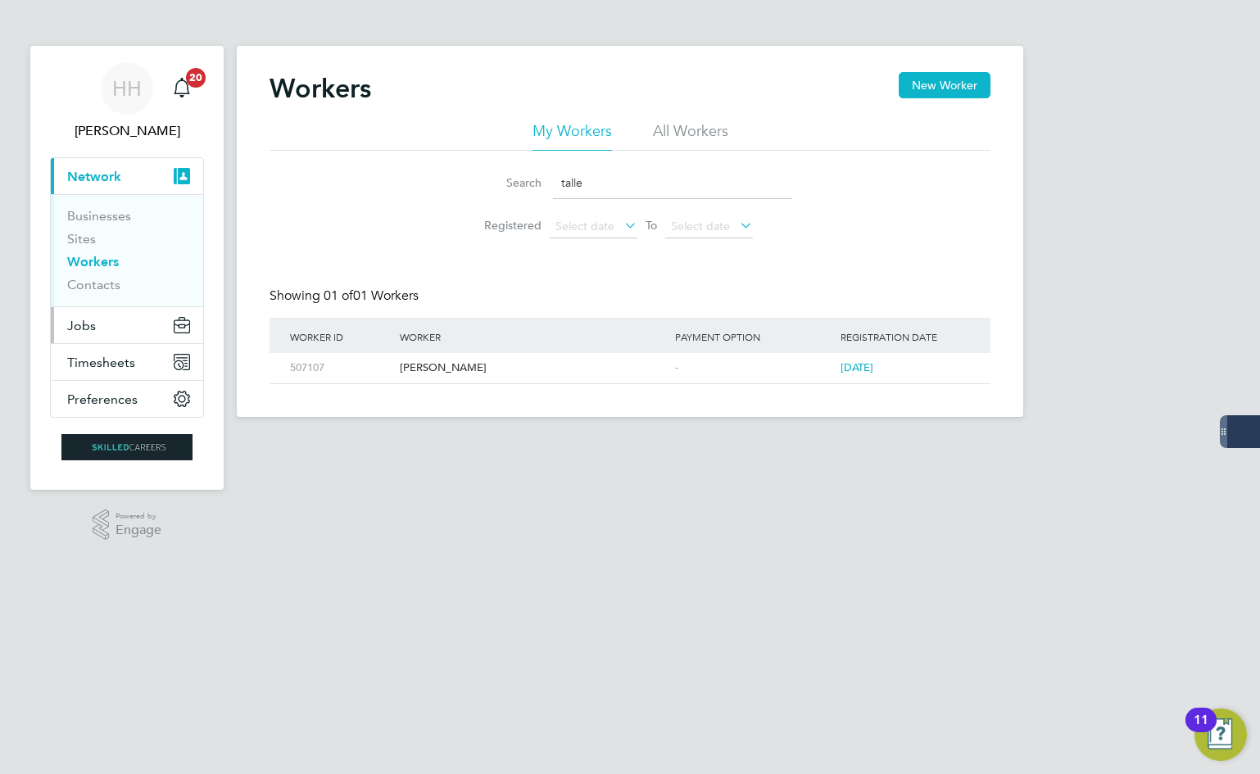
click at [108, 328] on button "Jobs" at bounding box center [127, 325] width 152 height 36
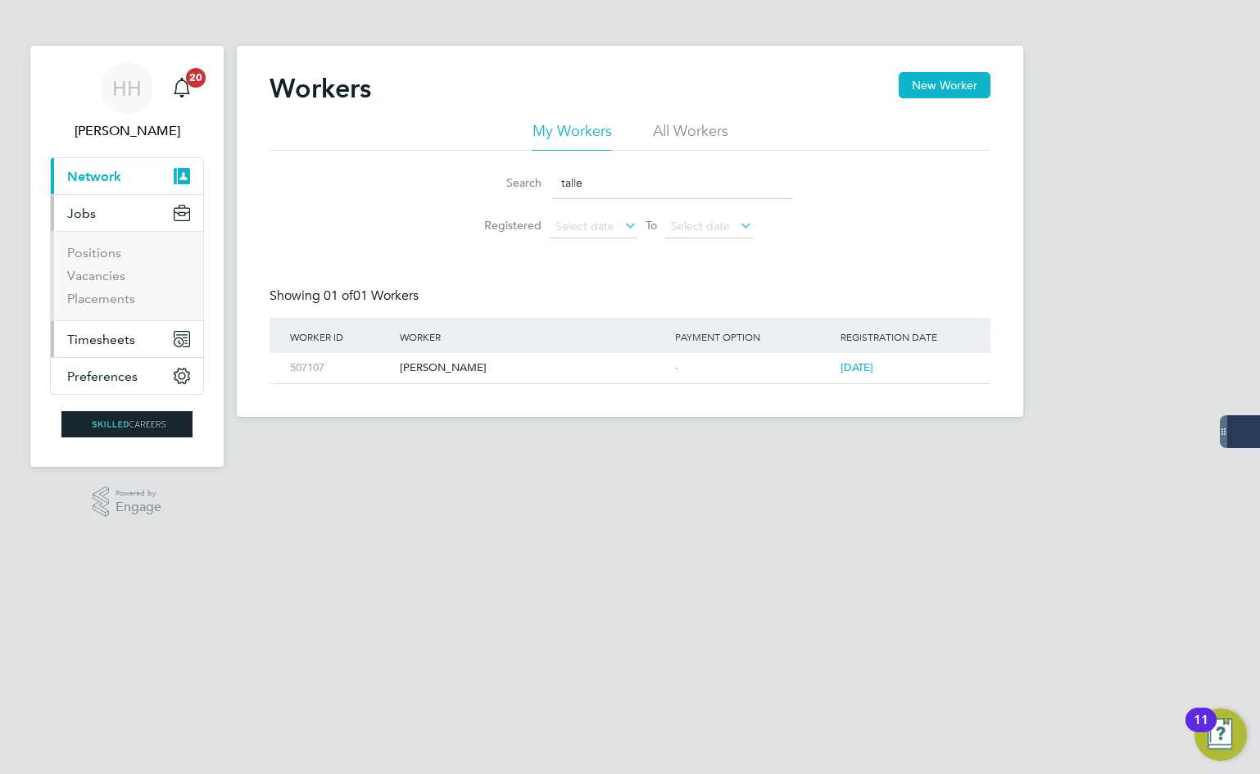
click at [97, 329] on button "Timesheets" at bounding box center [127, 339] width 152 height 36
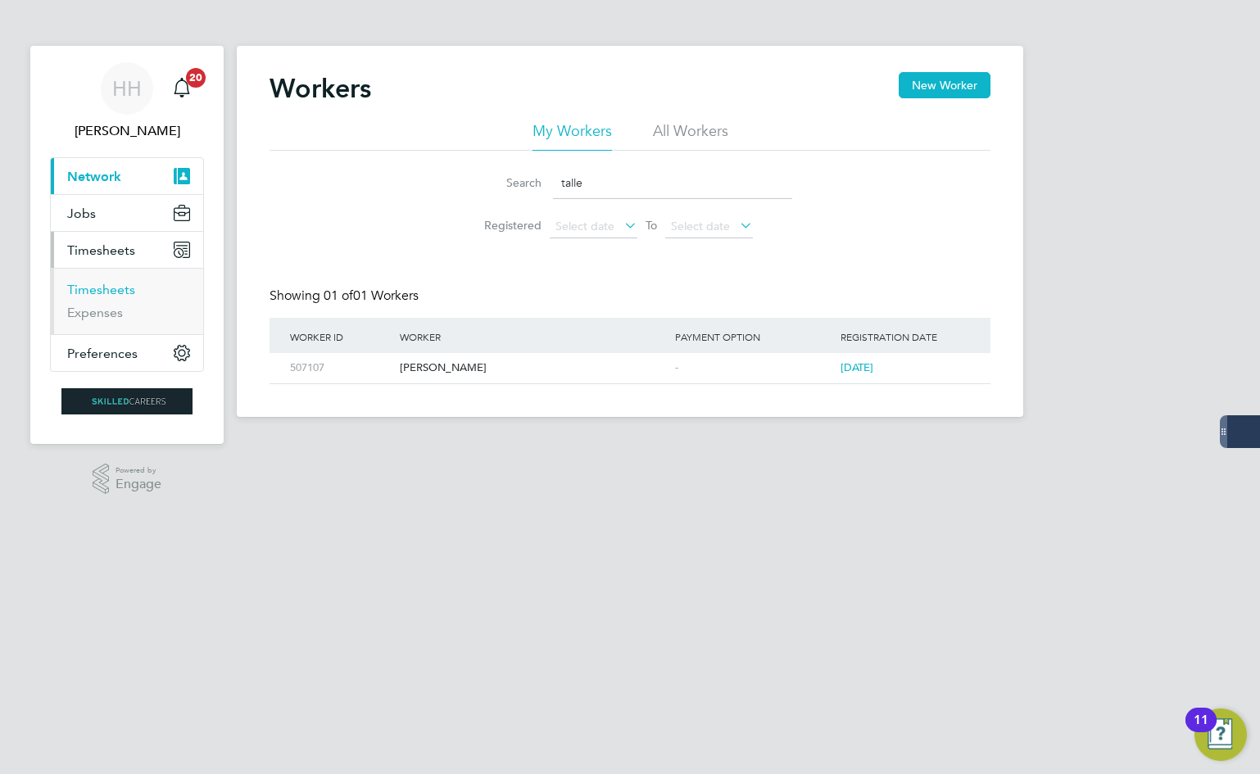
click at [105, 287] on link "Timesheets" at bounding box center [101, 290] width 68 height 16
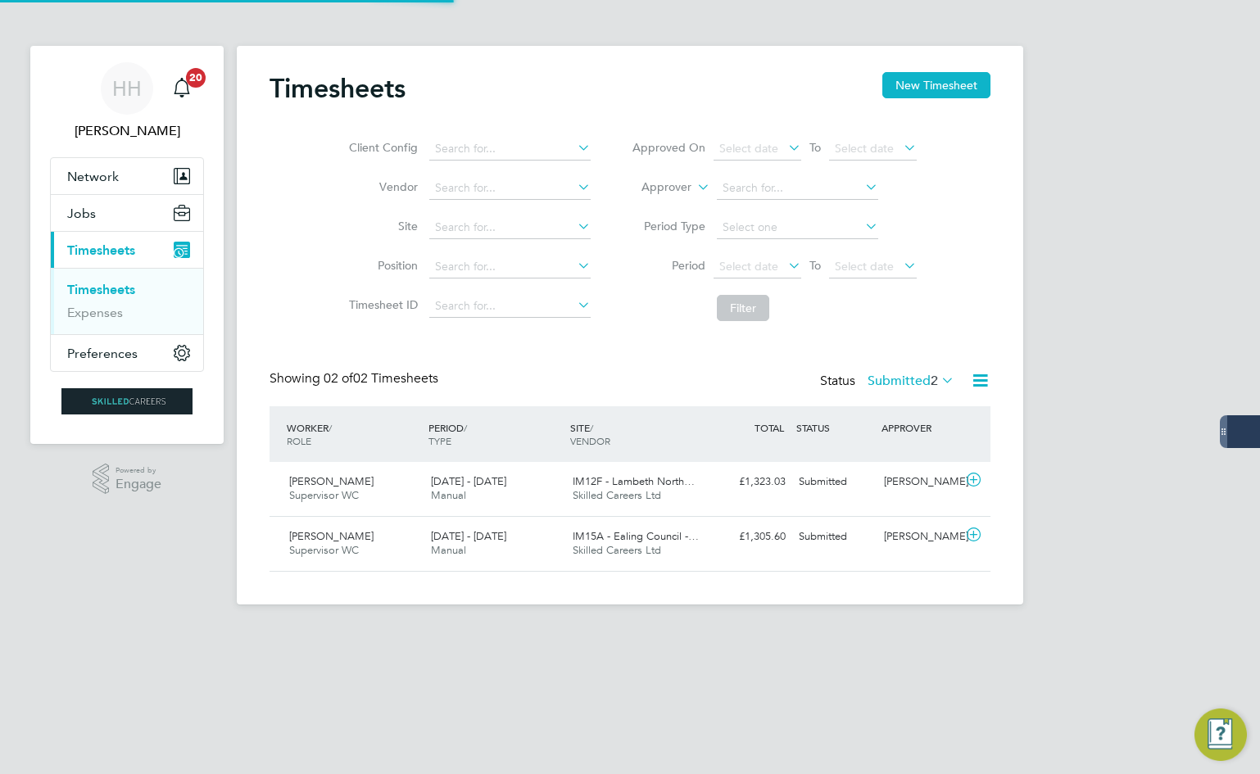
scroll to position [42, 142]
click at [952, 79] on button "New Timesheet" at bounding box center [936, 85] width 108 height 26
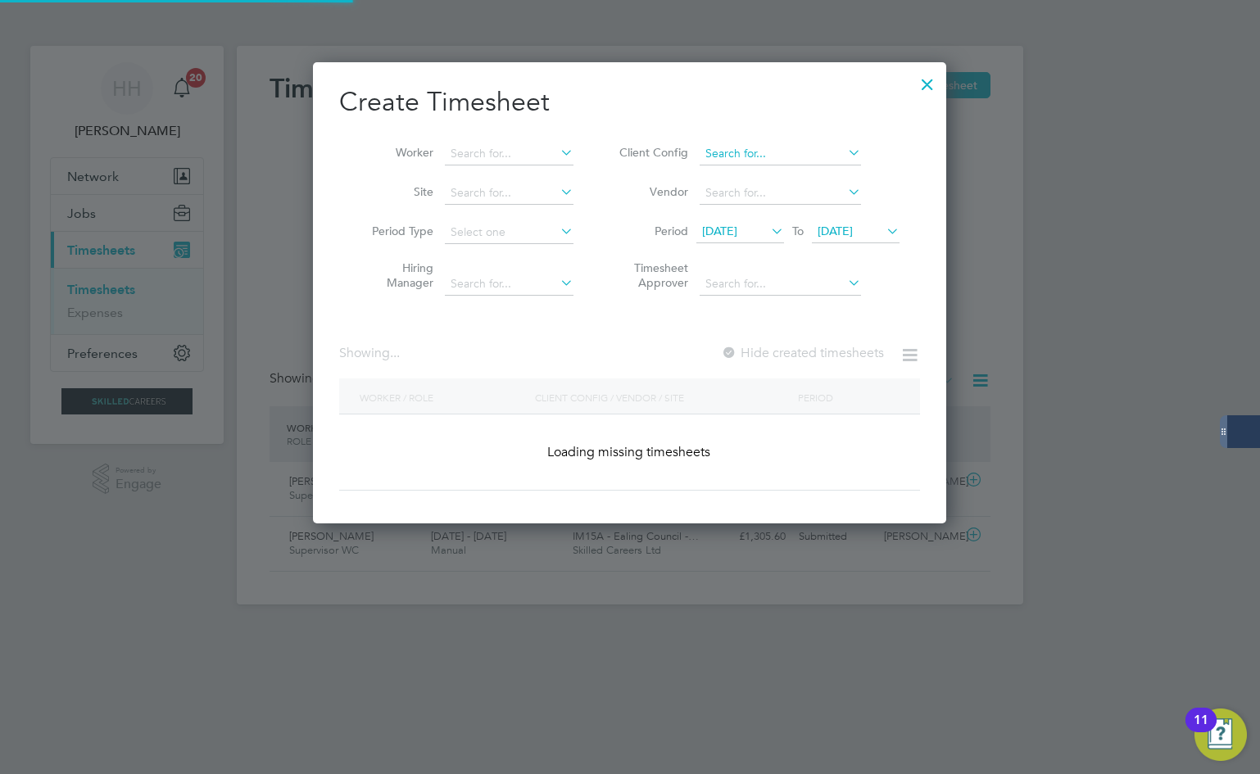
scroll to position [2602, 634]
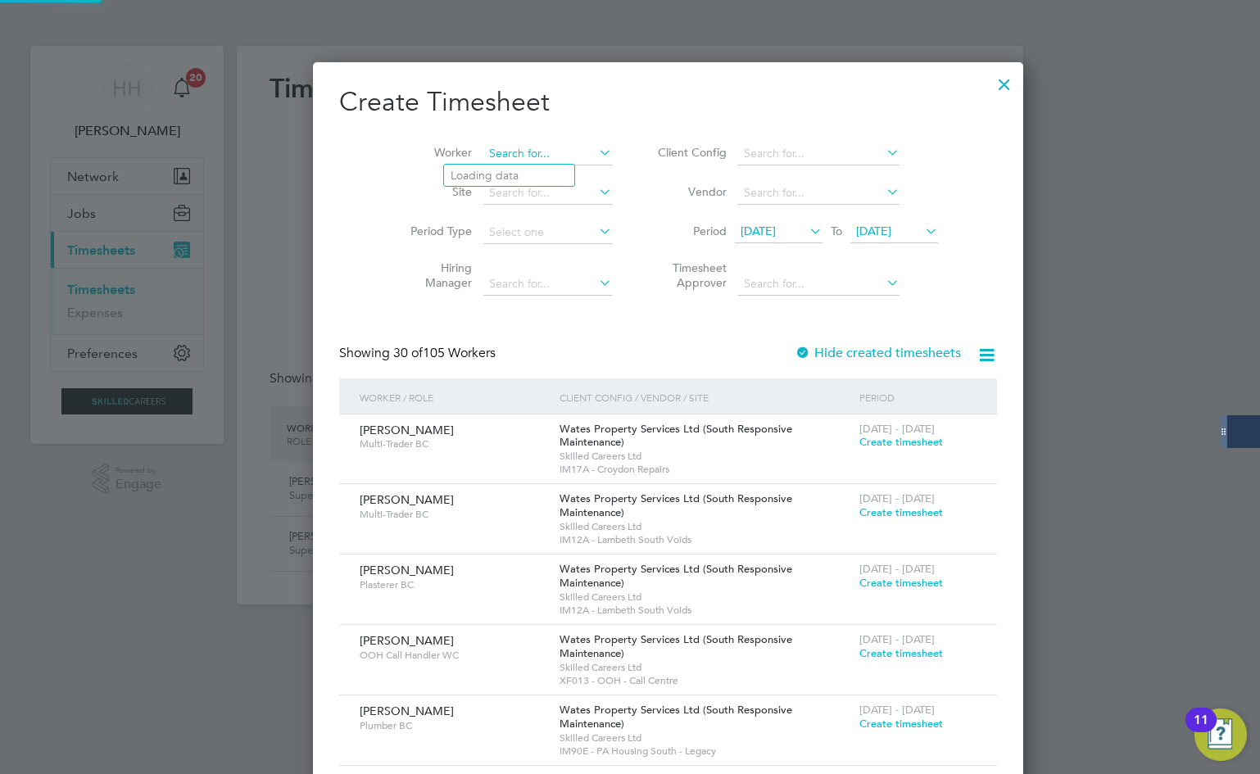
click at [520, 147] on input at bounding box center [547, 153] width 129 height 23
click at [518, 196] on li "Barry O beng" at bounding box center [553, 198] width 219 height 22
type input "Barry Obeng"
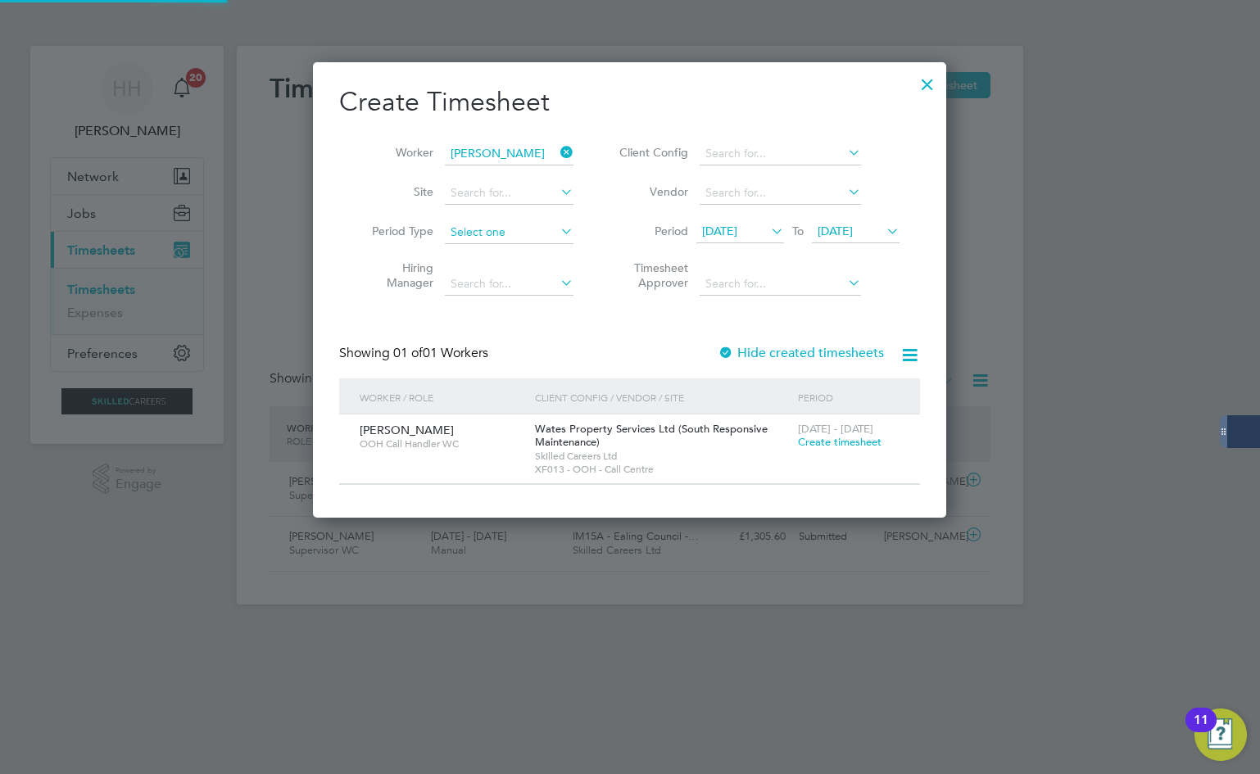
scroll to position [456, 634]
click at [836, 437] on span "Create timesheet" at bounding box center [840, 442] width 84 height 14
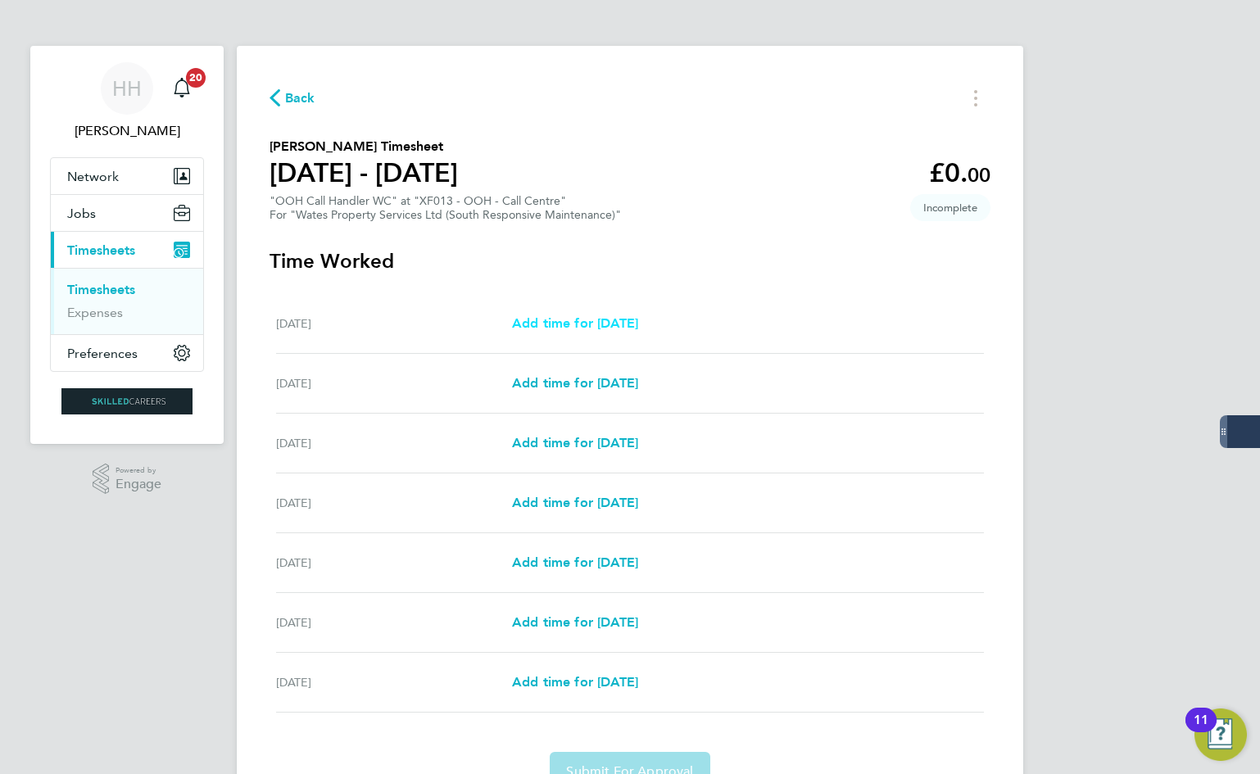
click at [572, 327] on span "Add time for Sat 20 Sep" at bounding box center [575, 323] width 126 height 16
select select "30"
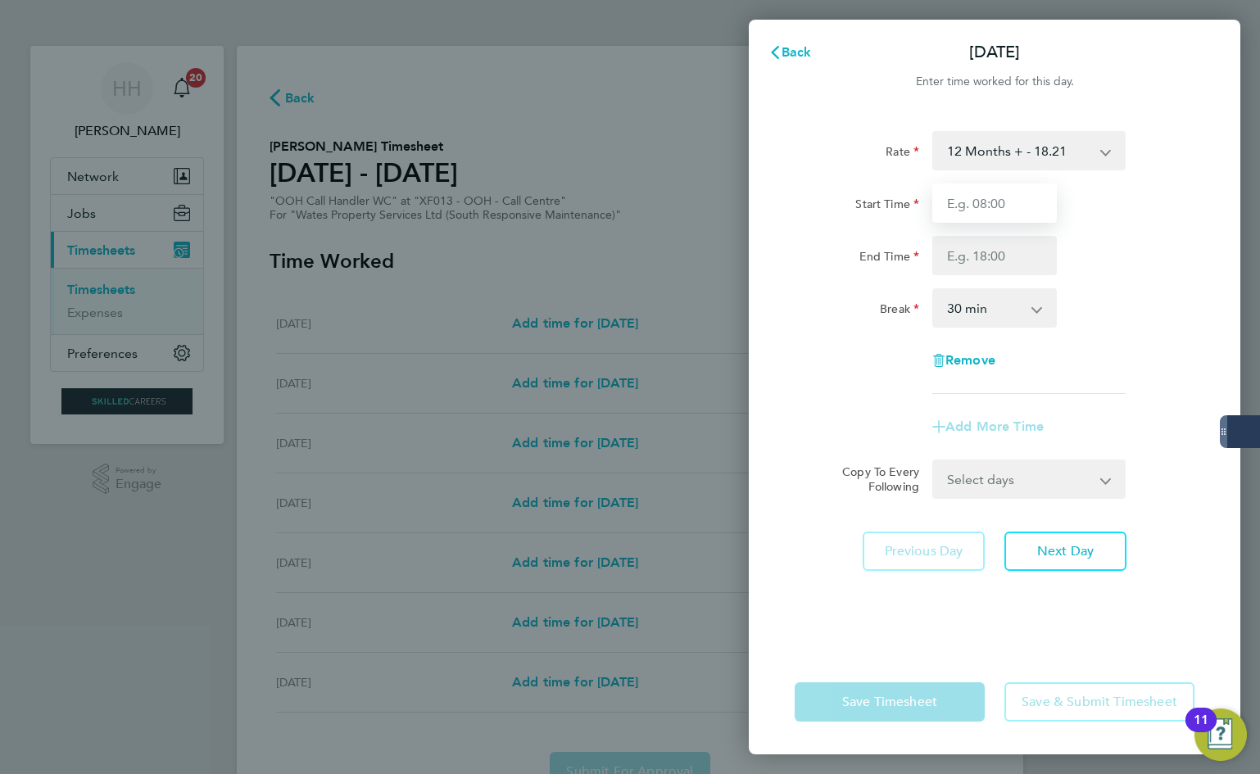
click at [976, 198] on input "Start Time" at bounding box center [994, 202] width 124 height 39
type input "08:00"
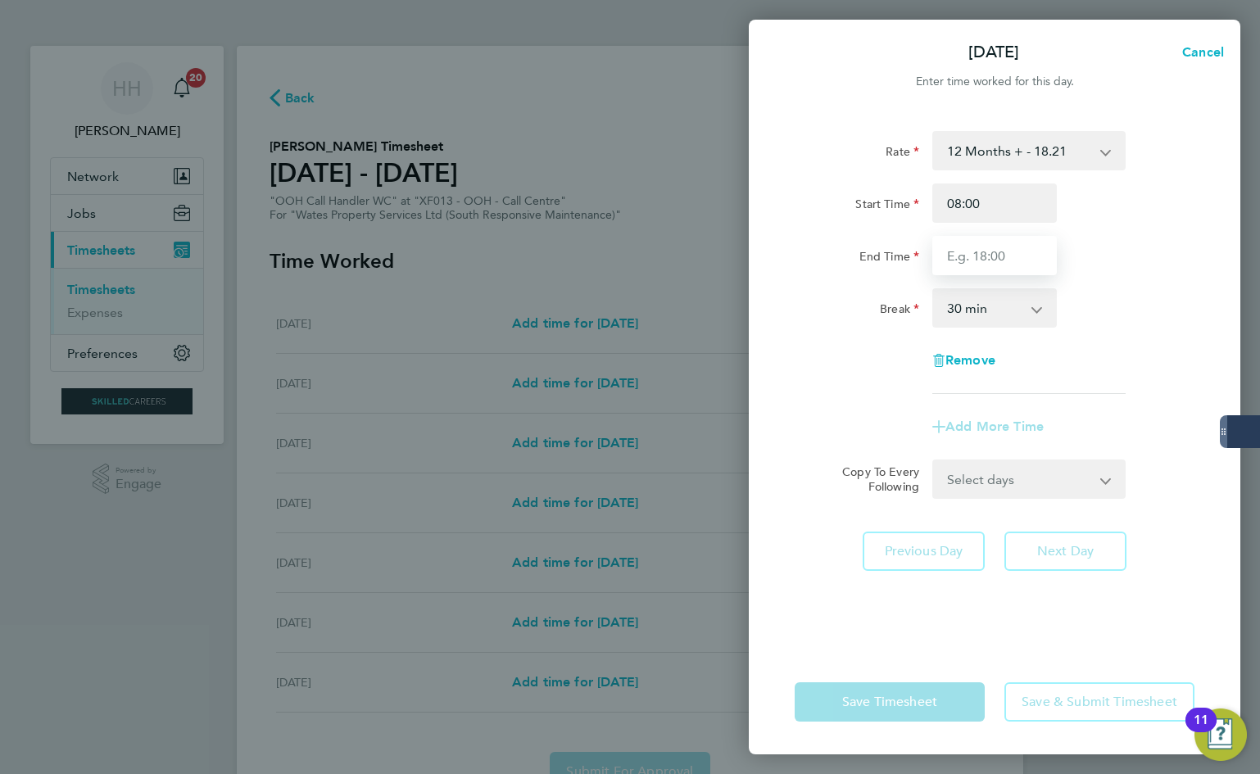
click at [994, 251] on input "End Time" at bounding box center [994, 255] width 124 height 39
type input "16:00"
drag, startPoint x: 967, startPoint y: 298, endPoint x: 974, endPoint y: 317, distance: 19.9
click at [967, 298] on select "0 min 15 min 30 min 45 min 60 min 75 min 90 min" at bounding box center [985, 308] width 102 height 36
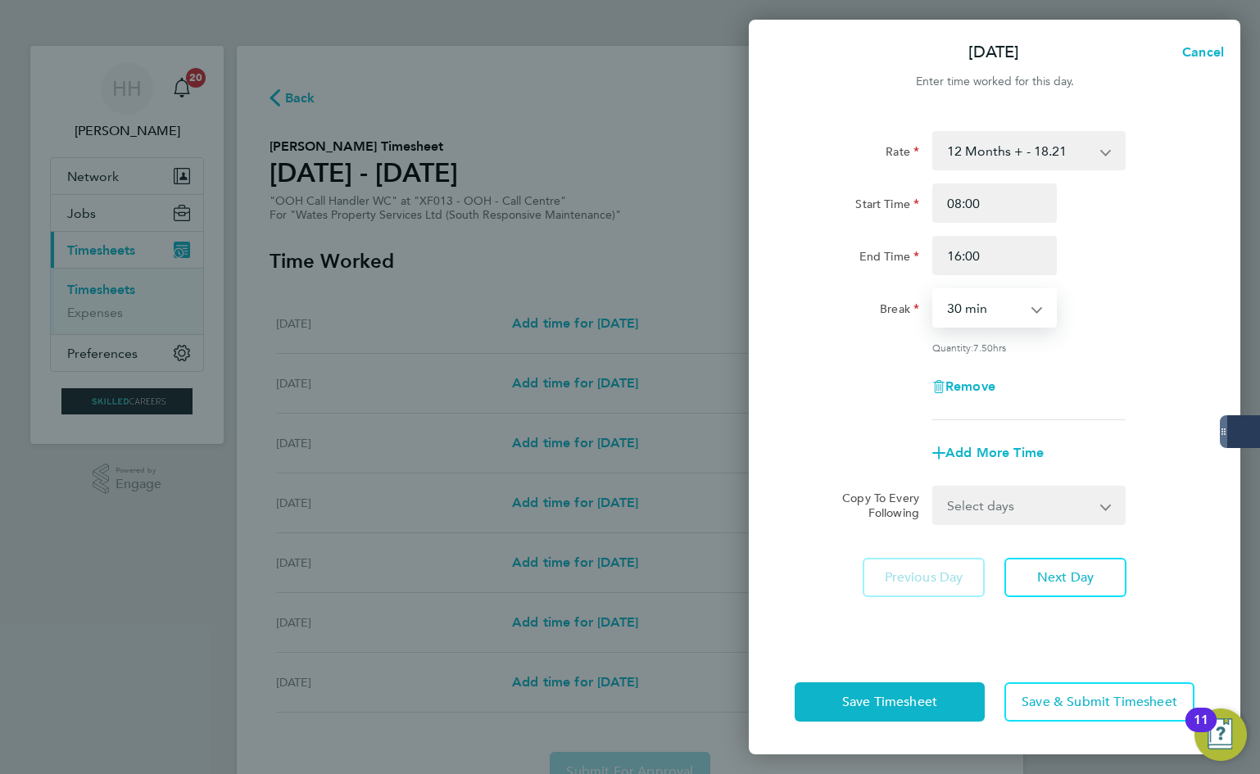
select select "0"
click at [934, 290] on select "0 min 15 min 30 min 45 min 60 min 75 min 90 min" at bounding box center [985, 308] width 102 height 36
click at [1095, 575] on button "Next Day" at bounding box center [1065, 577] width 122 height 39
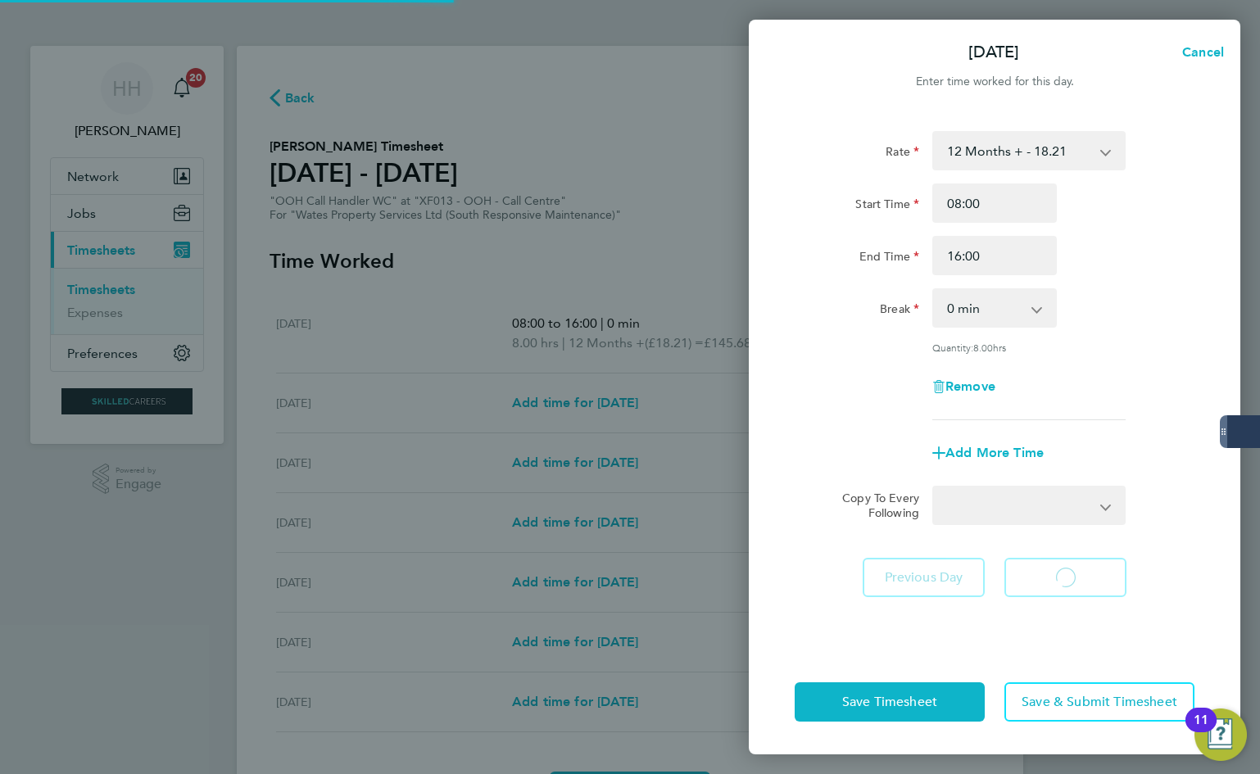
select select "30"
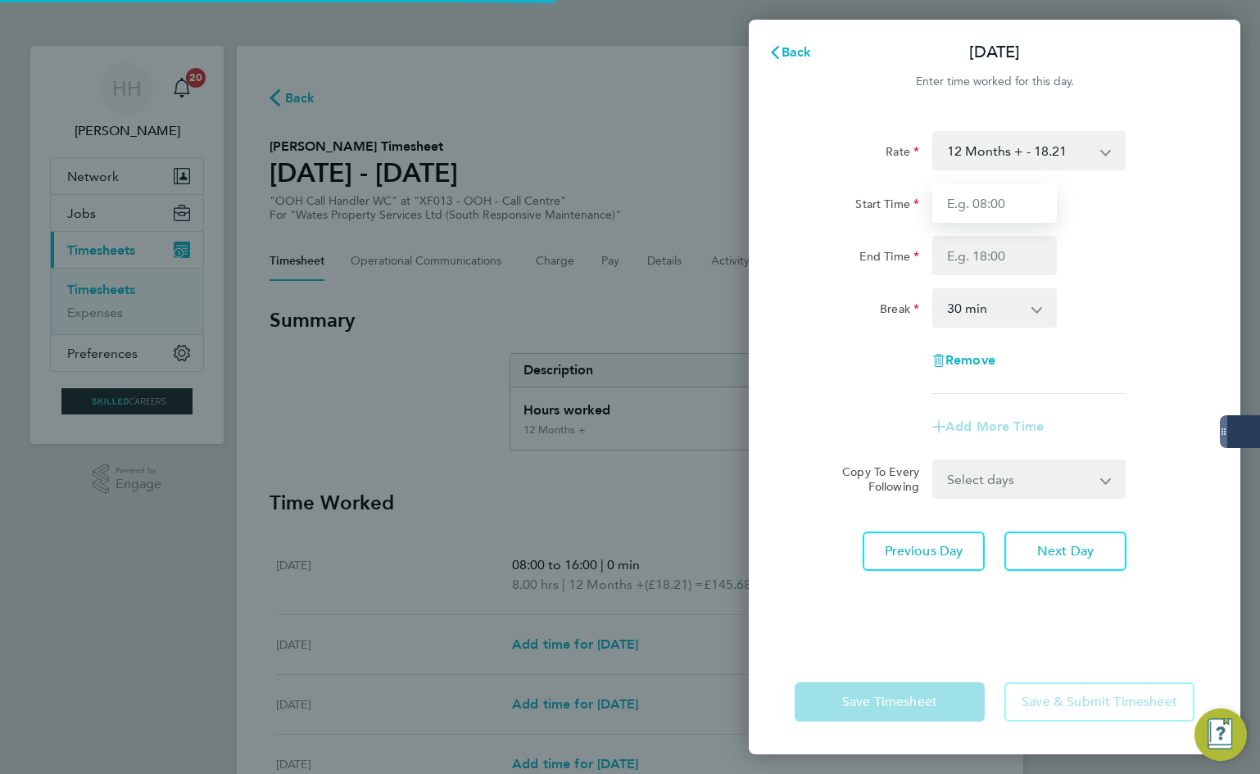
click at [1006, 211] on input "Start Time" at bounding box center [994, 202] width 124 height 39
type input "08:00"
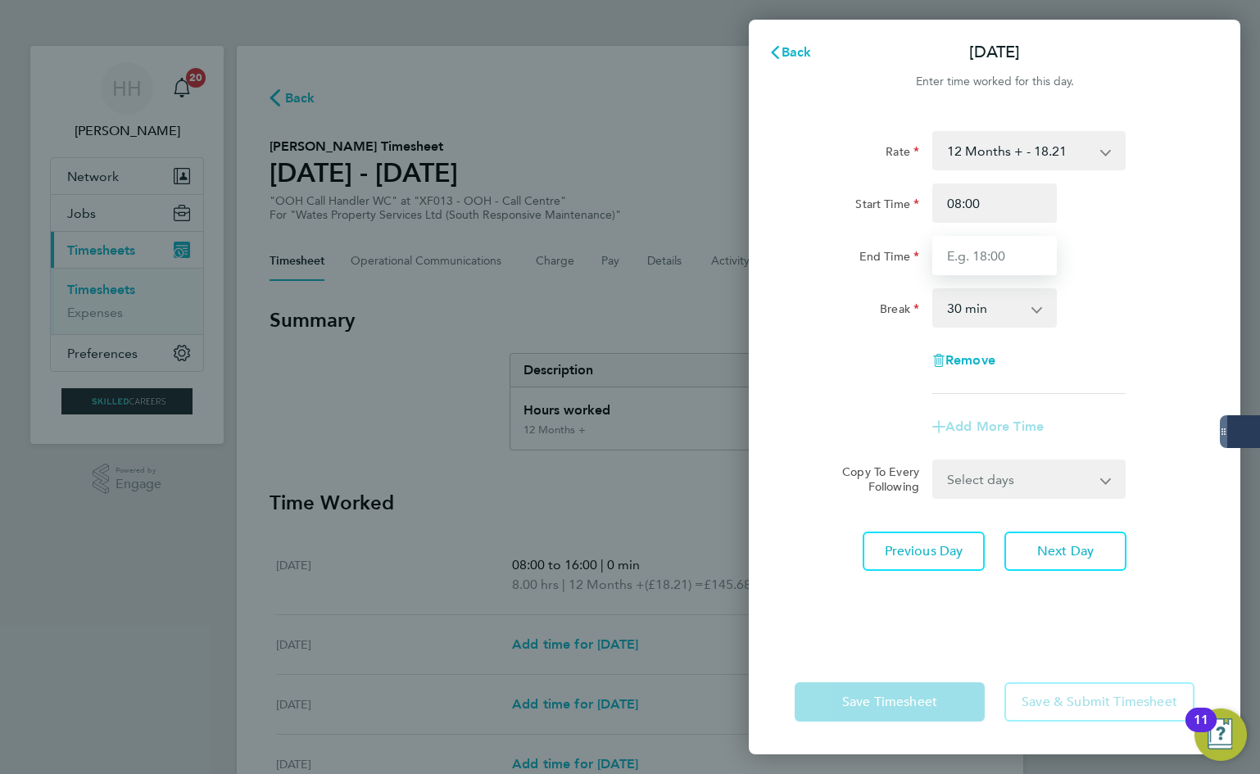
click at [993, 272] on input "End Time" at bounding box center [994, 255] width 124 height 39
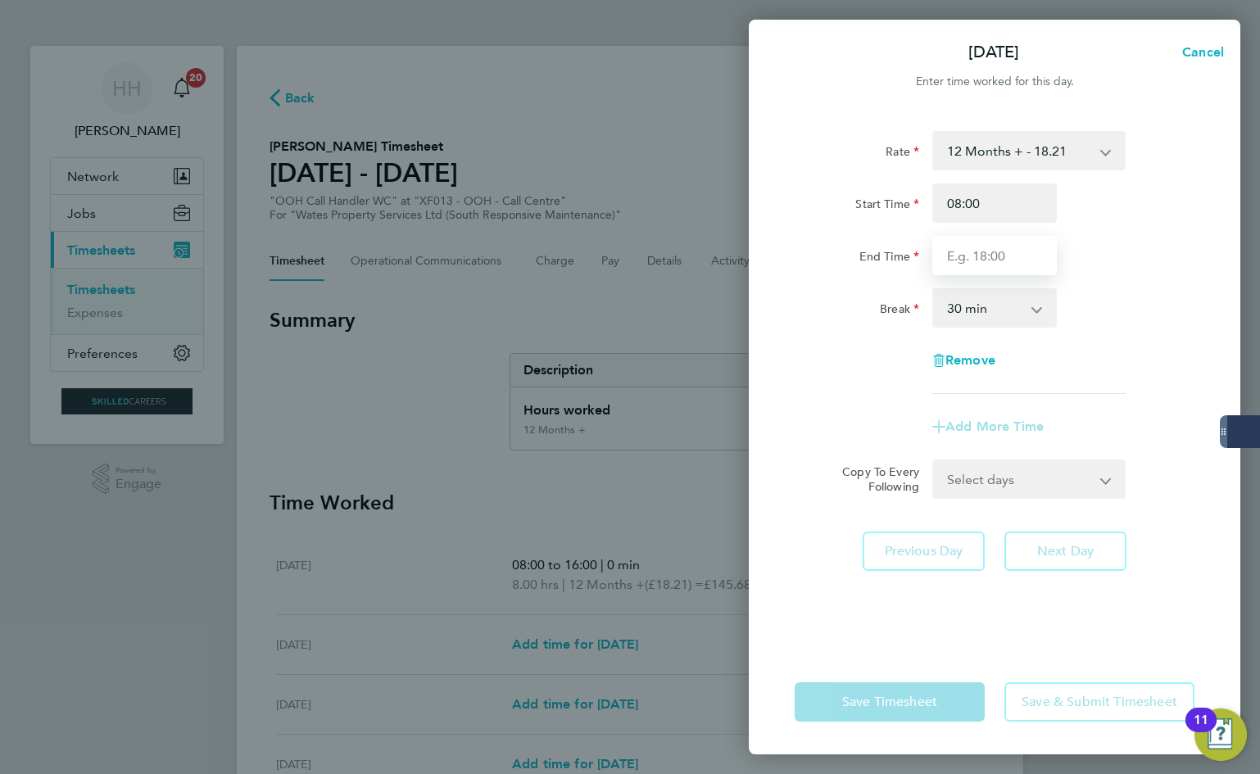
type input "16:00"
click at [967, 303] on select "0 min 15 min 30 min 45 min 60 min 75 min 90 min" at bounding box center [985, 308] width 102 height 36
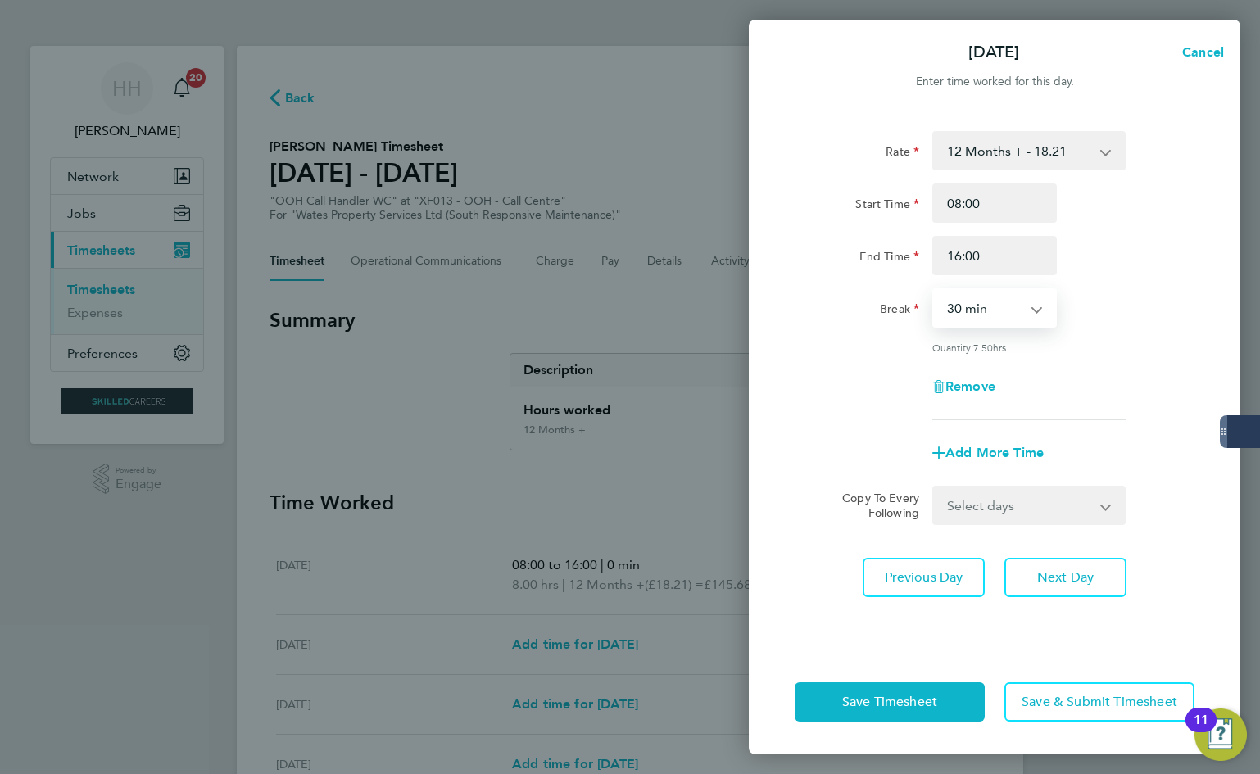
select select "0"
click at [934, 290] on select "0 min 15 min 30 min 45 min 60 min 75 min 90 min" at bounding box center [985, 308] width 102 height 36
click at [959, 712] on button "Save Timesheet" at bounding box center [889, 701] width 190 height 39
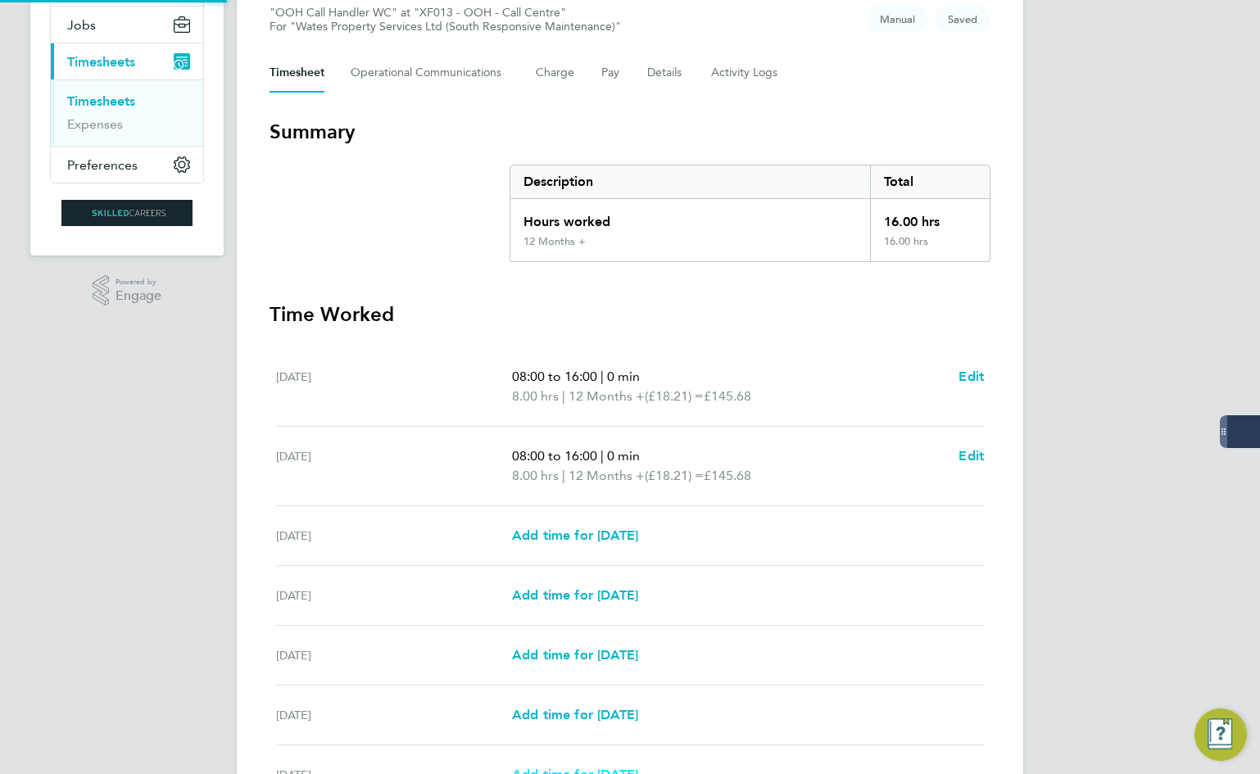
scroll to position [364, 0]
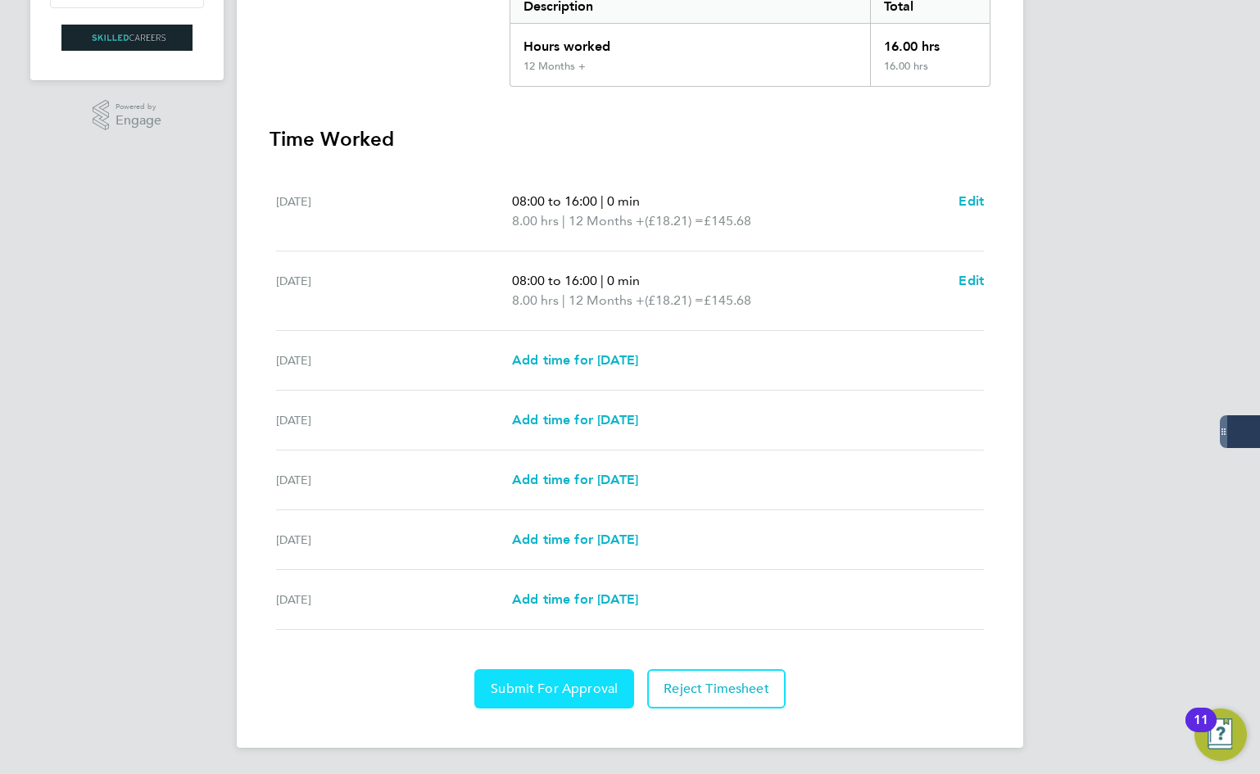
click at [604, 678] on button "Submit For Approval" at bounding box center [554, 688] width 160 height 39
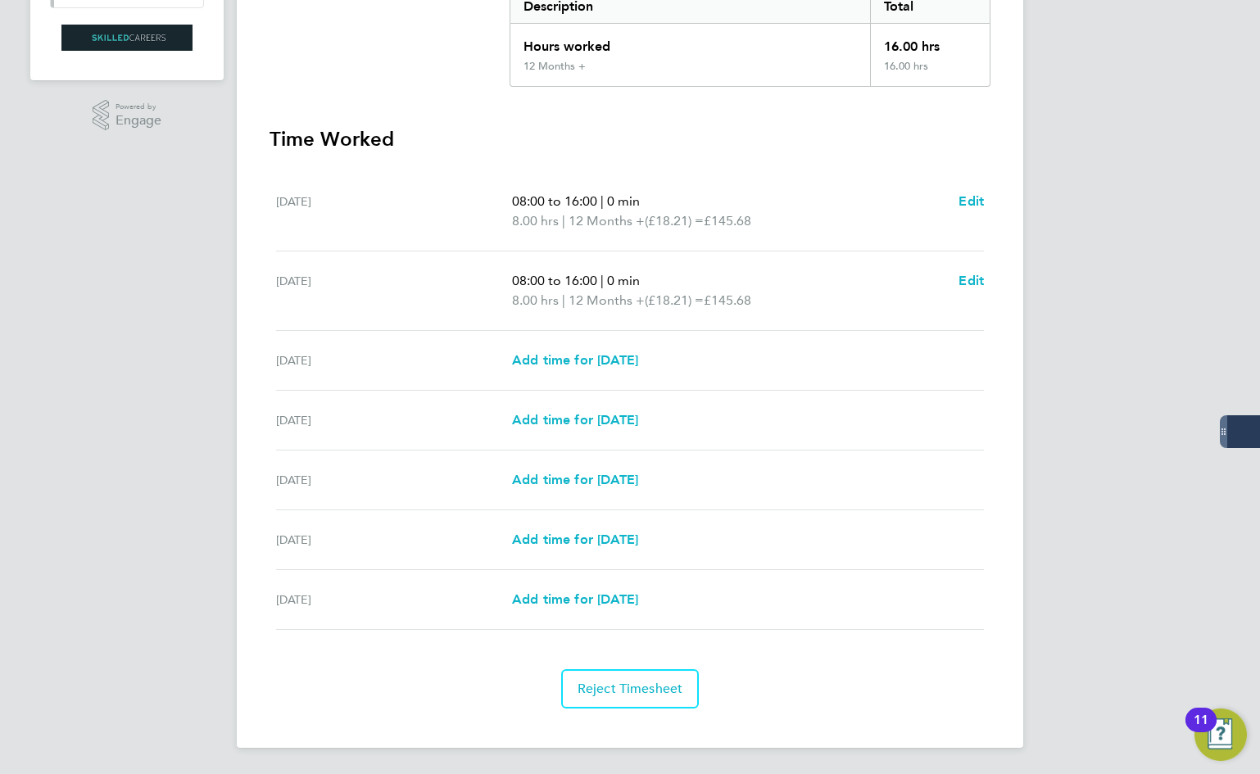
scroll to position [0, 0]
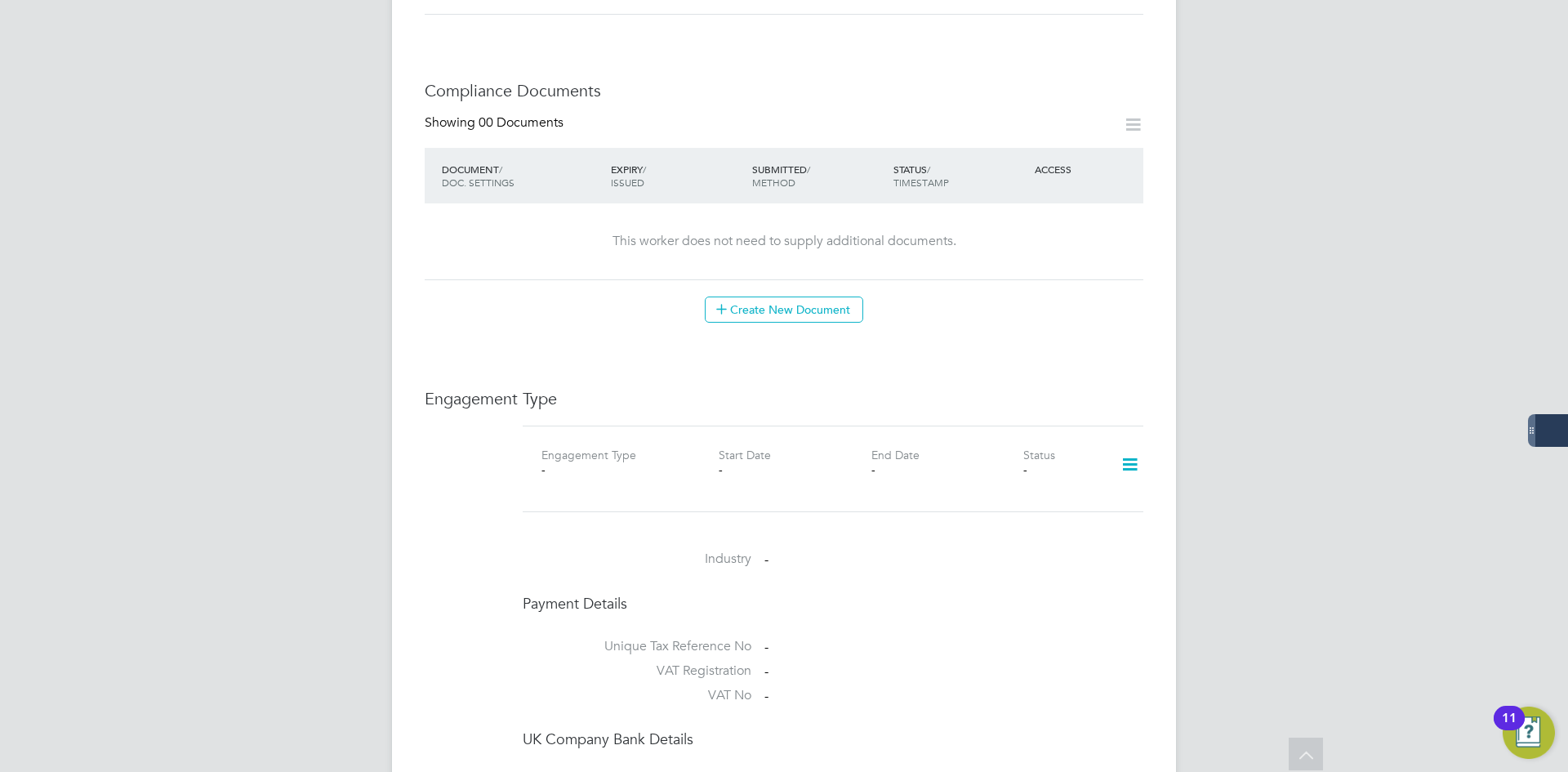
scroll to position [980, 0]
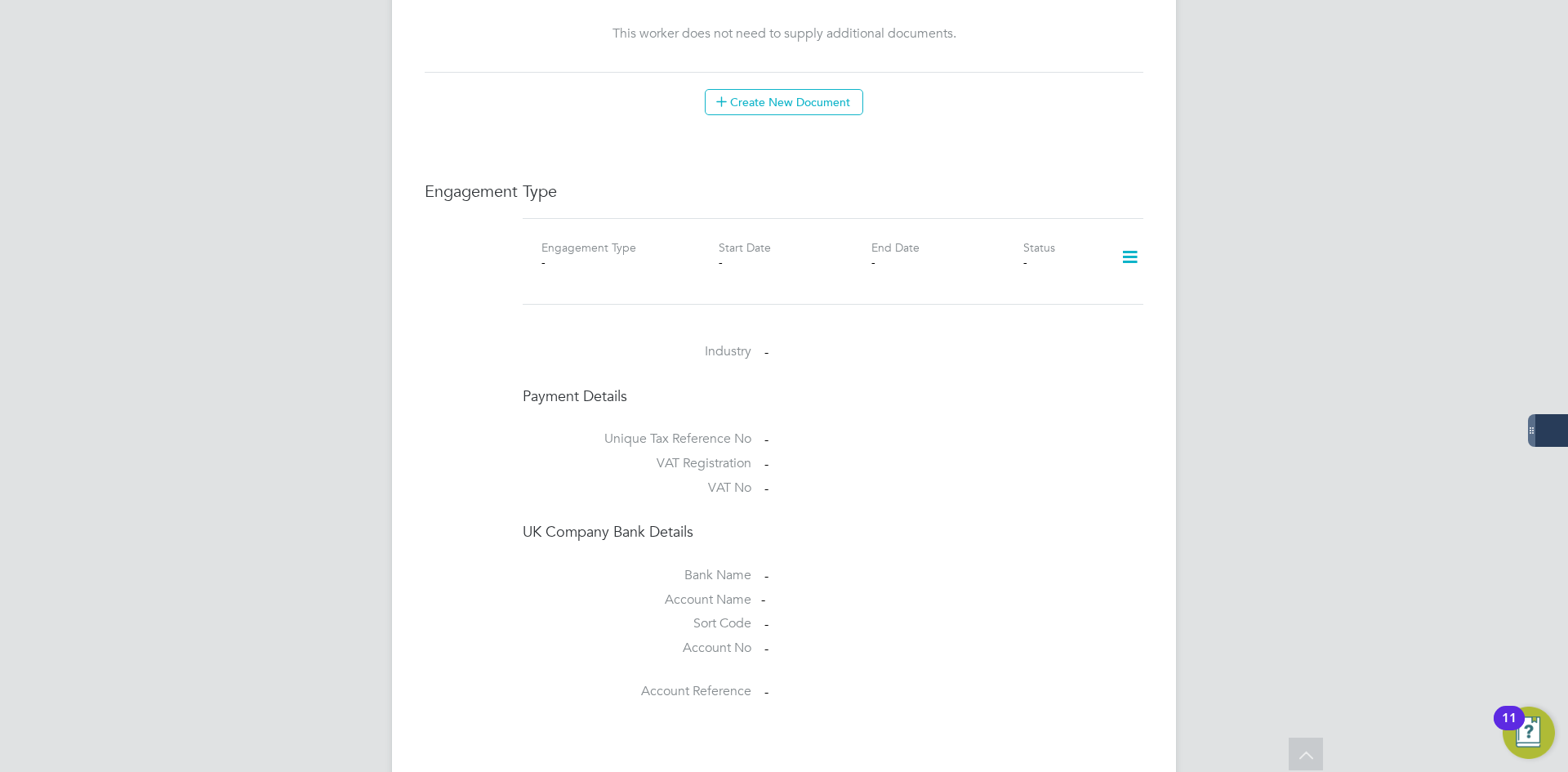
click at [1135, 238] on icon at bounding box center [1130, 257] width 29 height 38
click at [1067, 304] on li "Add Engagement Type" at bounding box center [1046, 311] width 186 height 23
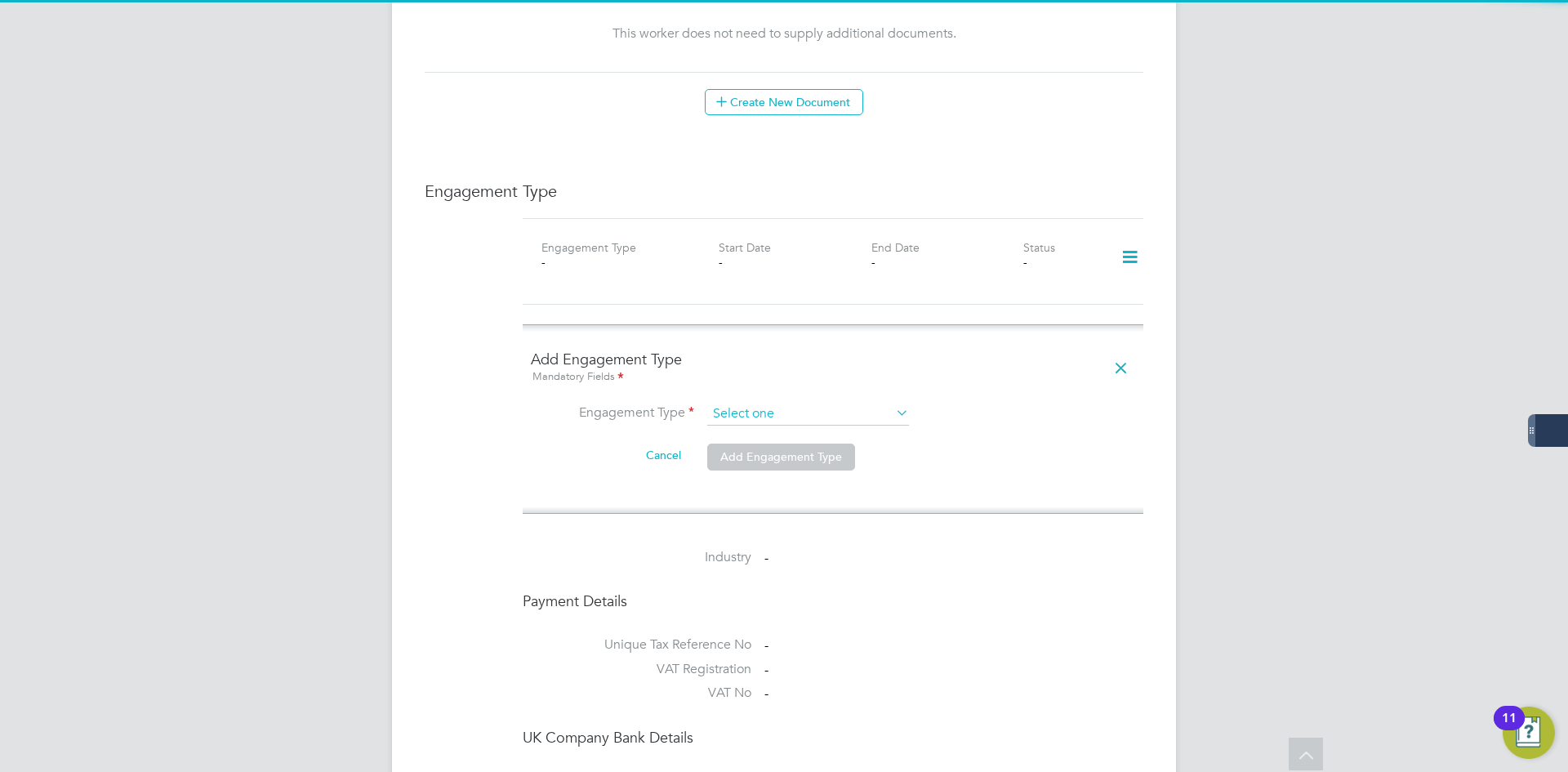
click at [776, 403] on input at bounding box center [808, 414] width 201 height 23
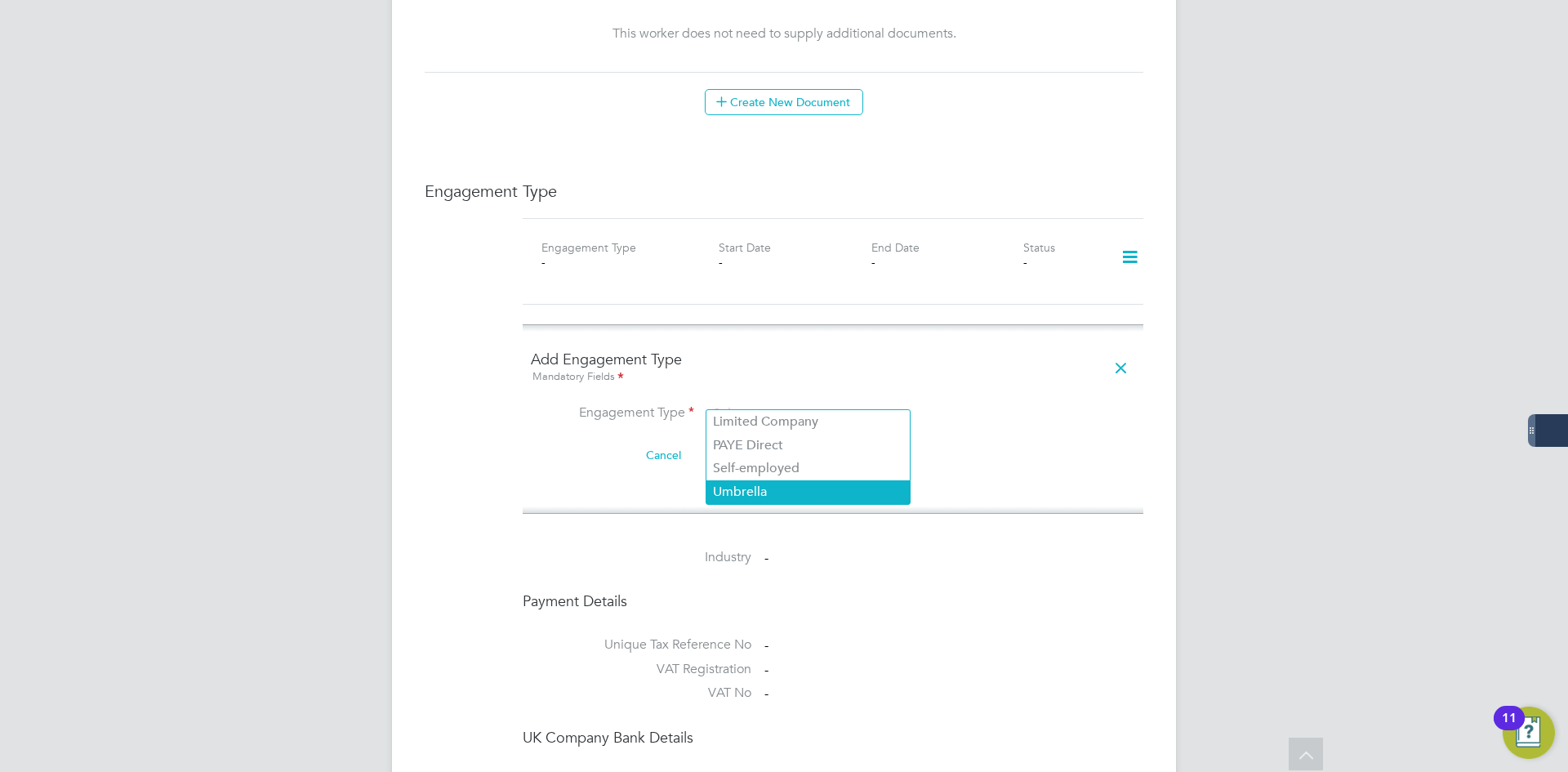
click at [784, 489] on li "Umbrella" at bounding box center [808, 493] width 203 height 24
type input "Umbrella"
click at [784, 407] on input at bounding box center [808, 414] width 201 height 23
click at [794, 460] on li "Self-employed" at bounding box center [808, 469] width 203 height 24
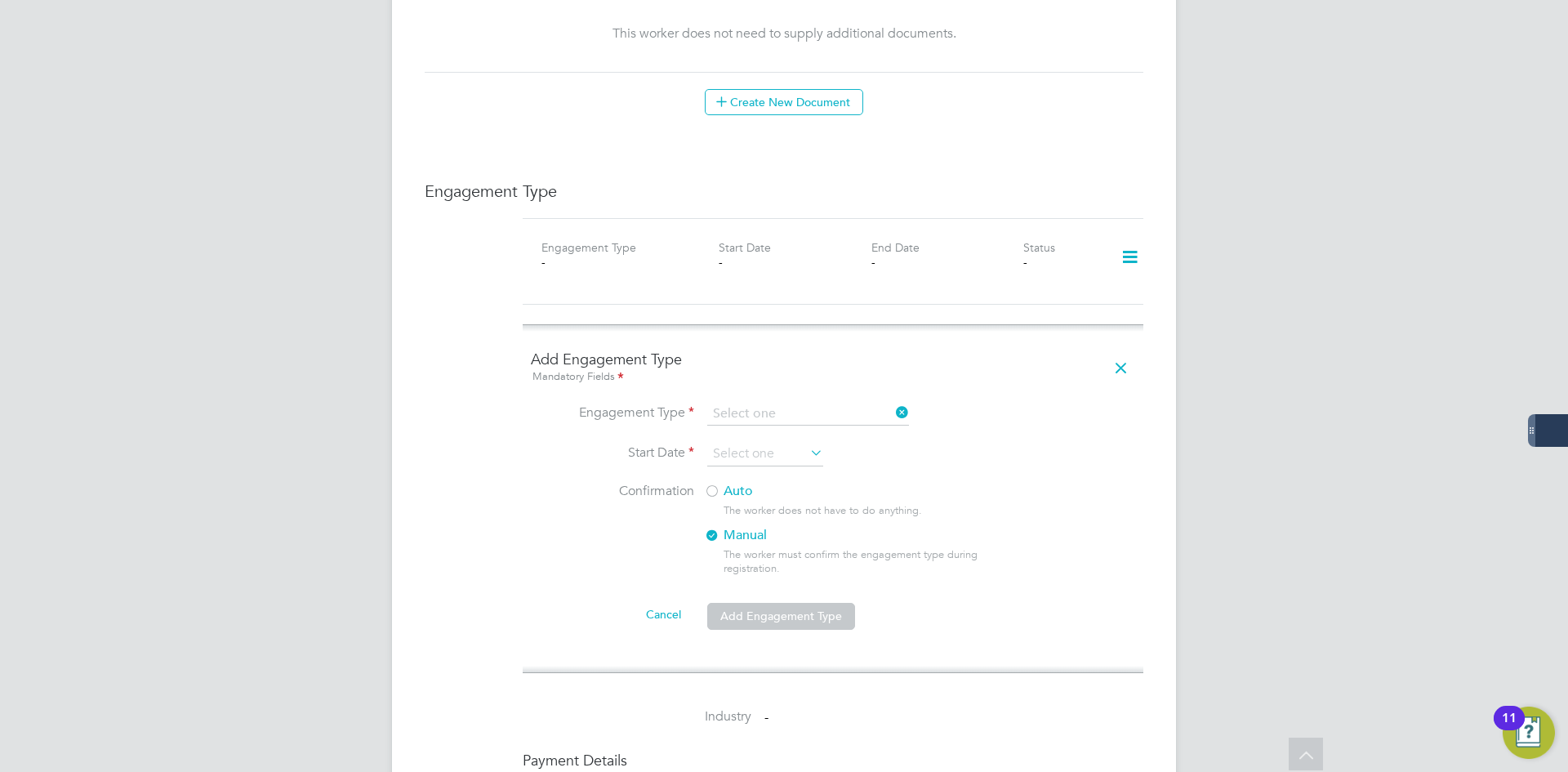
type input "Self-employed"
click at [773, 442] on input at bounding box center [765, 454] width 116 height 25
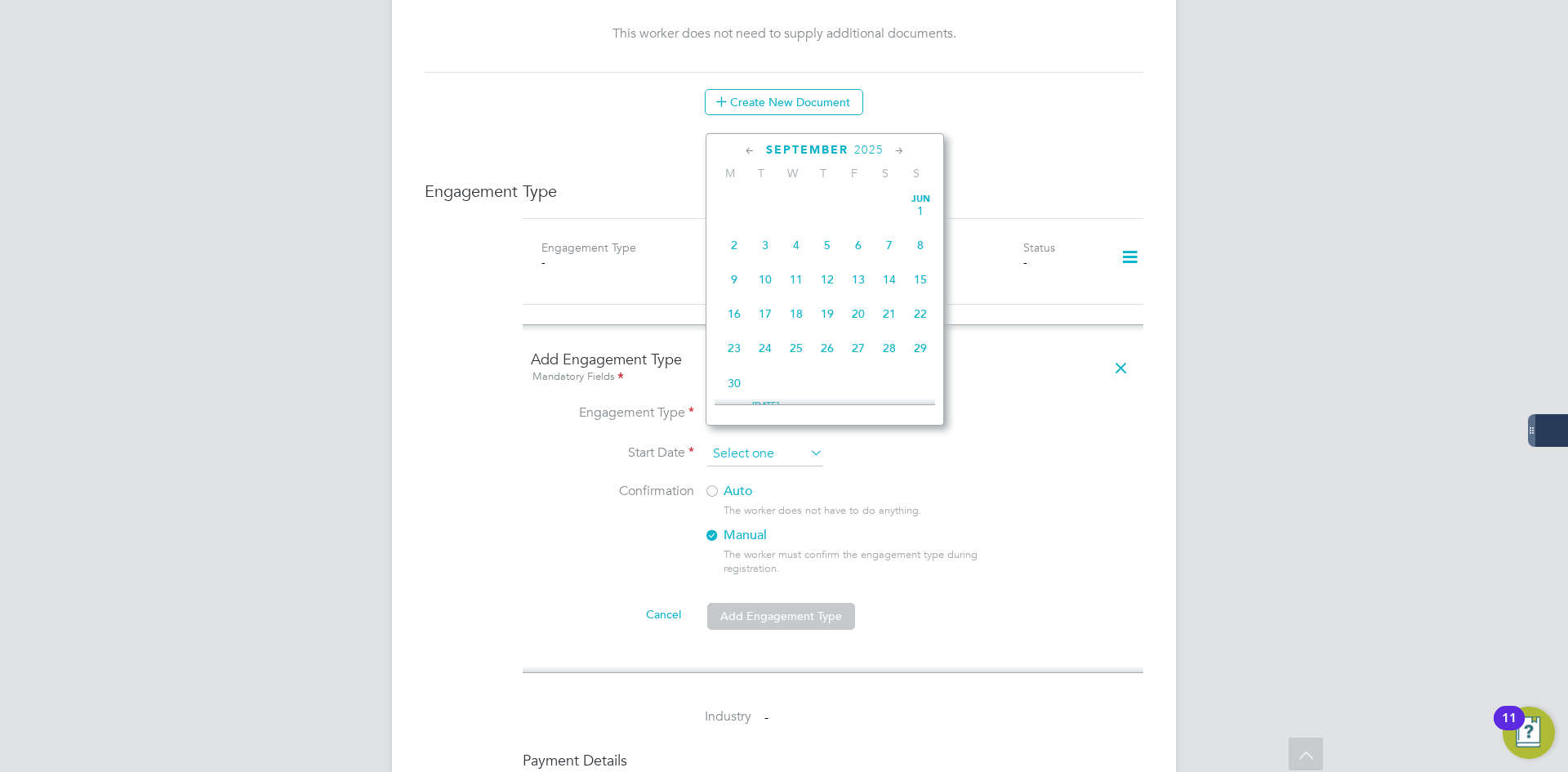
scroll to position [636, 0]
click at [736, 278] on span "29" at bounding box center [734, 262] width 31 height 31
type input "[DATE]"
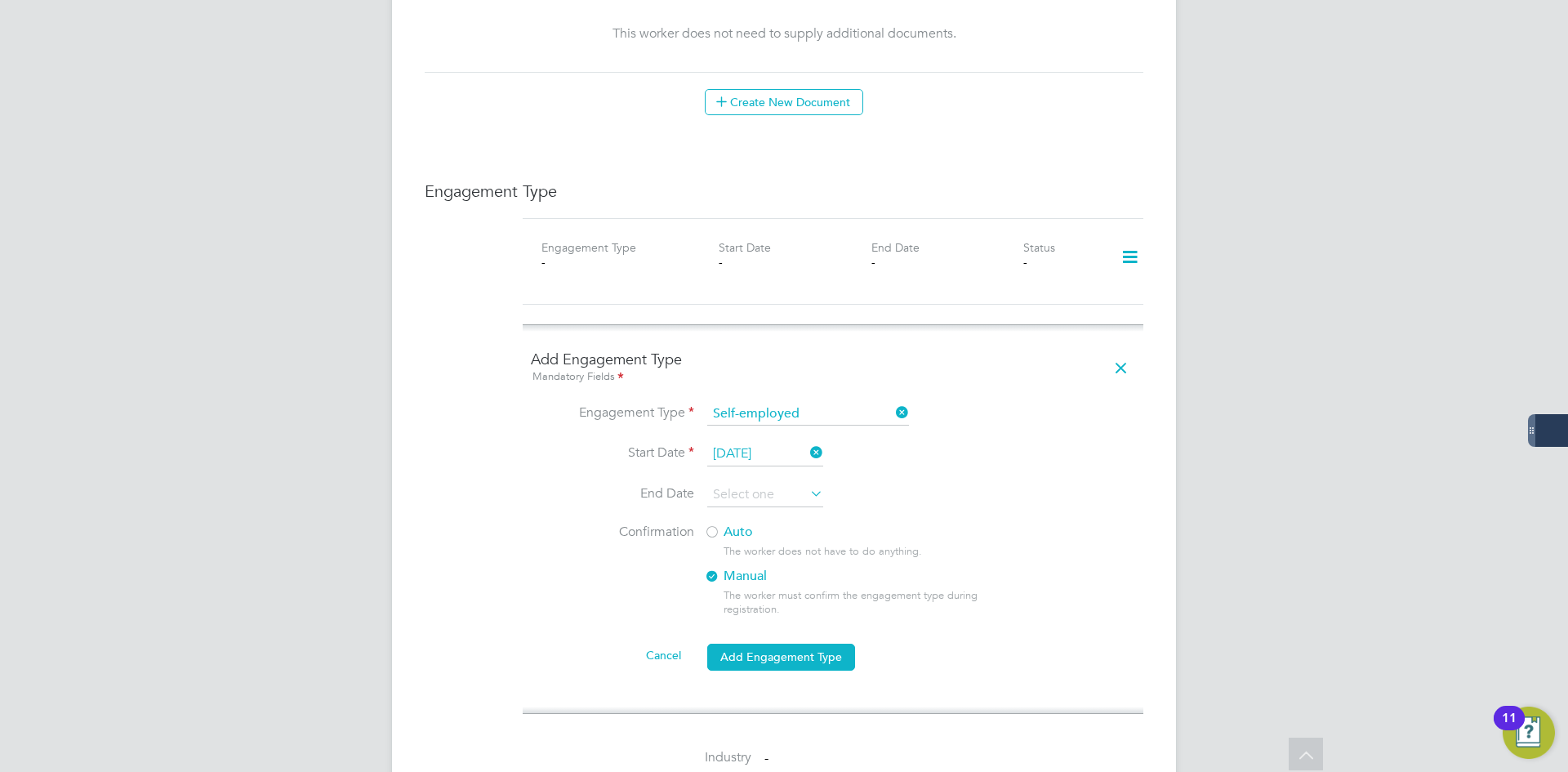
click at [724, 524] on label "Auto" at bounding box center [851, 532] width 294 height 17
click at [801, 643] on button "Add Engagement Type" at bounding box center [781, 656] width 148 height 26
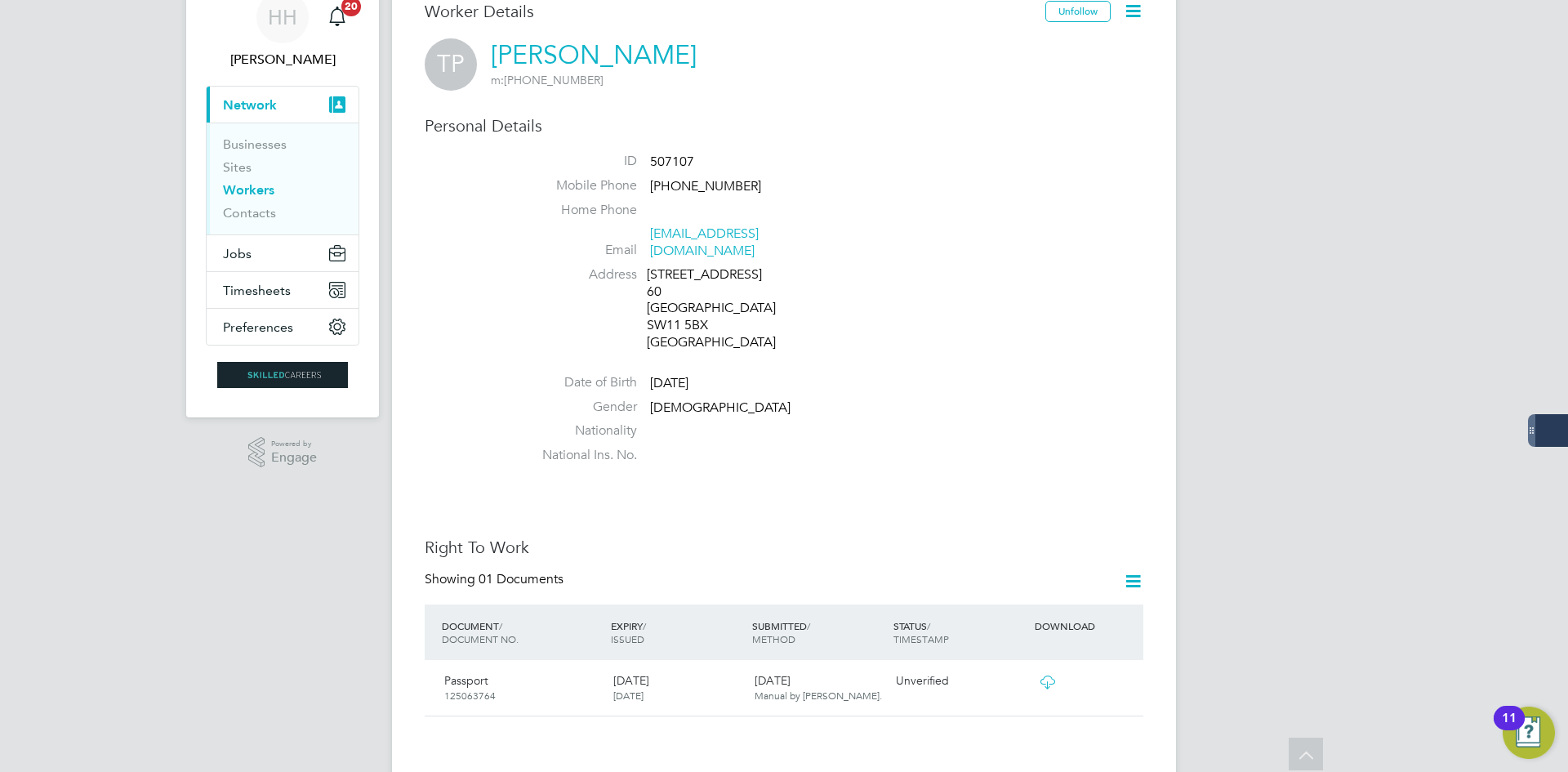
scroll to position [0, 0]
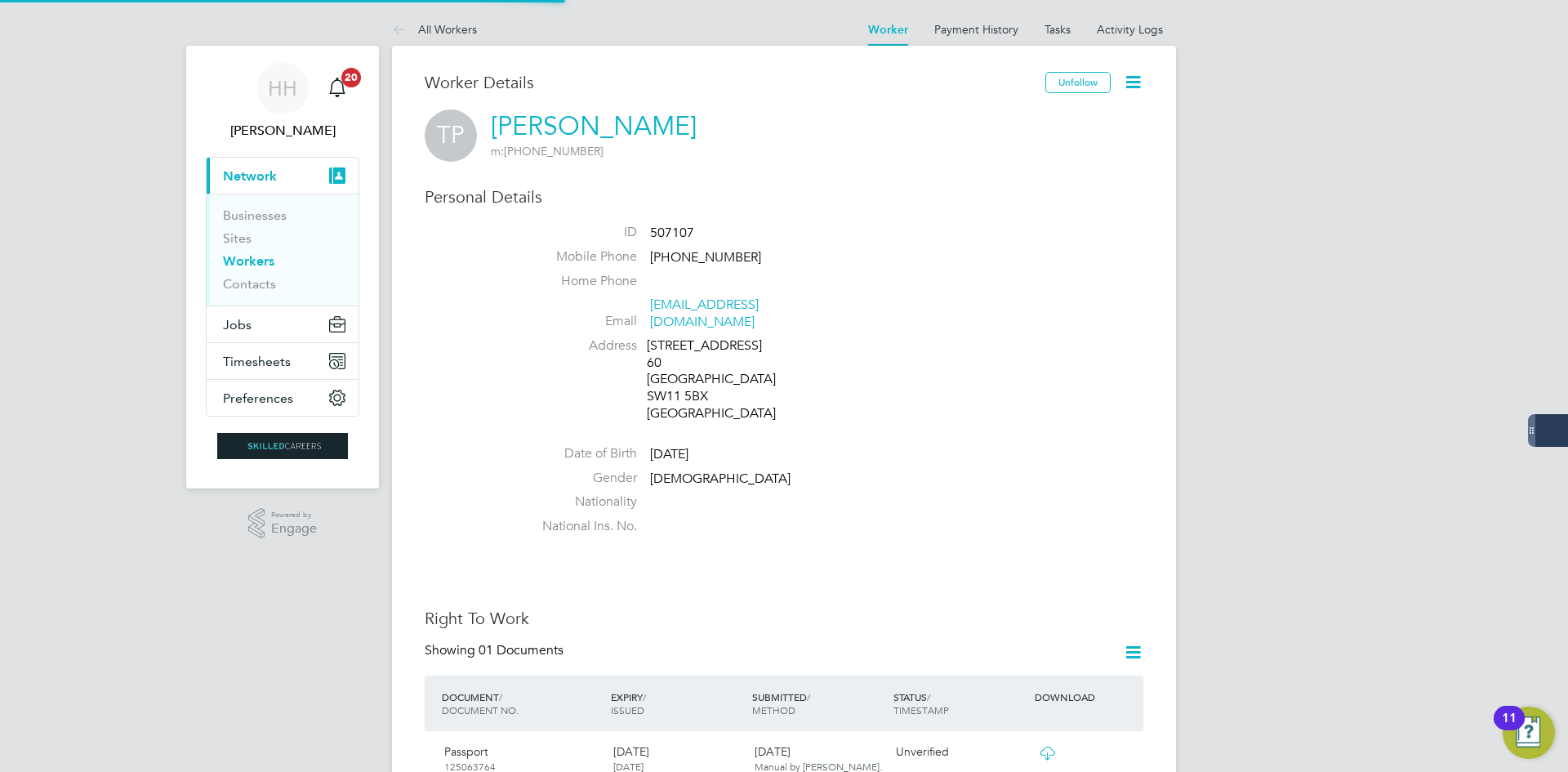
click at [263, 262] on link "Workers" at bounding box center [249, 261] width 52 height 16
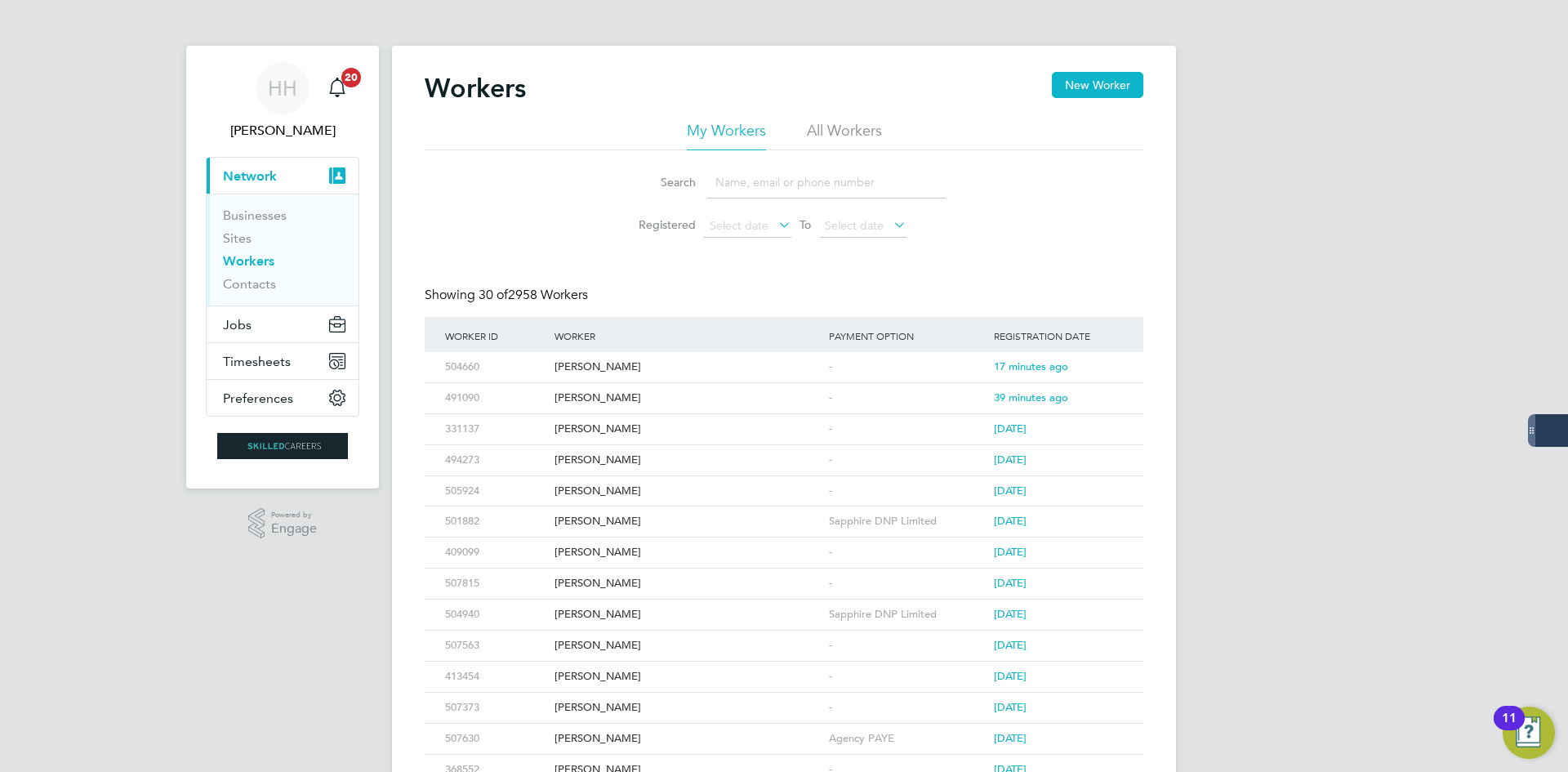
click at [877, 186] on input at bounding box center [826, 183] width 238 height 32
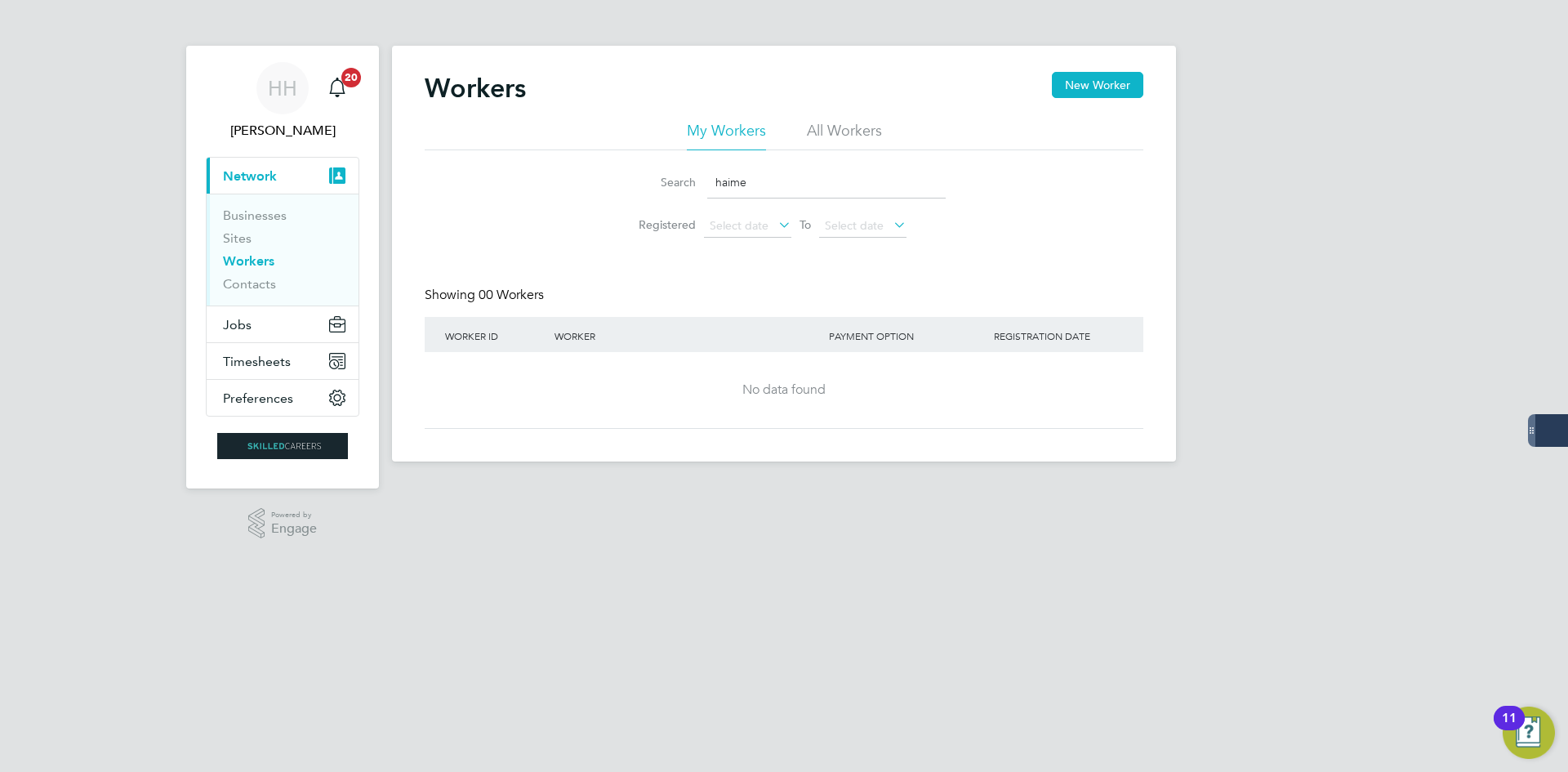
click at [724, 183] on input "haime" at bounding box center [826, 183] width 238 height 32
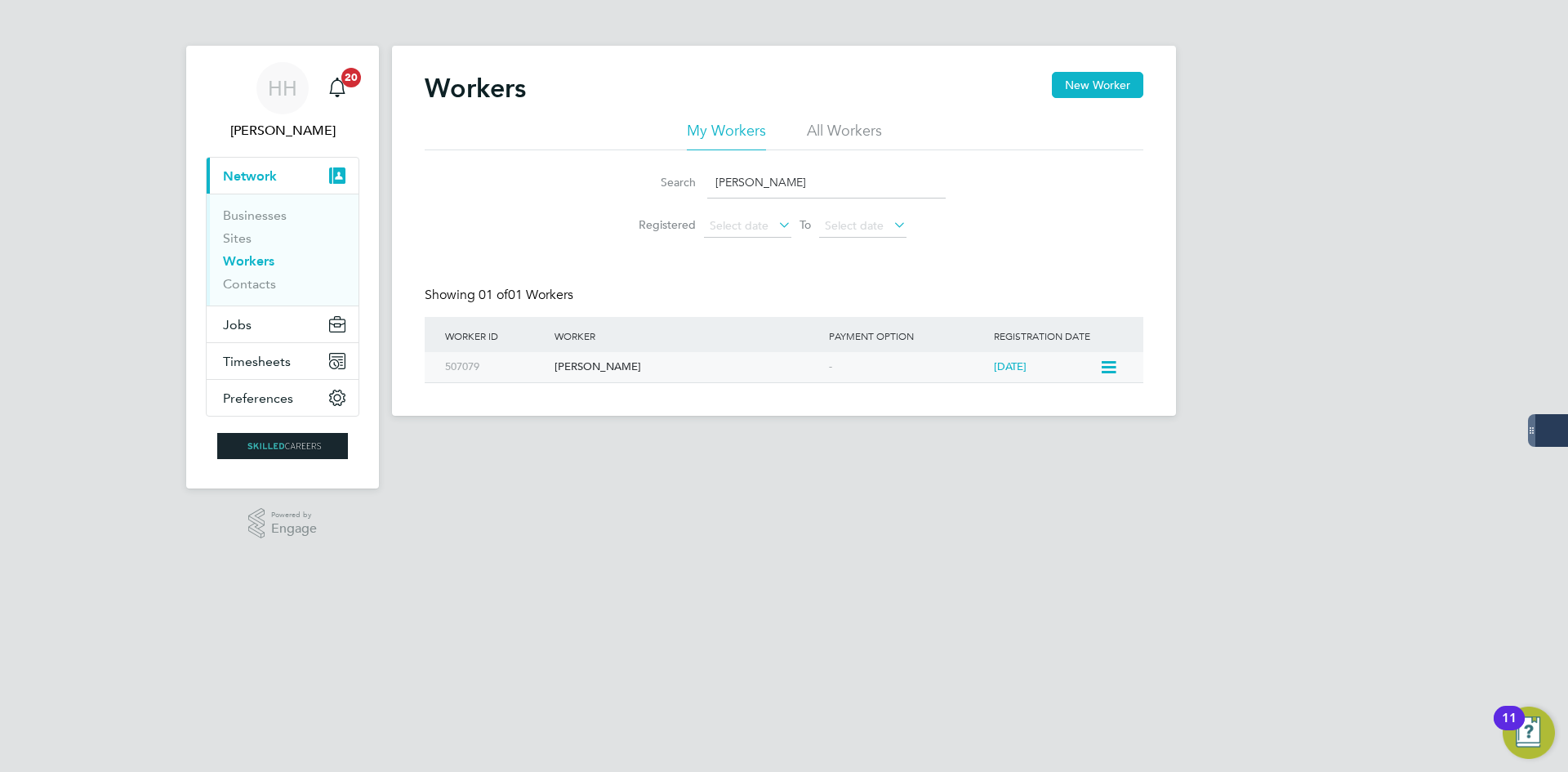
type input "[PERSON_NAME]"
click at [607, 358] on div "[PERSON_NAME]" at bounding box center [687, 367] width 274 height 30
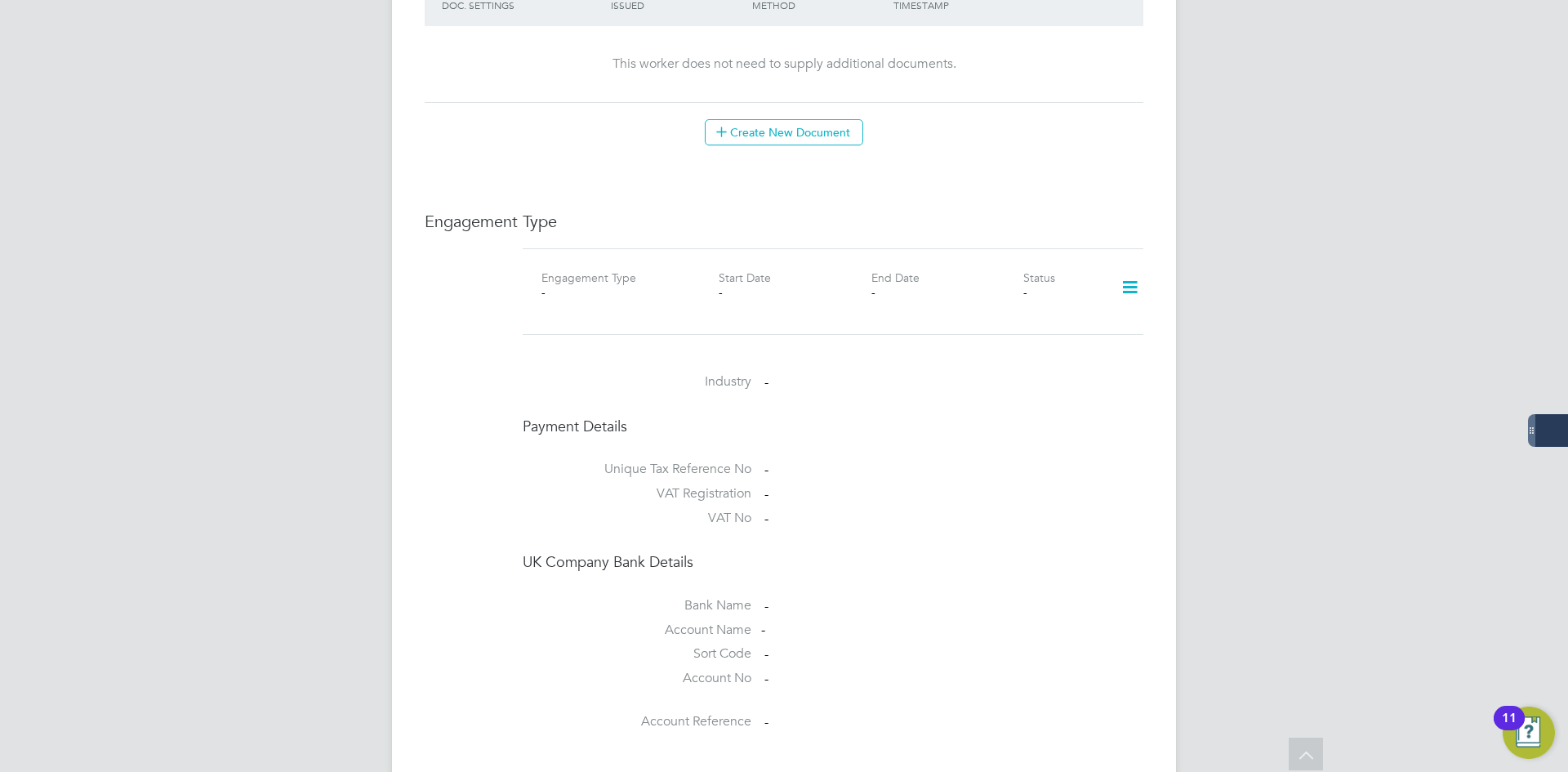
scroll to position [980, 0]
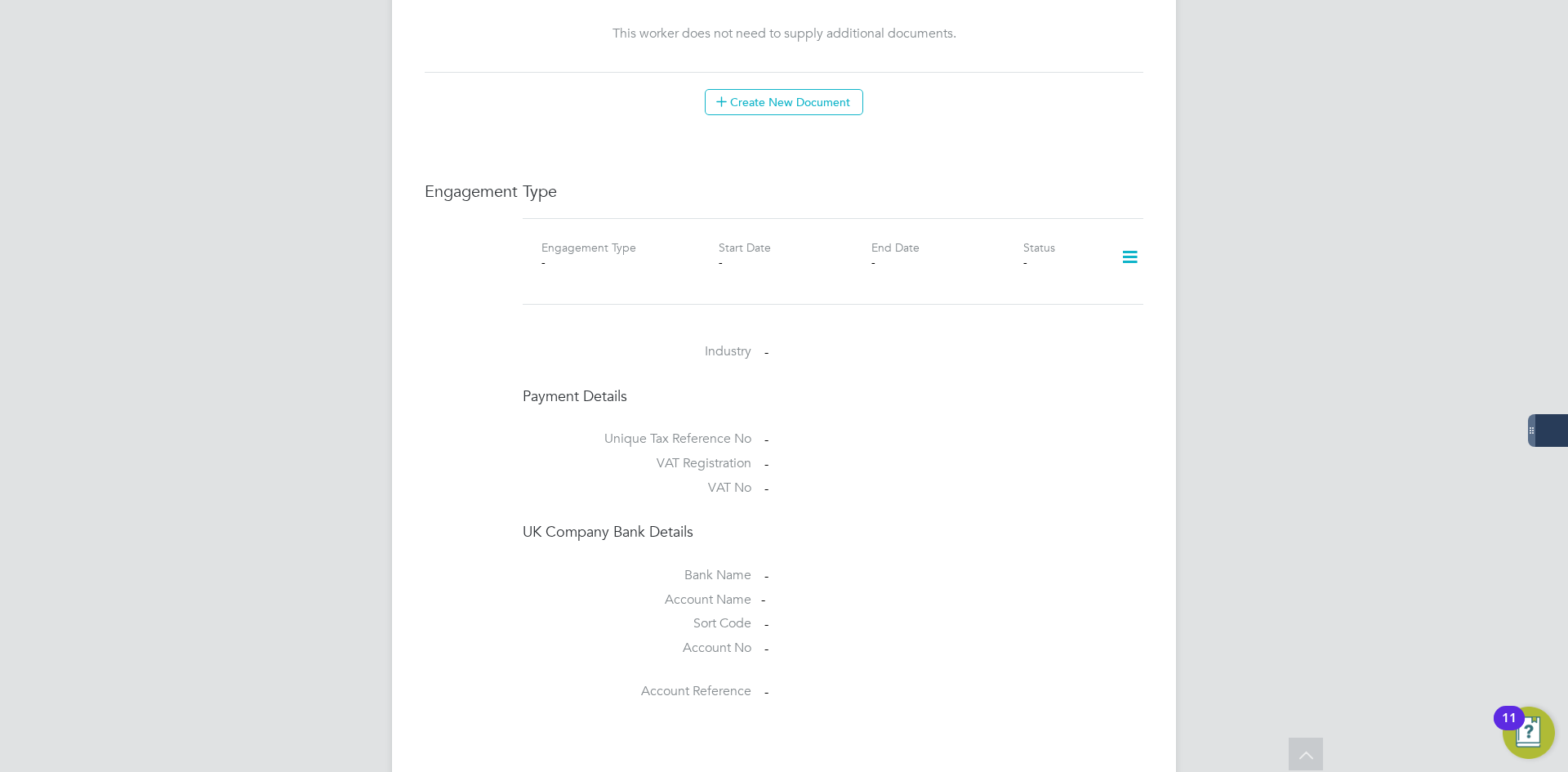
click at [1133, 238] on icon at bounding box center [1130, 257] width 29 height 38
click at [1062, 304] on li "Add Engagement Type" at bounding box center [1046, 311] width 186 height 23
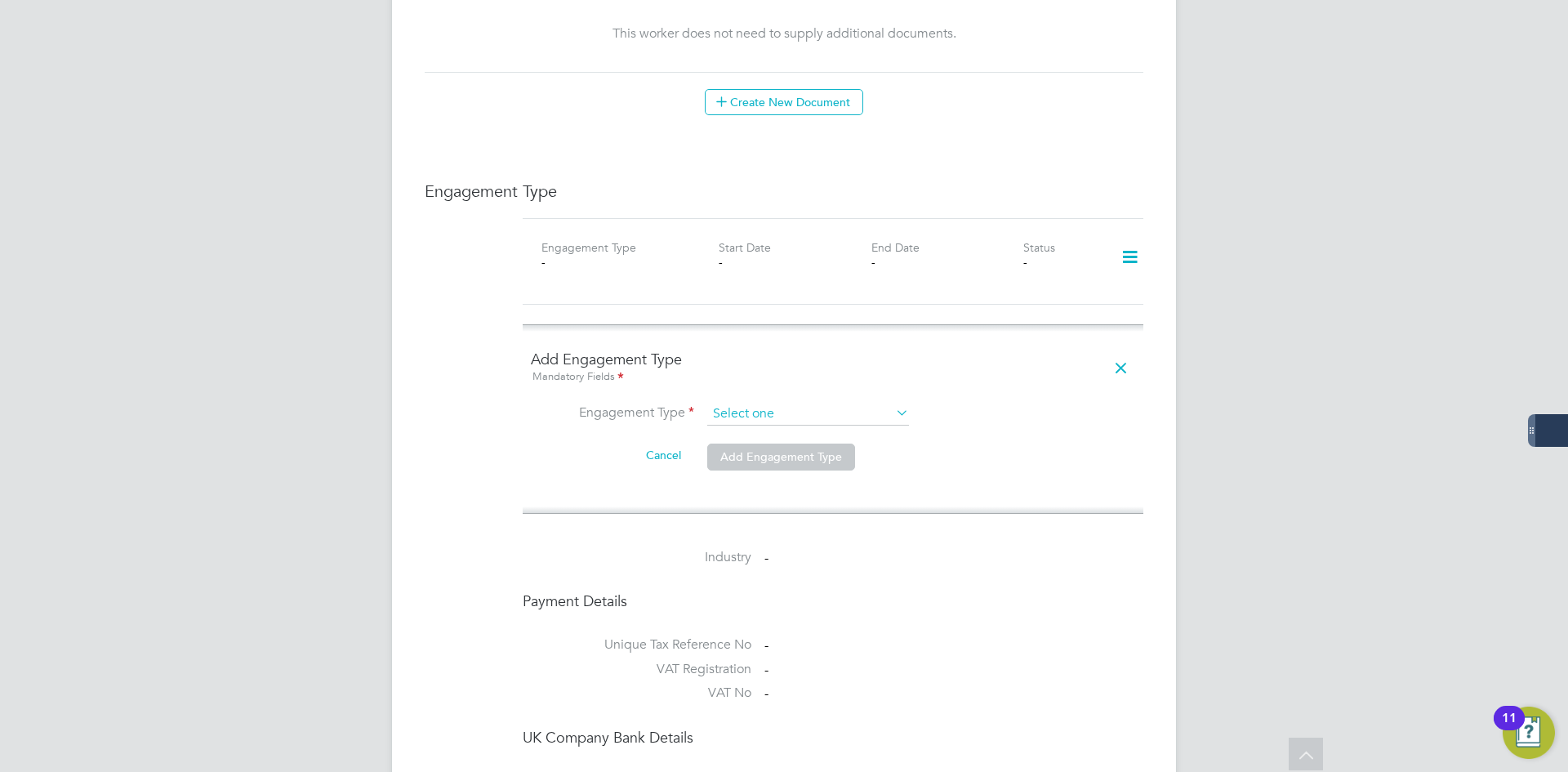
click at [851, 403] on input at bounding box center [808, 414] width 201 height 23
click at [785, 471] on li "Self-employed" at bounding box center [808, 469] width 203 height 24
type input "Self-employed"
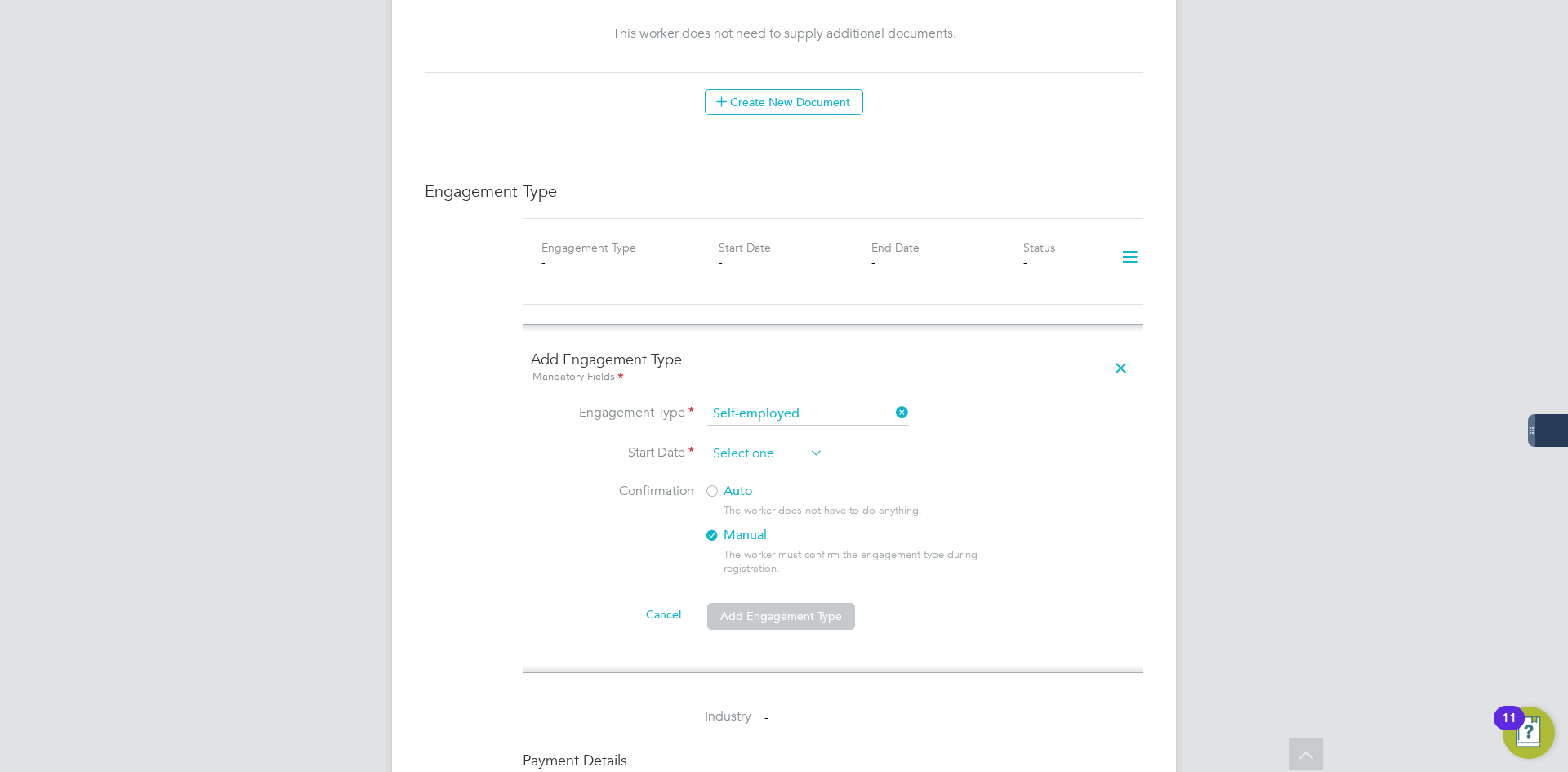
click at [767, 442] on input at bounding box center [765, 454] width 116 height 25
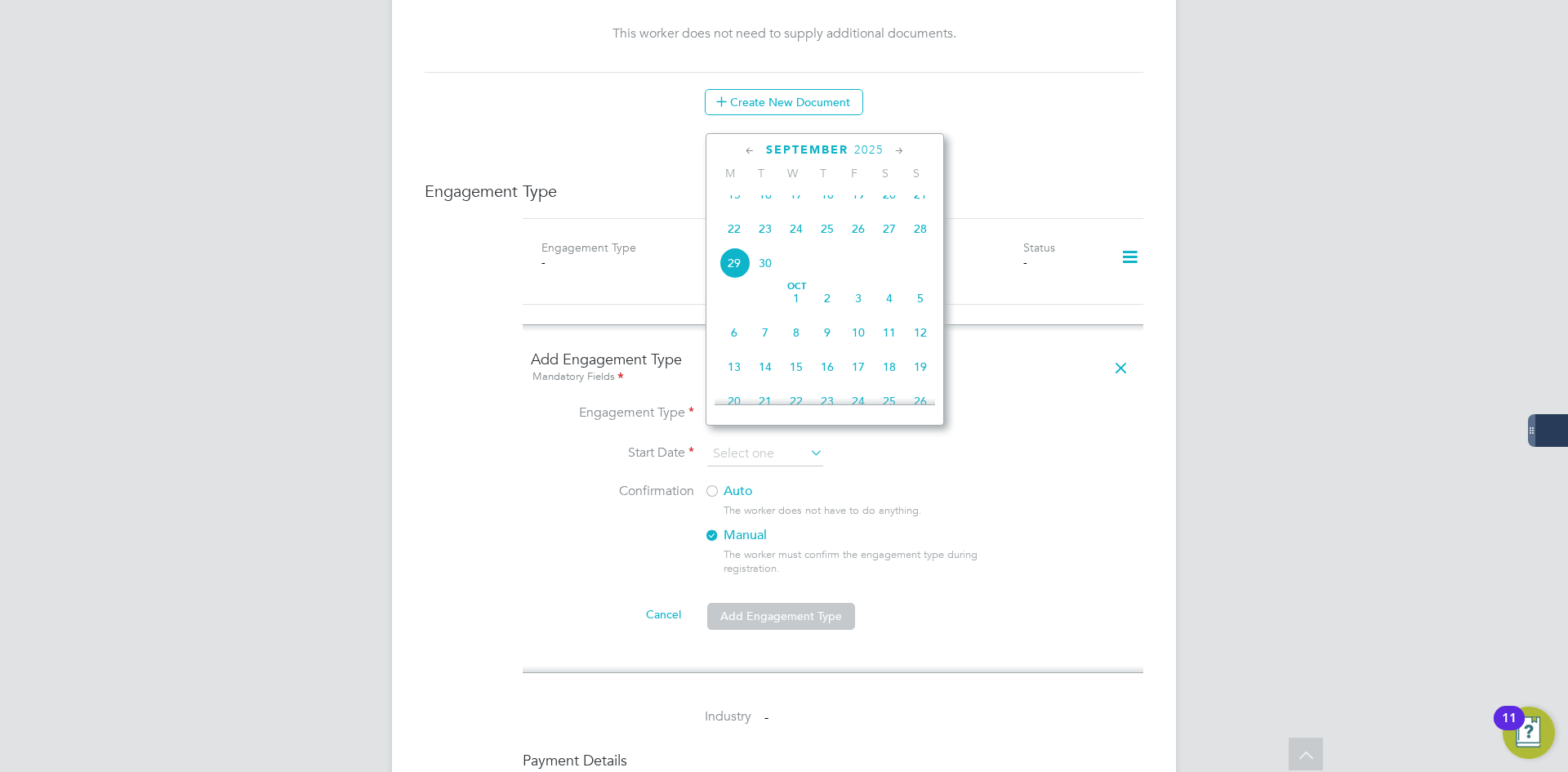
click at [737, 276] on span "29" at bounding box center [734, 262] width 31 height 31
type input "[DATE]"
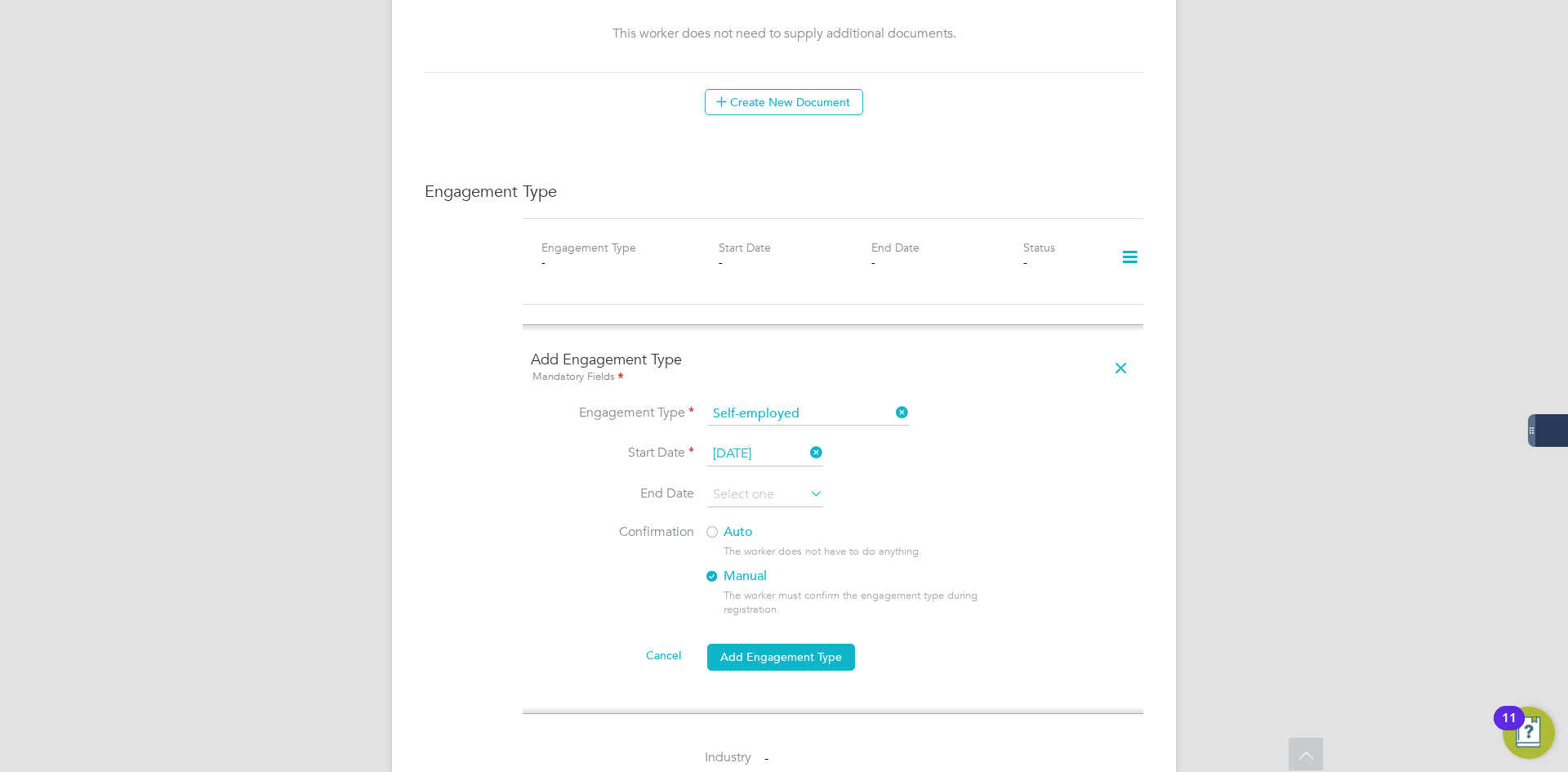
click at [710, 526] on div at bounding box center [712, 534] width 16 height 16
click at [785, 643] on button "Add Engagement Type" at bounding box center [781, 656] width 148 height 26
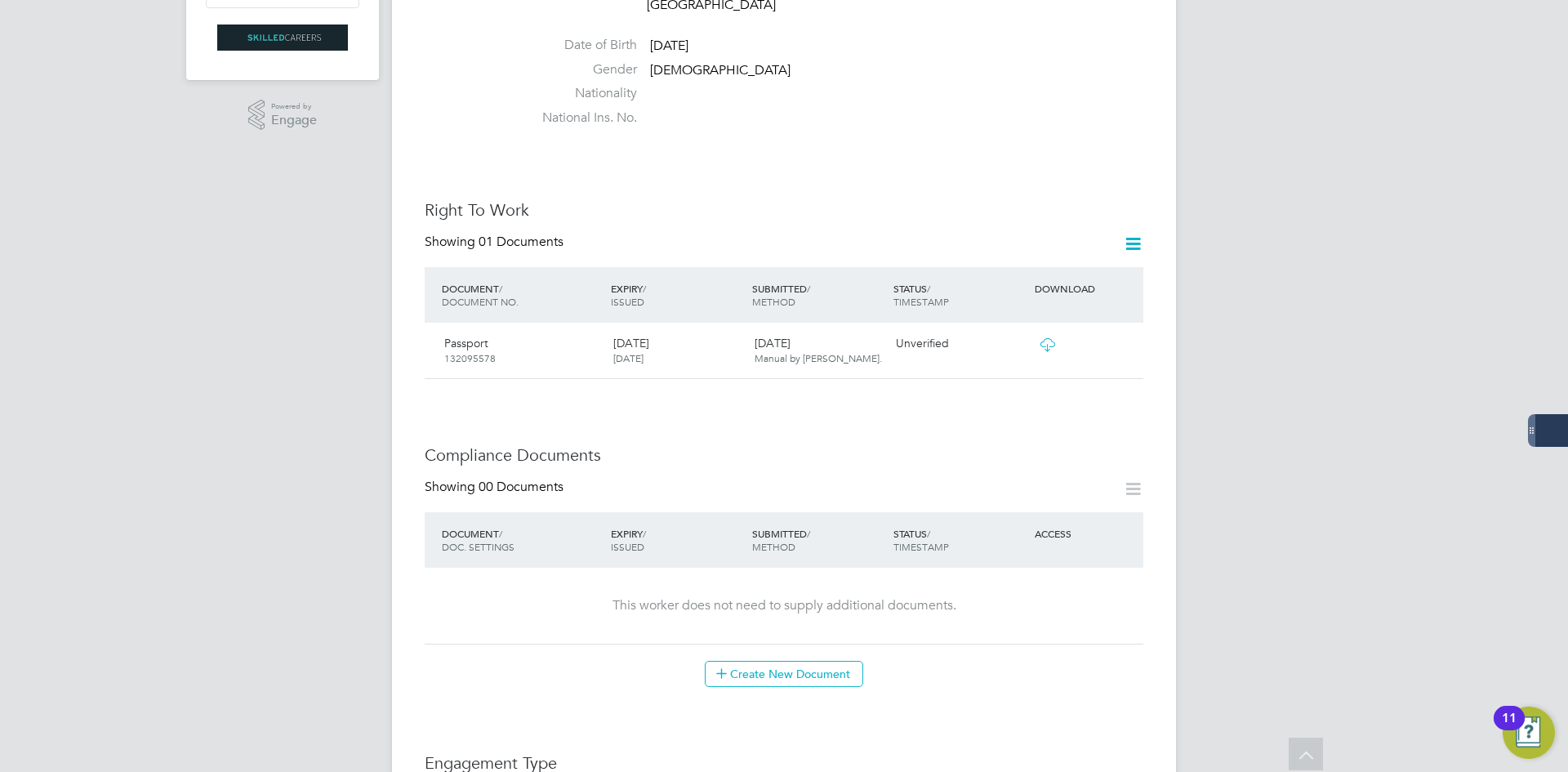
scroll to position [164, 0]
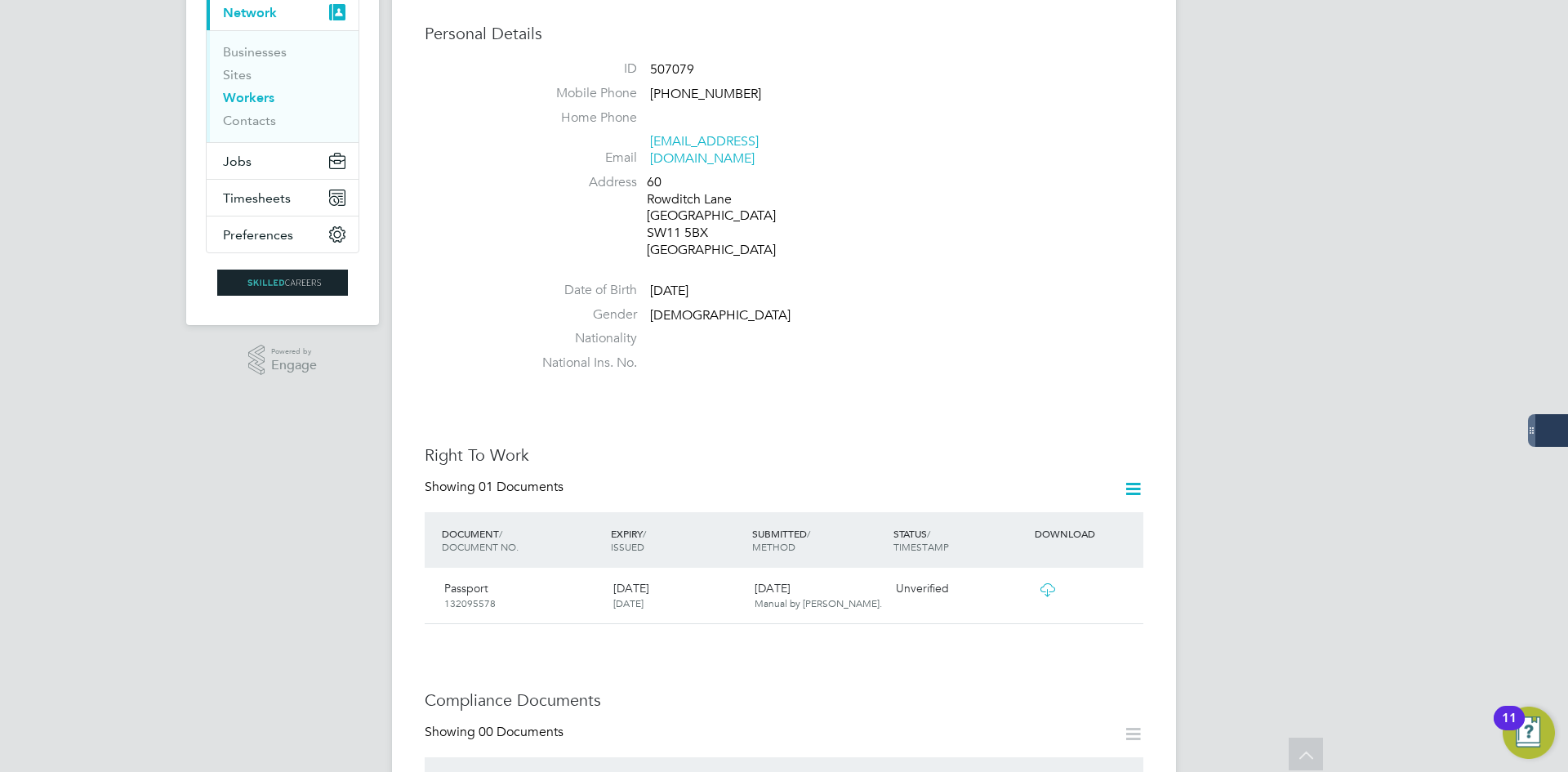
click at [243, 96] on link "Workers" at bounding box center [249, 98] width 52 height 16
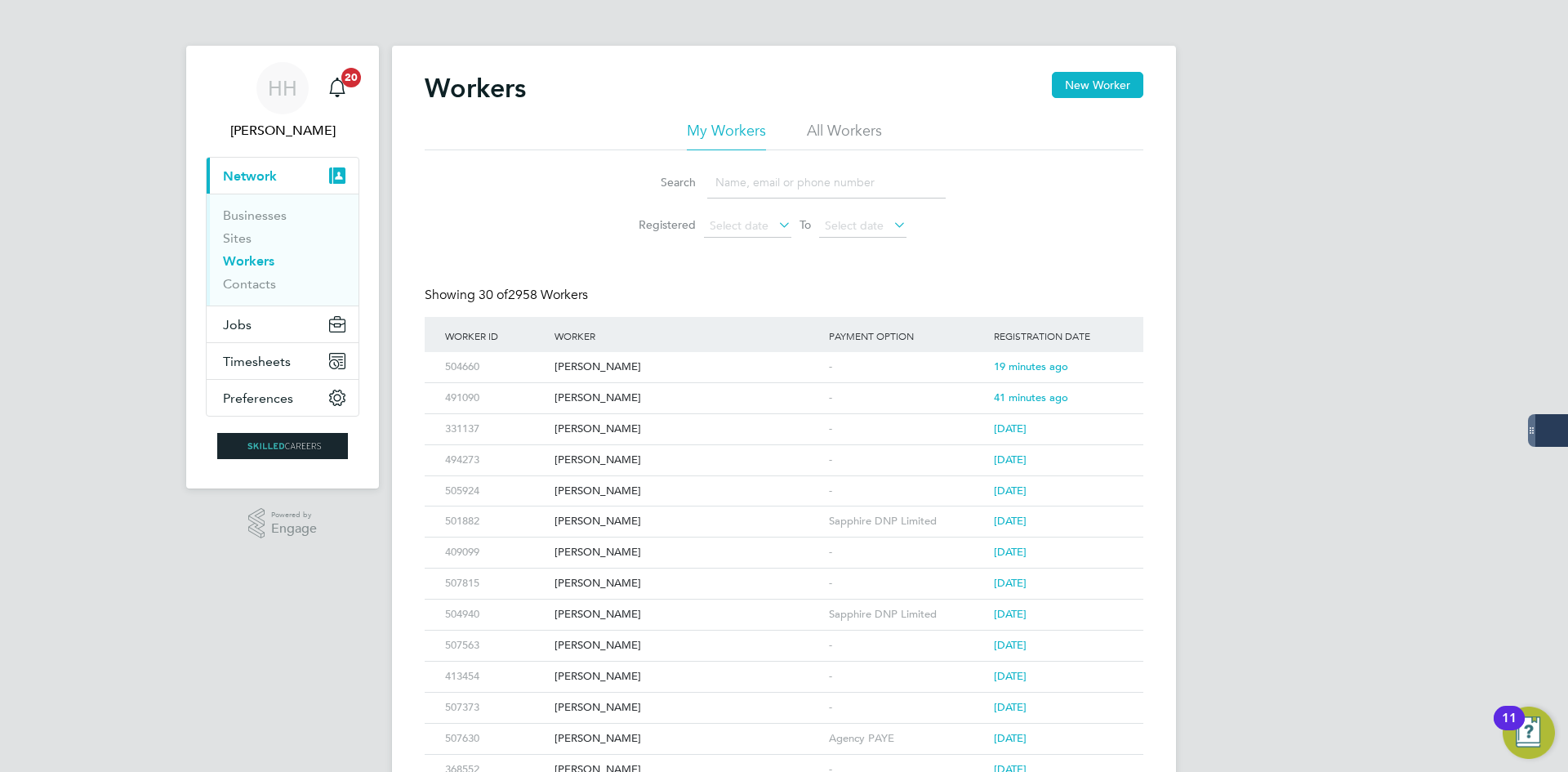
click at [816, 177] on input at bounding box center [826, 183] width 238 height 32
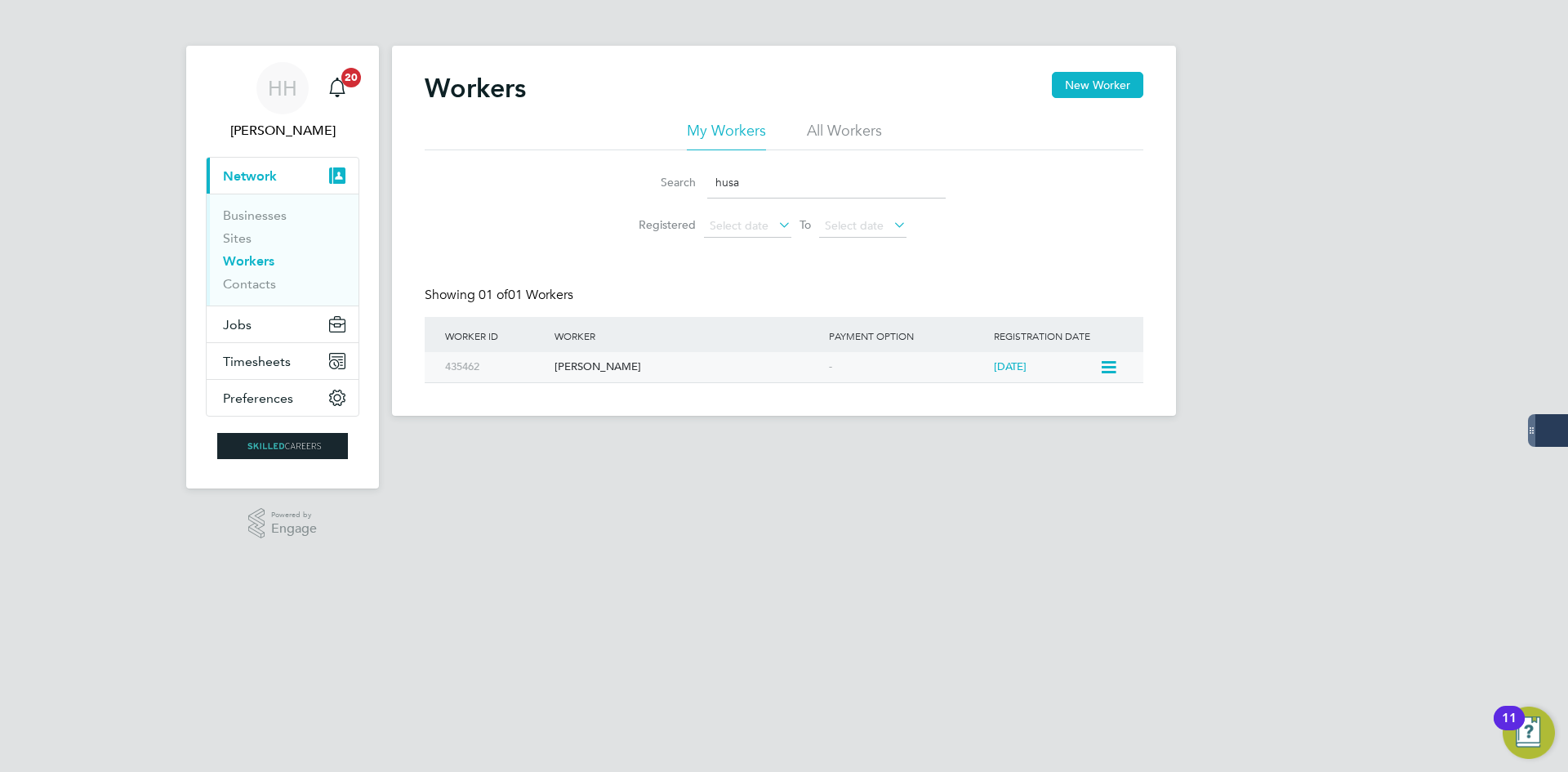
type input "husa"
click at [624, 372] on div "Husam Al Khwaja" at bounding box center [687, 367] width 274 height 30
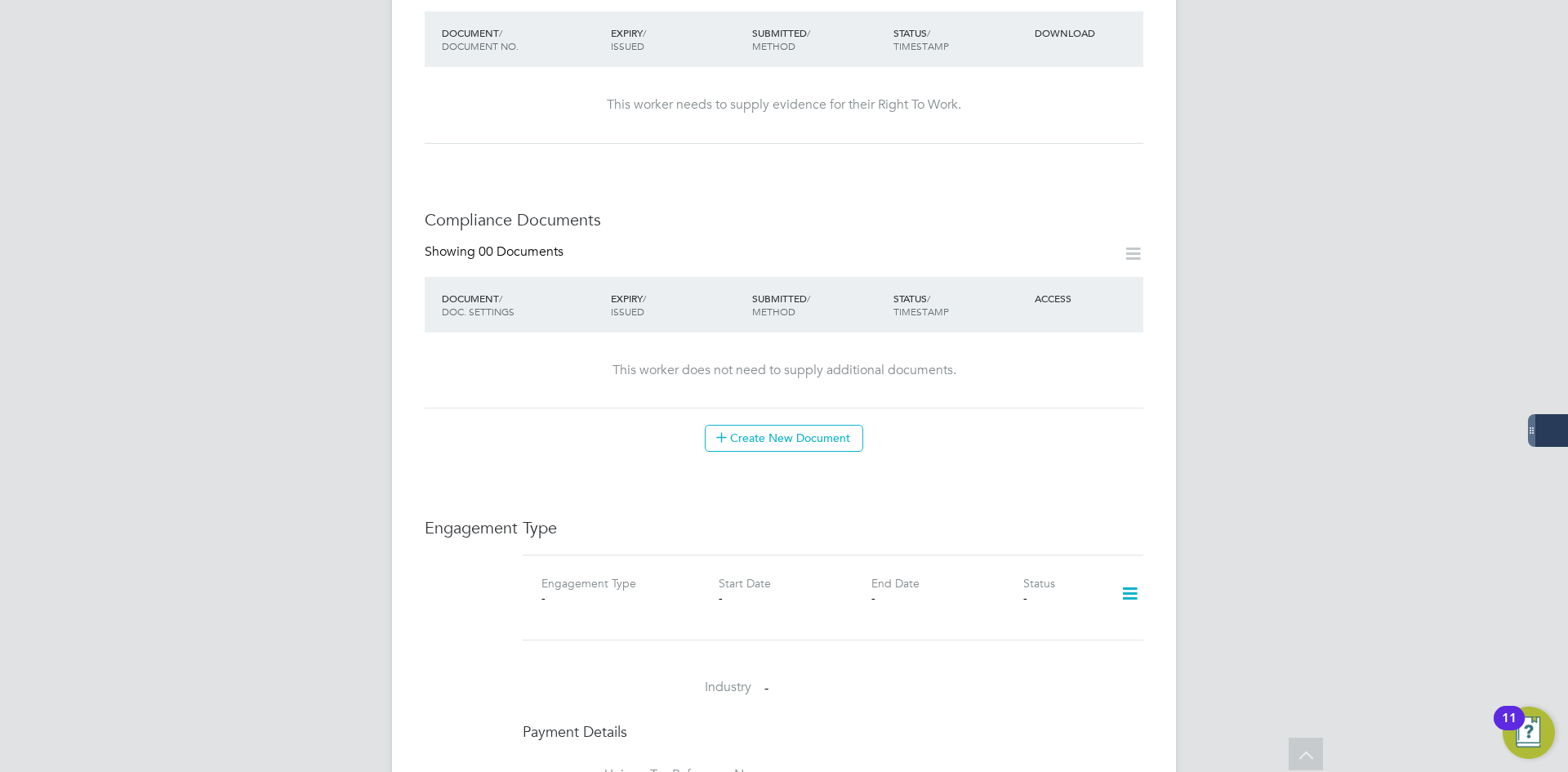
scroll to position [817, 0]
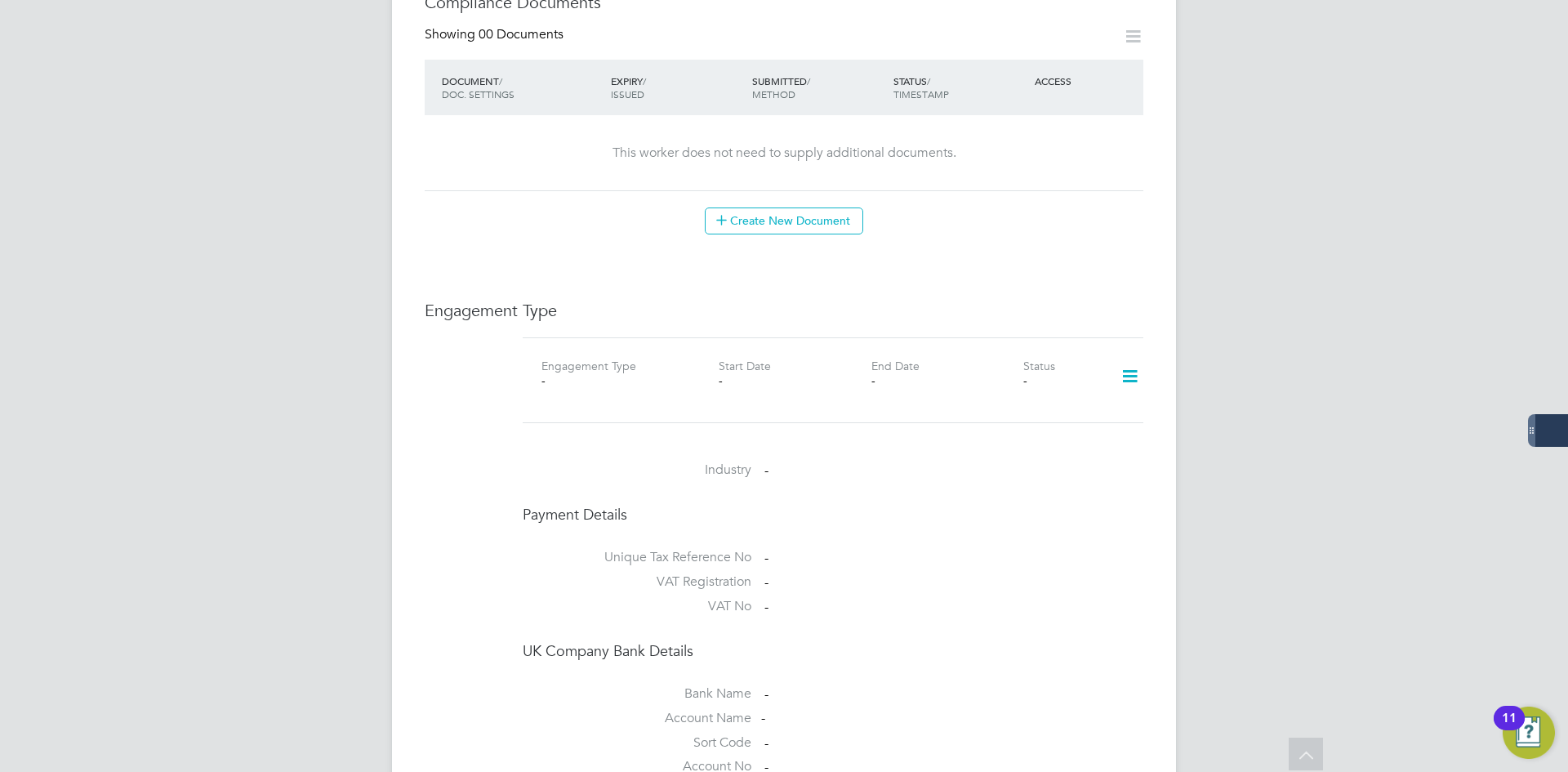
click at [1131, 363] on icon at bounding box center [1130, 377] width 29 height 38
click at [1041, 422] on li "Add Engagement Type" at bounding box center [1046, 430] width 186 height 23
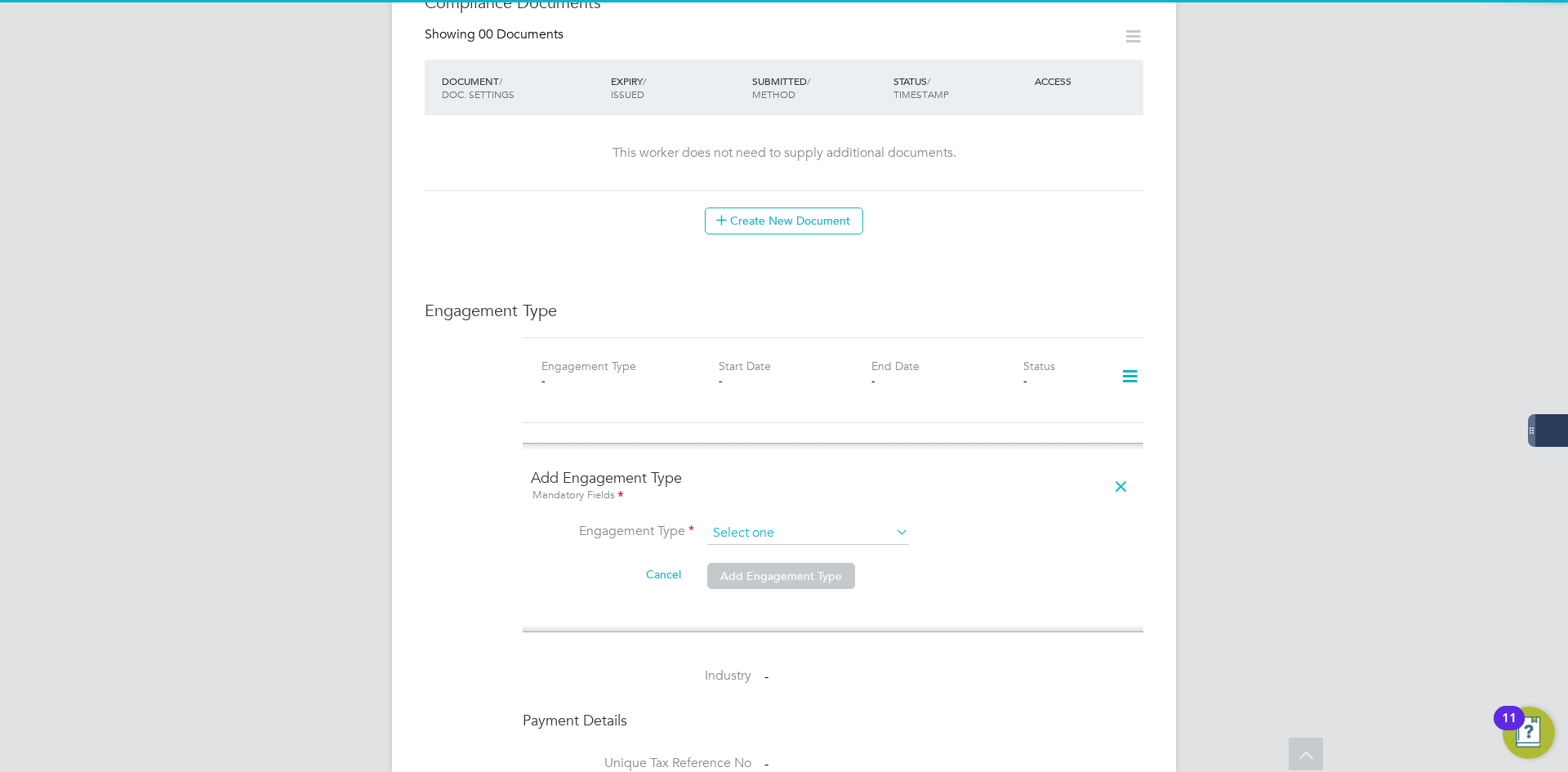
click at [736, 522] on input at bounding box center [808, 533] width 201 height 23
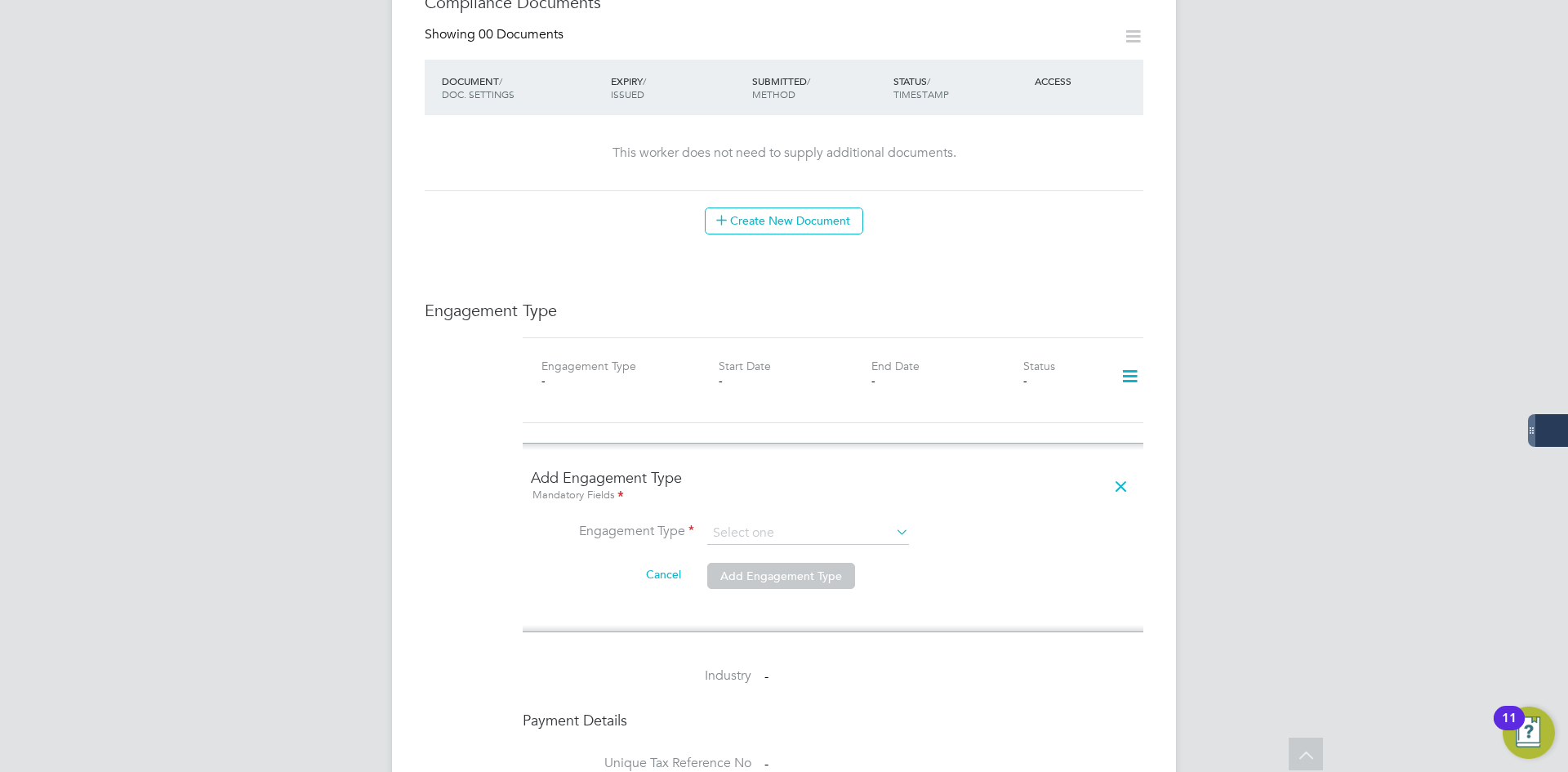
click at [751, 601] on li "Umbrella" at bounding box center [808, 610] width 203 height 24
type input "Umbrella"
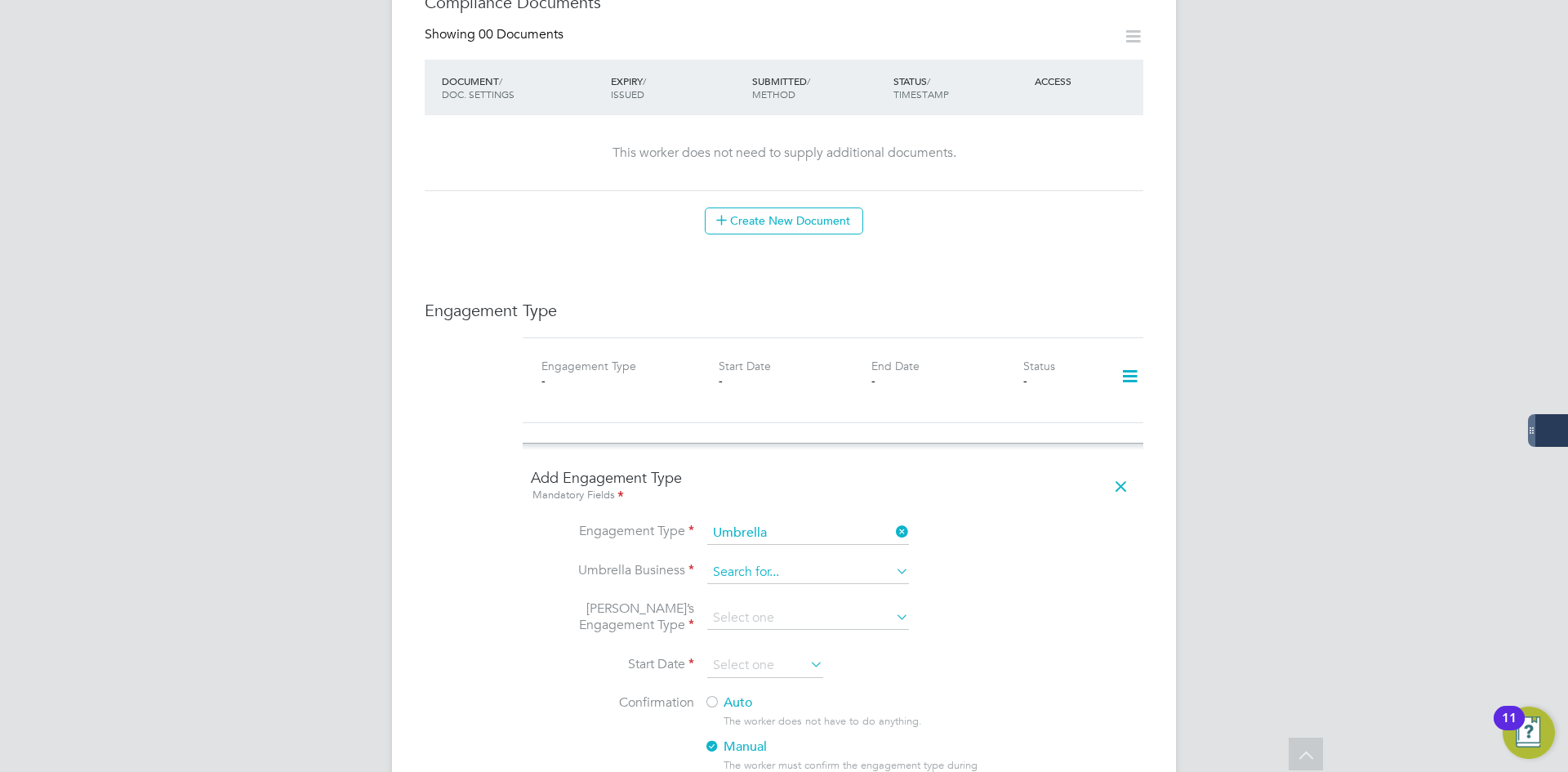
click at [733, 562] on input at bounding box center [808, 573] width 201 height 23
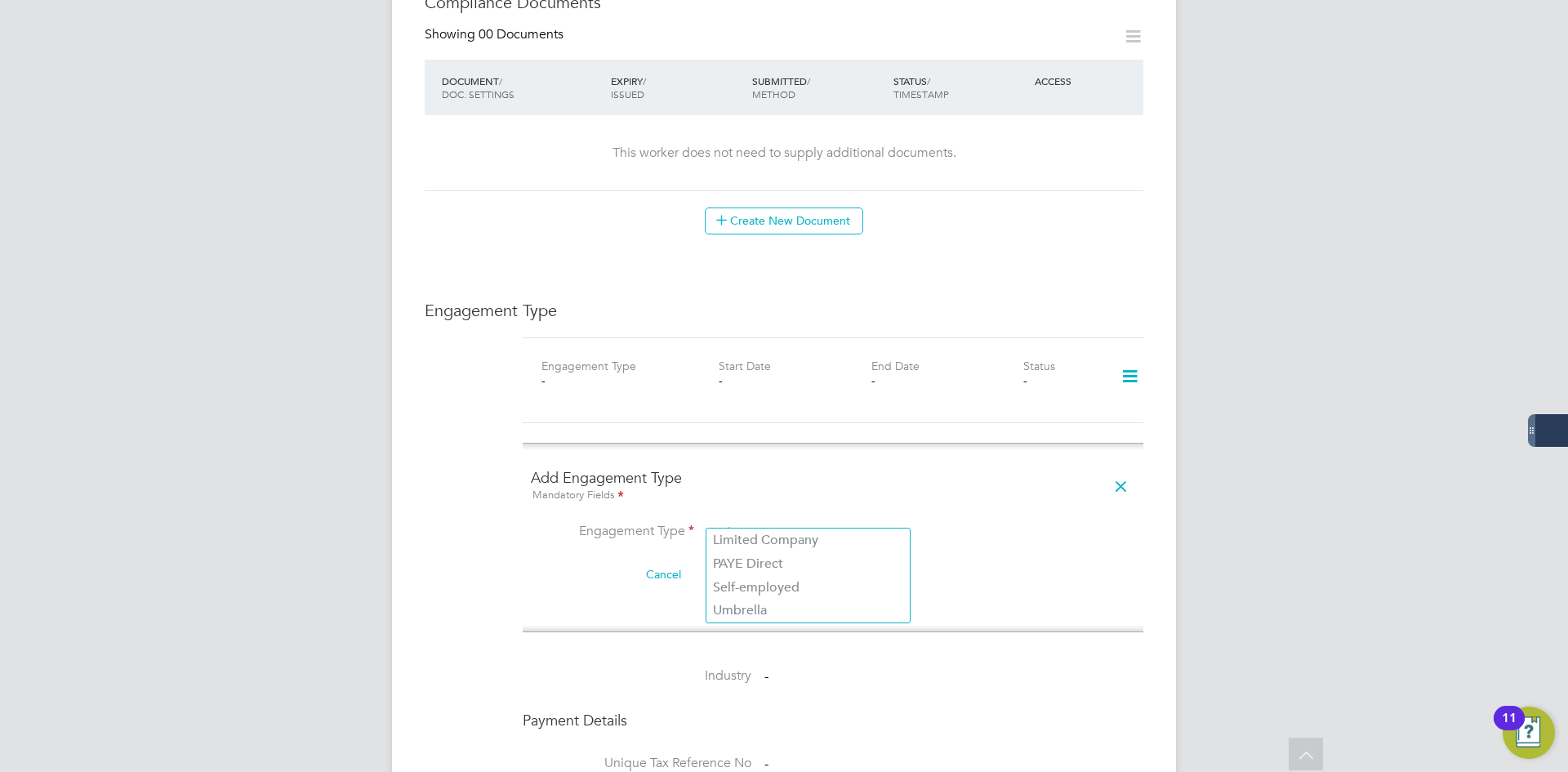
click at [749, 522] on input at bounding box center [808, 533] width 201 height 23
click at [790, 592] on li "Self-employed" at bounding box center [808, 587] width 203 height 24
type input "Self-employed"
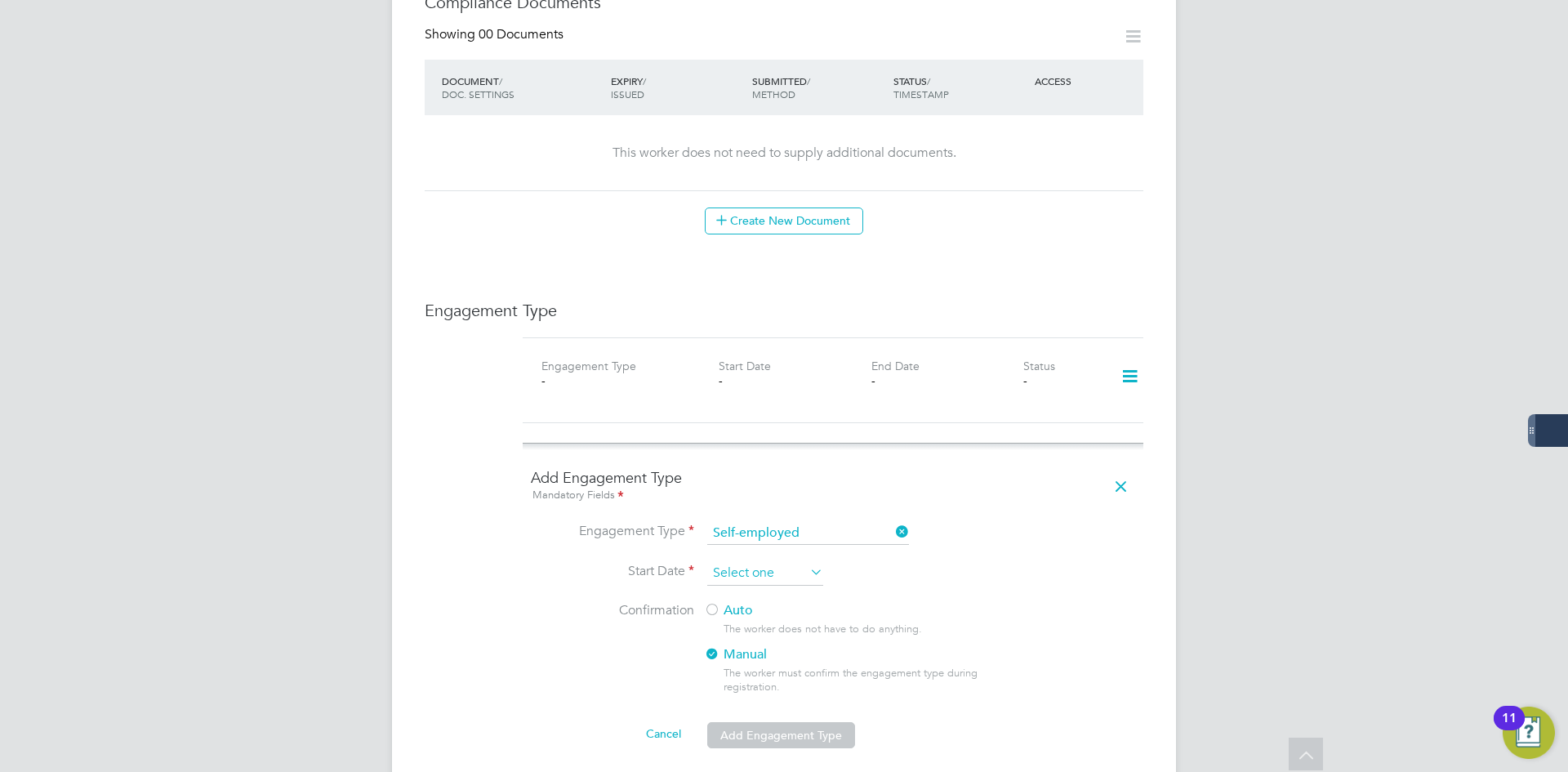
click at [753, 562] on input at bounding box center [765, 574] width 116 height 25
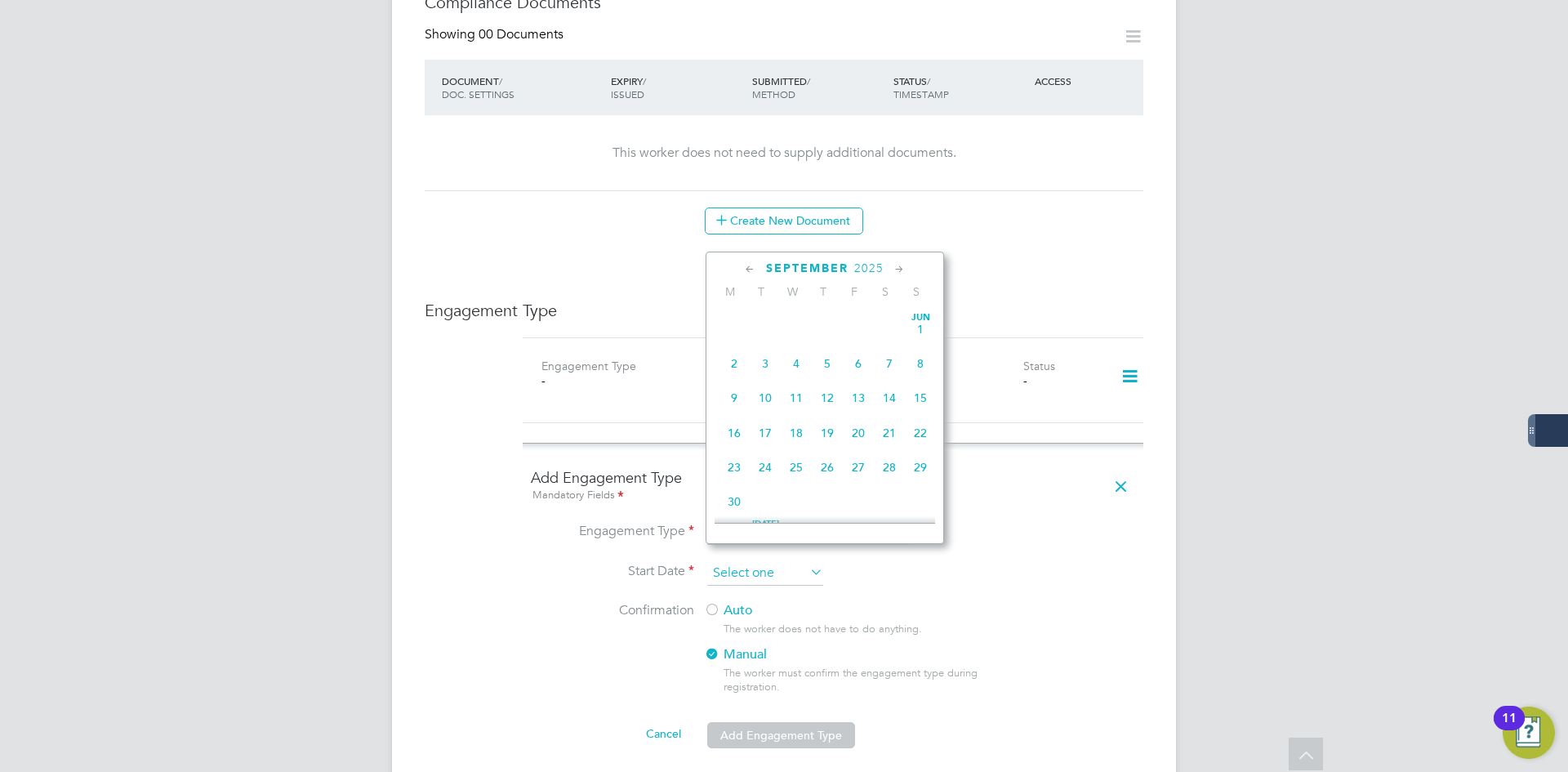
scroll to position [636, 0]
click at [734, 395] on span "29" at bounding box center [734, 382] width 31 height 31
type input "[DATE]"
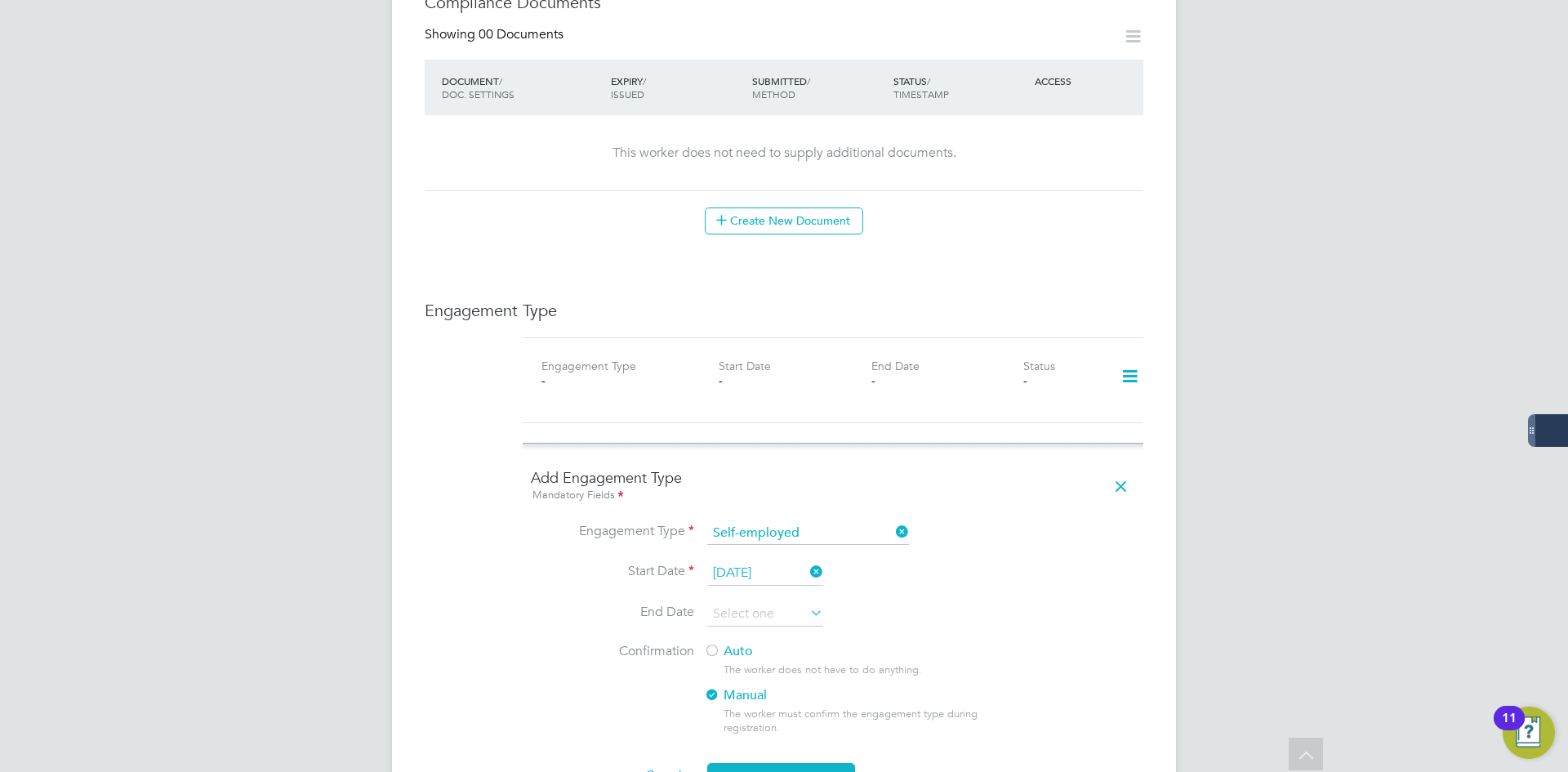
click at [712, 643] on div at bounding box center [712, 651] width 16 height 16
click at [760, 763] on button "Add Engagement Type" at bounding box center [781, 776] width 148 height 26
